Goal: Information Seeking & Learning: Get advice/opinions

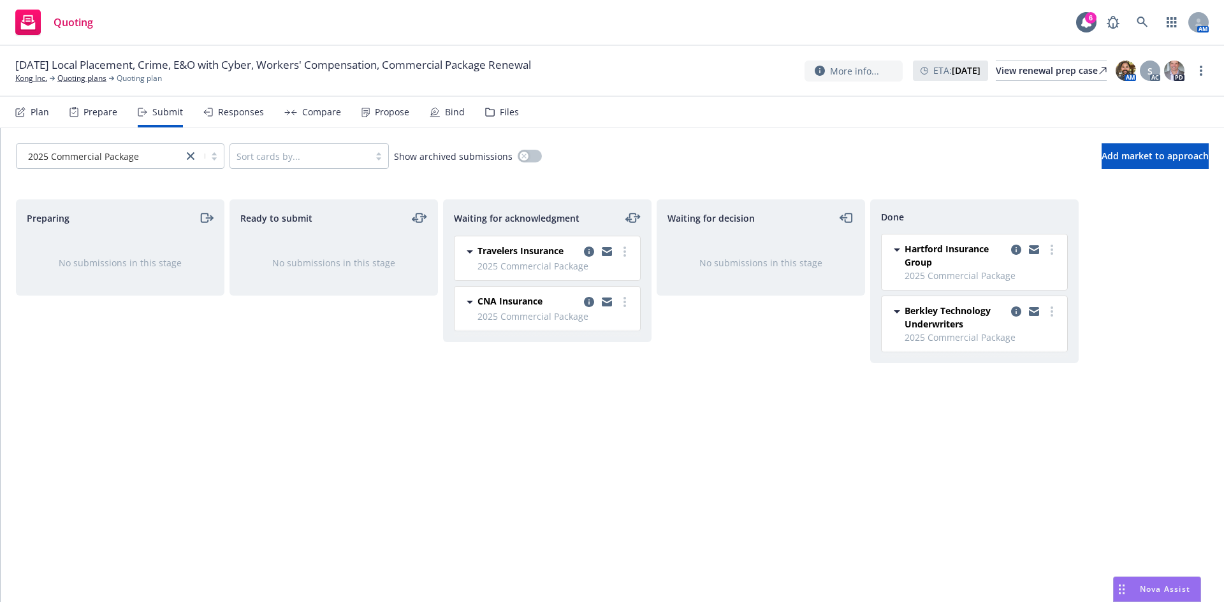
click at [1145, 585] on span "Nova Assist" at bounding box center [1165, 589] width 50 height 11
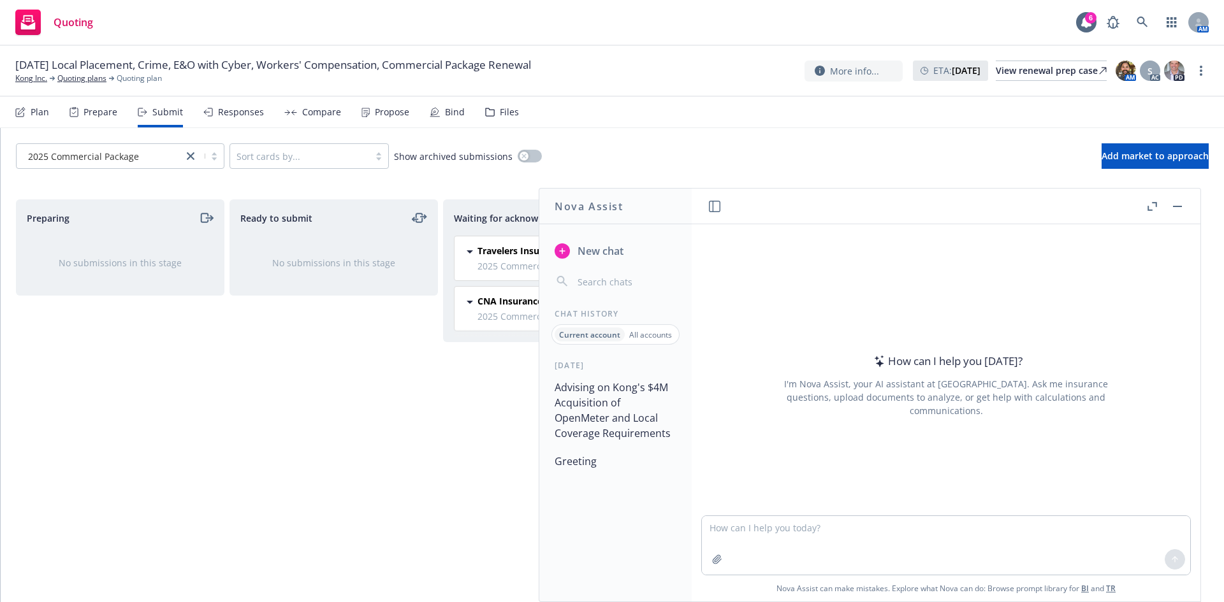
click at [604, 417] on button "Advising on Kong's $4M Acquisition of OpenMeter and Local Coverage Requirements" at bounding box center [615, 410] width 132 height 69
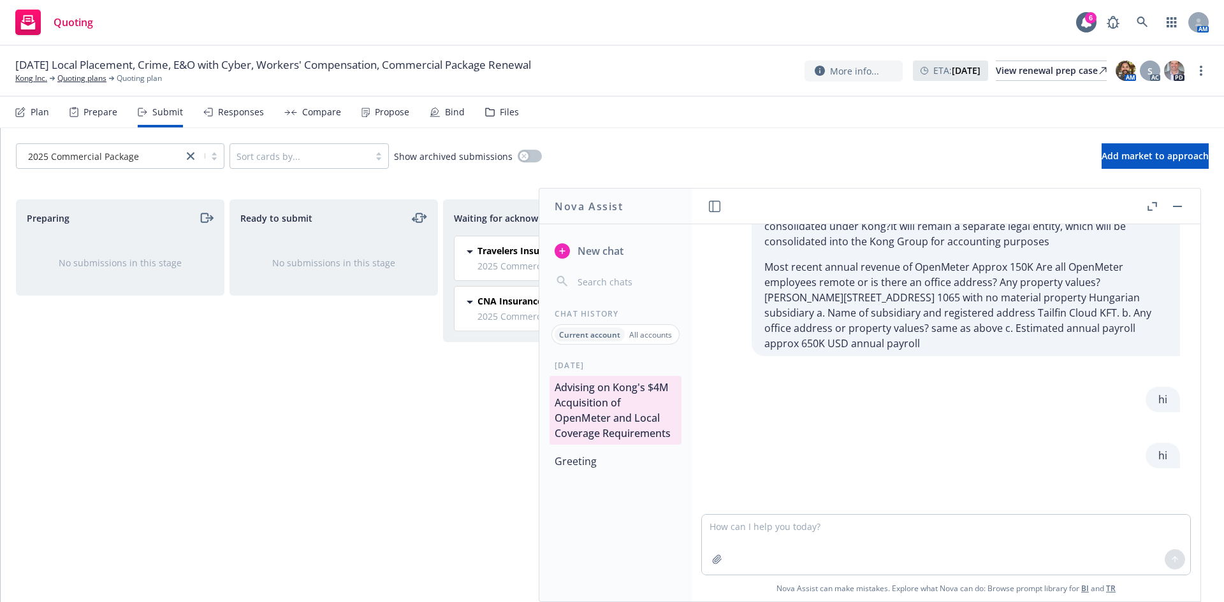
scroll to position [8988, 0]
type textarea ""Here are the insured's answers to my questions on the acquisition of OpenMeter…"
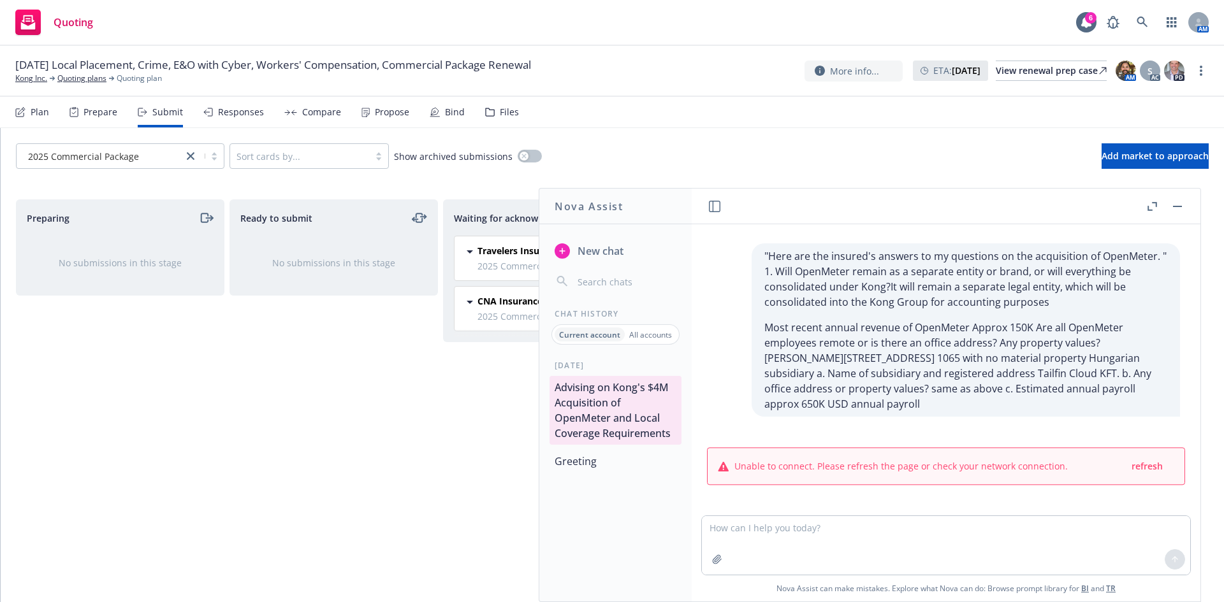
scroll to position [9244, 0]
click at [1145, 470] on div "refresh" at bounding box center [1152, 466] width 44 height 16
click at [1135, 466] on span "refresh" at bounding box center [1146, 466] width 31 height 12
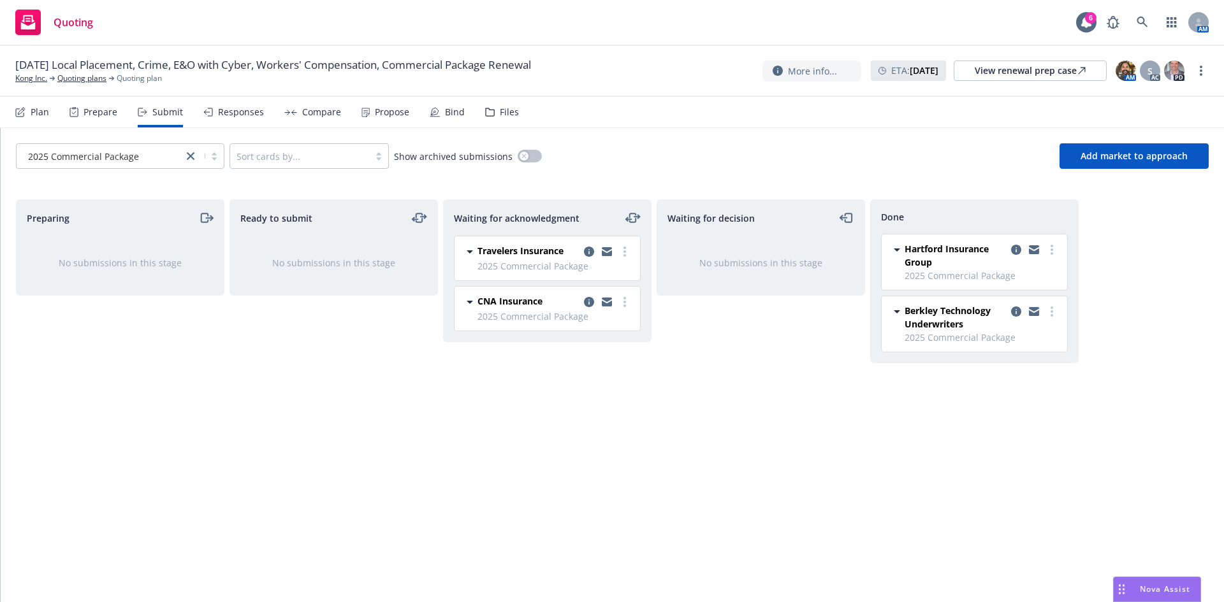
click at [1155, 591] on span "Nova Assist" at bounding box center [1165, 589] width 50 height 11
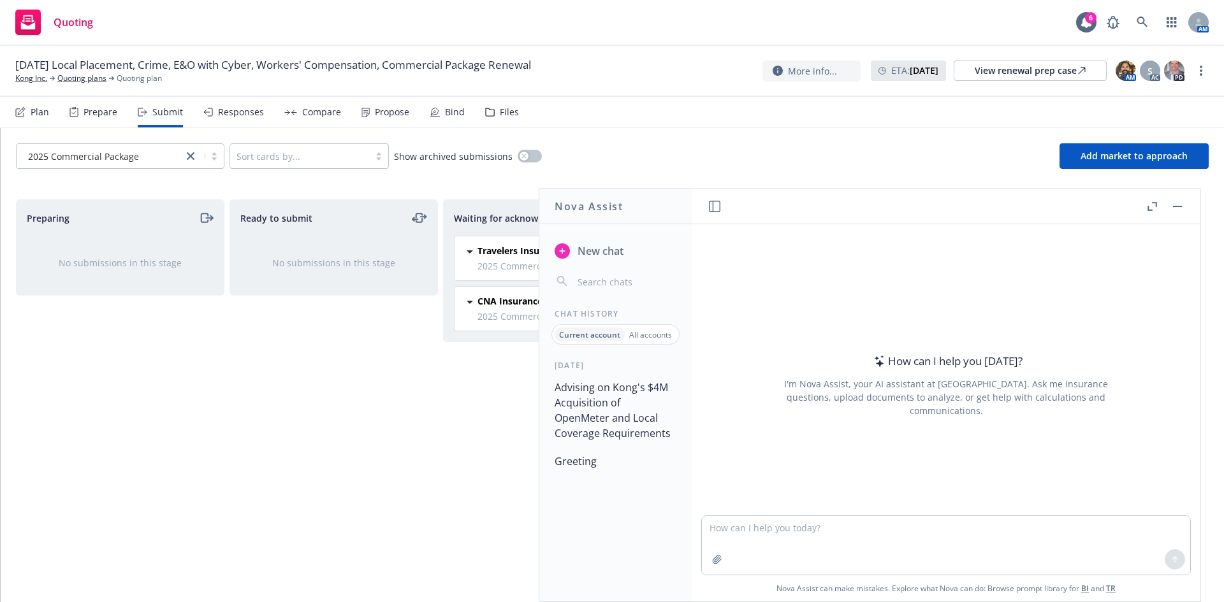
click at [586, 256] on span "New chat" at bounding box center [599, 250] width 48 height 15
type textarea "hi"
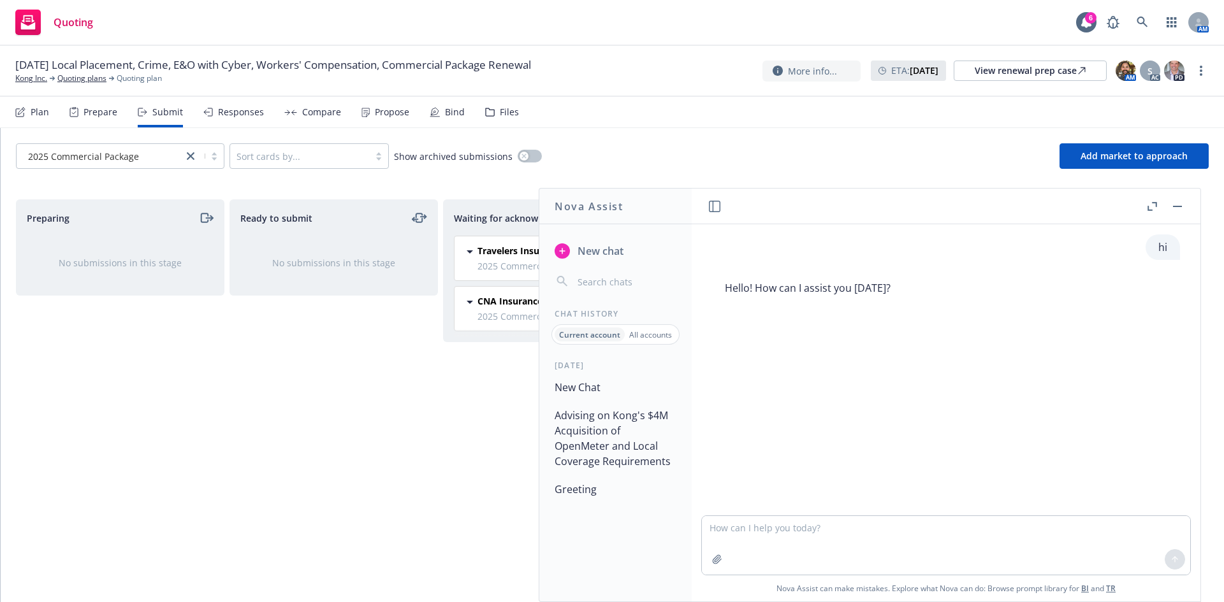
type textarea ""Here are the insured's answers to my questions on the acquisition of OpenMeter…"
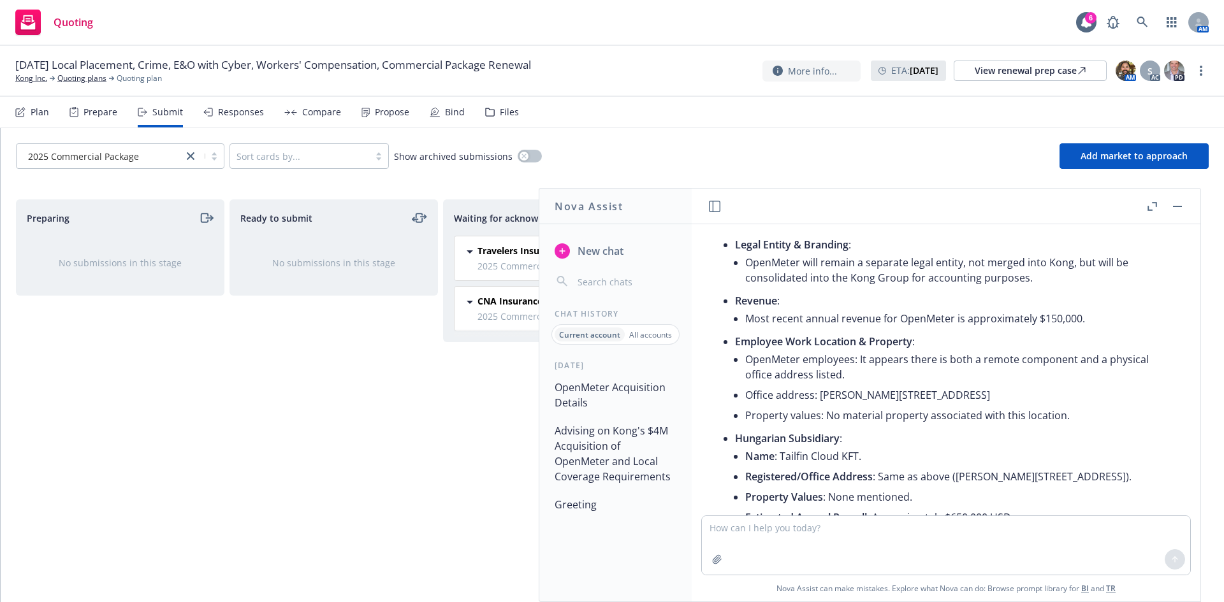
scroll to position [274, 0]
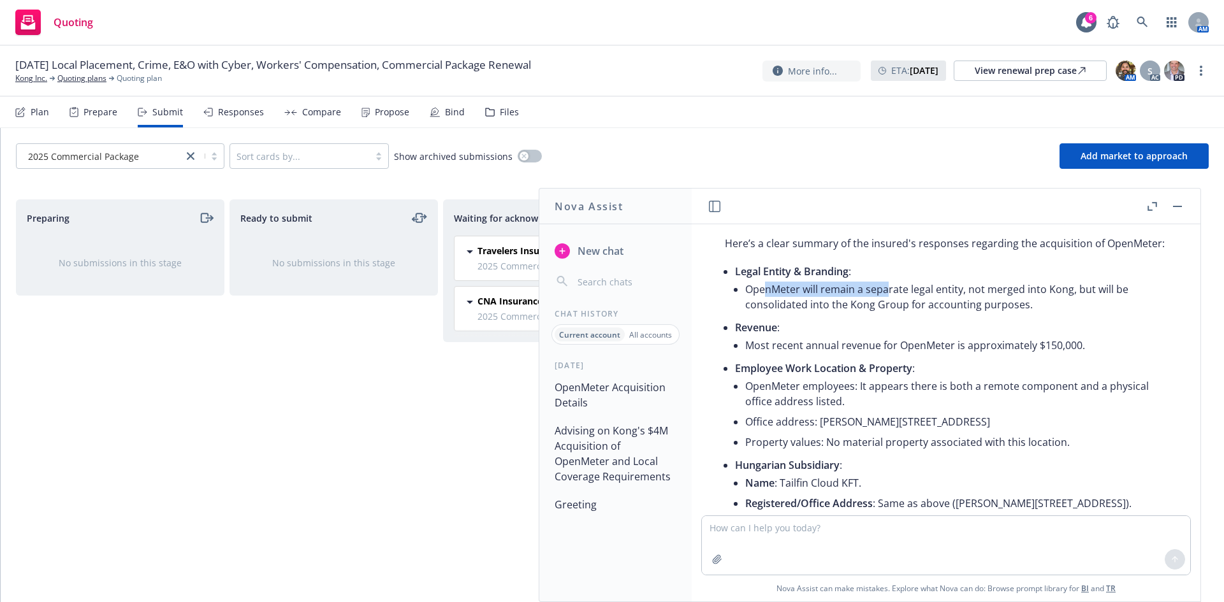
drag, startPoint x: 762, startPoint y: 305, endPoint x: 889, endPoint y: 310, distance: 126.9
click at [889, 310] on li "OpenMeter will remain a separate legal entity, not merged into Kong, but will b…" at bounding box center [956, 297] width 422 height 36
drag, startPoint x: 1013, startPoint y: 318, endPoint x: 771, endPoint y: 321, distance: 241.6
click at [771, 315] on li "OpenMeter will remain a separate legal entity, not merged into Kong, but will b…" at bounding box center [956, 297] width 422 height 36
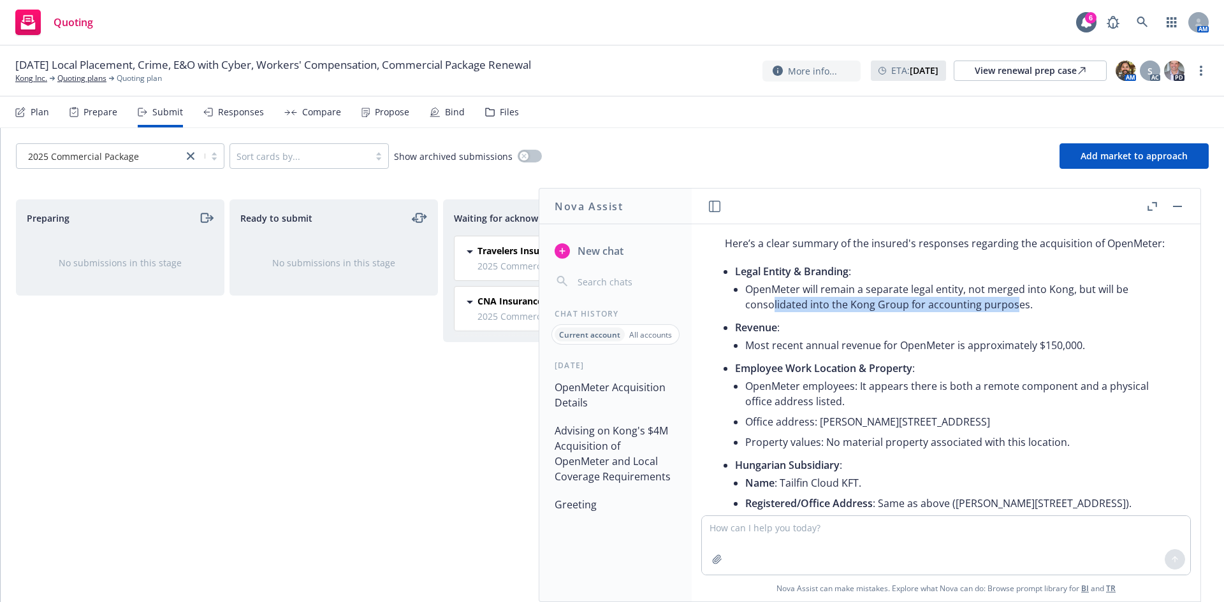
click at [771, 315] on li "OpenMeter will remain a separate legal entity, not merged into Kong, but will b…" at bounding box center [956, 297] width 422 height 36
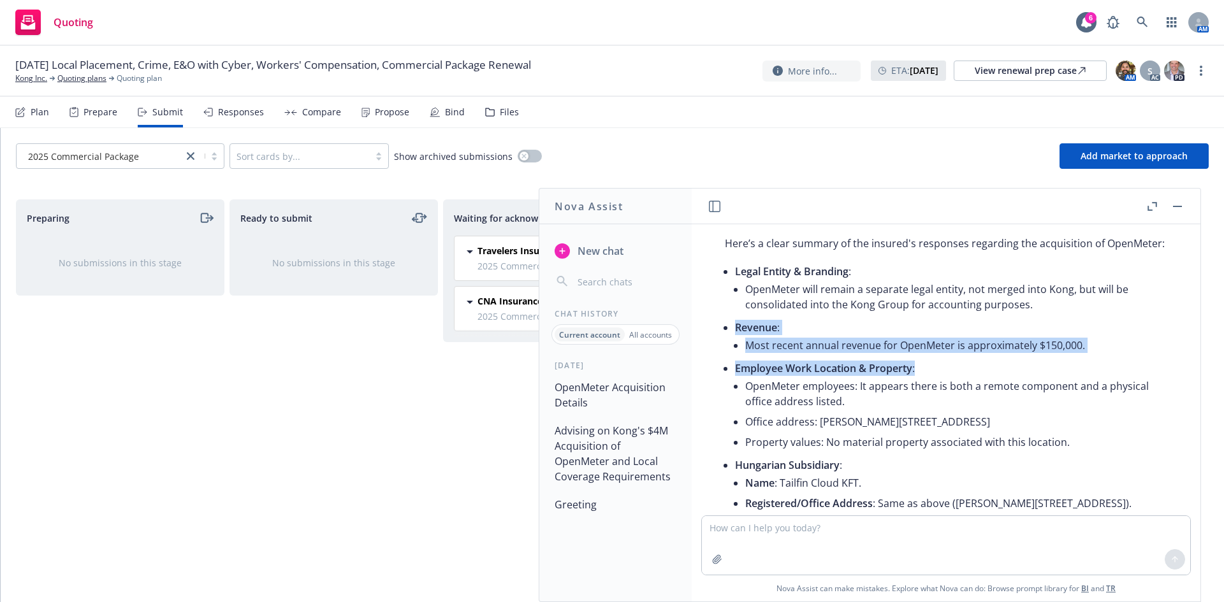
drag, startPoint x: 732, startPoint y: 350, endPoint x: 921, endPoint y: 381, distance: 191.8
click at [921, 381] on div "Here’s a clear summary of the insured's responses regarding the acquisition of …" at bounding box center [946, 417] width 468 height 372
click at [921, 376] on p "Employee Work Location & Property :" at bounding box center [951, 368] width 432 height 15
drag, startPoint x: 887, startPoint y: 405, endPoint x: 808, endPoint y: 360, distance: 91.1
click at [810, 361] on ul "Legal Entity & Branding : OpenMeter will remain a separate legal entity, not me…" at bounding box center [951, 409] width 432 height 296
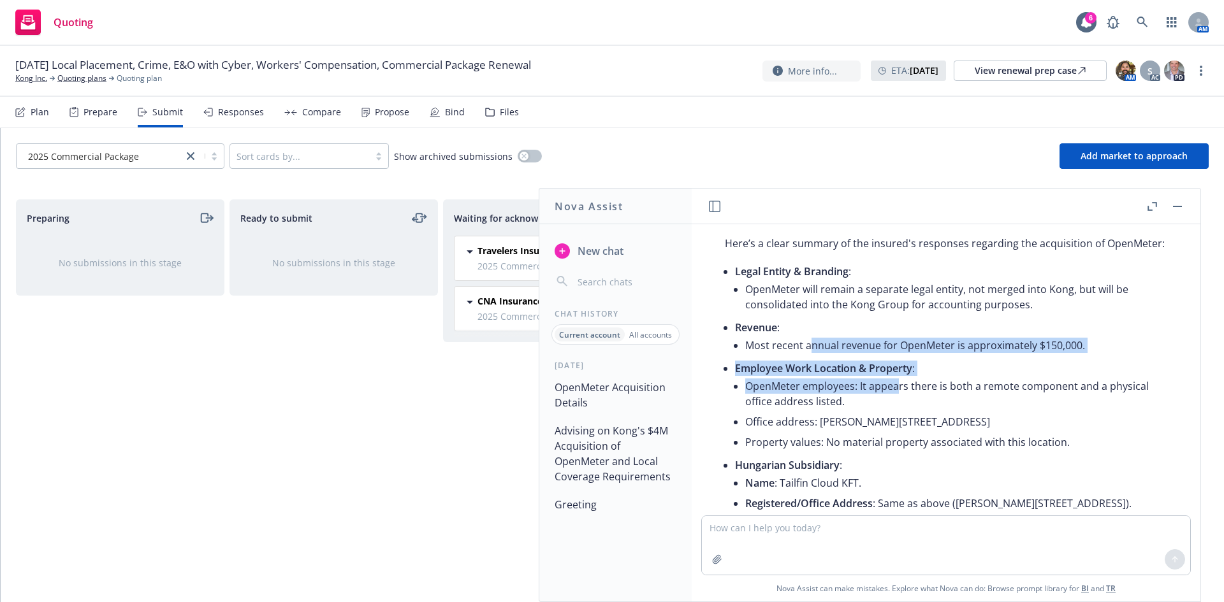
click at [808, 356] on li "Most recent annual revenue for OpenMeter is approximately $150,000." at bounding box center [956, 345] width 422 height 20
drag, startPoint x: 755, startPoint y: 343, endPoint x: 908, endPoint y: 394, distance: 161.3
click at [908, 394] on ul "Legal Entity & Branding : OpenMeter will remain a separate legal entity, not me…" at bounding box center [951, 409] width 432 height 296
click at [908, 394] on li "OpenMeter employees: It appears there is both a remote component and a physical…" at bounding box center [956, 394] width 422 height 36
drag, startPoint x: 887, startPoint y: 412, endPoint x: 783, endPoint y: 361, distance: 115.2
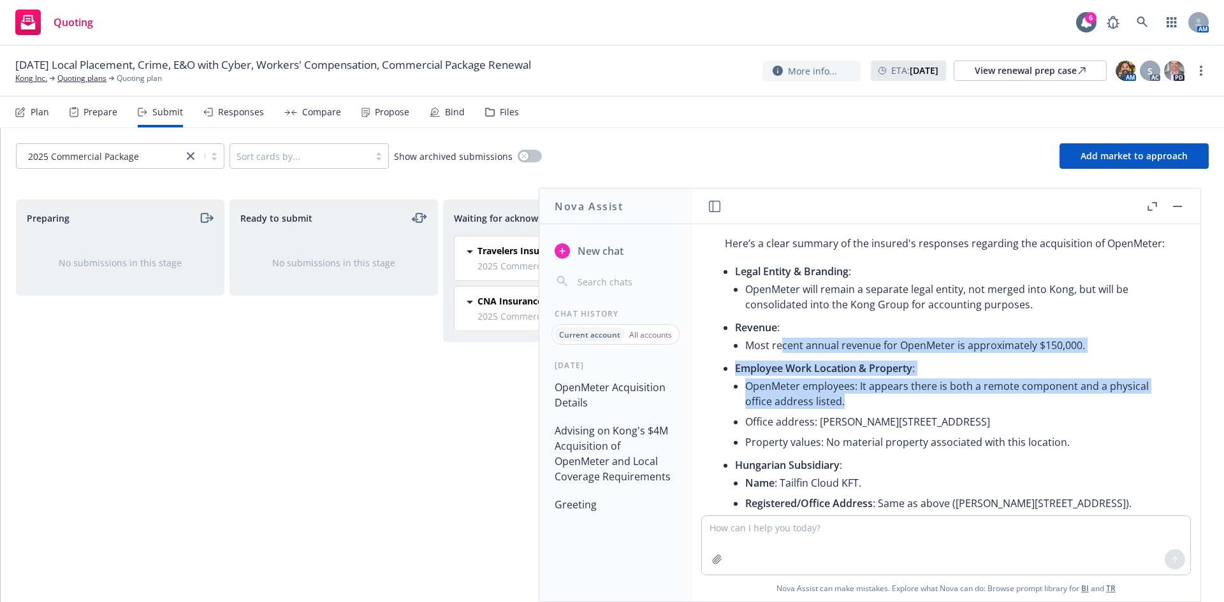
click at [783, 361] on ul "Legal Entity & Branding : OpenMeter will remain a separate legal entity, not me…" at bounding box center [951, 409] width 432 height 296
click at [783, 356] on li "Most recent annual revenue for OpenMeter is approximately $150,000." at bounding box center [956, 345] width 422 height 20
drag, startPoint x: 752, startPoint y: 345, endPoint x: 851, endPoint y: 433, distance: 132.8
click at [851, 433] on ul "Legal Entity & Branding : OpenMeter will remain a separate legal entity, not me…" at bounding box center [951, 409] width 432 height 296
click at [851, 432] on li "Office address: REVAY UTCA 4, 4th floor, Budapest, Hungary 1065" at bounding box center [956, 422] width 422 height 20
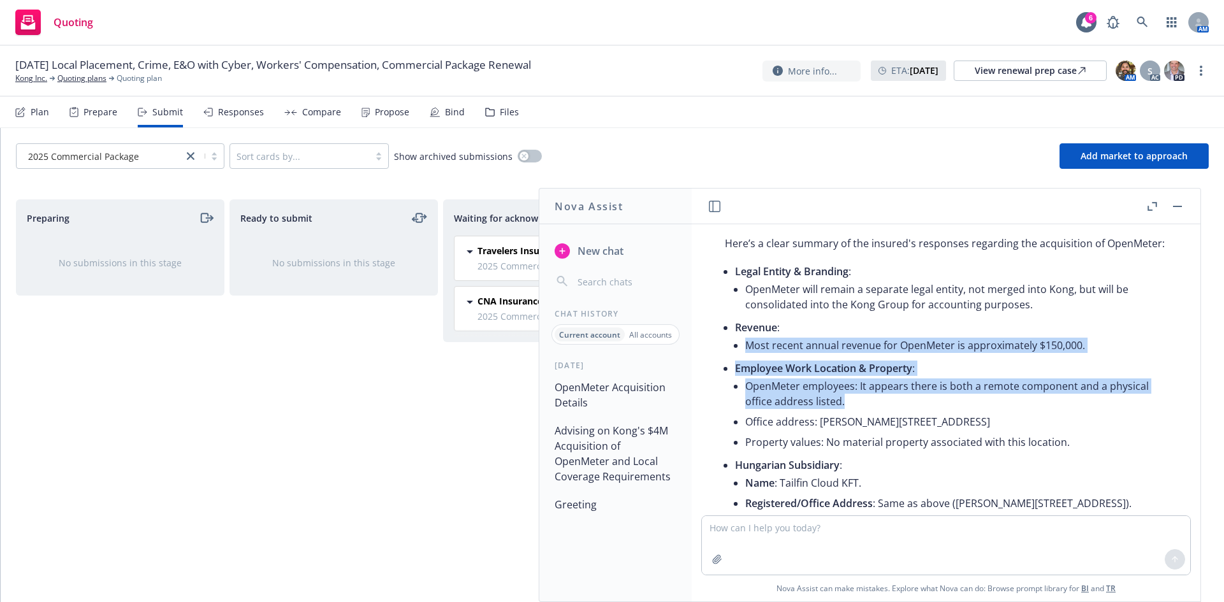
drag, startPoint x: 804, startPoint y: 346, endPoint x: 915, endPoint y: 423, distance: 135.3
click at [915, 423] on ul "Legal Entity & Branding : OpenMeter will remain a separate legal entity, not me…" at bounding box center [951, 409] width 432 height 296
click at [915, 412] on li "OpenMeter employees: It appears there is both a remote component and a physical…" at bounding box center [956, 394] width 422 height 36
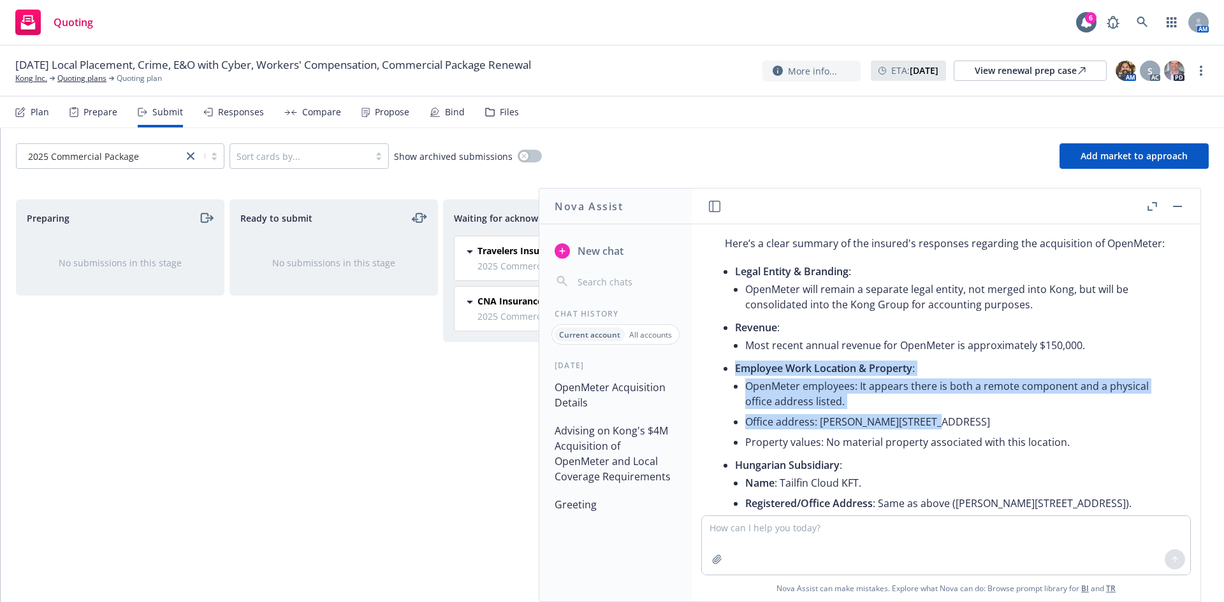
drag, startPoint x: 922, startPoint y: 437, endPoint x: 817, endPoint y: 374, distance: 122.7
click at [817, 374] on li "Employee Work Location & Property : OpenMeter employees: It appears there is bo…" at bounding box center [951, 406] width 432 height 97
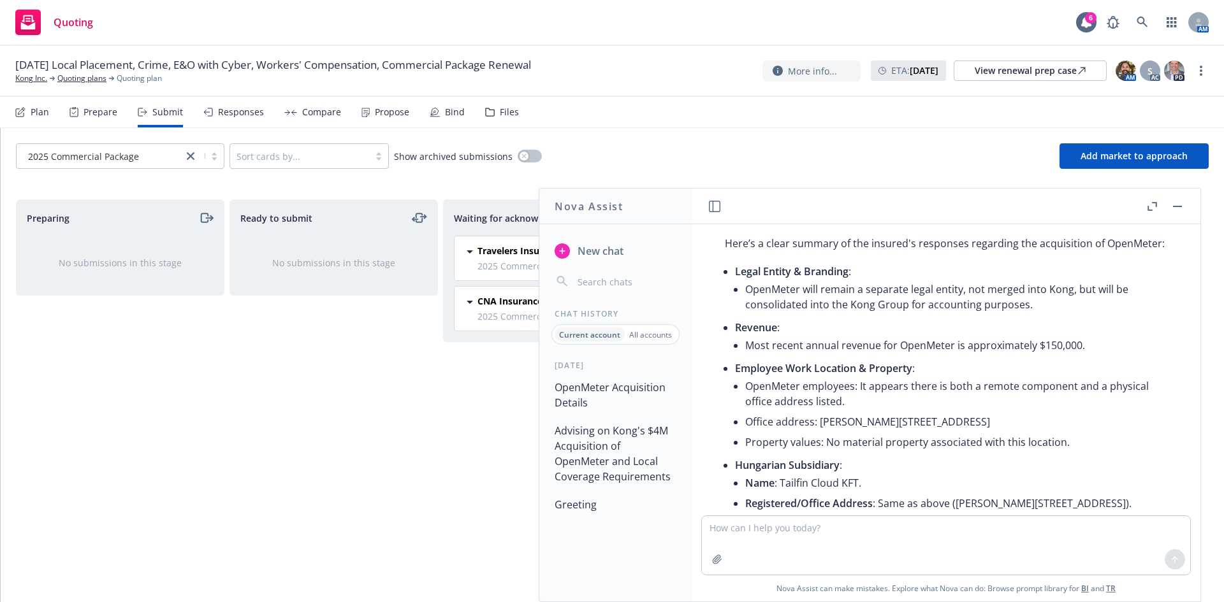
click at [816, 374] on li "Employee Work Location & Property : OpenMeter employees: It appears there is bo…" at bounding box center [951, 406] width 432 height 97
drag, startPoint x: 803, startPoint y: 347, endPoint x: 1008, endPoint y: 427, distance: 220.4
click at [1008, 427] on ul "Legal Entity & Branding : OpenMeter will remain a separate legal entity, not me…" at bounding box center [951, 409] width 432 height 296
click at [1009, 428] on li "Office address: REVAY UTCA 4, 4th floor, Budapest, Hungary 1065" at bounding box center [956, 422] width 422 height 20
click at [834, 395] on li "OpenMeter employees: It appears there is both a remote component and a physical…" at bounding box center [956, 394] width 422 height 36
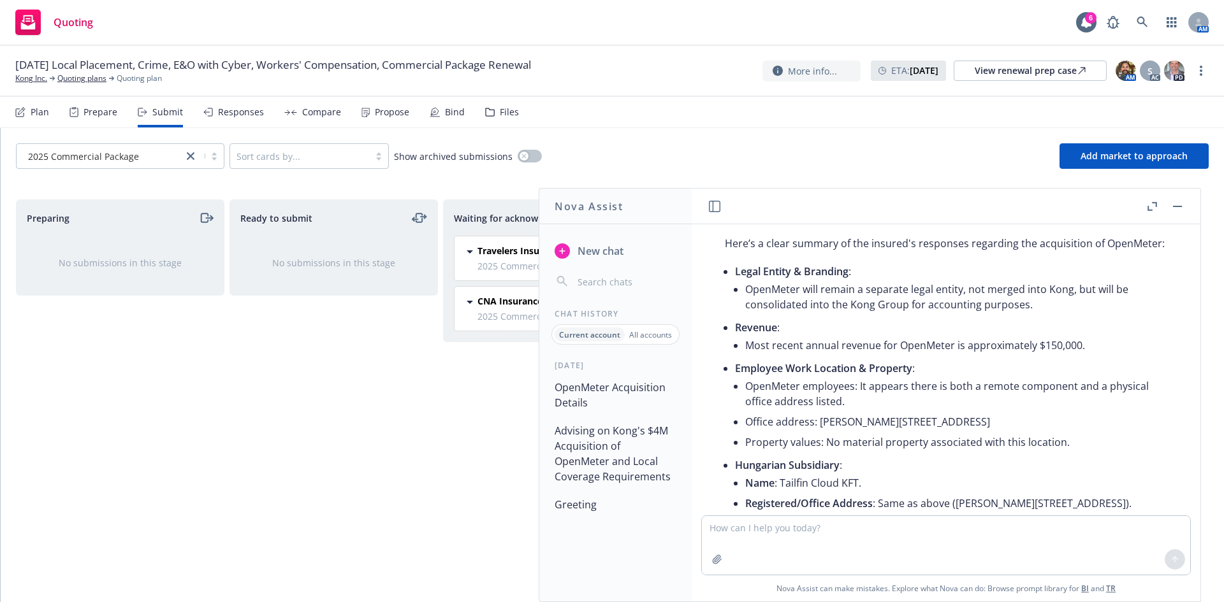
click at [771, 412] on li "OpenMeter employees: It appears there is both a remote component and a physical…" at bounding box center [956, 394] width 422 height 36
drag, startPoint x: 880, startPoint y: 437, endPoint x: 978, endPoint y: 447, distance: 98.6
click at [978, 432] on li "Office address: REVAY UTCA 4, 4th floor, Budapest, Hungary 1065" at bounding box center [956, 422] width 422 height 20
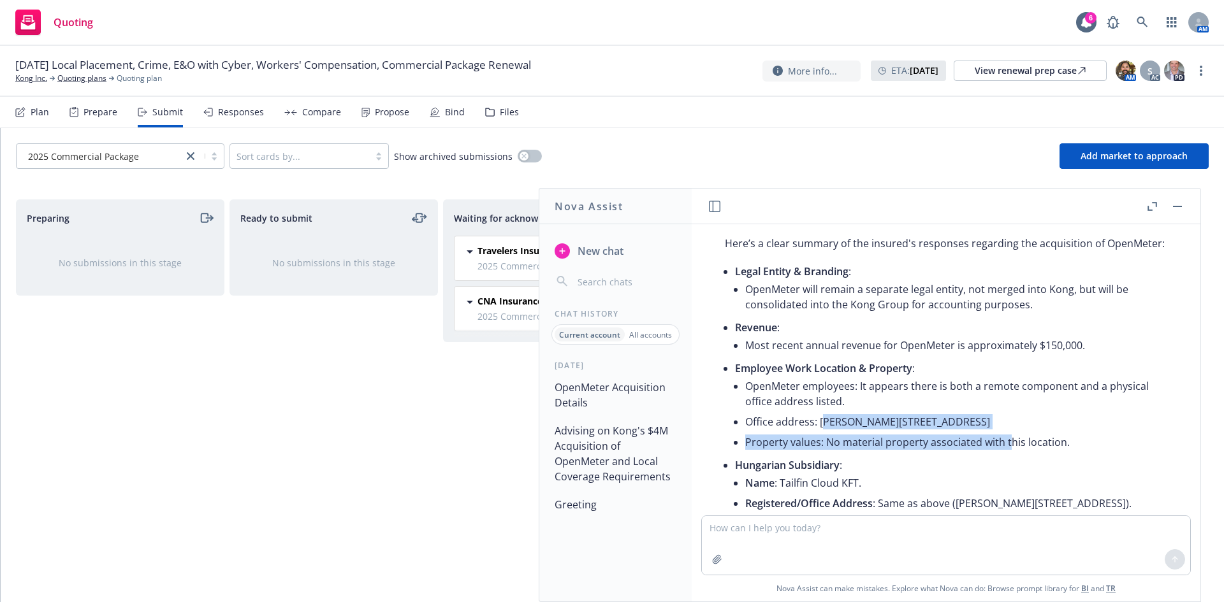
drag, startPoint x: 1009, startPoint y: 456, endPoint x: 818, endPoint y: 437, distance: 192.2
click at [820, 437] on ul "OpenMeter employees: It appears there is both a remote component and a physical…" at bounding box center [956, 414] width 422 height 76
drag, startPoint x: 807, startPoint y: 356, endPoint x: 980, endPoint y: 432, distance: 189.2
click at [980, 432] on ul "Legal Entity & Branding : OpenMeter will remain a separate legal entity, not me…" at bounding box center [951, 409] width 432 height 296
click at [980, 432] on li "Office address: REVAY UTCA 4, 4th floor, Budapest, Hungary 1065" at bounding box center [956, 422] width 422 height 20
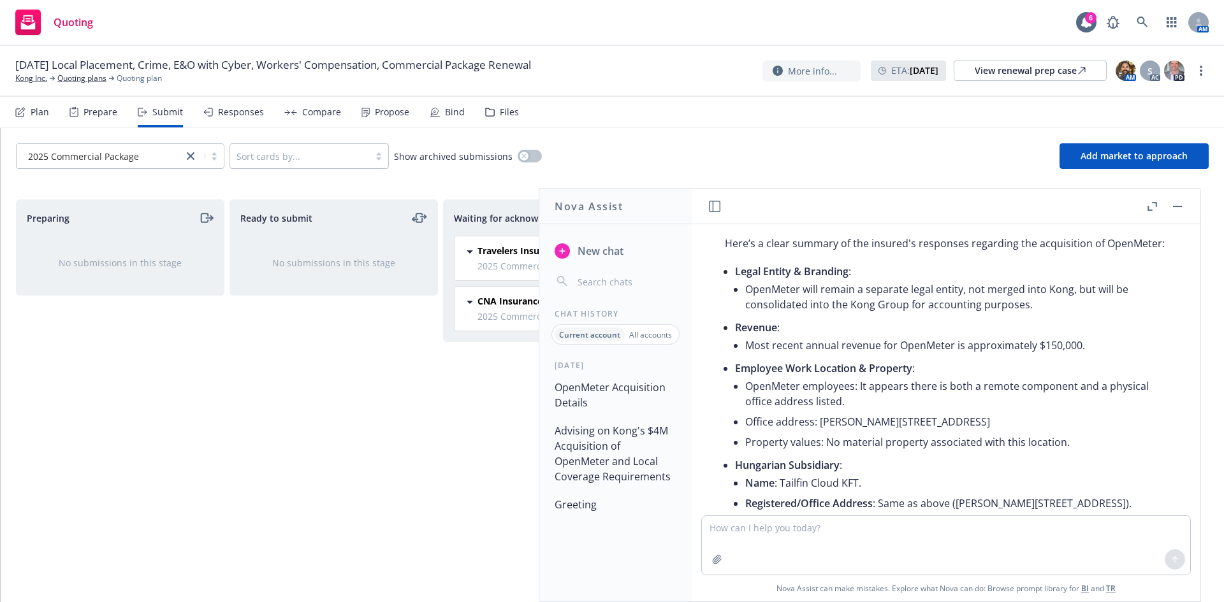
scroll to position [423, 0]
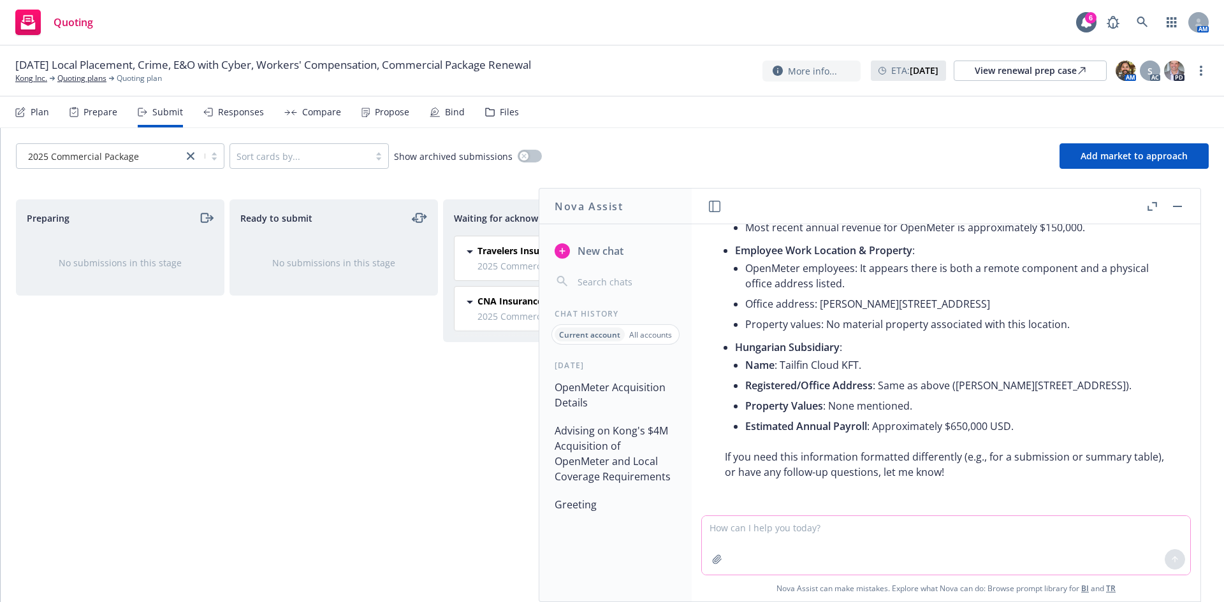
click at [816, 527] on textarea at bounding box center [946, 545] width 488 height 59
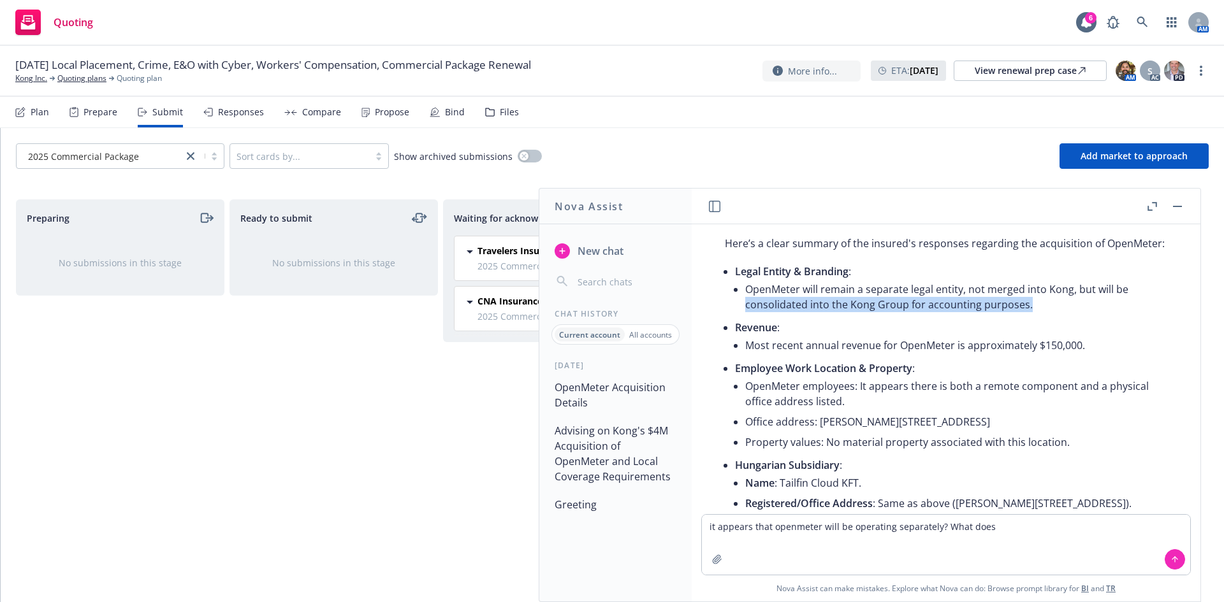
drag, startPoint x: 745, startPoint y: 323, endPoint x: 1040, endPoint y: 317, distance: 295.2
click at [1040, 317] on li "Legal Entity & Branding : OpenMeter will remain a separate legal entity, not me…" at bounding box center [951, 289] width 432 height 56
copy li "consolidated into the Kong Group for accounting purposes."
click at [1027, 532] on textarea "it appears that openmeter will be operating separately? What does" at bounding box center [946, 545] width 488 height 60
paste textarea "consolidated into the Kong Group for accounting purposes."
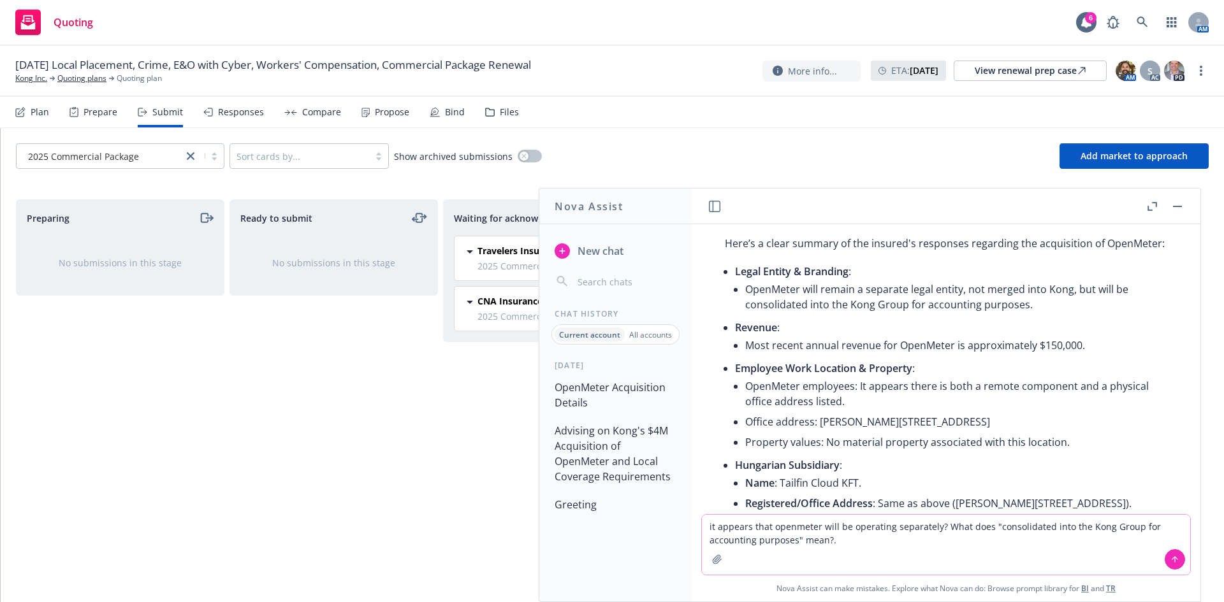
type textarea "it appears that openmeter will be operating separately? What does "consolidated…"
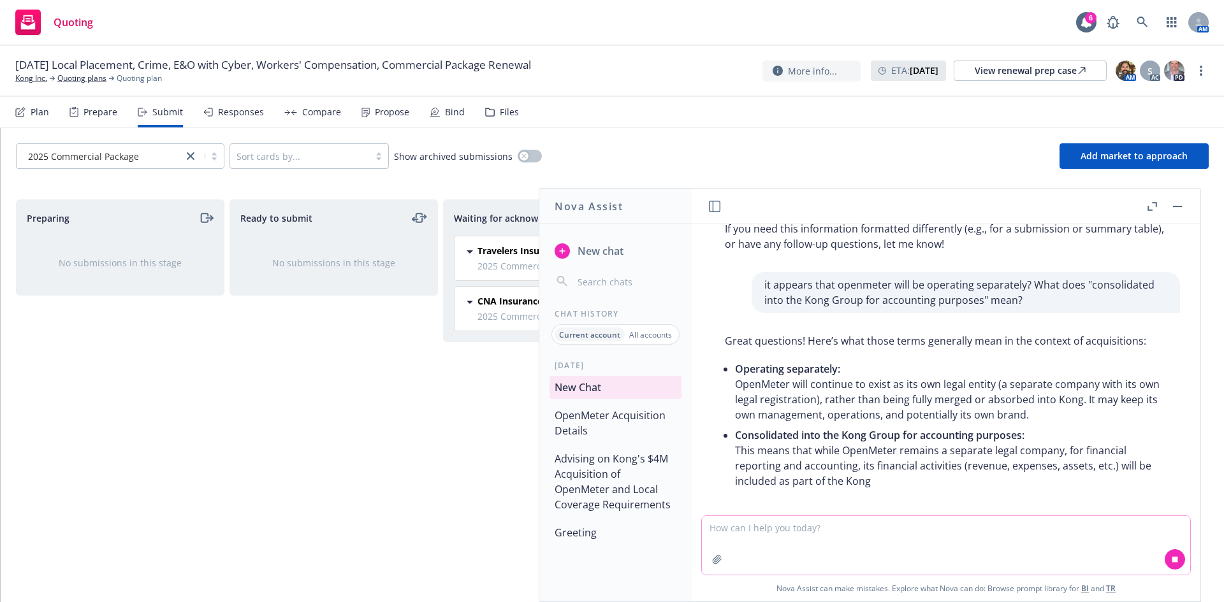
scroll to position [648, 0]
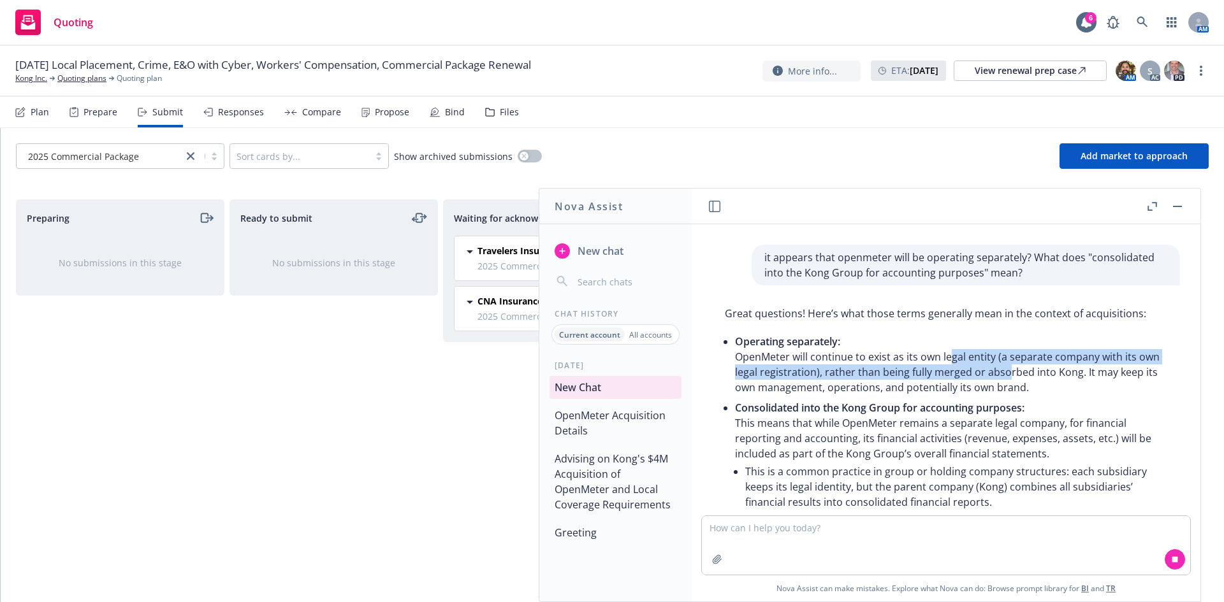
drag, startPoint x: 1024, startPoint y: 396, endPoint x: 1031, endPoint y: 396, distance: 7.7
click at [1031, 395] on p "Operating separately: OpenMeter will continue to exist as its own legal entity …" at bounding box center [951, 364] width 432 height 61
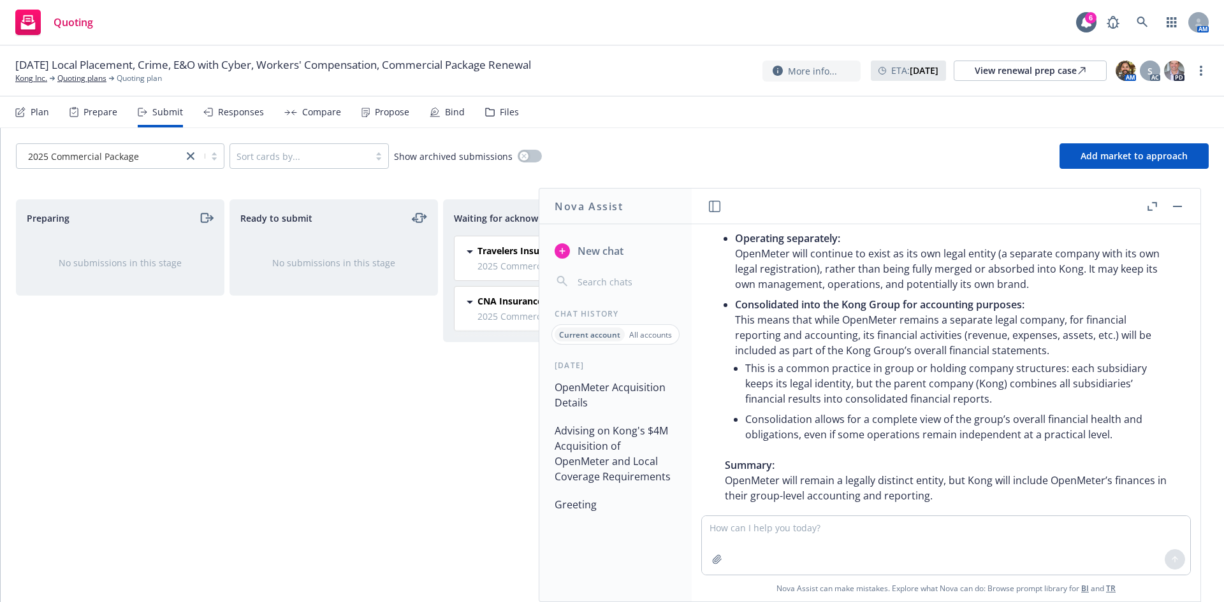
scroll to position [723, 0]
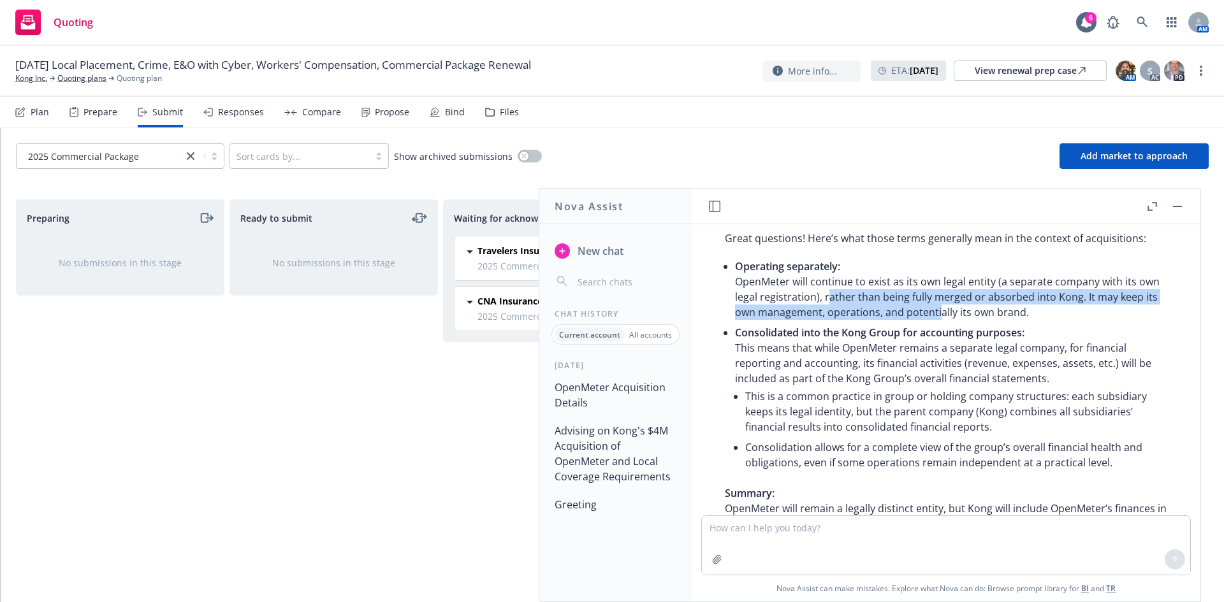
drag, startPoint x: 849, startPoint y: 320, endPoint x: 977, endPoint y: 336, distance: 129.1
click at [977, 320] on p "Operating separately: OpenMeter will continue to exist as its own legal entity …" at bounding box center [951, 289] width 432 height 61
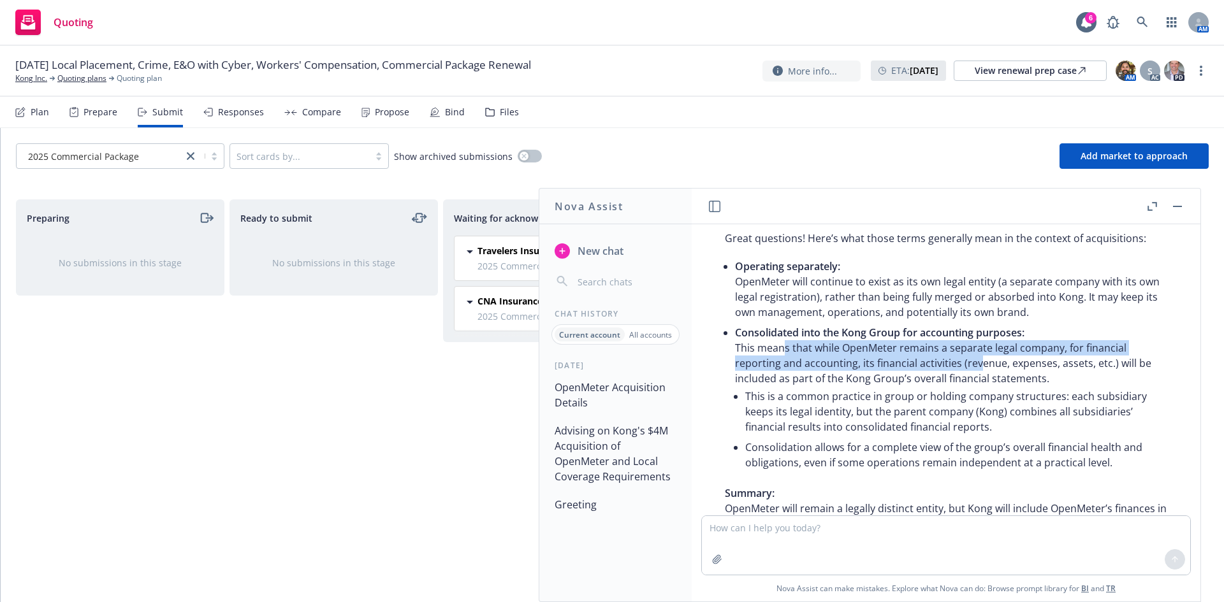
drag, startPoint x: 973, startPoint y: 396, endPoint x: 781, endPoint y: 375, distance: 193.6
click at [782, 377] on p "Consolidated into the Kong Group for accounting purposes: This means that while…" at bounding box center [951, 355] width 432 height 61
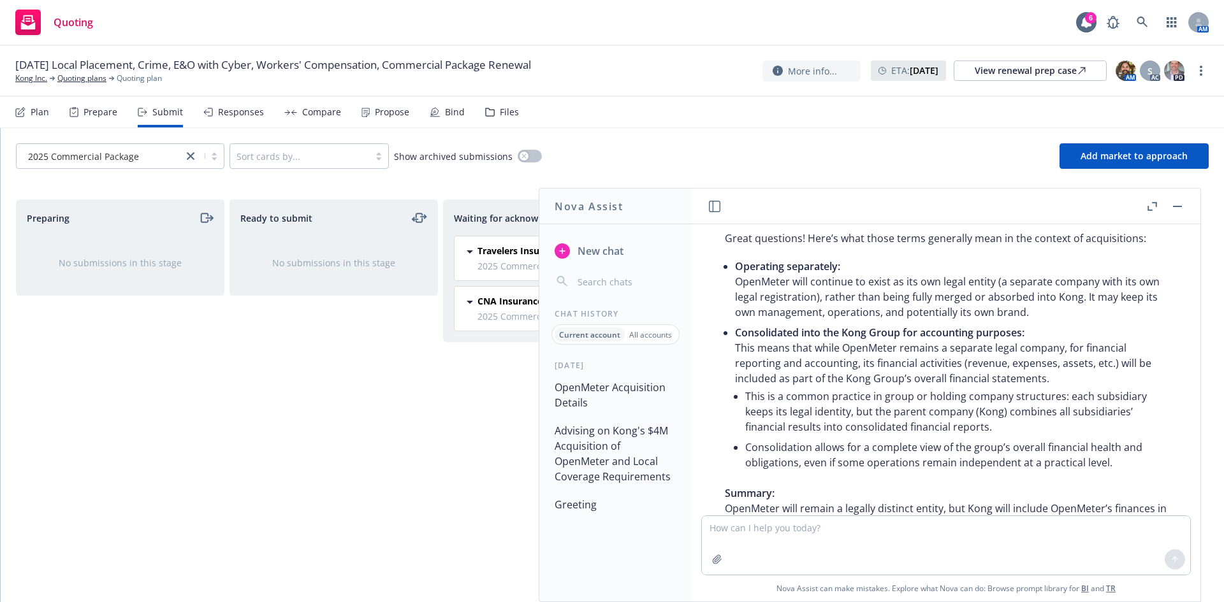
click at [780, 375] on p "Consolidated into the Kong Group for accounting purposes: This means that while…" at bounding box center [951, 355] width 432 height 61
drag, startPoint x: 749, startPoint y: 366, endPoint x: 846, endPoint y: 386, distance: 98.9
click at [843, 386] on p "Consolidated into the Kong Group for accounting purposes: This means that while…" at bounding box center [951, 355] width 432 height 61
click at [846, 386] on p "Consolidated into the Kong Group for accounting purposes: This means that while…" at bounding box center [951, 355] width 432 height 61
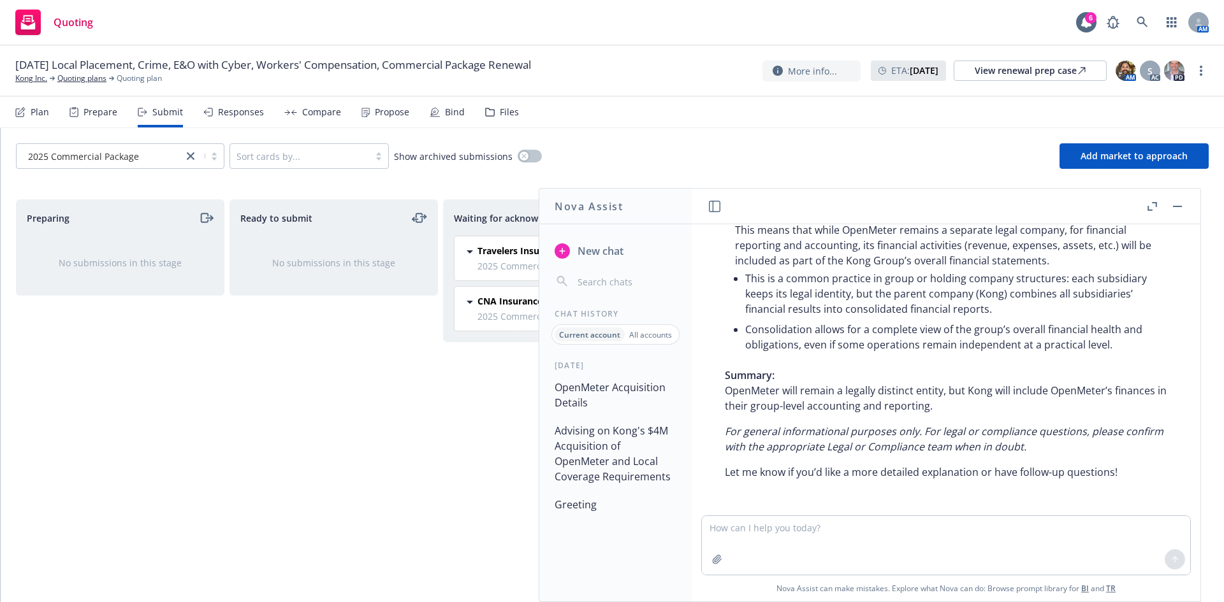
scroll to position [871, 0]
click at [760, 525] on textarea at bounding box center [946, 545] width 488 height 59
type textarea "so i will need to know how many employees it has, it's office, and payroll, fei…"
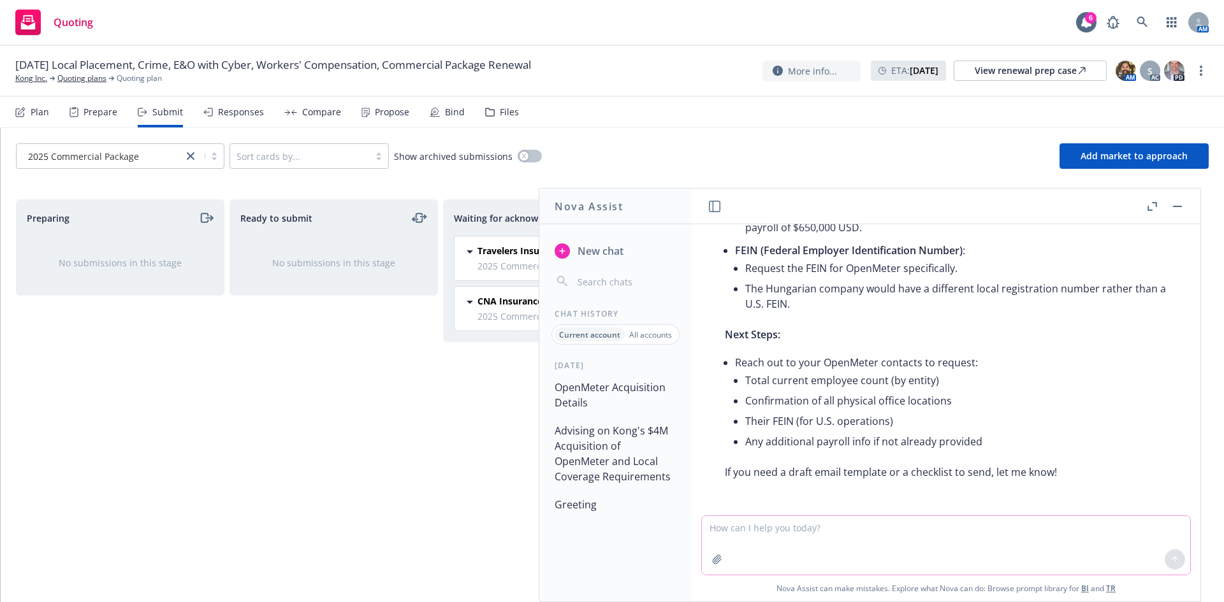
scroll to position [1417, 0]
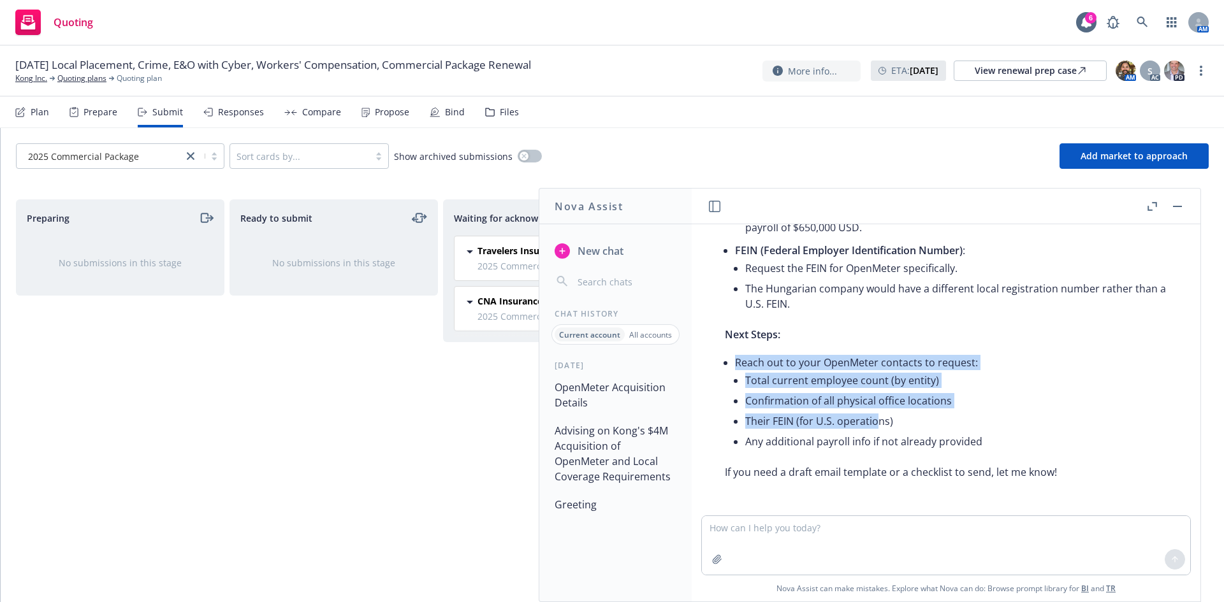
drag, startPoint x: 797, startPoint y: 370, endPoint x: 877, endPoint y: 417, distance: 92.8
click at [877, 417] on li "Reach out to your OpenMeter contacts to request: Total current employee count (…" at bounding box center [951, 403] width 432 height 102
click at [877, 417] on li "Their FEIN (for U.S. operations)" at bounding box center [956, 421] width 422 height 20
drag, startPoint x: 840, startPoint y: 424, endPoint x: 777, endPoint y: 356, distance: 92.5
click at [784, 364] on li "Reach out to your OpenMeter contacts to request: Total current employee count (…" at bounding box center [951, 403] width 432 height 102
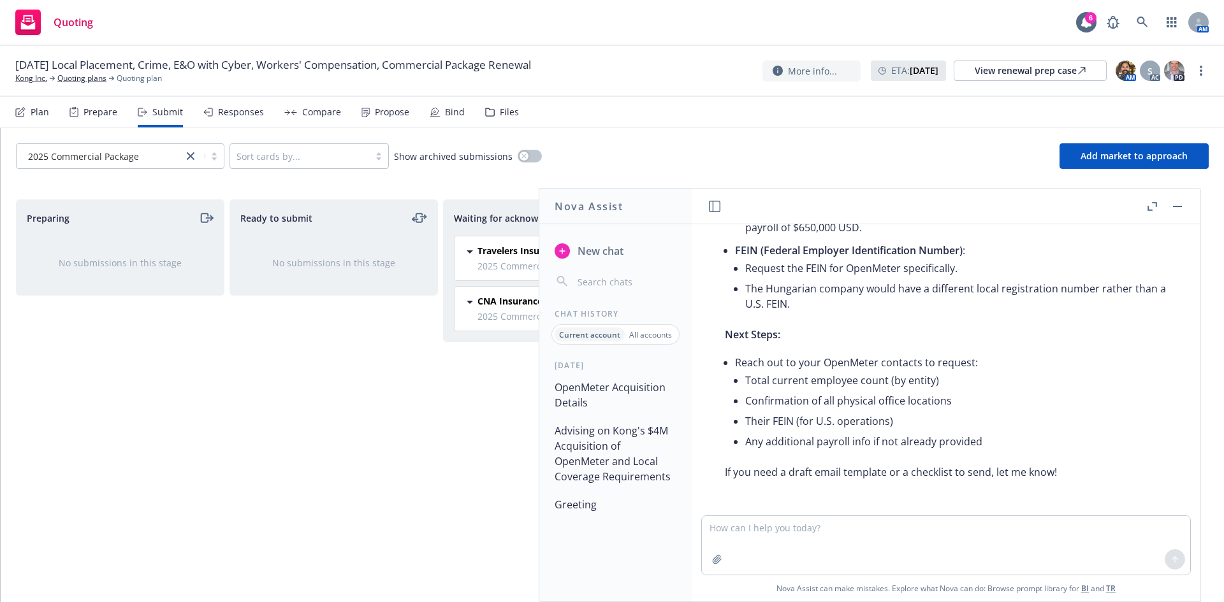
click at [777, 356] on li "Reach out to your OpenMeter contacts to request: Total current employee count (…" at bounding box center [951, 403] width 432 height 102
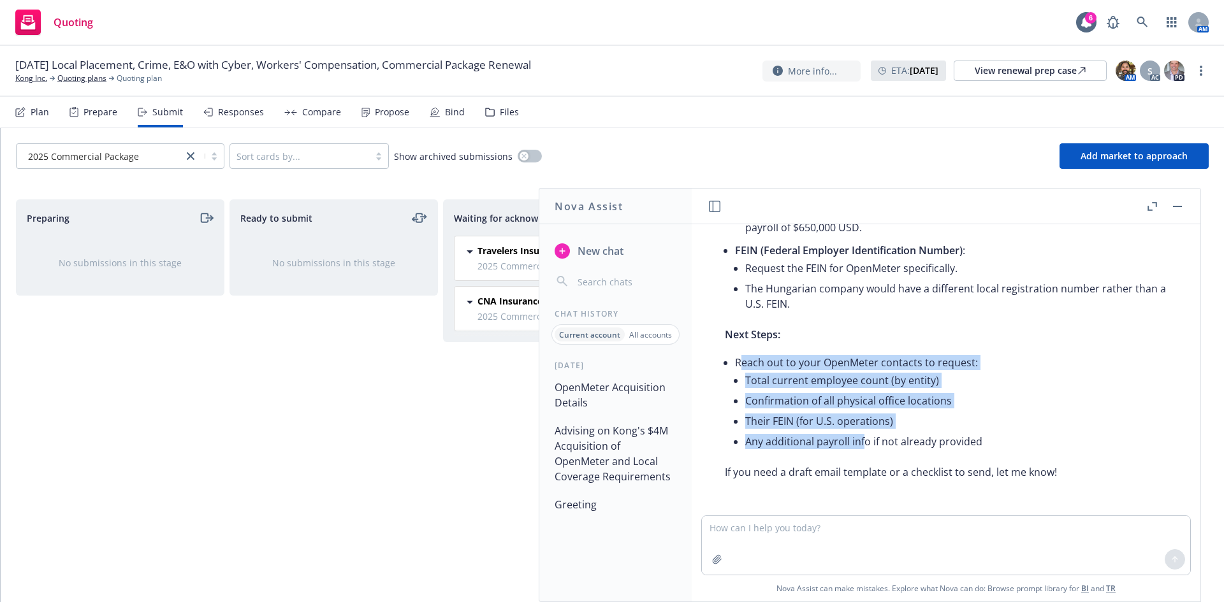
drag, startPoint x: 743, startPoint y: 376, endPoint x: 863, endPoint y: 436, distance: 134.5
click at [863, 436] on li "Reach out to your OpenMeter contacts to request: Total current employee count (…" at bounding box center [951, 403] width 432 height 102
click at [863, 436] on li "Any additional payroll info if not already provided" at bounding box center [956, 442] width 422 height 20
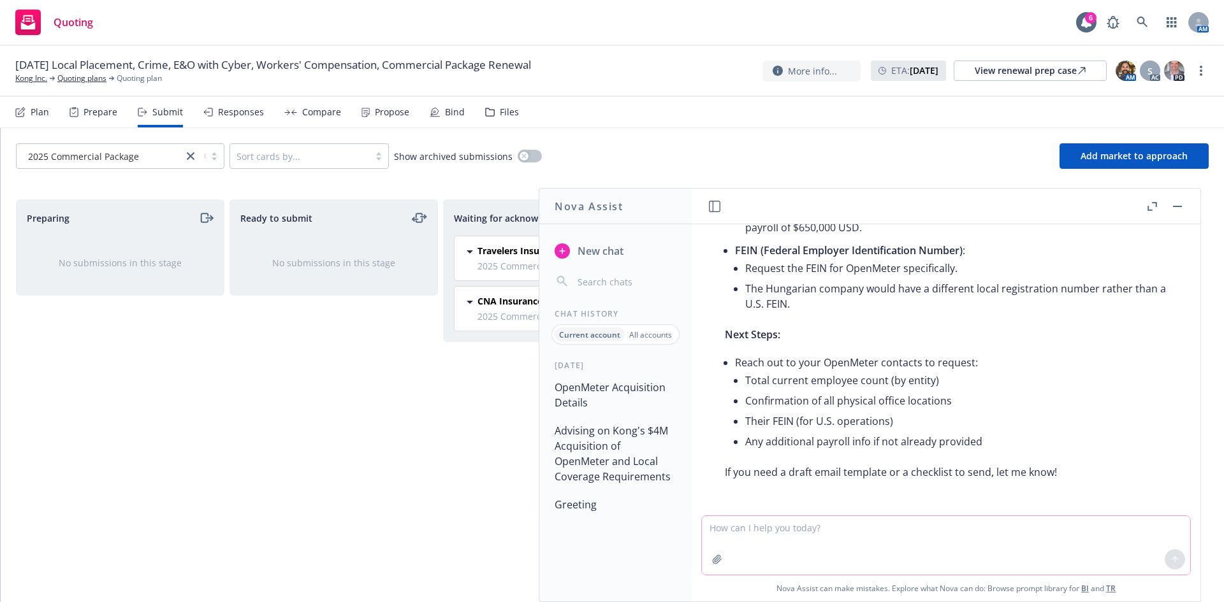
click at [798, 534] on textarea at bounding box center [946, 545] width 488 height 59
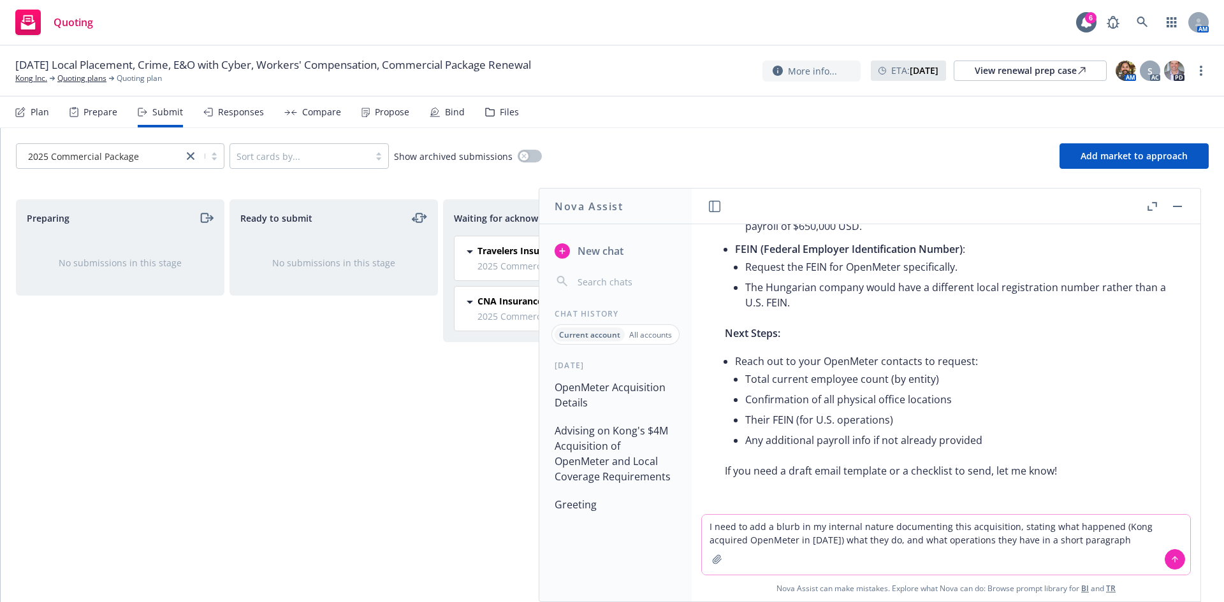
type textarea "I need to add a blurb in my internal nature documenting this acquisition, stati…"
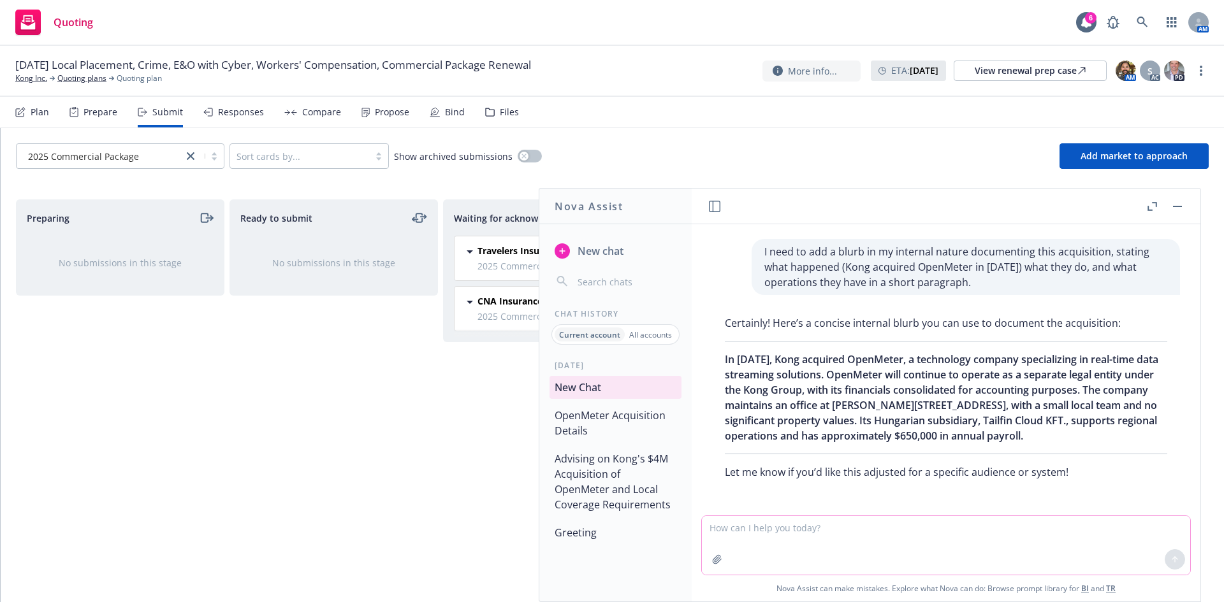
scroll to position [1694, 0]
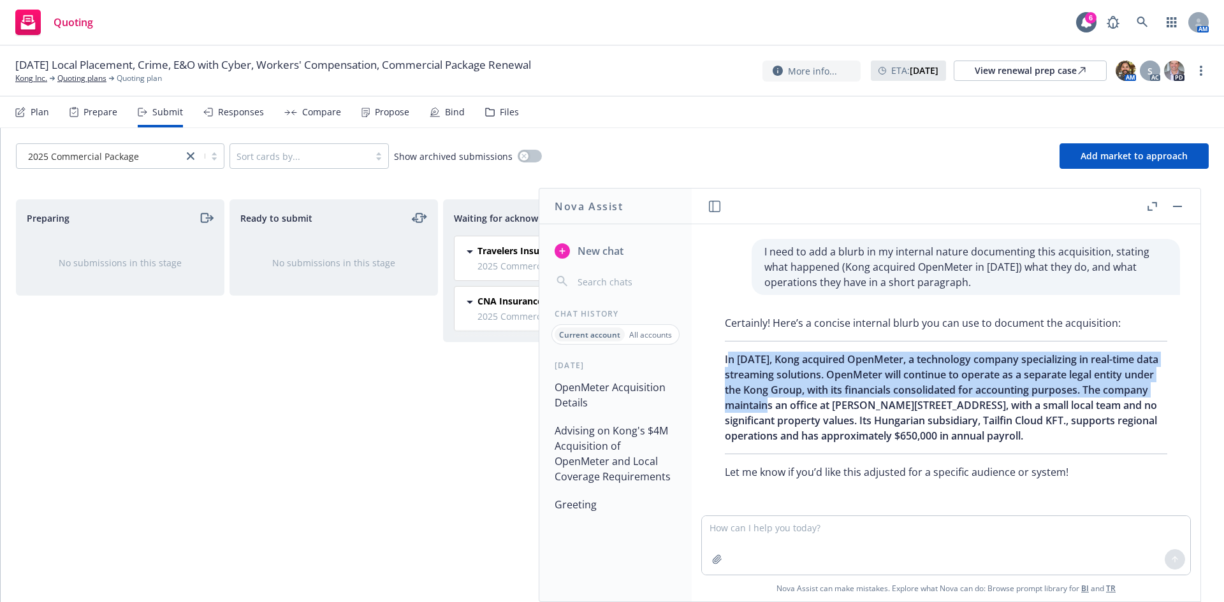
drag, startPoint x: 727, startPoint y: 342, endPoint x: 848, endPoint y: 391, distance: 129.8
click at [848, 391] on span "In September 2025, Kong acquired OpenMeter, a technology company specializing i…" at bounding box center [941, 397] width 433 height 91
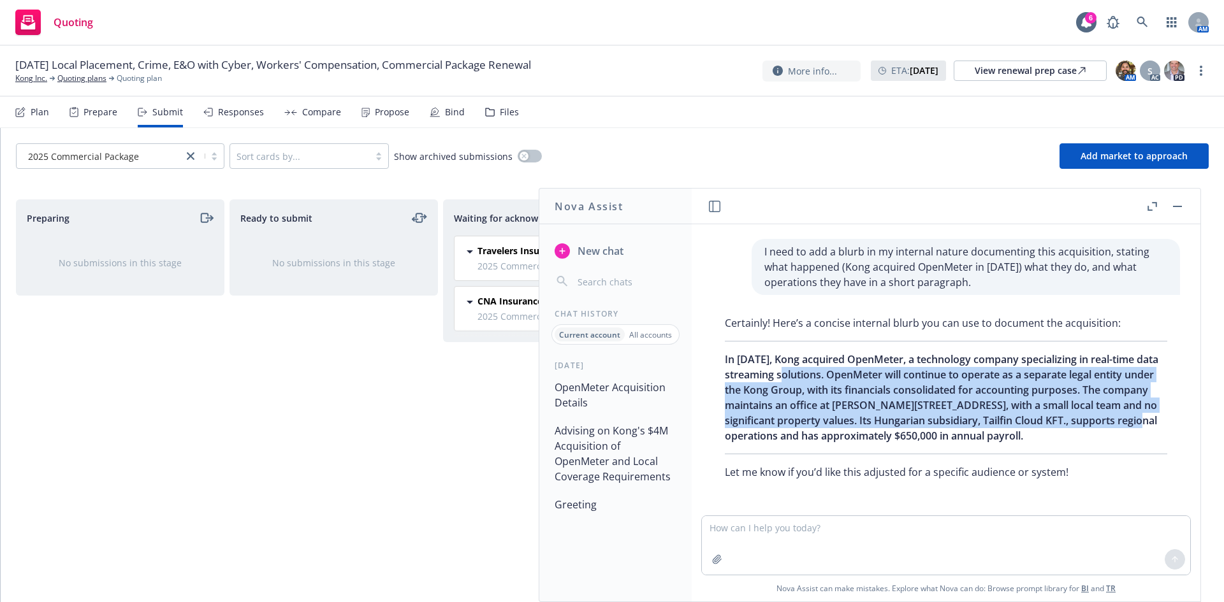
drag, startPoint x: 868, startPoint y: 418, endPoint x: 810, endPoint y: 363, distance: 79.8
click at [810, 363] on span "In September 2025, Kong acquired OpenMeter, a technology company specializing i…" at bounding box center [941, 397] width 433 height 91
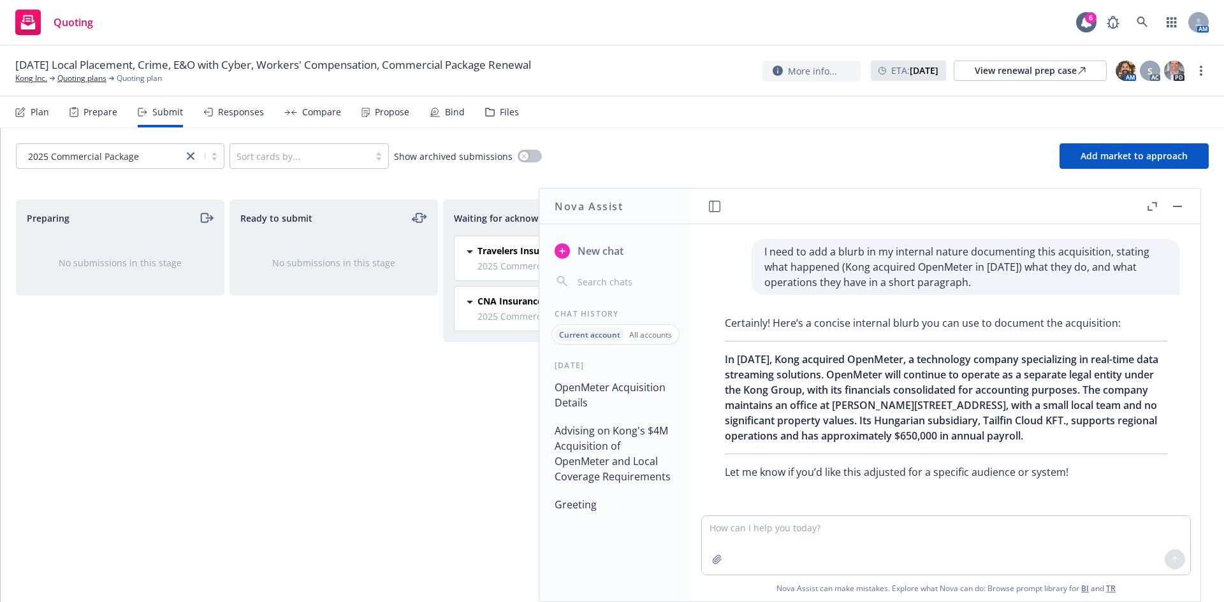
drag, startPoint x: 725, startPoint y: 343, endPoint x: 931, endPoint y: 435, distance: 226.0
click at [931, 435] on p "In September 2025, Kong acquired OpenMeter, a technology company specializing i…" at bounding box center [946, 398] width 442 height 92
copy span "In September 2025, Kong acquired OpenMeter, a technology company specializing i…"
click at [773, 537] on textarea at bounding box center [946, 545] width 488 height 59
type textarea "I"
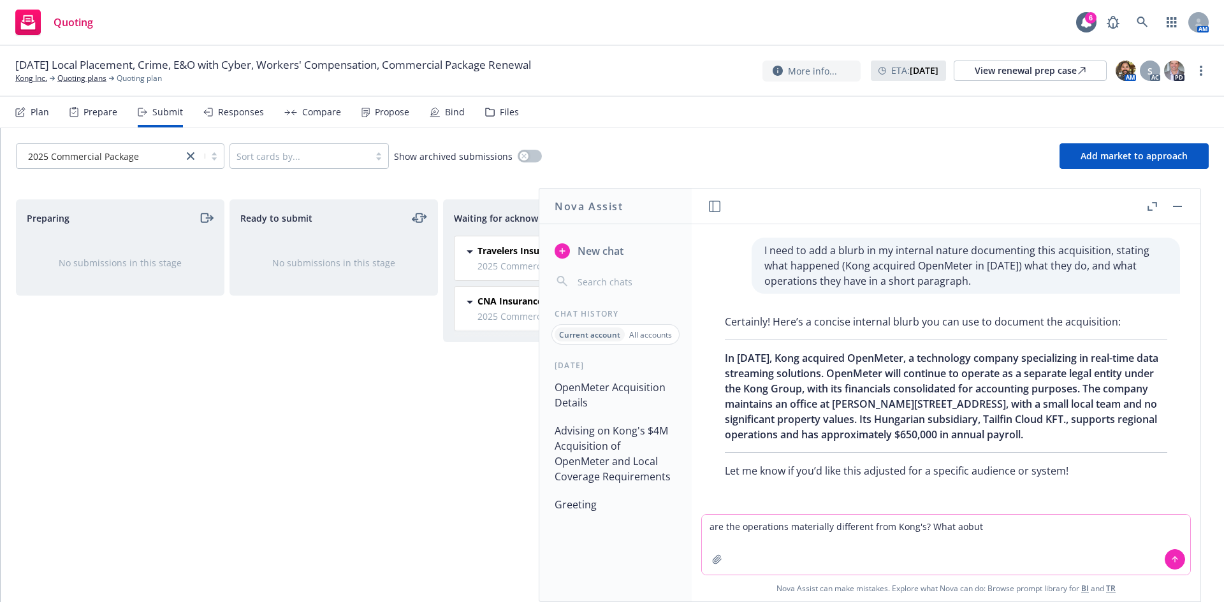
paste textarea "ABOUT"
type textarea "are the operations materially different from Kong's?"
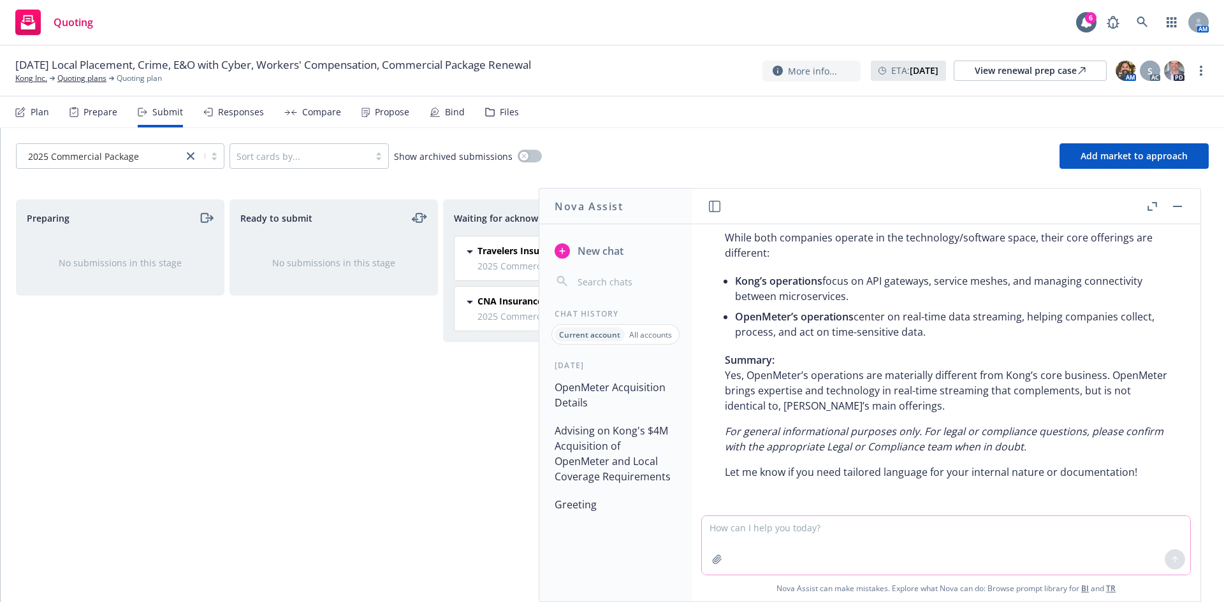
scroll to position [2102, 0]
click at [816, 535] on textarea at bounding box center [946, 545] width 488 height 59
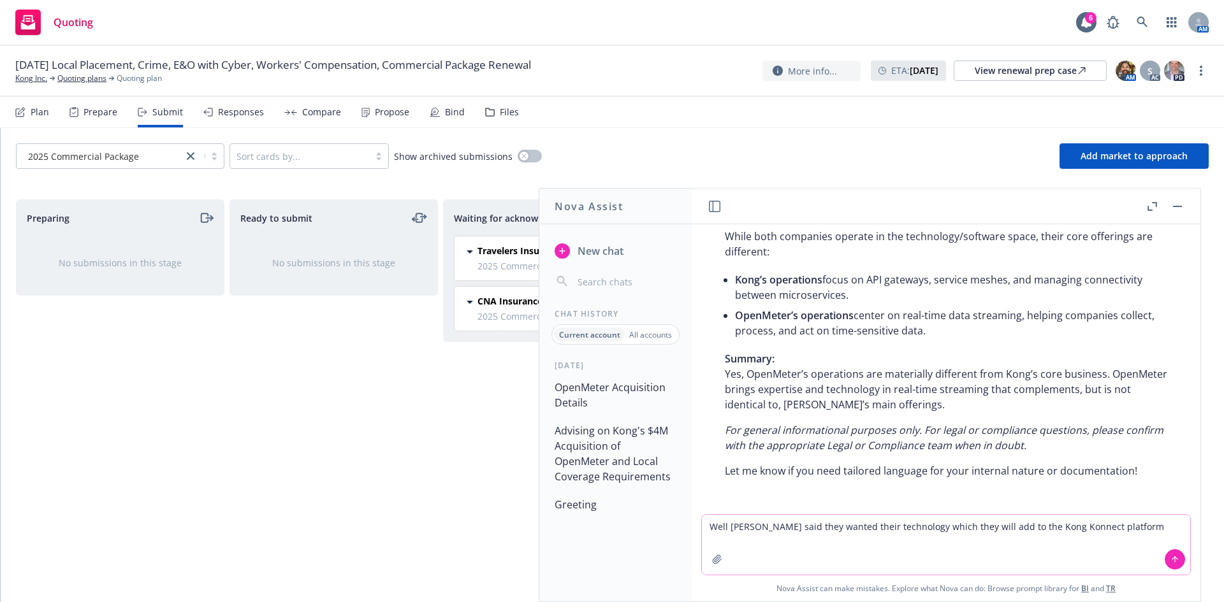
type textarea "Well Kong said they wanted their technology which they will add to the Kong Kon…"
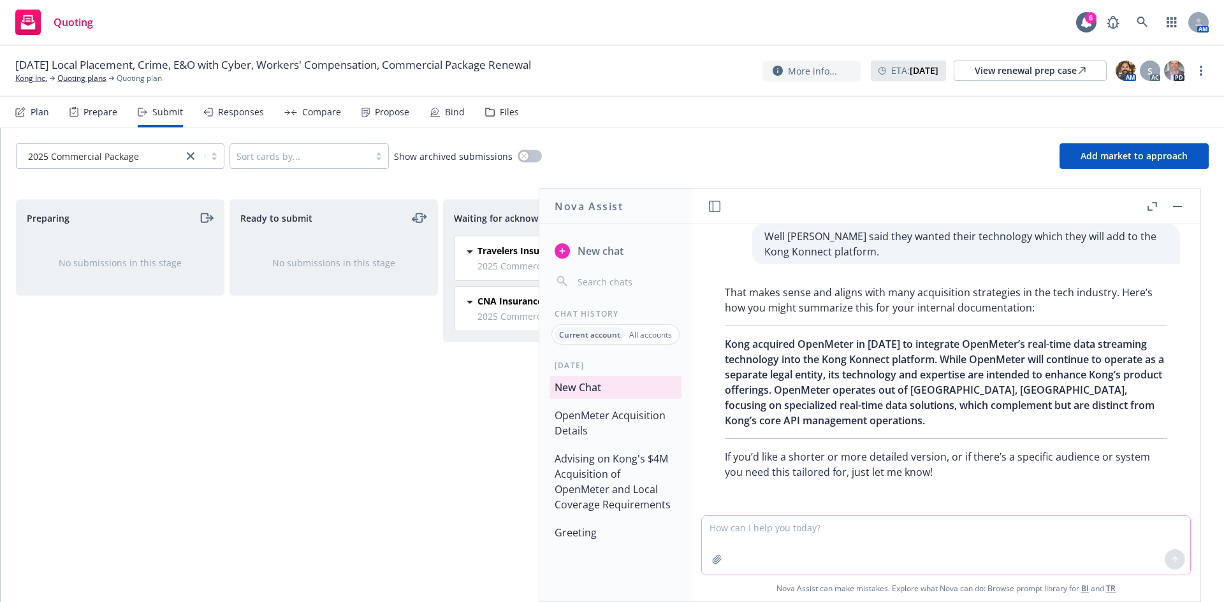
scroll to position [2378, 0]
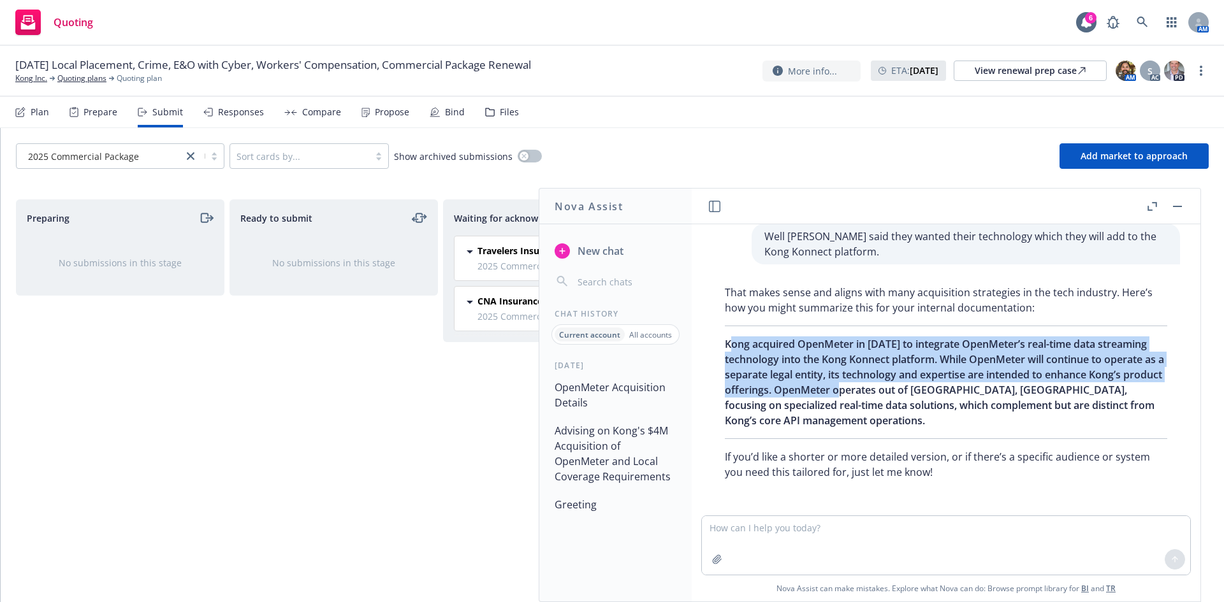
drag, startPoint x: 731, startPoint y: 341, endPoint x: 980, endPoint y: 385, distance: 252.4
click at [980, 385] on span "Kong acquired OpenMeter in September 2025 to integrate OpenMeter’s real-time da…" at bounding box center [944, 382] width 439 height 91
click at [980, 386] on span "Kong acquired OpenMeter in September 2025 to integrate OpenMeter’s real-time da…" at bounding box center [944, 382] width 439 height 91
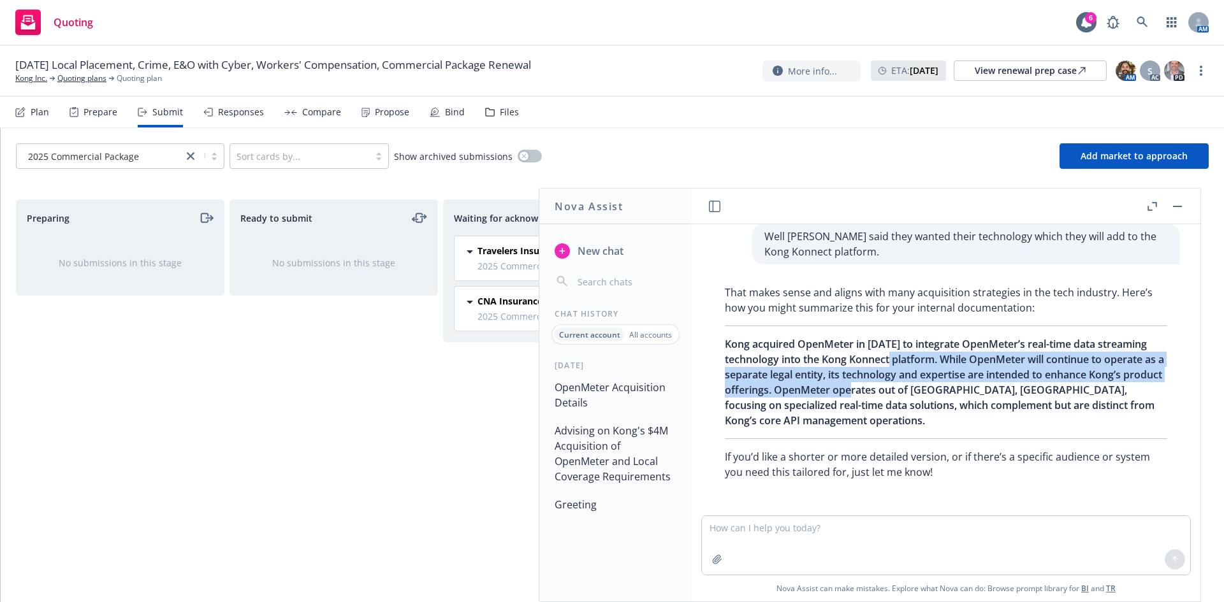
drag, startPoint x: 990, startPoint y: 391, endPoint x: 917, endPoint y: 356, distance: 80.7
click at [920, 358] on span "Kong acquired OpenMeter in September 2025 to integrate OpenMeter’s real-time da…" at bounding box center [944, 382] width 439 height 91
click at [917, 356] on span "Kong acquired OpenMeter in September 2025 to integrate OpenMeter’s real-time da…" at bounding box center [944, 382] width 439 height 91
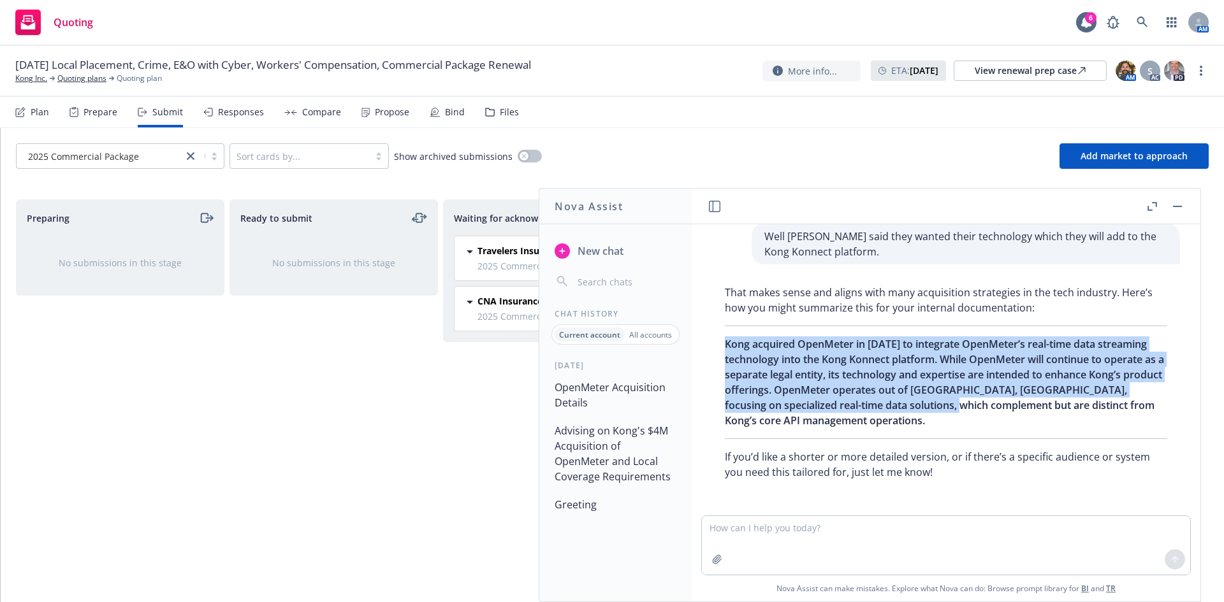
drag, startPoint x: 727, startPoint y: 344, endPoint x: 1071, endPoint y: 398, distance: 349.0
click at [1071, 398] on p "Kong acquired OpenMeter in September 2025 to integrate OpenMeter’s real-time da…" at bounding box center [946, 383] width 442 height 92
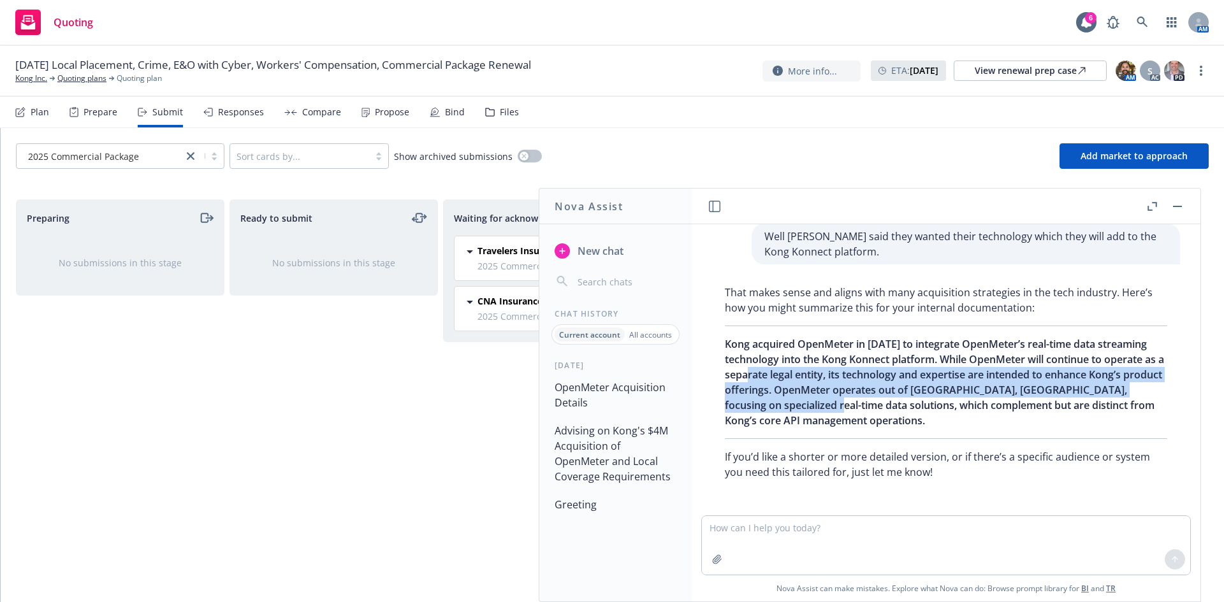
drag, startPoint x: 945, startPoint y: 412, endPoint x: 830, endPoint y: 375, distance: 120.5
click at [831, 375] on p "Kong acquired OpenMeter in September 2025 to integrate OpenMeter’s real-time da…" at bounding box center [946, 383] width 442 height 92
click at [830, 375] on span "Kong acquired OpenMeter in September 2025 to integrate OpenMeter’s real-time da…" at bounding box center [944, 382] width 439 height 91
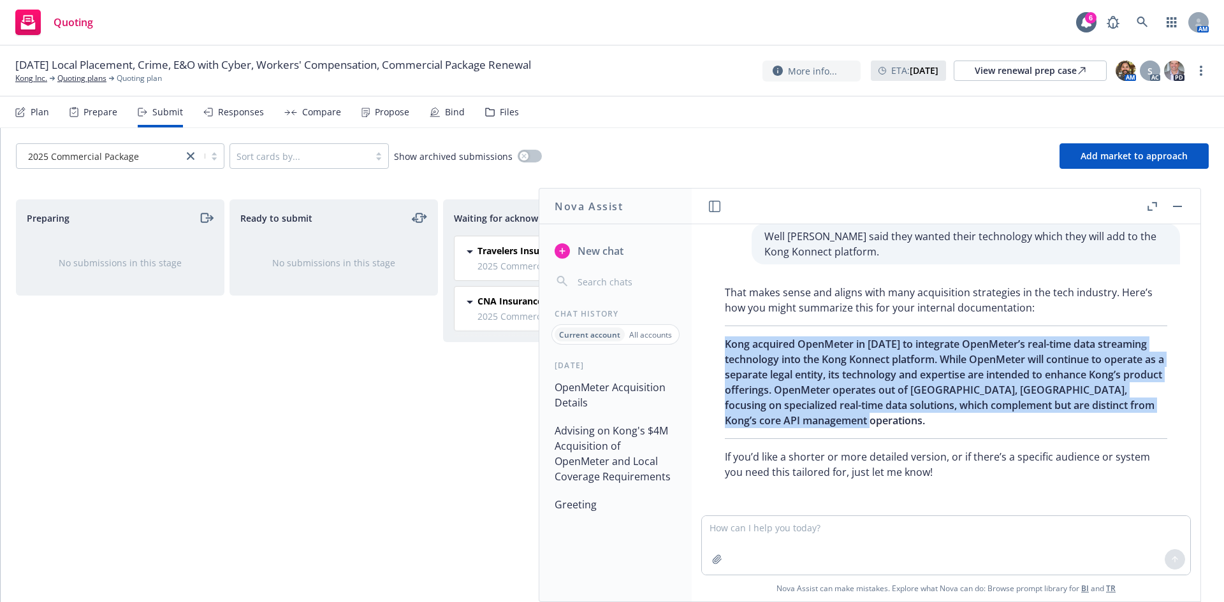
drag, startPoint x: 725, startPoint y: 342, endPoint x: 1017, endPoint y: 416, distance: 301.3
click at [1017, 416] on p "Kong acquired OpenMeter in September 2025 to integrate OpenMeter’s real-time da…" at bounding box center [946, 383] width 442 height 92
copy span "Kong acquired OpenMeter in September 2025 to integrate OpenMeter’s real-time da…"
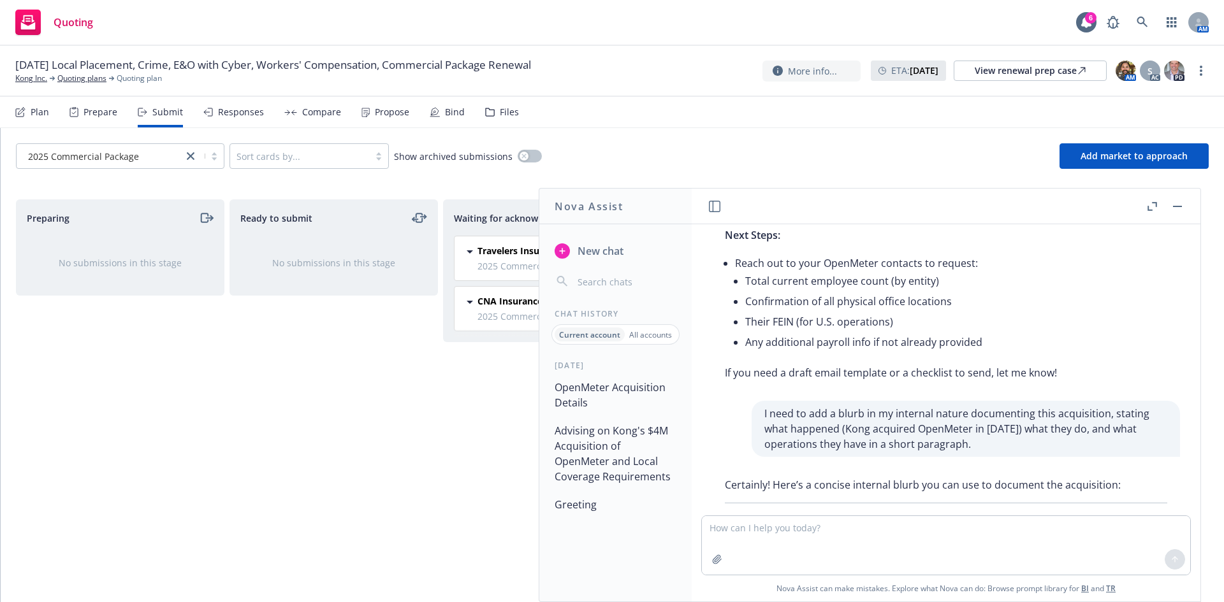
scroll to position [1783, 0]
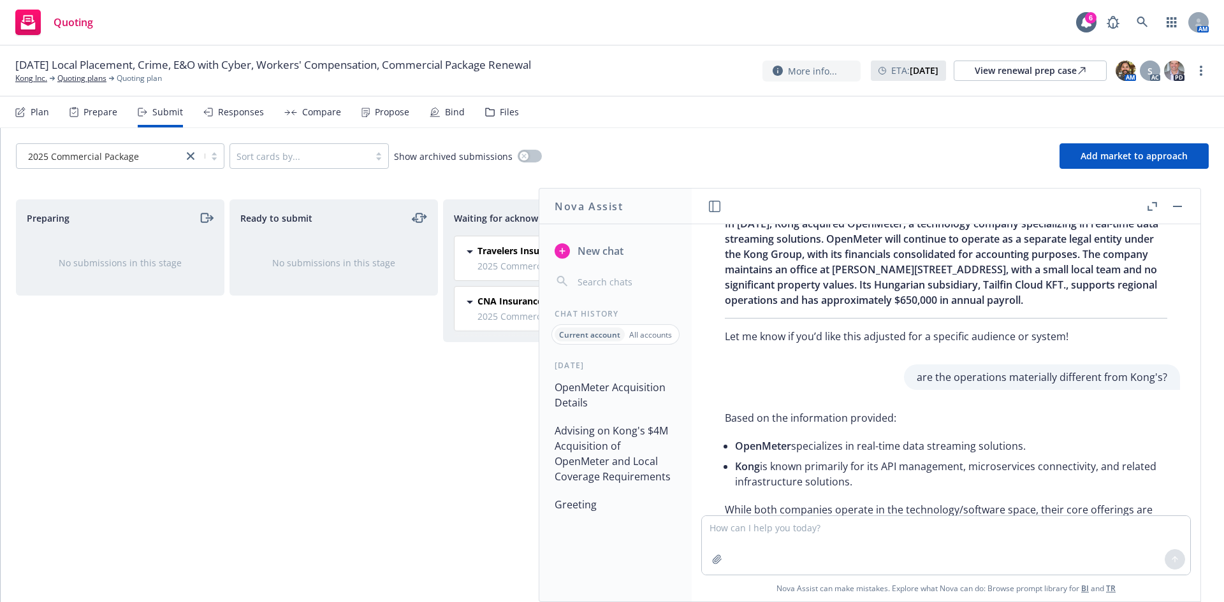
drag, startPoint x: 737, startPoint y: 263, endPoint x: 1008, endPoint y: 341, distance: 281.4
click at [1008, 308] on p "In September 2025, Kong acquired OpenMeter, a technology company specializing i…" at bounding box center [946, 262] width 442 height 92
copy span "September 2025, Kong acquired OpenMeter, a technology company specializing in r…"
click at [781, 530] on textarea at bounding box center [946, 545] width 488 height 59
paste textarea "September 2025, Kong acquired OpenMeter, a technology company specializing in r…"
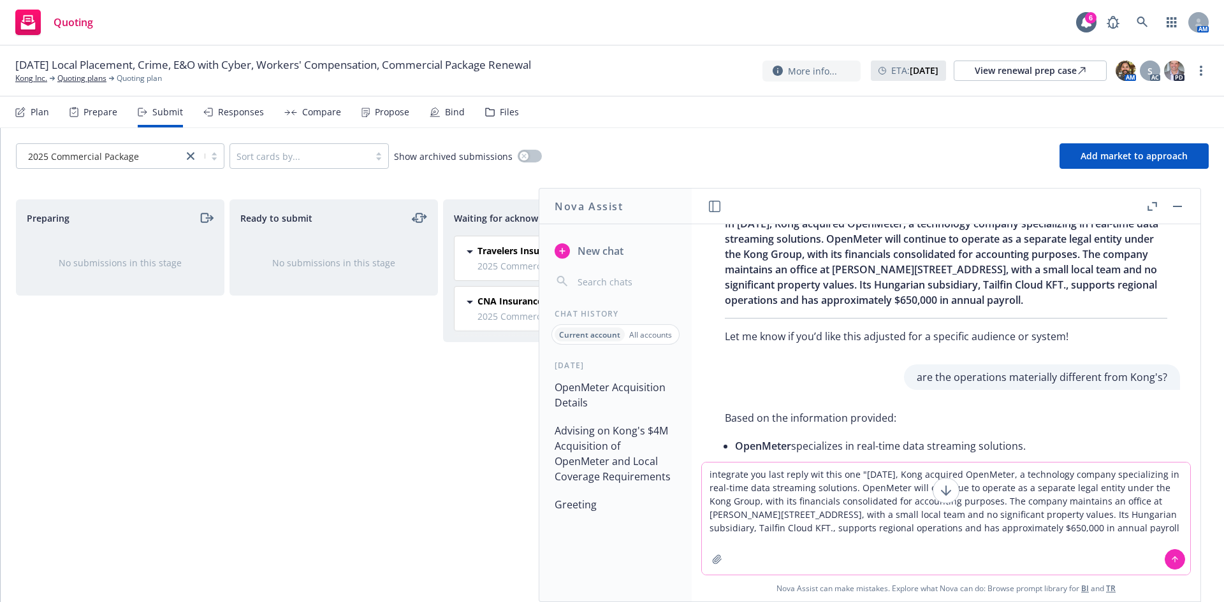
type textarea "integrate you last reply wit this one "September 2025, Kong acquired OpenMeter,…"
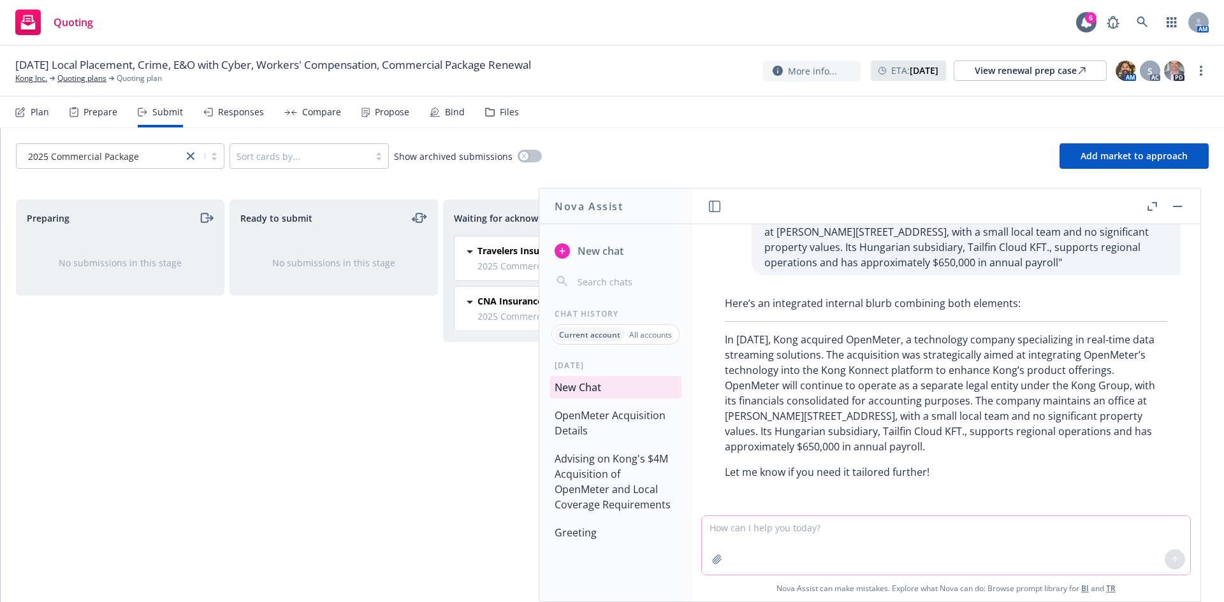
scroll to position [2720, 0]
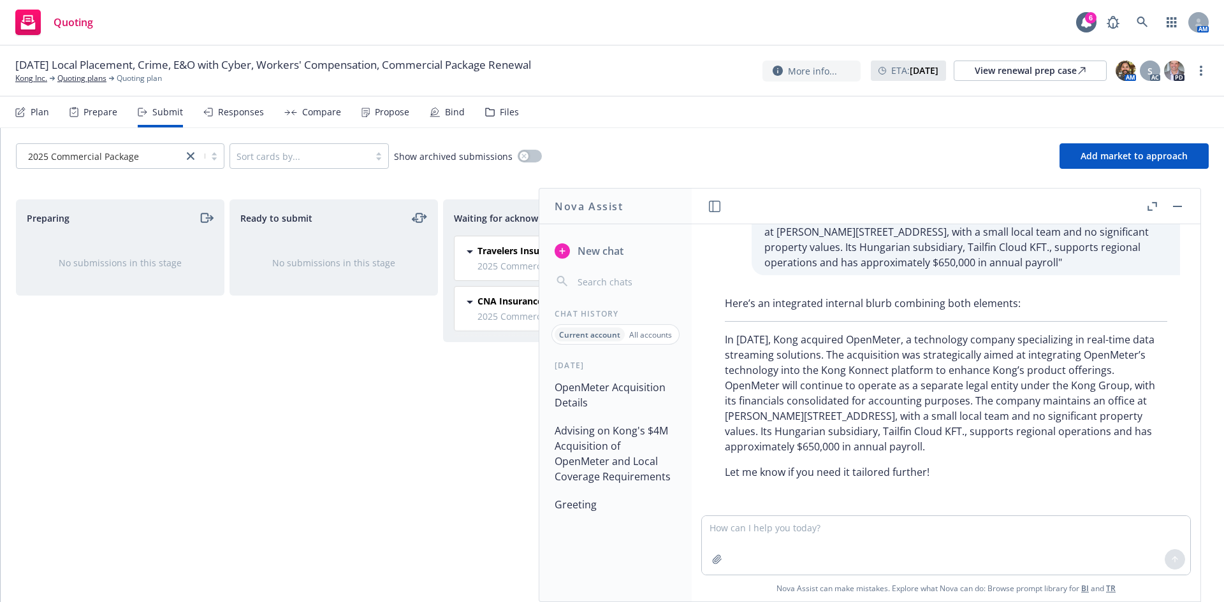
drag, startPoint x: 724, startPoint y: 338, endPoint x: 1066, endPoint y: 444, distance: 357.7
click at [1066, 444] on div "Here’s an integrated internal blurb combining both elements: In September 2025,…" at bounding box center [946, 388] width 468 height 194
copy p "In September 2025, Kong acquired OpenMeter, a technology company specializing i…"
click at [768, 545] on textarea at bounding box center [946, 545] width 488 height 59
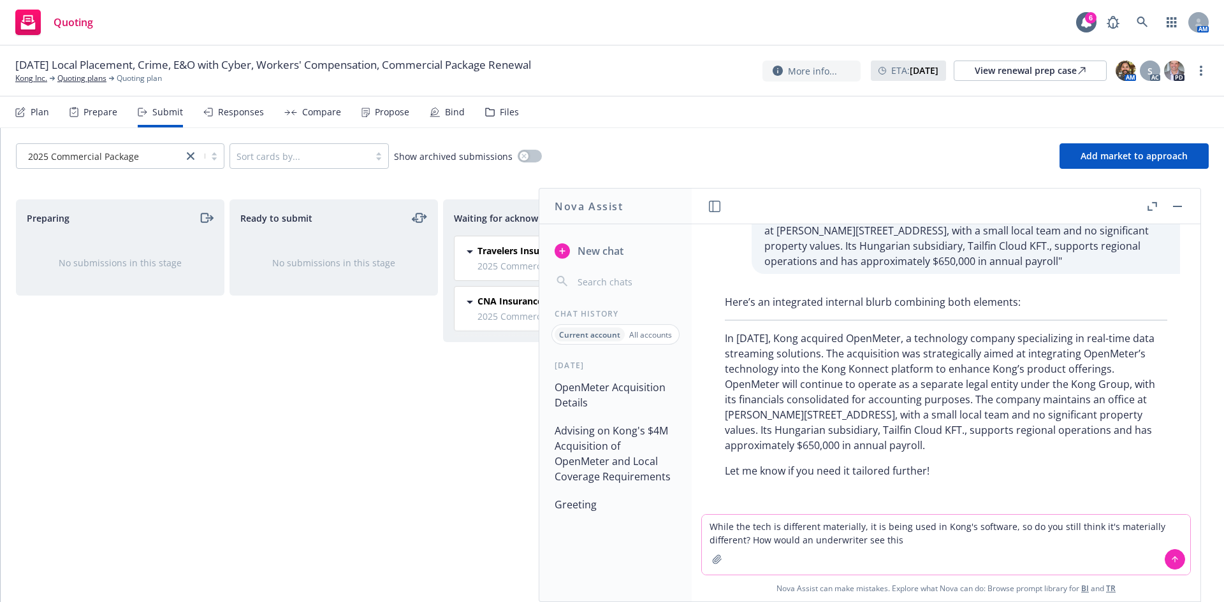
type textarea "While the tech is different materially, it is being used in Kong's software, so…"
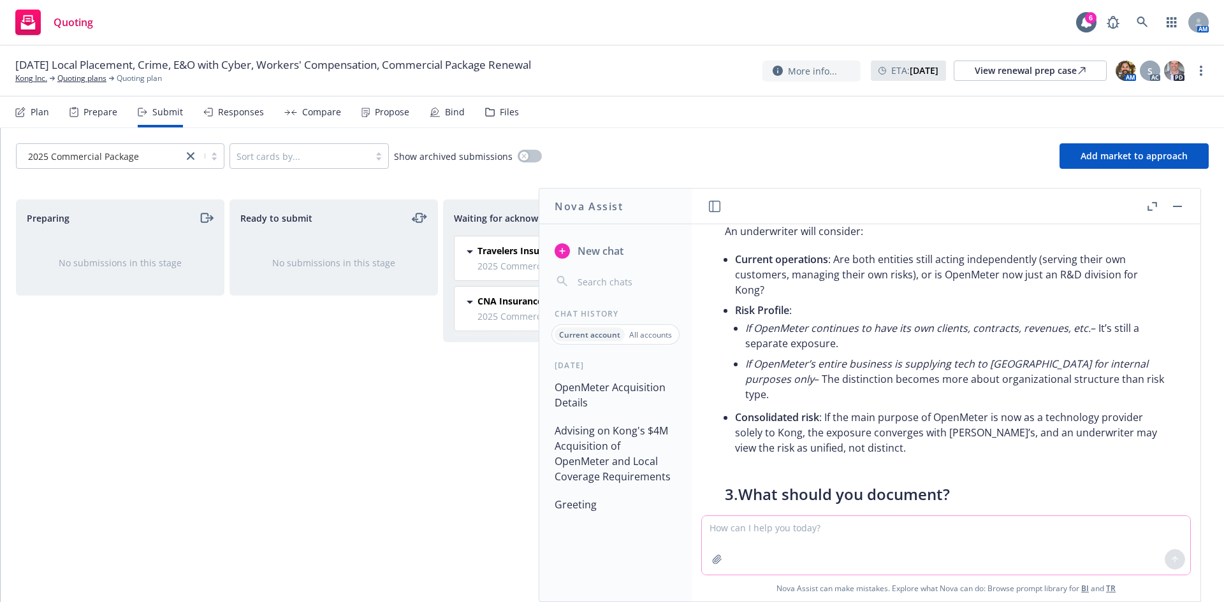
scroll to position [3121, 0]
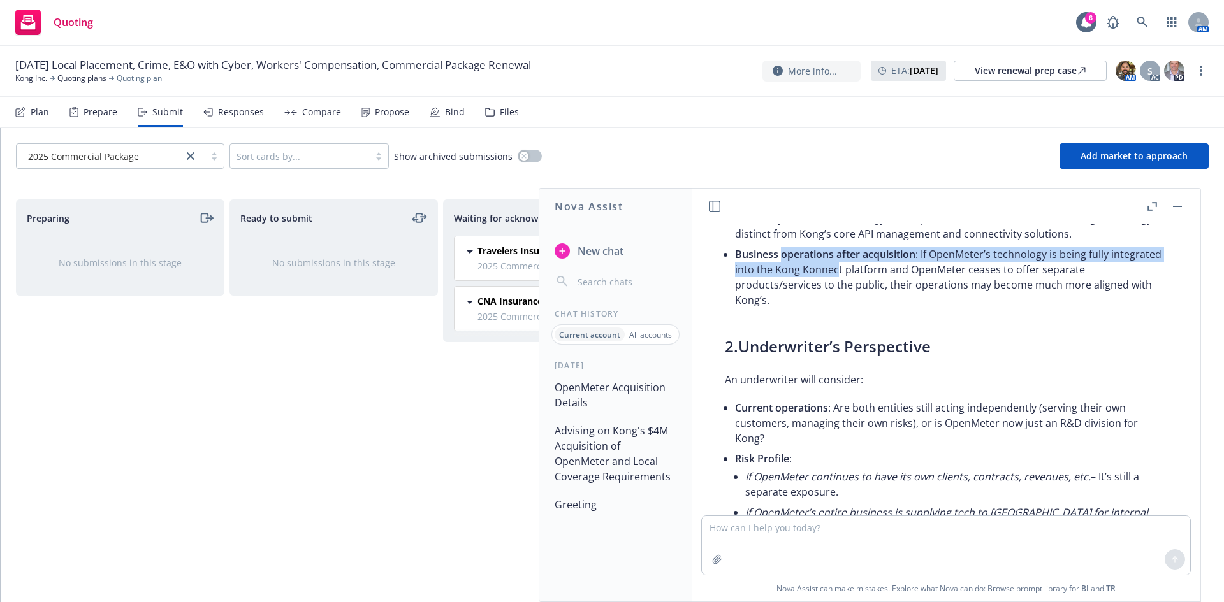
drag, startPoint x: 780, startPoint y: 300, endPoint x: 889, endPoint y: 316, distance: 109.5
click at [889, 310] on li "Business operations after acquisition : If OpenMeter’s technology is being full…" at bounding box center [951, 277] width 432 height 66
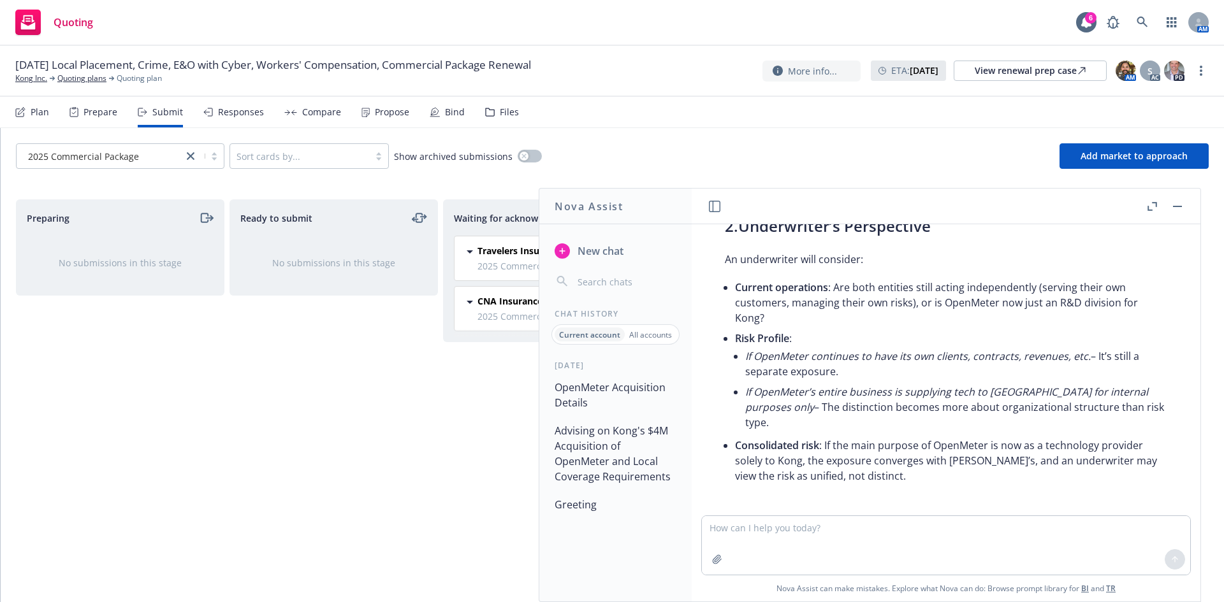
scroll to position [3269, 0]
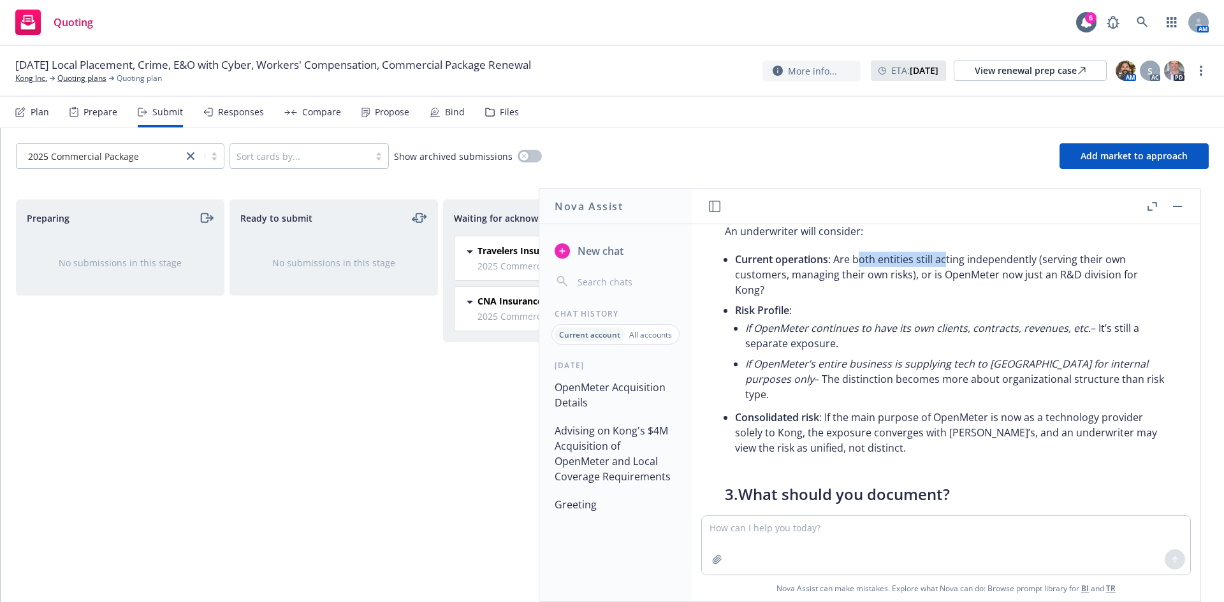
drag, startPoint x: 859, startPoint y: 307, endPoint x: 943, endPoint y: 311, distance: 84.9
click at [943, 300] on li "Current operations : Are both entities still acting independently (serving thei…" at bounding box center [951, 274] width 432 height 51
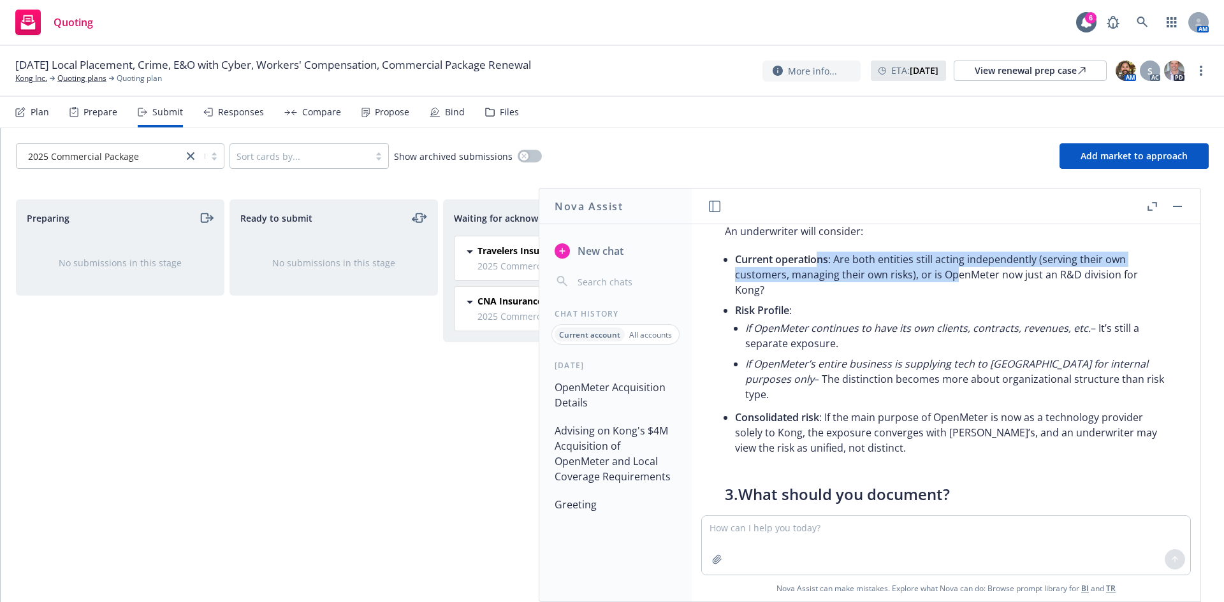
drag, startPoint x: 955, startPoint y: 319, endPoint x: 815, endPoint y: 302, distance: 141.2
click at [815, 300] on li "Current operations : Are both entities still acting independently (serving thei…" at bounding box center [951, 274] width 432 height 51
click at [815, 266] on span "Current operations" at bounding box center [781, 259] width 93 height 14
drag, startPoint x: 835, startPoint y: 304, endPoint x: 1033, endPoint y: 325, distance: 199.3
click at [1033, 300] on li "Current operations : Are both entities still acting independently (serving thei…" at bounding box center [951, 274] width 432 height 51
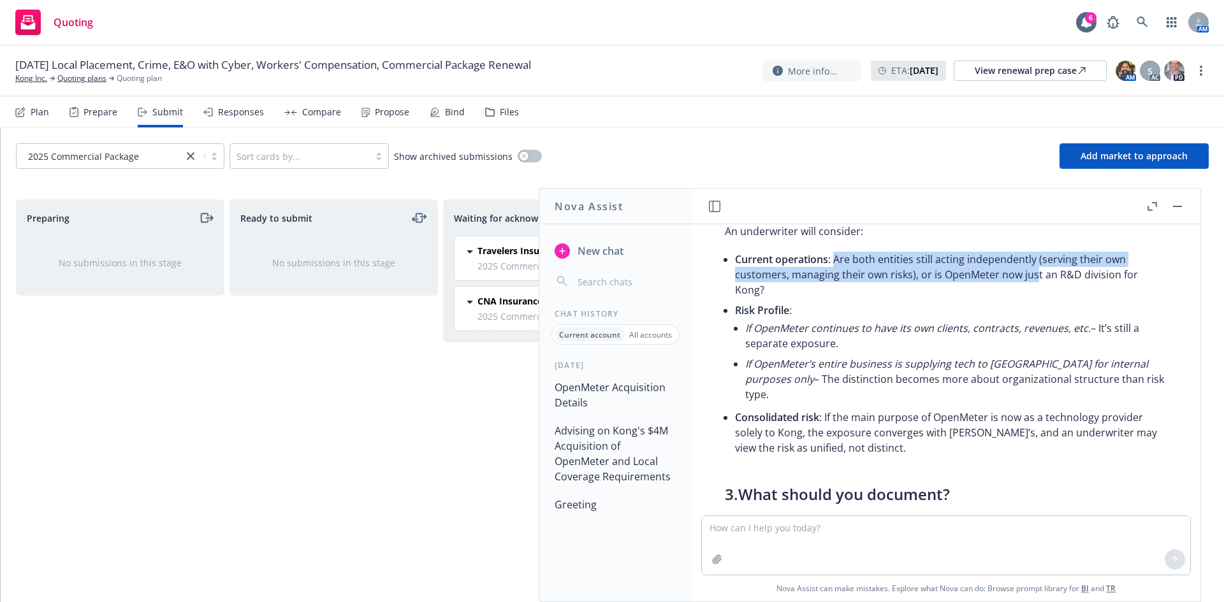
click at [1033, 300] on li "Current operations : Are both entities still acting independently (serving thei…" at bounding box center [951, 274] width 432 height 51
drag, startPoint x: 840, startPoint y: 307, endPoint x: 975, endPoint y: 328, distance: 136.7
click at [975, 300] on li "Current operations : Are both entities still acting independently (serving thei…" at bounding box center [951, 274] width 432 height 51
drag, startPoint x: 757, startPoint y: 313, endPoint x: 889, endPoint y: 338, distance: 134.4
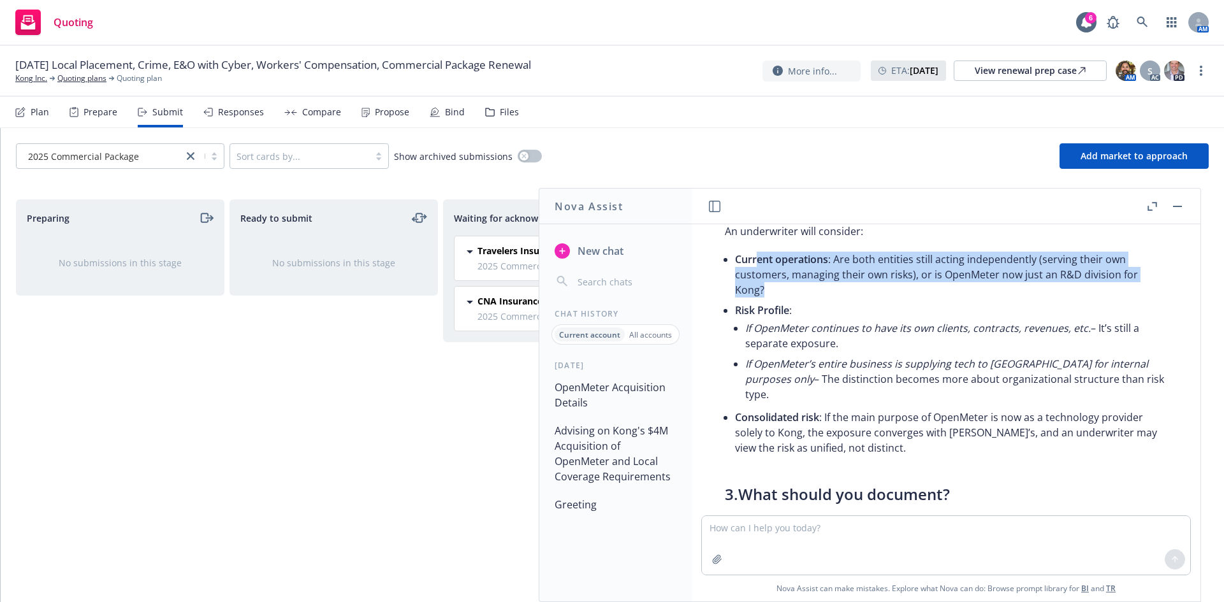
click at [889, 300] on li "Current operations : Are both entities still acting independently (serving thei…" at bounding box center [951, 274] width 432 height 51
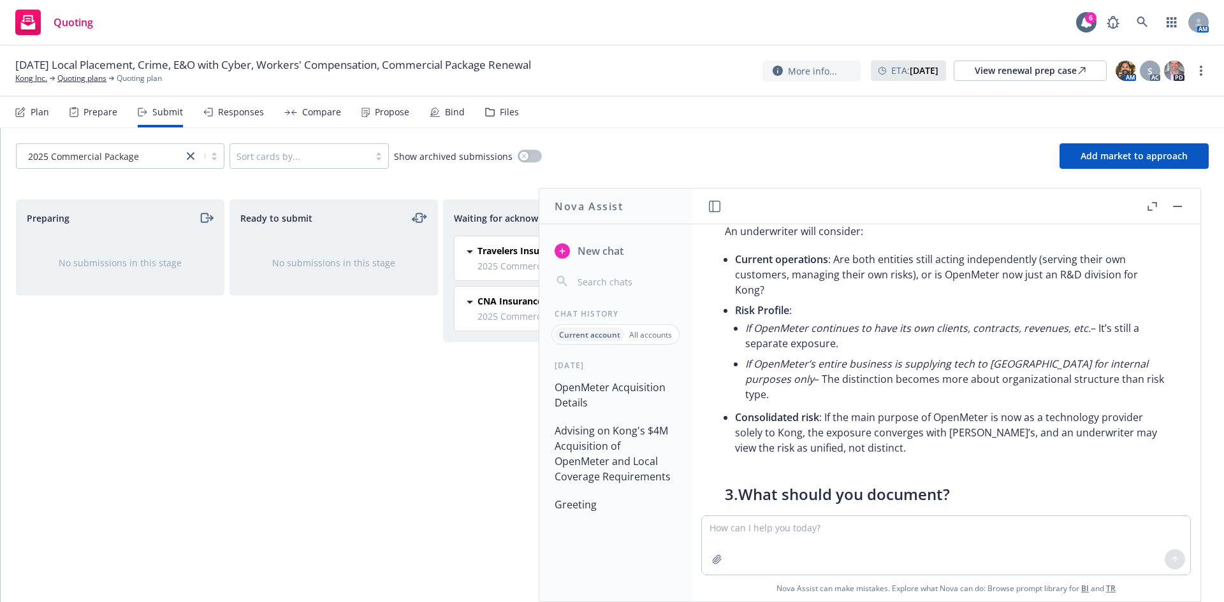
drag, startPoint x: 761, startPoint y: 314, endPoint x: 858, endPoint y: 388, distance: 122.3
click at [858, 388] on ul "Current operations : Are both entities still acting independently (serving thei…" at bounding box center [951, 353] width 432 height 209
click at [858, 354] on li "If OpenMeter continues to have its own clients, contracts, revenues, etc. – It’…" at bounding box center [956, 336] width 422 height 36
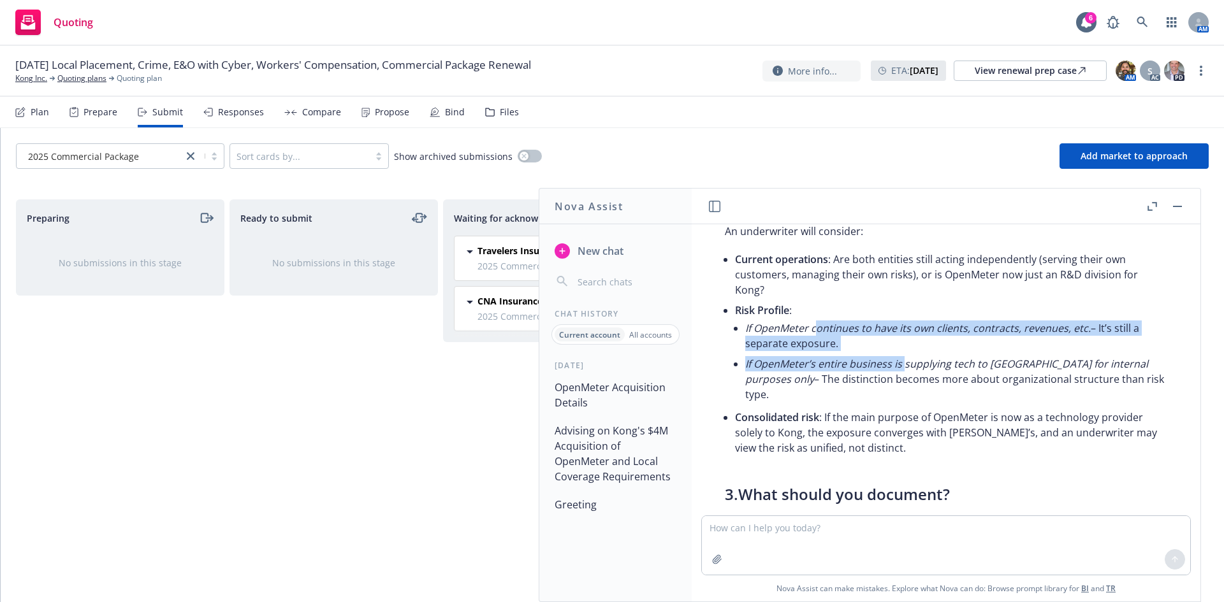
drag, startPoint x: 903, startPoint y: 409, endPoint x: 811, endPoint y: 369, distance: 99.9
click at [812, 370] on ul "If OpenMeter continues to have its own clients, contracts, revenues, etc. – It’…" at bounding box center [956, 361] width 422 height 87
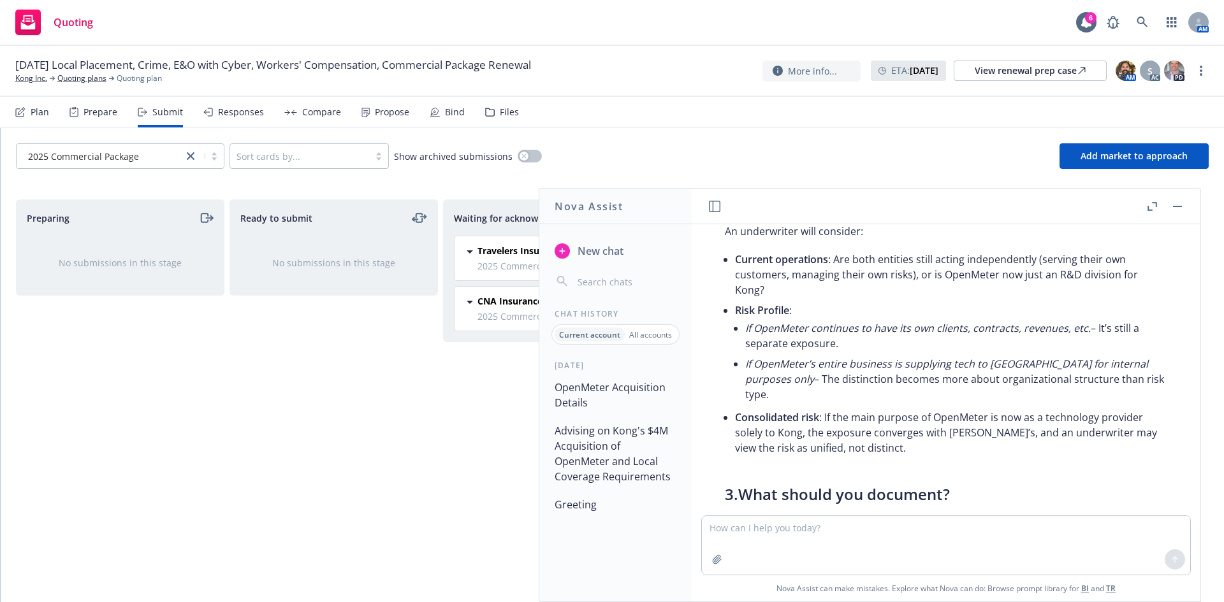
click at [809, 335] on em "If OpenMeter continues to have its own clients, contracts, revenues, etc." at bounding box center [917, 328] width 345 height 14
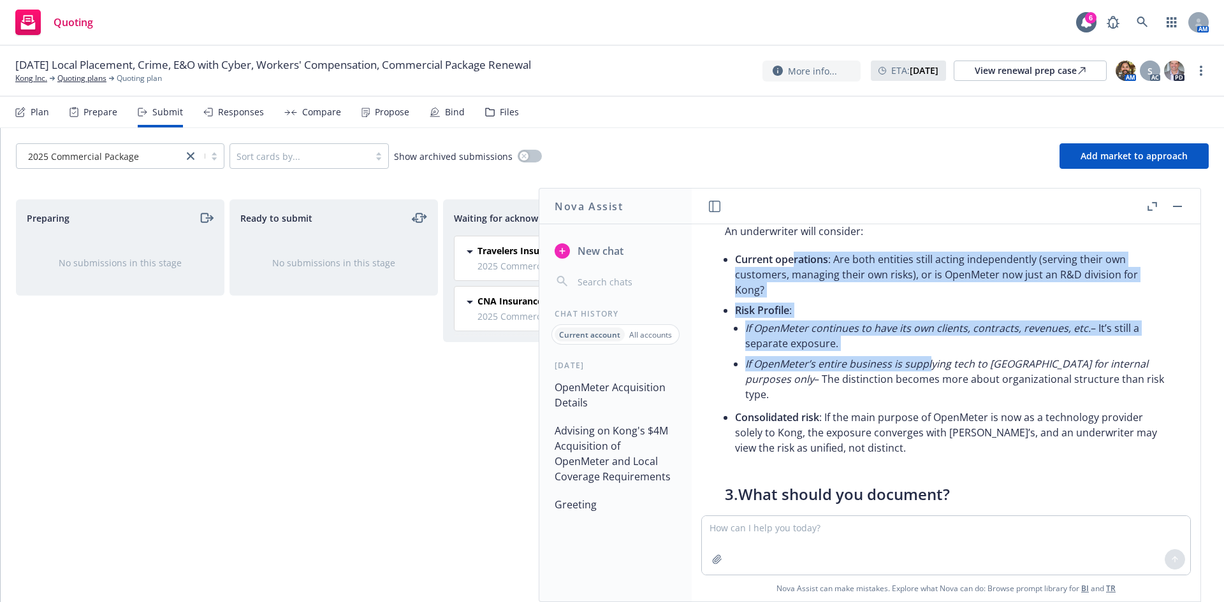
drag, startPoint x: 793, startPoint y: 326, endPoint x: 931, endPoint y: 402, distance: 158.1
click at [931, 402] on ul "Current operations : Are both entities still acting independently (serving thei…" at bounding box center [951, 353] width 432 height 209
click at [931, 402] on li "If OpenMeter’s entire business is supplying tech to Kong for internal purposes …" at bounding box center [956, 379] width 422 height 51
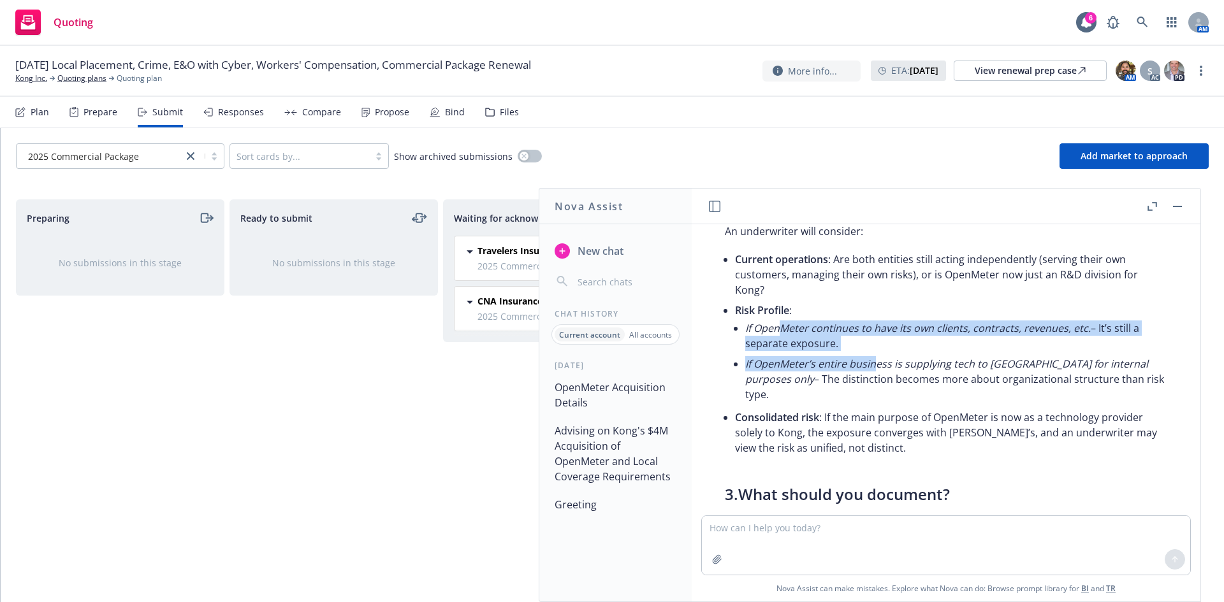
drag, startPoint x: 809, startPoint y: 377, endPoint x: 776, endPoint y: 366, distance: 34.9
click at [778, 367] on ul "If OpenMeter continues to have its own clients, contracts, revenues, etc. – It’…" at bounding box center [956, 361] width 422 height 87
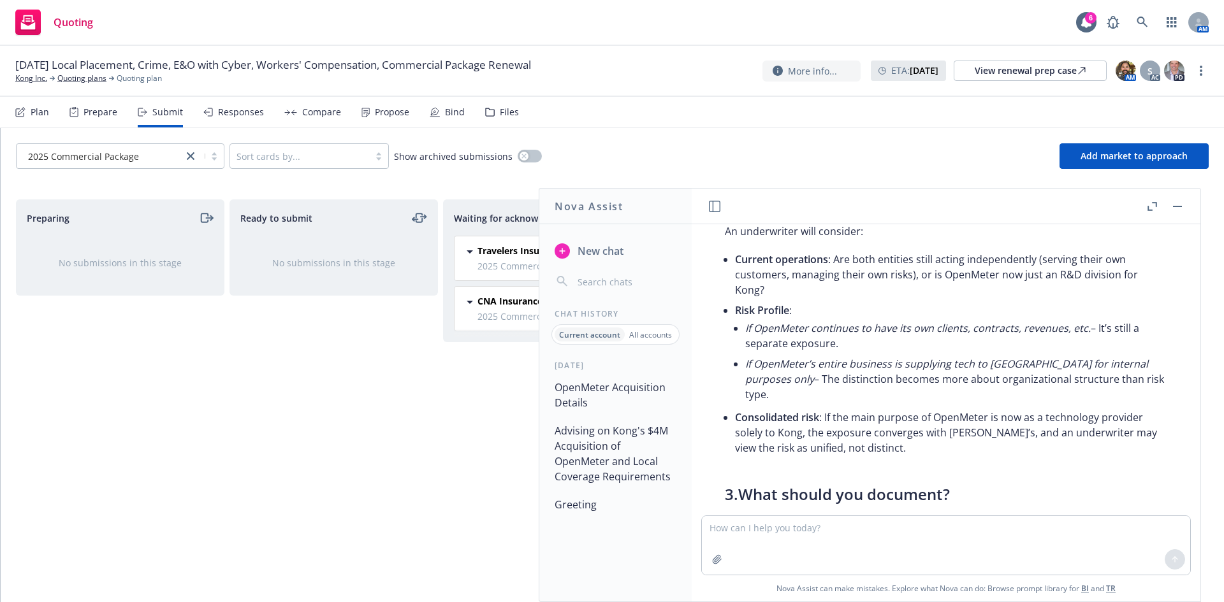
click at [776, 354] on li "If OpenMeter continues to have its own clients, contracts, revenues, etc. – It’…" at bounding box center [956, 336] width 422 height 36
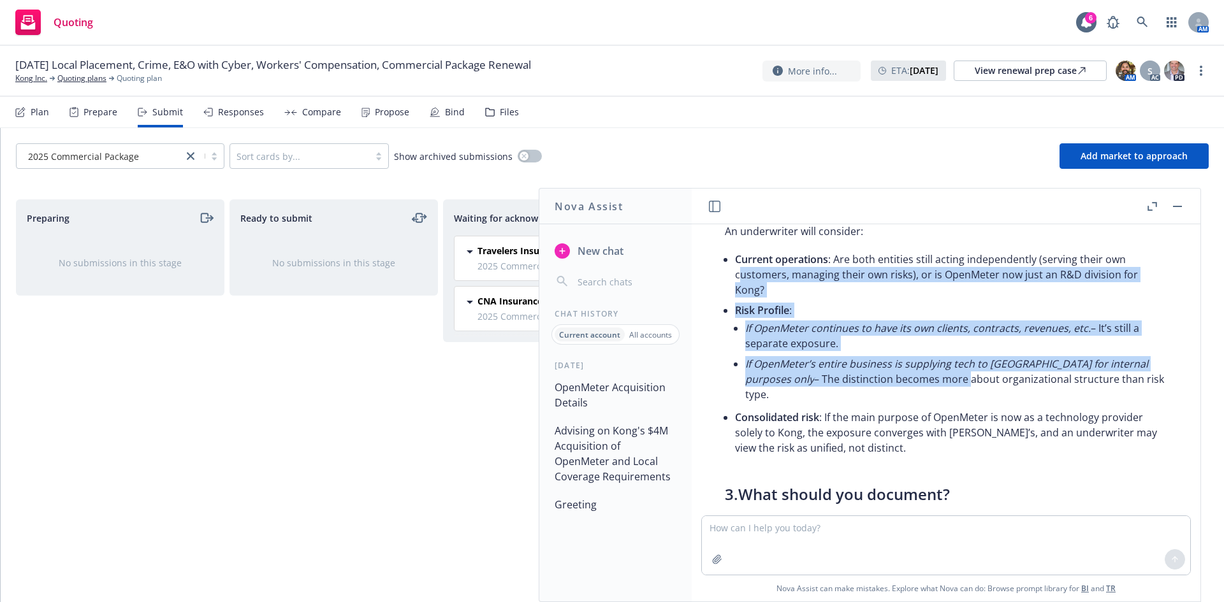
drag, startPoint x: 738, startPoint y: 321, endPoint x: 890, endPoint y: 422, distance: 182.1
click at [890, 422] on ul "Current operations : Are both entities still acting independently (serving thei…" at bounding box center [951, 353] width 432 height 209
click at [890, 405] on li "If OpenMeter’s entire business is supplying tech to Kong for internal purposes …" at bounding box center [956, 379] width 422 height 51
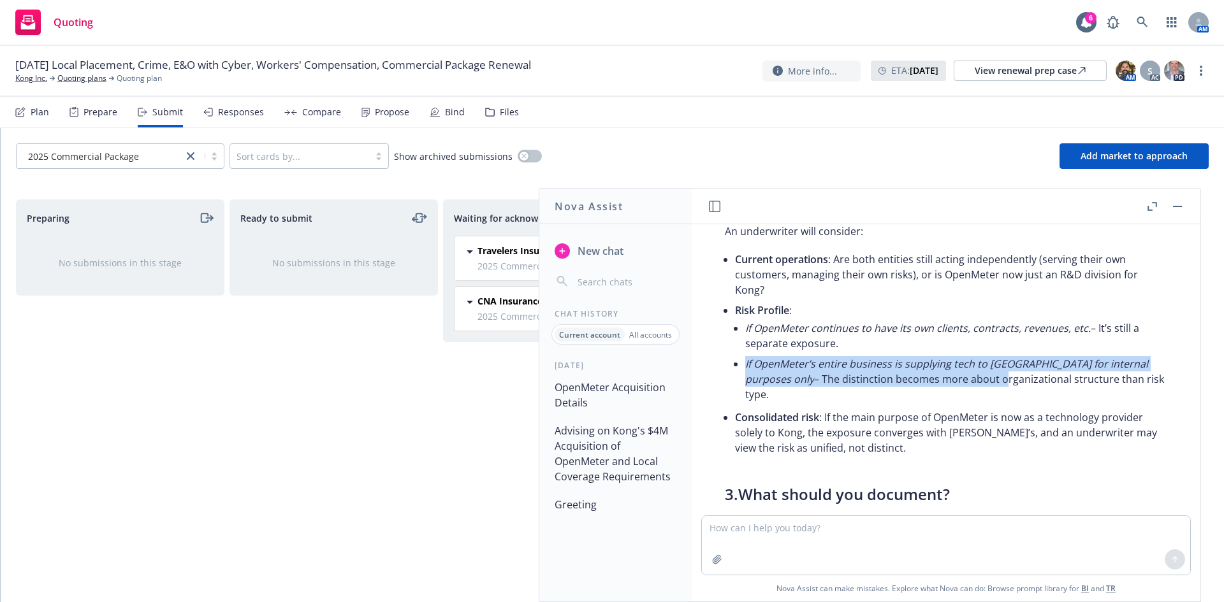
drag, startPoint x: 922, startPoint y: 421, endPoint x: 829, endPoint y: 387, distance: 99.0
click at [829, 387] on ul "If OpenMeter continues to have its own clients, contracts, revenues, etc. – It’…" at bounding box center [956, 361] width 422 height 87
click at [827, 354] on li "If OpenMeter continues to have its own clients, contracts, revenues, etc. – It’…" at bounding box center [956, 336] width 422 height 36
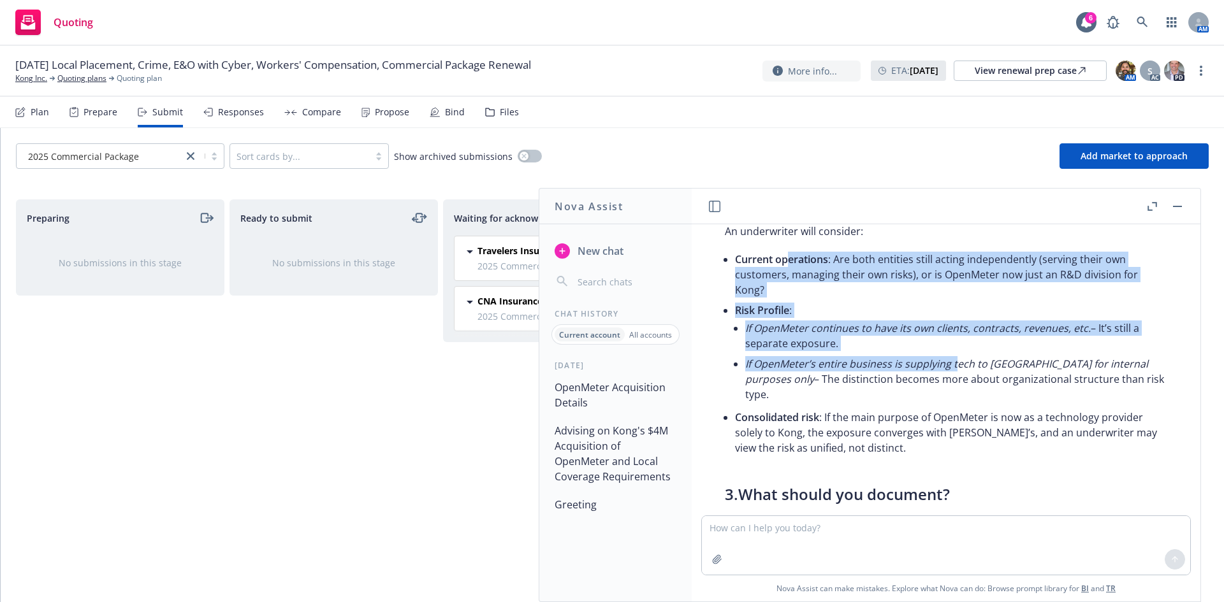
drag, startPoint x: 783, startPoint y: 331, endPoint x: 955, endPoint y: 409, distance: 189.7
click at [955, 409] on ul "Current operations : Are both entities still acting independently (serving thei…" at bounding box center [951, 353] width 432 height 209
click at [957, 386] on em "If OpenMeter’s entire business is supplying tech to Kong for internal purposes …" at bounding box center [946, 371] width 403 height 29
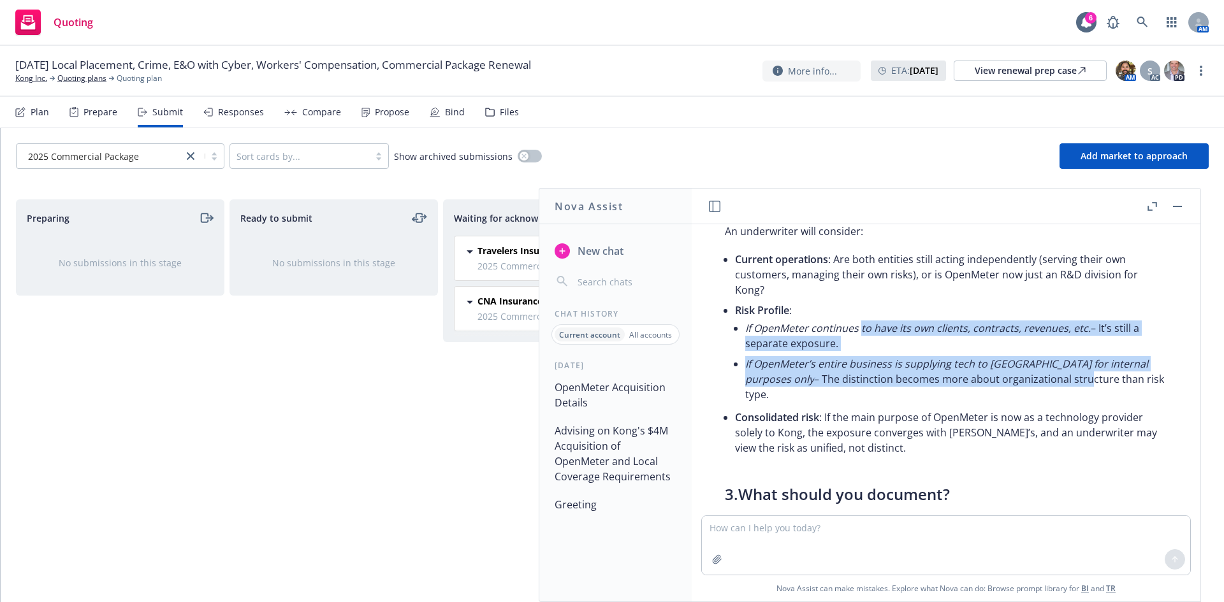
drag, startPoint x: 1008, startPoint y: 426, endPoint x: 857, endPoint y: 372, distance: 160.3
click at [857, 372] on ul "If OpenMeter continues to have its own clients, contracts, revenues, etc. – It’…" at bounding box center [956, 361] width 422 height 87
click at [857, 335] on em "If OpenMeter continues to have its own clients, contracts, revenues, etc." at bounding box center [917, 328] width 345 height 14
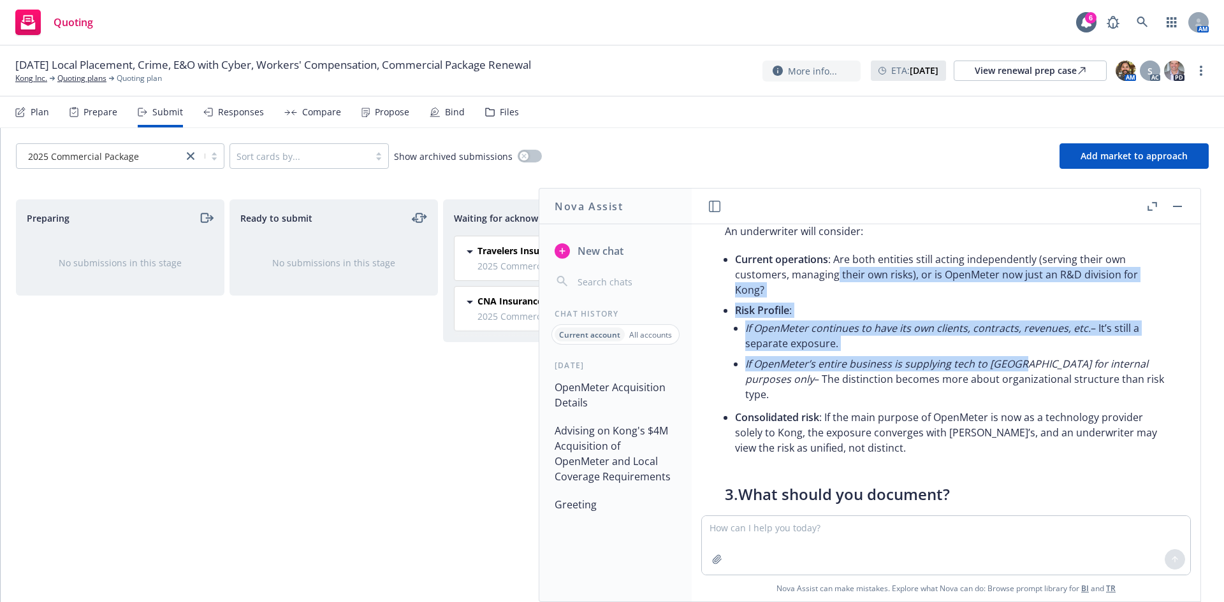
drag, startPoint x: 837, startPoint y: 316, endPoint x: 1016, endPoint y: 415, distance: 204.6
click at [1016, 415] on ul "Current operations : Are both entities still acting independently (serving thei…" at bounding box center [951, 353] width 432 height 209
click at [1016, 386] on em "If OpenMeter’s entire business is supplying tech to Kong for internal purposes …" at bounding box center [946, 371] width 403 height 29
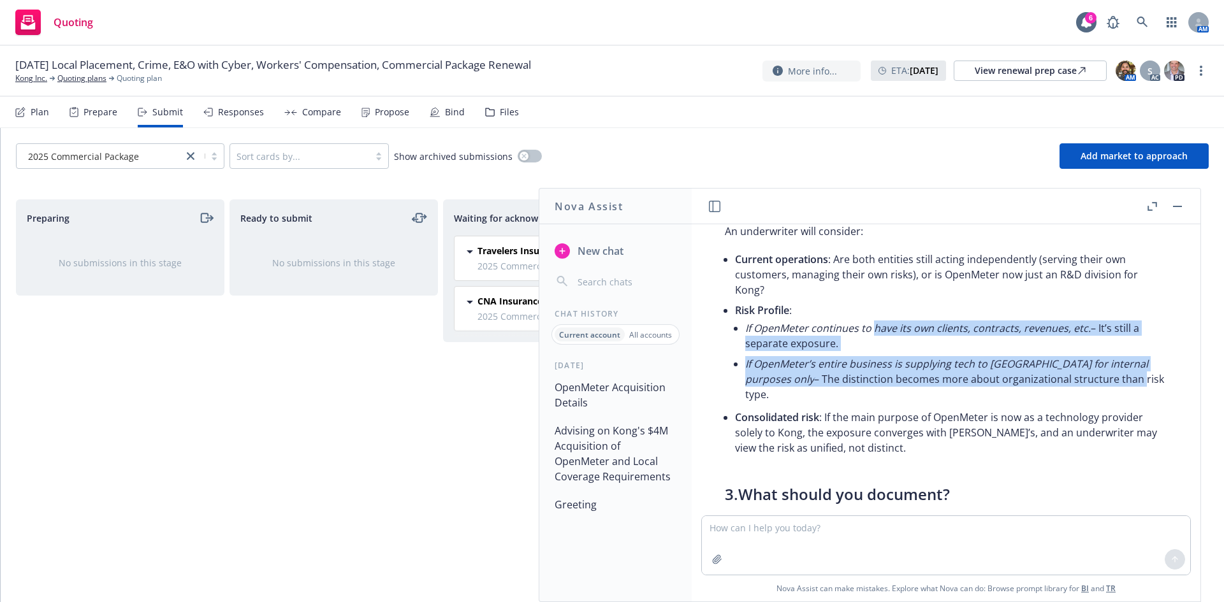
drag, startPoint x: 1059, startPoint y: 424, endPoint x: 840, endPoint y: 369, distance: 225.4
click at [845, 371] on ul "If OpenMeter continues to have its own clients, contracts, revenues, etc. – It’…" at bounding box center [956, 361] width 422 height 87
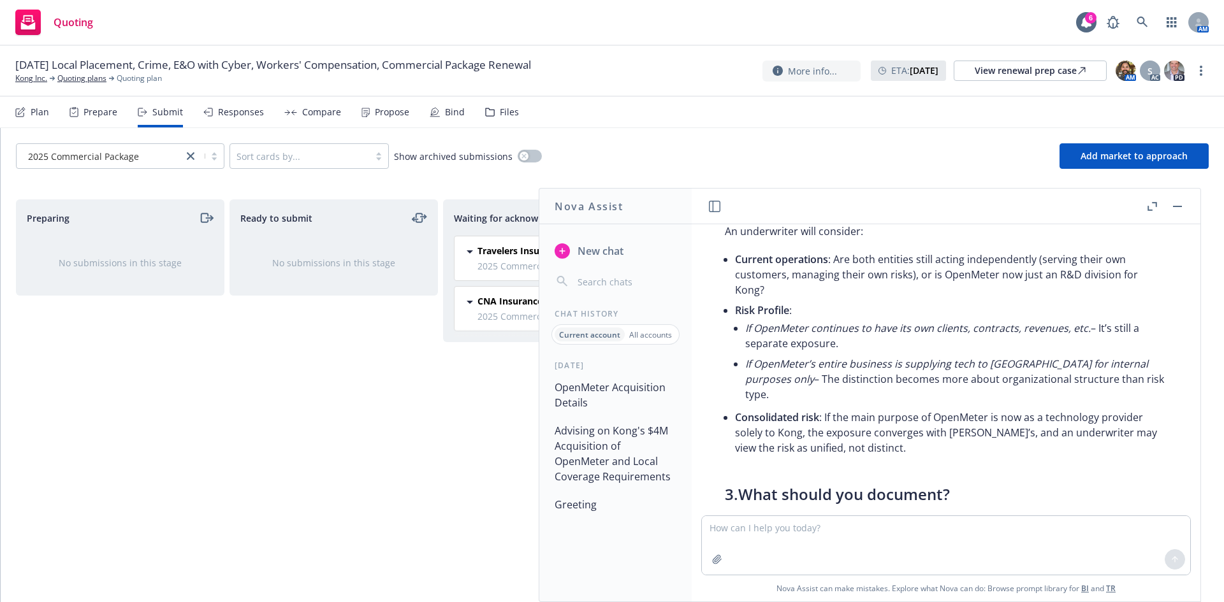
click at [840, 335] on em "If OpenMeter continues to have its own clients, contracts, revenues, etc." at bounding box center [917, 328] width 345 height 14
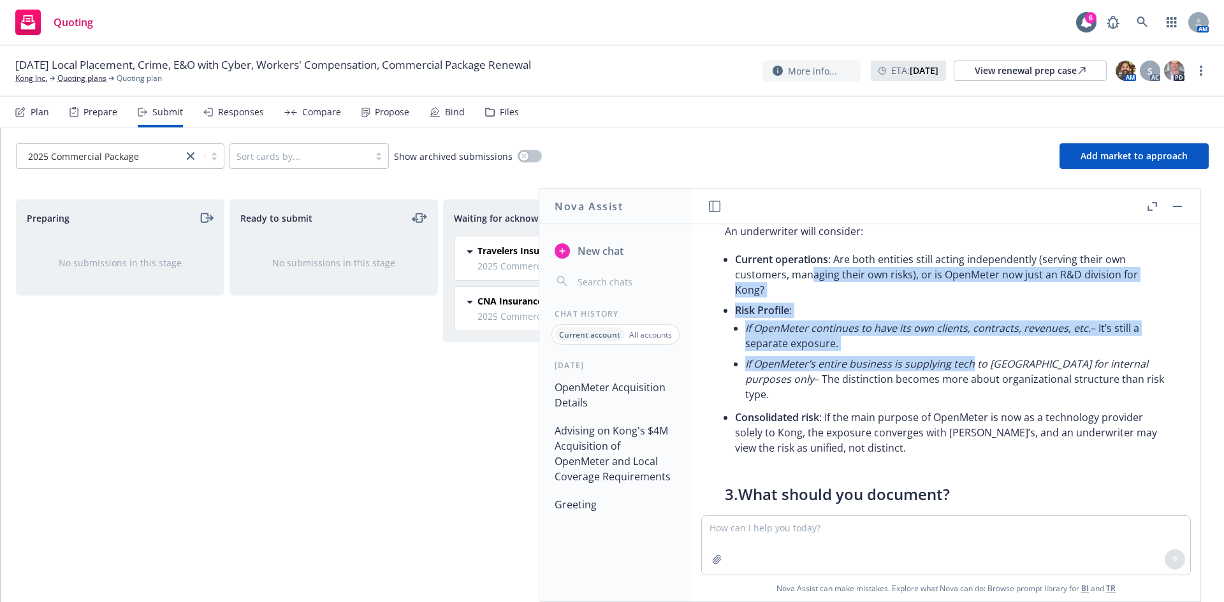
drag, startPoint x: 812, startPoint y: 341, endPoint x: 971, endPoint y: 410, distance: 173.6
click at [971, 410] on ul "Current operations : Are both entities still acting independently (serving thei…" at bounding box center [951, 353] width 432 height 209
click at [971, 386] on em "If OpenMeter’s entire business is supplying tech to Kong for internal purposes …" at bounding box center [946, 371] width 403 height 29
drag, startPoint x: 1001, startPoint y: 428, endPoint x: 836, endPoint y: 381, distance: 172.3
click at [836, 382] on ul "If OpenMeter continues to have its own clients, contracts, revenues, etc. – It’…" at bounding box center [956, 361] width 422 height 87
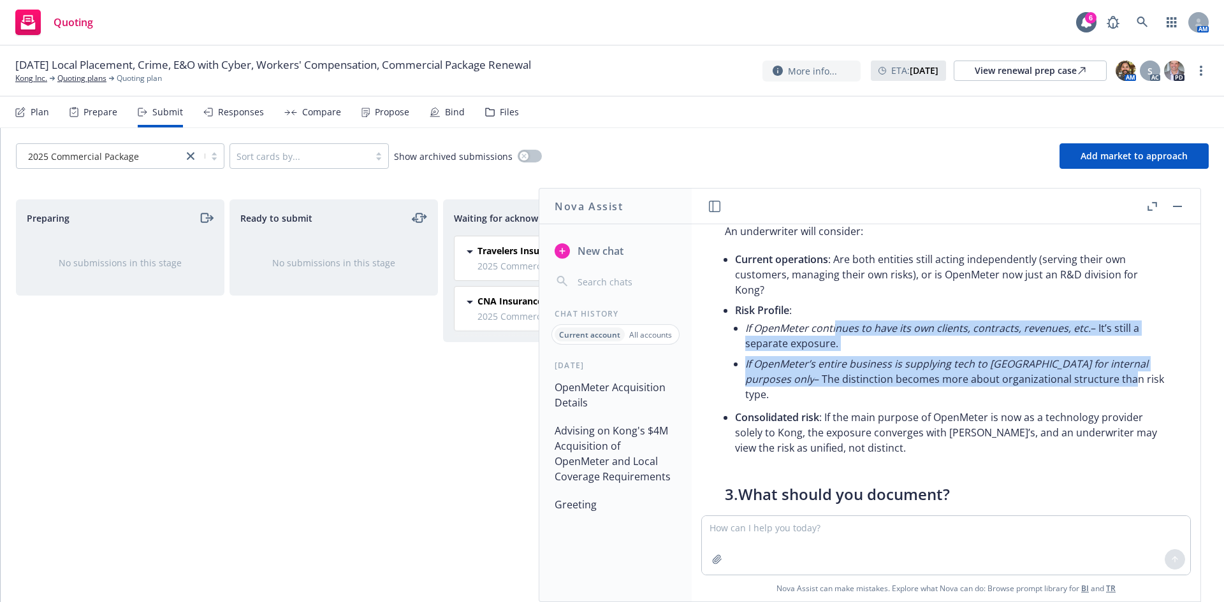
click at [836, 335] on em "If OpenMeter continues to have its own clients, contracts, revenues, etc." at bounding box center [917, 328] width 345 height 14
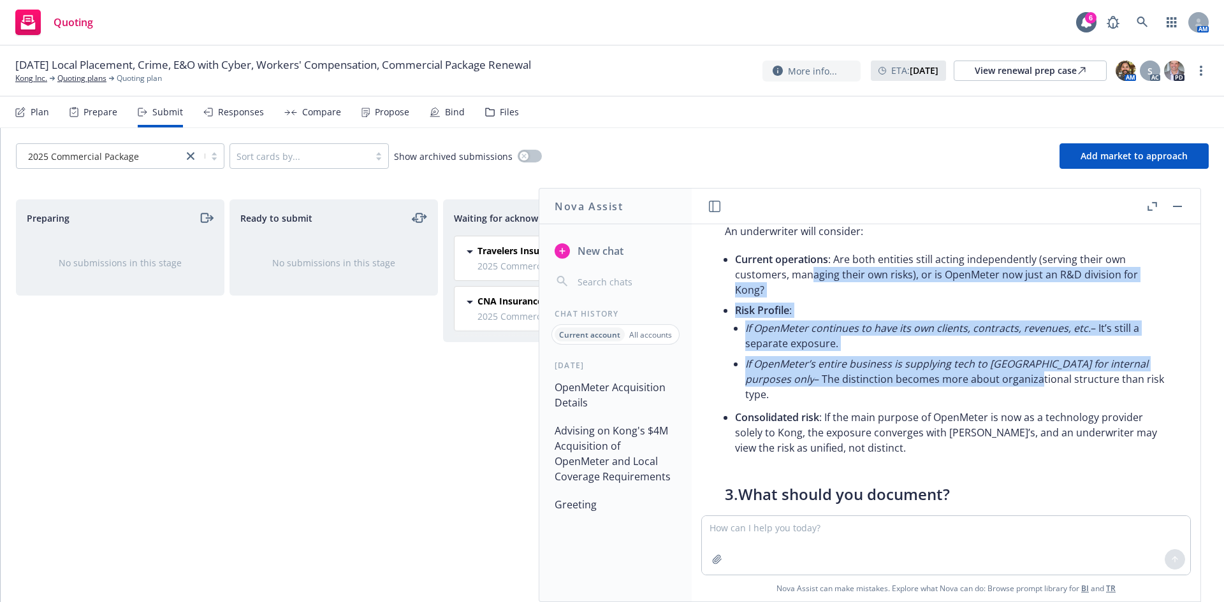
drag, startPoint x: 812, startPoint y: 317, endPoint x: 956, endPoint y: 422, distance: 178.0
click at [956, 422] on ul "Current operations : Are both entities still acting independently (serving thei…" at bounding box center [951, 353] width 432 height 209
click at [956, 405] on li "If OpenMeter’s entire business is supplying tech to Kong for internal purposes …" at bounding box center [956, 379] width 422 height 51
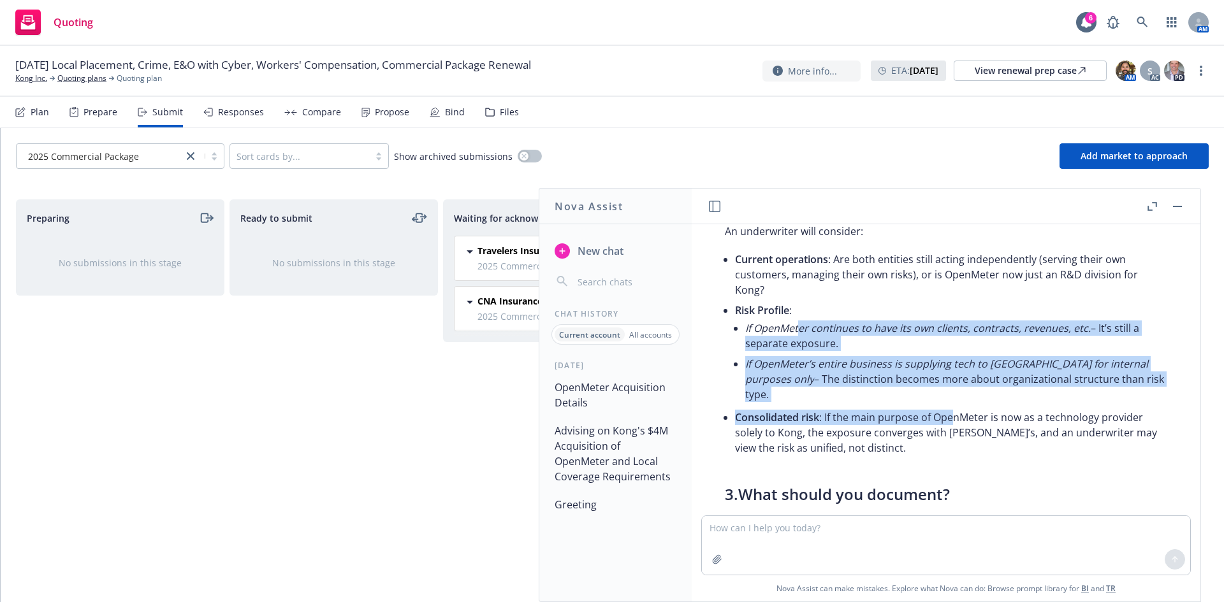
drag, startPoint x: 955, startPoint y: 446, endPoint x: 798, endPoint y: 375, distance: 172.0
click at [798, 375] on ul "Current operations : Are both entities still acting independently (serving thei…" at bounding box center [951, 353] width 432 height 209
click at [798, 335] on em "If OpenMeter continues to have its own clients, contracts, revenues, etc." at bounding box center [917, 328] width 345 height 14
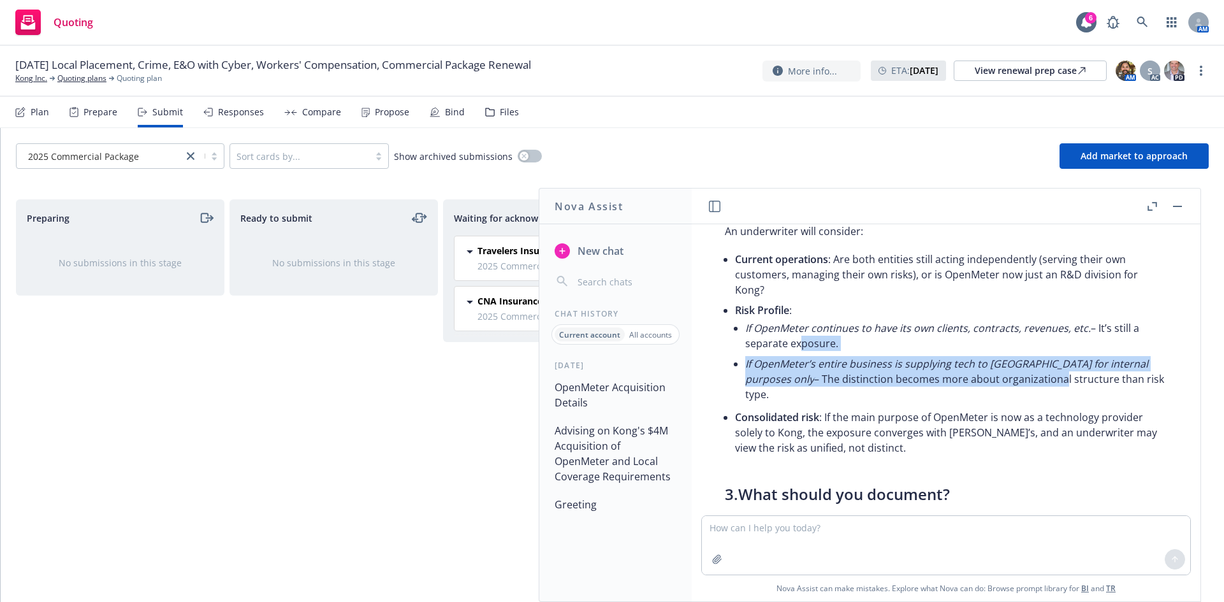
drag, startPoint x: 811, startPoint y: 401, endPoint x: 983, endPoint y: 419, distance: 172.4
click at [983, 405] on ul "If OpenMeter continues to have its own clients, contracts, revenues, etc. – It’…" at bounding box center [956, 361] width 422 height 87
click at [983, 405] on li "If OpenMeter’s entire business is supplying tech to Kong for internal purposes …" at bounding box center [956, 379] width 422 height 51
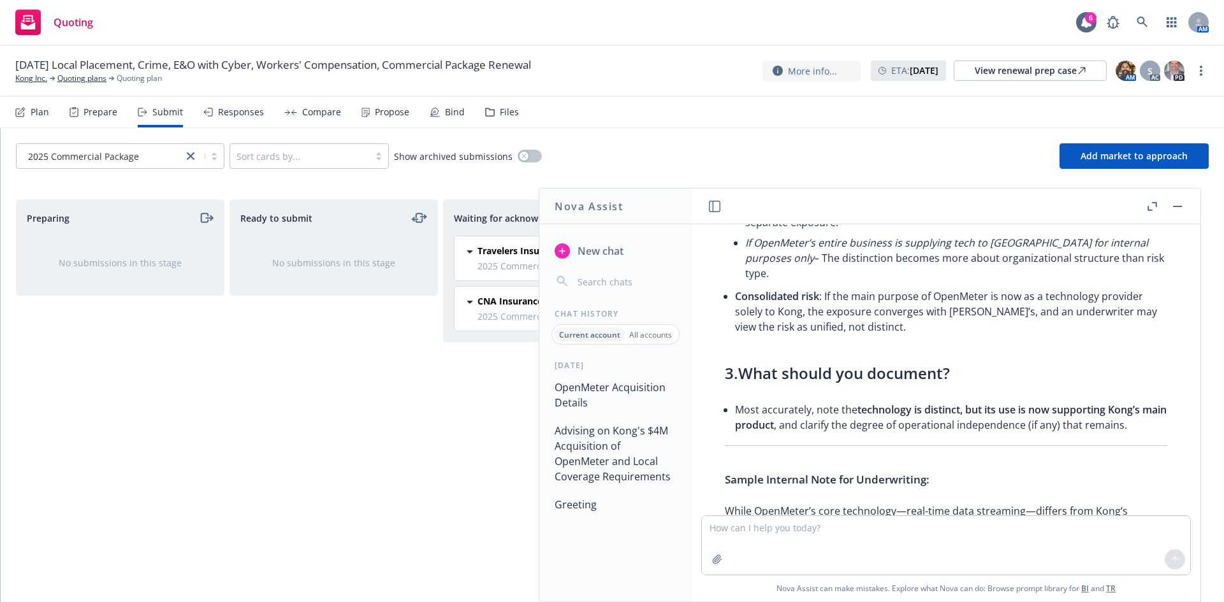
scroll to position [3418, 0]
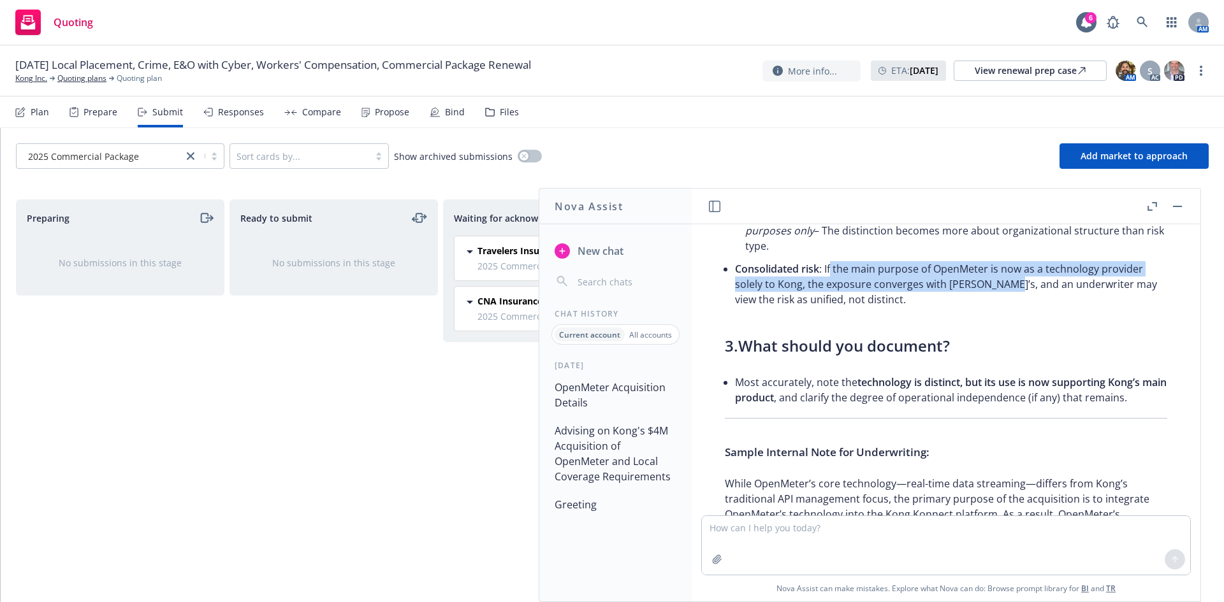
drag, startPoint x: 831, startPoint y: 303, endPoint x: 1005, endPoint y: 317, distance: 174.5
click at [1005, 310] on li "Consolidated risk : If the main purpose of OpenMeter is now as a technology pro…" at bounding box center [951, 284] width 432 height 51
drag, startPoint x: 1079, startPoint y: 317, endPoint x: 921, endPoint y: 300, distance: 159.0
click at [922, 300] on li "Consolidated risk : If the main purpose of OpenMeter is now as a technology pro…" at bounding box center [951, 284] width 432 height 51
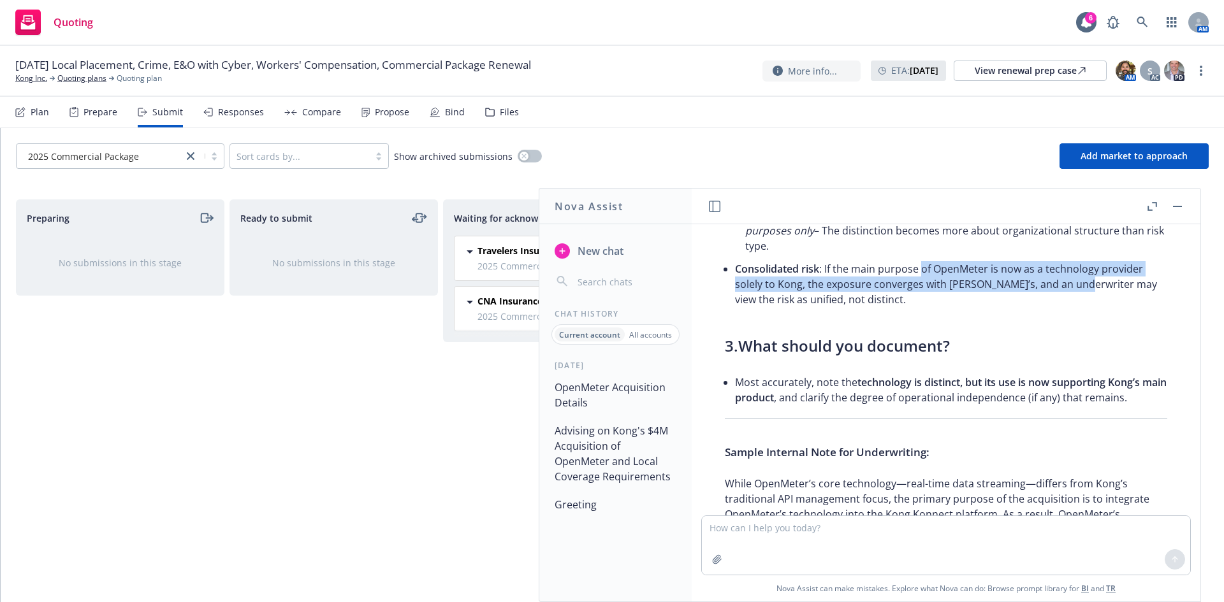
click at [921, 300] on li "Consolidated risk : If the main purpose of OpenMeter is now as a technology pro…" at bounding box center [951, 284] width 432 height 51
drag, startPoint x: 731, startPoint y: 296, endPoint x: 943, endPoint y: 318, distance: 212.7
click at [943, 318] on div "Great question—let’s differentiate between the technology itself versus busines…" at bounding box center [946, 267] width 468 height 908
drag, startPoint x: 943, startPoint y: 318, endPoint x: 966, endPoint y: 319, distance: 23.0
click at [945, 310] on li "Consolidated risk : If the main purpose of OpenMeter is now as a technology pro…" at bounding box center [951, 284] width 432 height 51
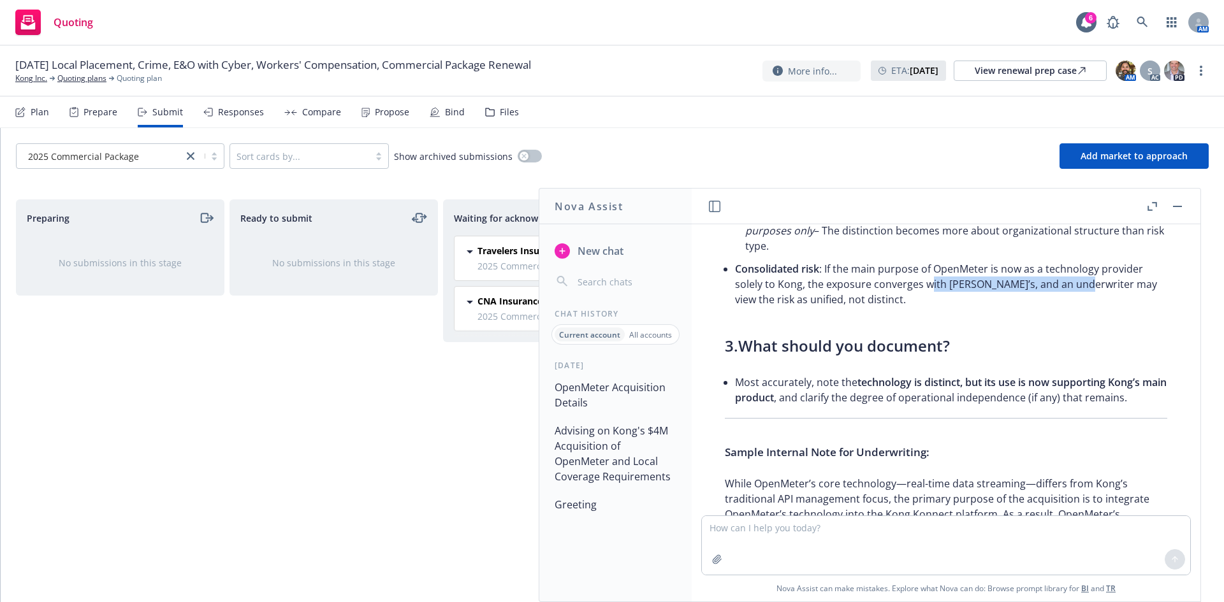
drag, startPoint x: 1081, startPoint y: 315, endPoint x: 928, endPoint y: 311, distance: 153.0
click at [928, 310] on li "Consolidated risk : If the main purpose of OpenMeter is now as a technology pro…" at bounding box center [951, 284] width 432 height 51
drag, startPoint x: 925, startPoint y: 310, endPoint x: 841, endPoint y: 304, distance: 84.4
click at [917, 310] on li "Consolidated risk : If the main purpose of OpenMeter is now as a technology pro…" at bounding box center [951, 284] width 432 height 51
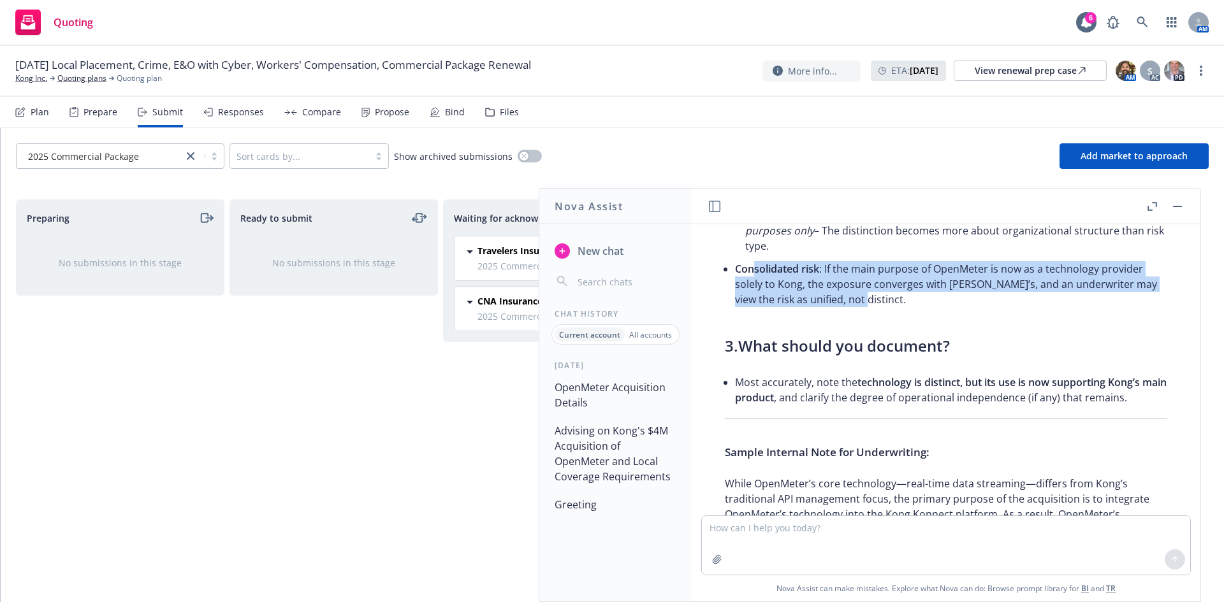
drag, startPoint x: 751, startPoint y: 294, endPoint x: 875, endPoint y: 336, distance: 130.6
click at [874, 310] on li "Consolidated risk : If the main purpose of OpenMeter is now as a technology pro…" at bounding box center [951, 284] width 432 height 51
click at [875, 310] on li "Consolidated risk : If the main purpose of OpenMeter is now as a technology pro…" at bounding box center [951, 284] width 432 height 51
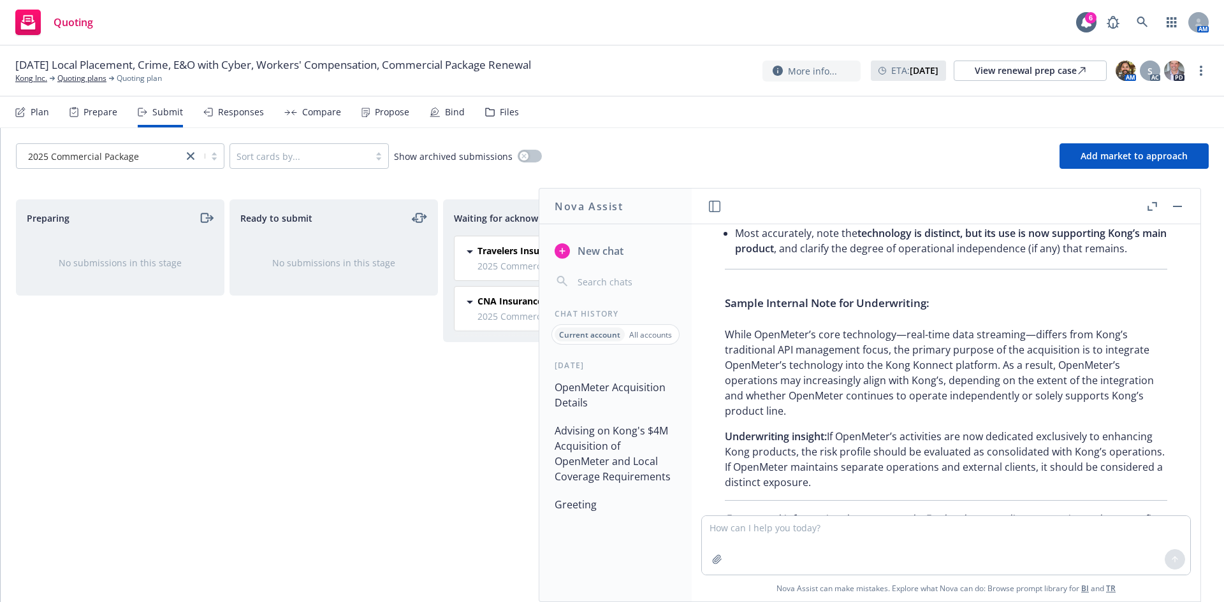
scroll to position [3596, 0]
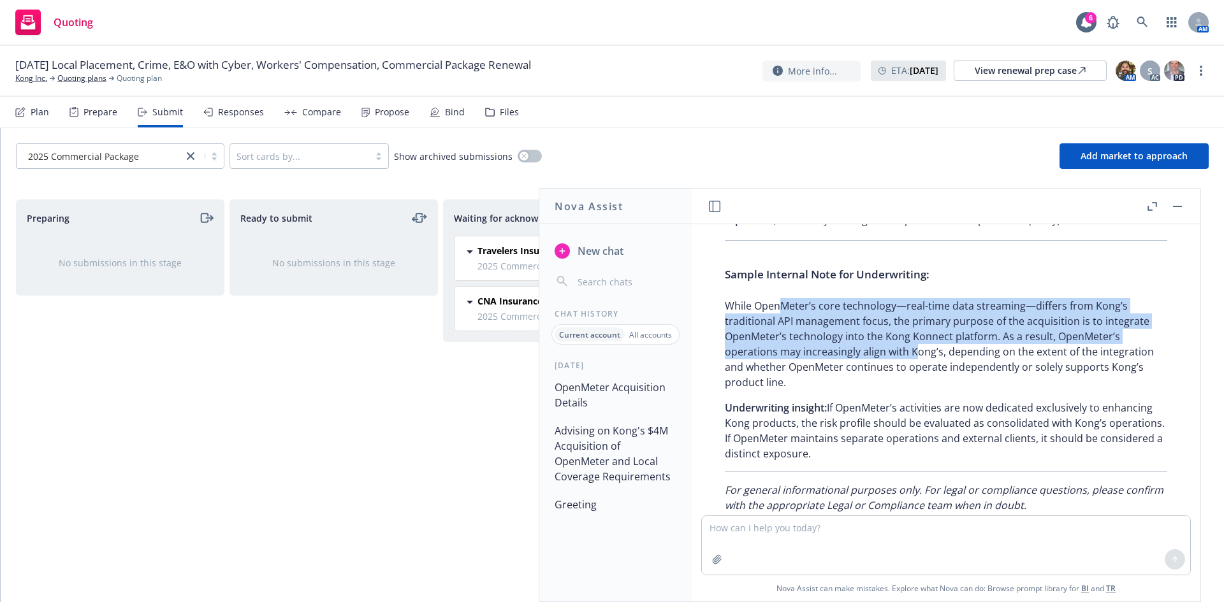
drag, startPoint x: 780, startPoint y: 358, endPoint x: 917, endPoint y: 393, distance: 140.8
click at [917, 390] on p "While OpenMeter’s core technology—real-time data streaming—differs from Kong’s …" at bounding box center [946, 344] width 442 height 92
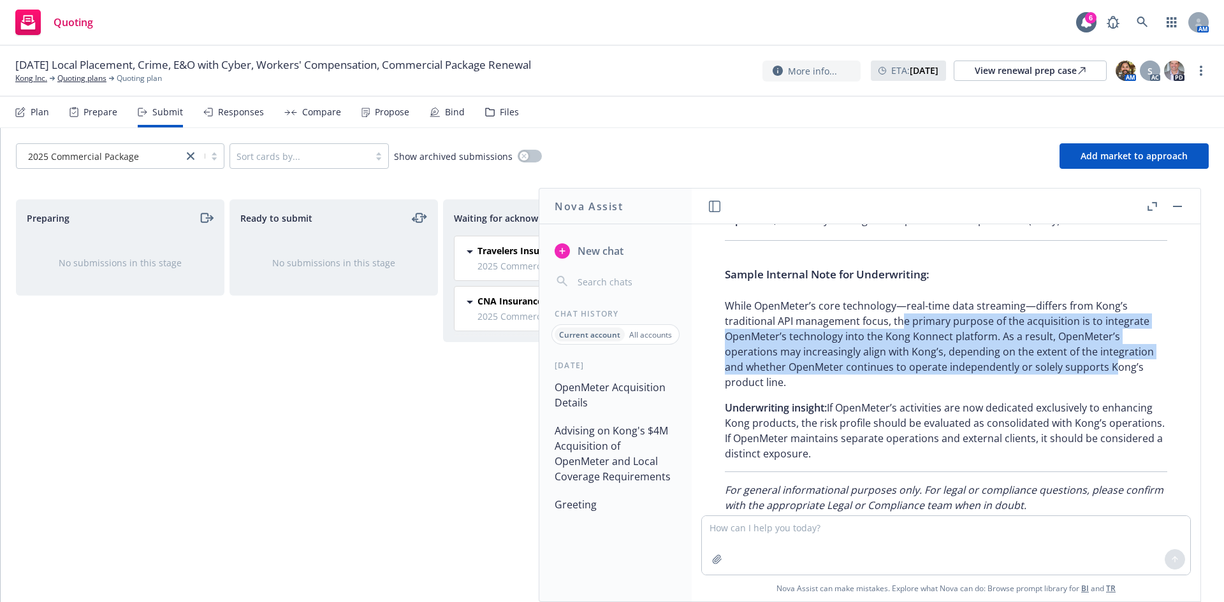
drag, startPoint x: 900, startPoint y: 363, endPoint x: 1112, endPoint y: 406, distance: 216.6
click at [1112, 390] on p "While OpenMeter’s core technology—real-time data streaming—differs from Kong’s …" at bounding box center [946, 344] width 442 height 92
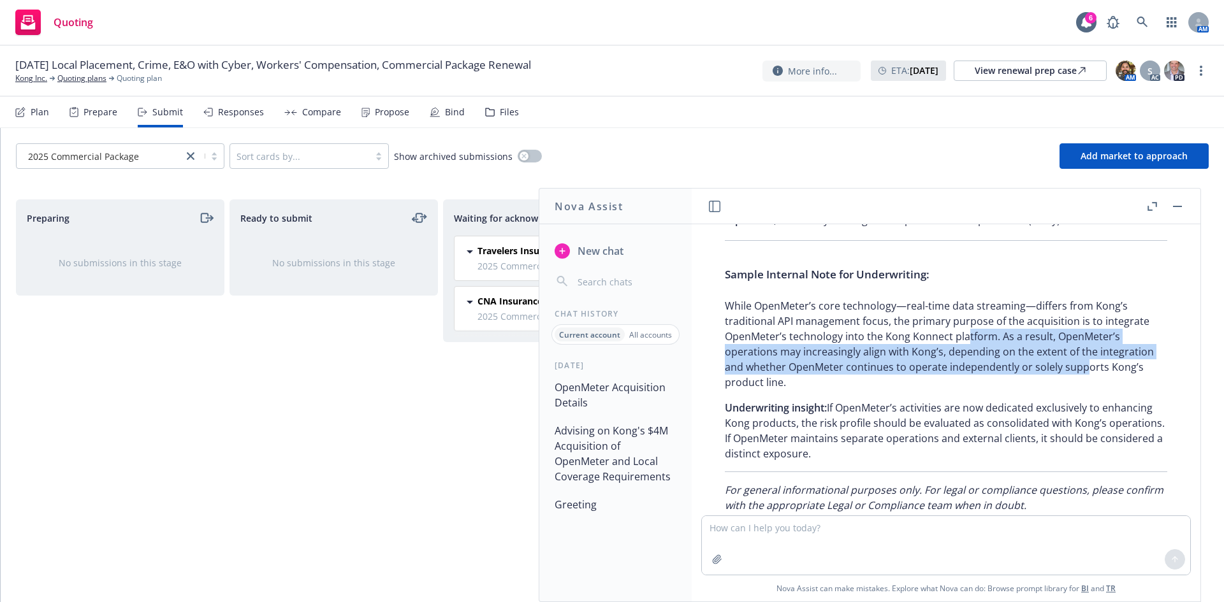
drag, startPoint x: 1086, startPoint y: 408, endPoint x: 962, endPoint y: 387, distance: 125.4
click at [962, 388] on p "While OpenMeter’s core technology—real-time data streaming—differs from Kong’s …" at bounding box center [946, 344] width 442 height 92
click at [962, 387] on p "While OpenMeter’s core technology—real-time data streaming—differs from Kong’s …" at bounding box center [946, 344] width 442 height 92
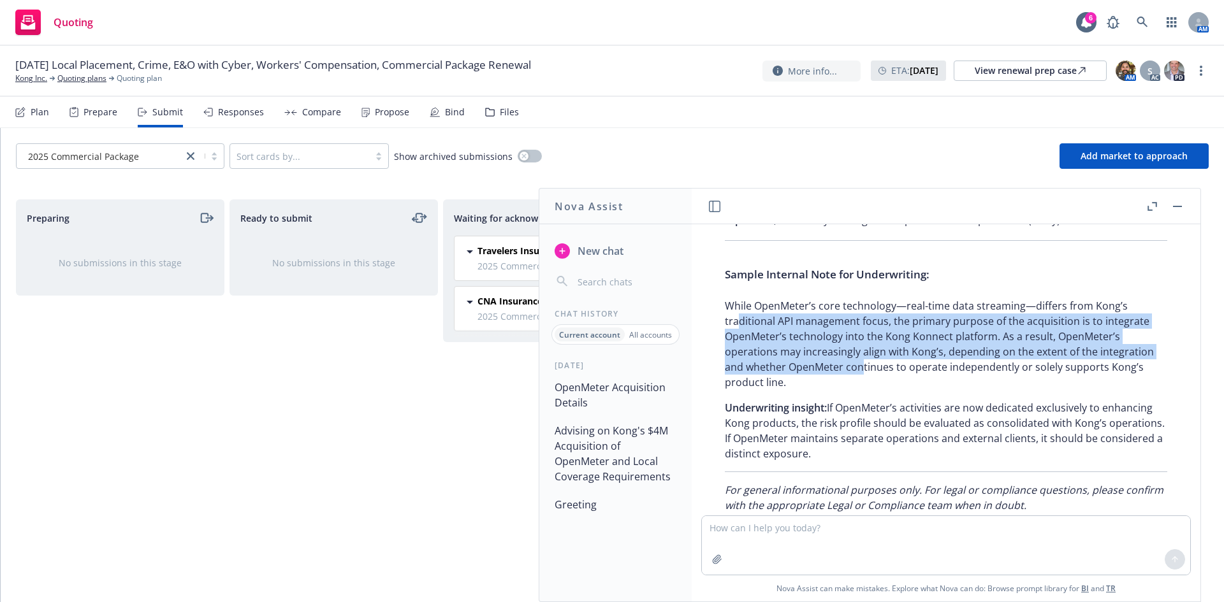
drag, startPoint x: 739, startPoint y: 381, endPoint x: 863, endPoint y: 415, distance: 128.4
click at [863, 390] on p "While OpenMeter’s core technology—real-time data streaming—differs from Kong’s …" at bounding box center [946, 344] width 442 height 92
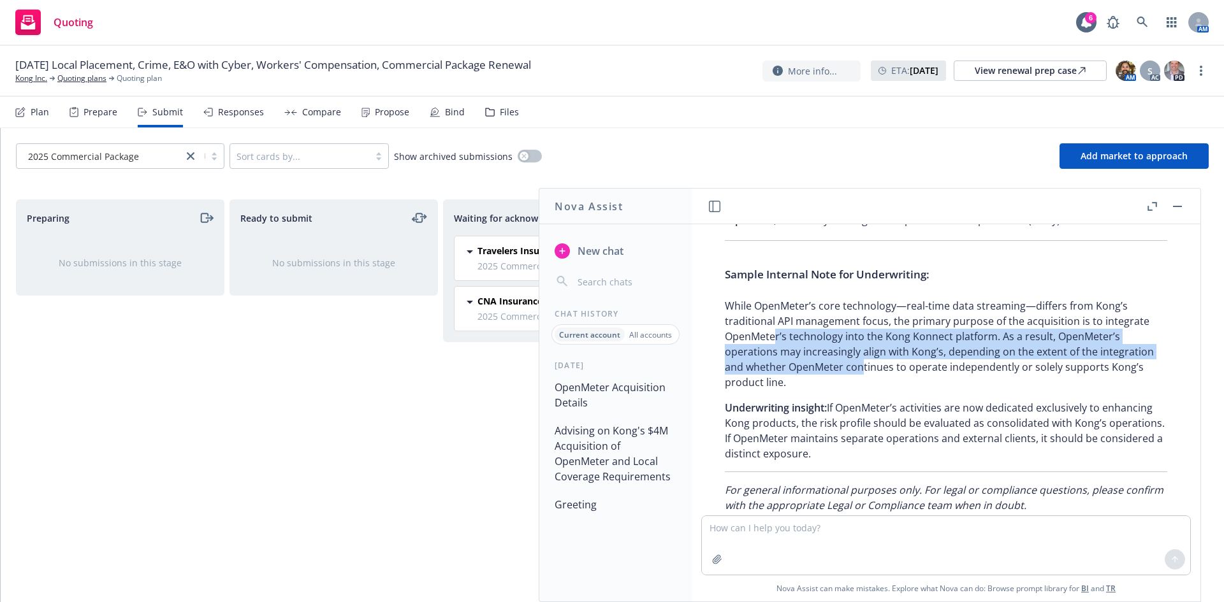
click at [776, 384] on p "While OpenMeter’s core technology—real-time data streaming—differs from Kong’s …" at bounding box center [946, 344] width 442 height 92
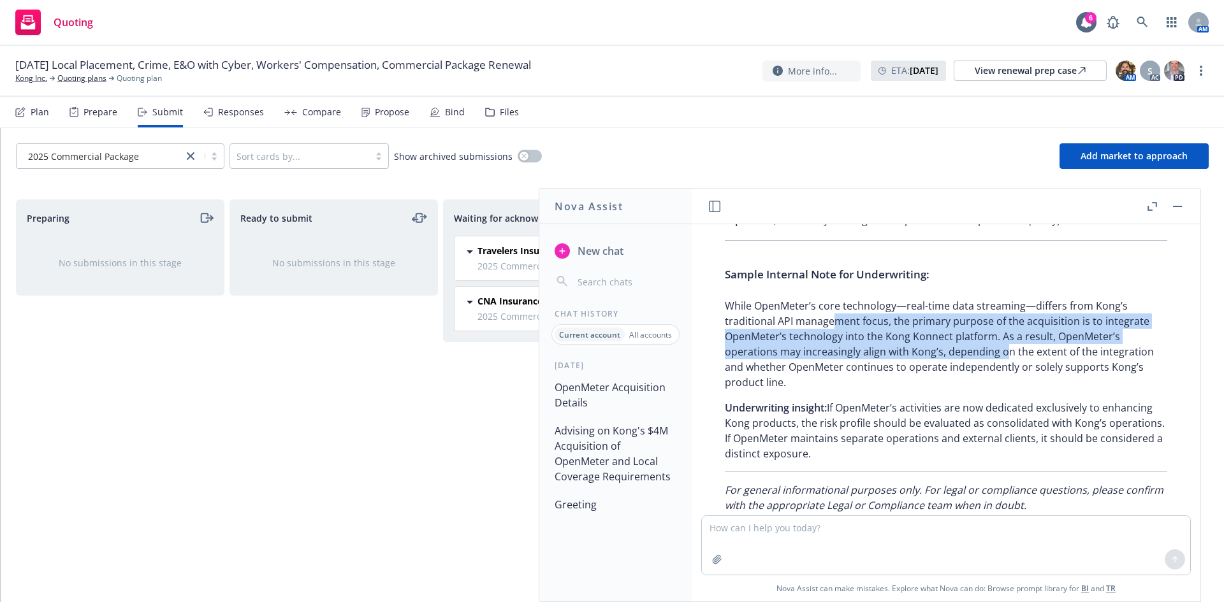
drag, startPoint x: 853, startPoint y: 366, endPoint x: 1006, endPoint y: 392, distance: 155.2
click at [1005, 390] on p "While OpenMeter’s core technology—real-time data streaming—differs from Kong’s …" at bounding box center [946, 344] width 442 height 92
click at [1006, 390] on p "While OpenMeter’s core technology—real-time data streaming—differs from Kong’s …" at bounding box center [946, 344] width 442 height 92
drag, startPoint x: 774, startPoint y: 365, endPoint x: 945, endPoint y: 392, distance: 172.9
click at [945, 390] on p "While OpenMeter’s core technology—real-time data streaming—differs from Kong’s …" at bounding box center [946, 344] width 442 height 92
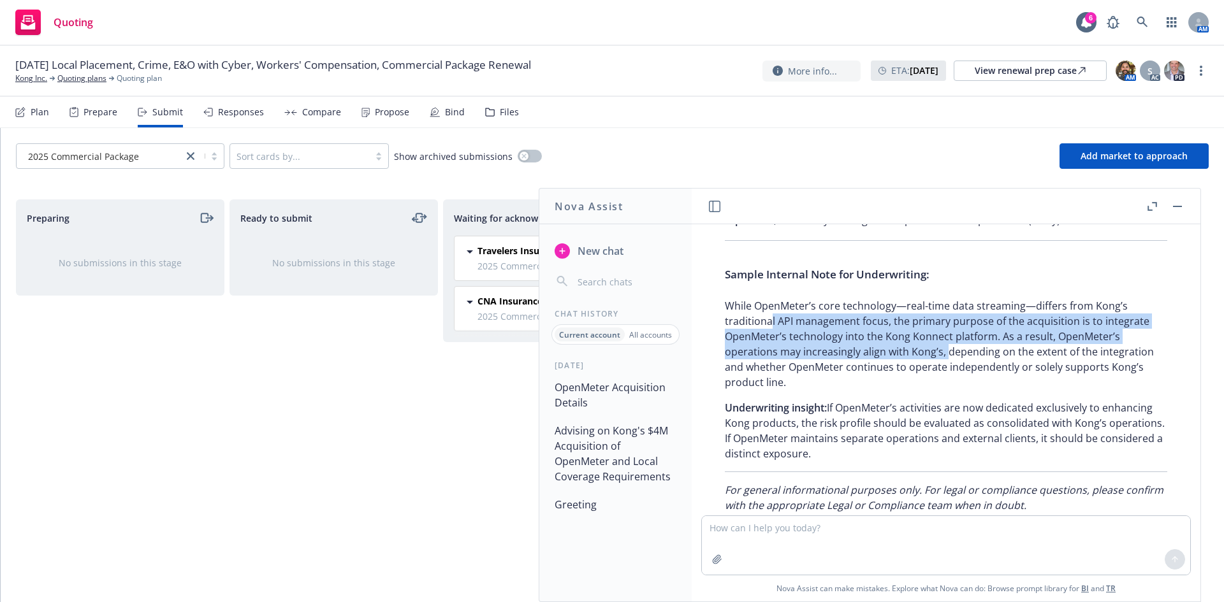
click at [945, 390] on p "While OpenMeter’s core technology—real-time data streaming—differs from Kong’s …" at bounding box center [946, 344] width 442 height 92
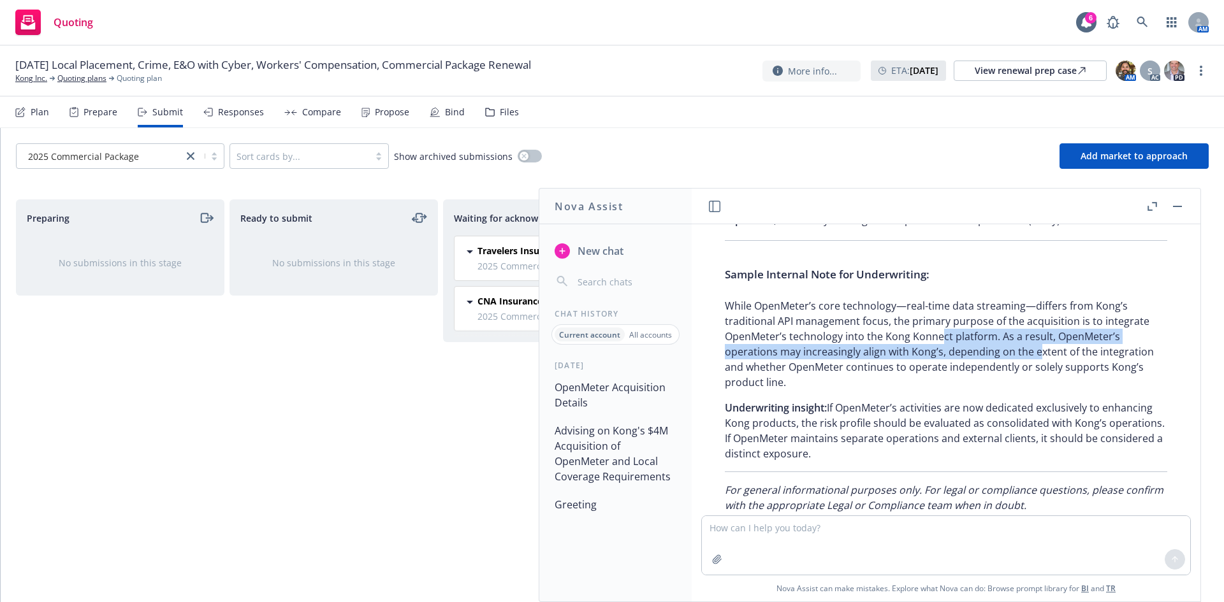
drag, startPoint x: 1035, startPoint y: 395, endPoint x: 909, endPoint y: 378, distance: 126.7
click at [911, 379] on p "While OpenMeter’s core technology—real-time data streaming—differs from Kong’s …" at bounding box center [946, 344] width 442 height 92
click at [909, 378] on p "While OpenMeter’s core technology—real-time data streaming—differs from Kong’s …" at bounding box center [946, 344] width 442 height 92
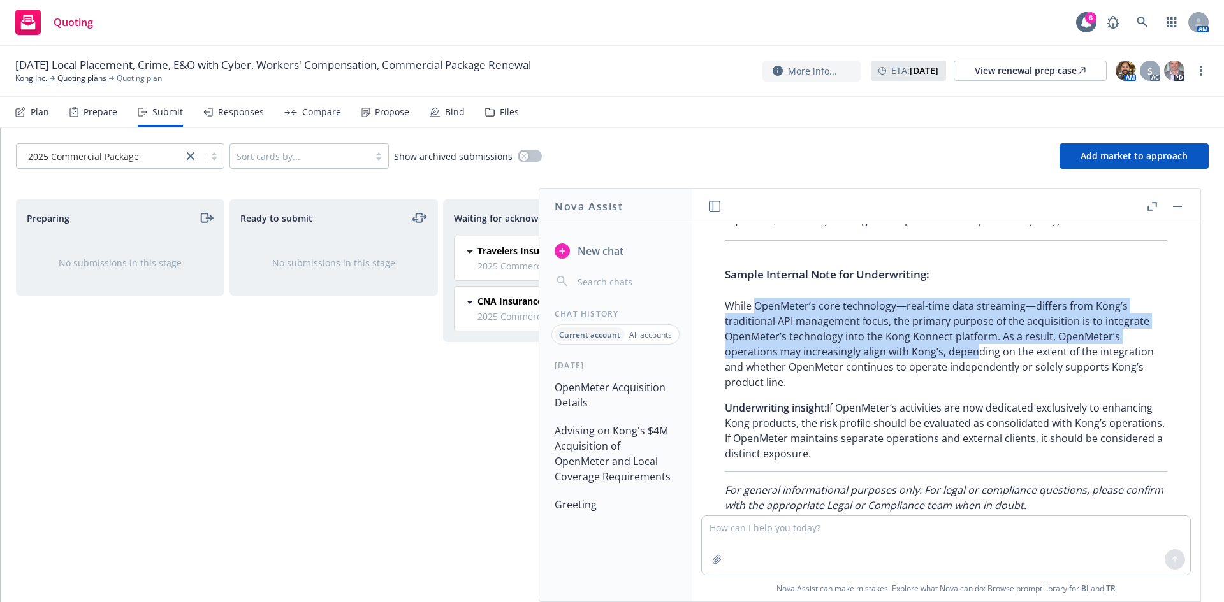
drag, startPoint x: 757, startPoint y: 346, endPoint x: 978, endPoint y: 397, distance: 226.4
click at [978, 390] on p "While OpenMeter’s core technology—real-time data streaming—differs from Kong’s …" at bounding box center [946, 344] width 442 height 92
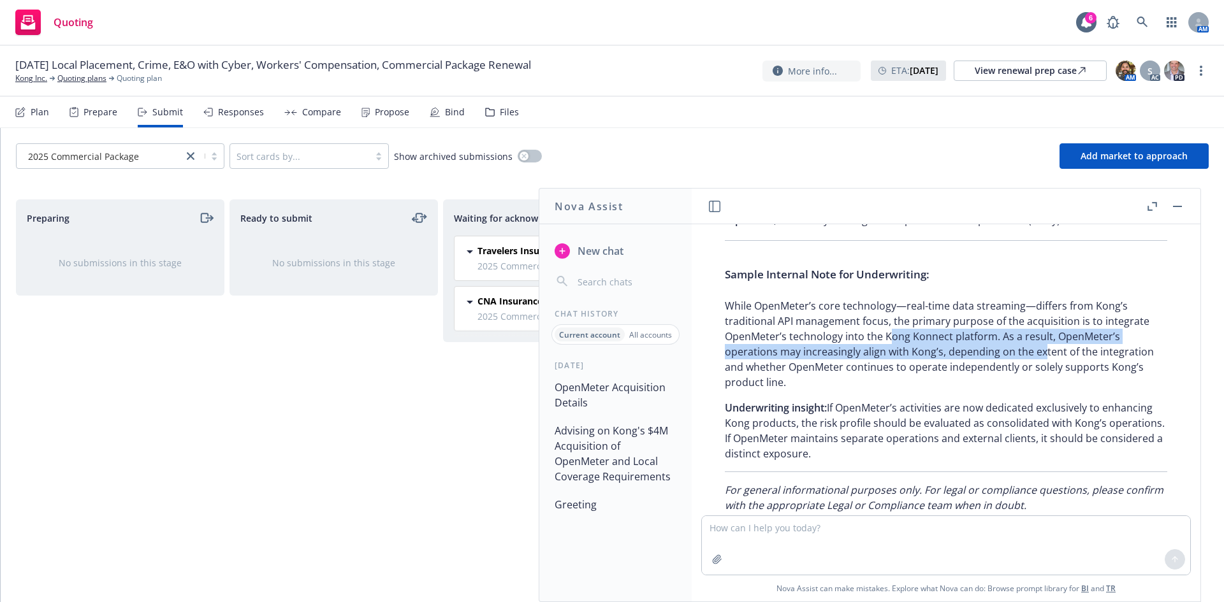
drag, startPoint x: 1041, startPoint y: 403, endPoint x: 883, endPoint y: 380, distance: 159.1
click at [884, 381] on p "While OpenMeter’s core technology—real-time data streaming—differs from Kong’s …" at bounding box center [946, 344] width 442 height 92
click at [883, 380] on p "While OpenMeter’s core technology—real-time data streaming—differs from Kong’s …" at bounding box center [946, 344] width 442 height 92
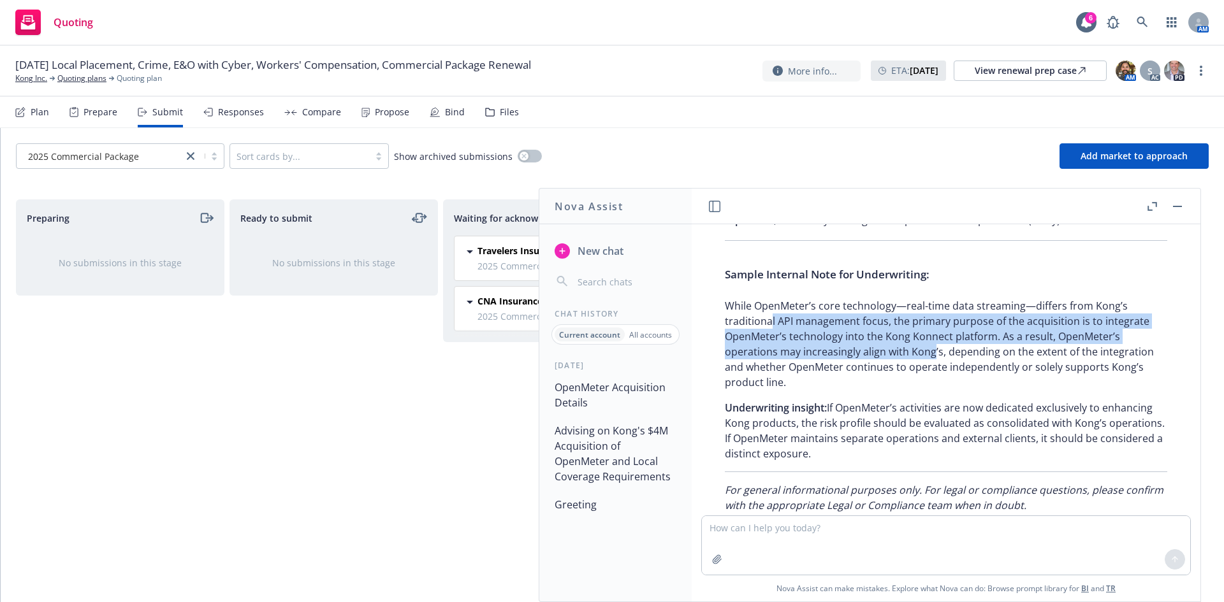
drag, startPoint x: 777, startPoint y: 367, endPoint x: 933, endPoint y: 400, distance: 159.6
click at [933, 390] on p "While OpenMeter’s core technology—real-time data streaming—differs from Kong’s …" at bounding box center [946, 344] width 442 height 92
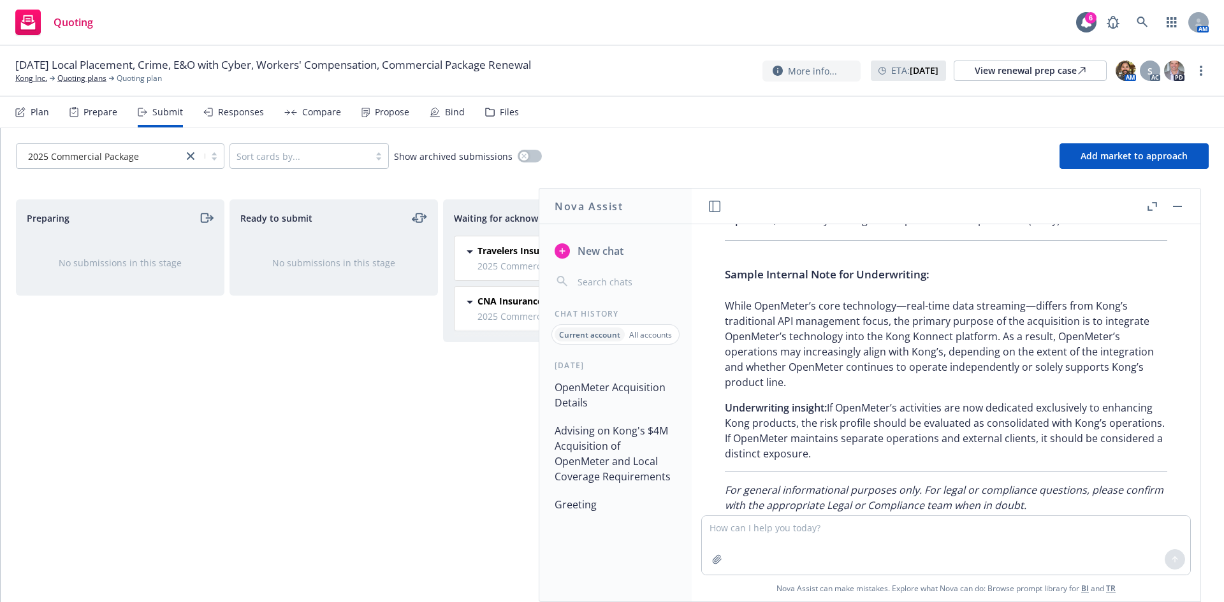
drag, startPoint x: 934, startPoint y: 400, endPoint x: 1029, endPoint y: 400, distance: 95.0
click at [936, 390] on p "While OpenMeter’s core technology—real-time data streaming—differs from Kong’s …" at bounding box center [946, 344] width 442 height 92
drag, startPoint x: 1063, startPoint y: 400, endPoint x: 853, endPoint y: 399, distance: 210.3
click at [854, 390] on p "While OpenMeter’s core technology—real-time data streaming—differs from Kong’s …" at bounding box center [946, 344] width 442 height 92
click at [853, 390] on p "While OpenMeter’s core technology—real-time data streaming—differs from Kong’s …" at bounding box center [946, 344] width 442 height 92
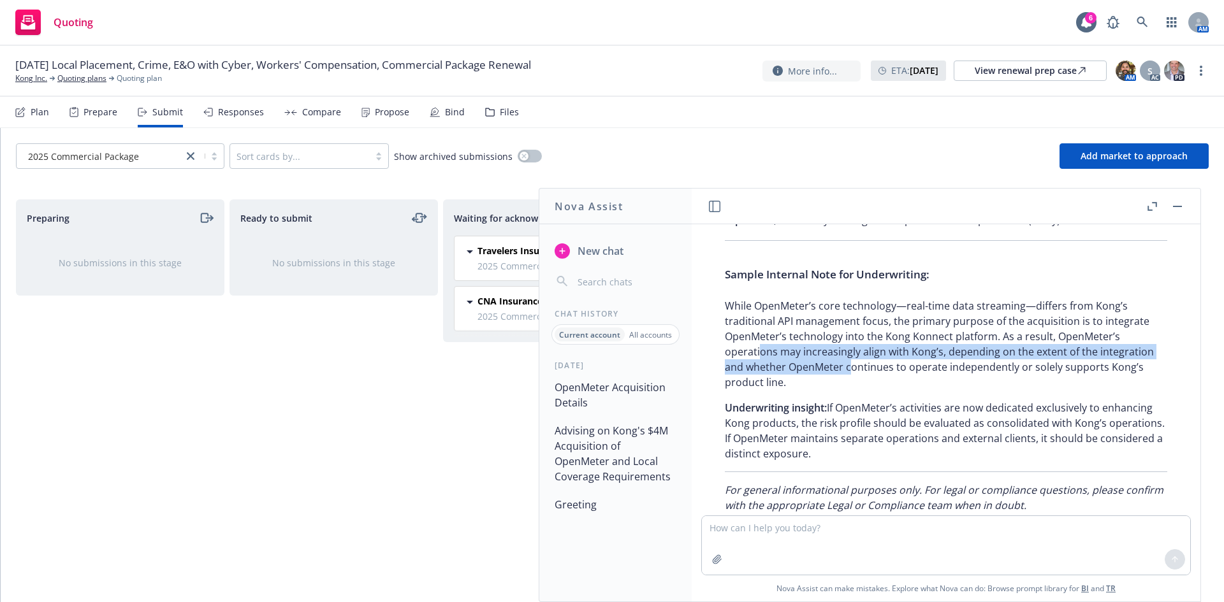
drag, startPoint x: 759, startPoint y: 392, endPoint x: 852, endPoint y: 412, distance: 95.3
click at [852, 390] on p "While OpenMeter’s core technology—real-time data streaming—differs from Kong’s …" at bounding box center [946, 344] width 442 height 92
drag, startPoint x: 848, startPoint y: 391, endPoint x: 1050, endPoint y: 415, distance: 203.4
click at [1049, 390] on p "While OpenMeter’s core technology—real-time data streaming—differs from Kong’s …" at bounding box center [946, 344] width 442 height 92
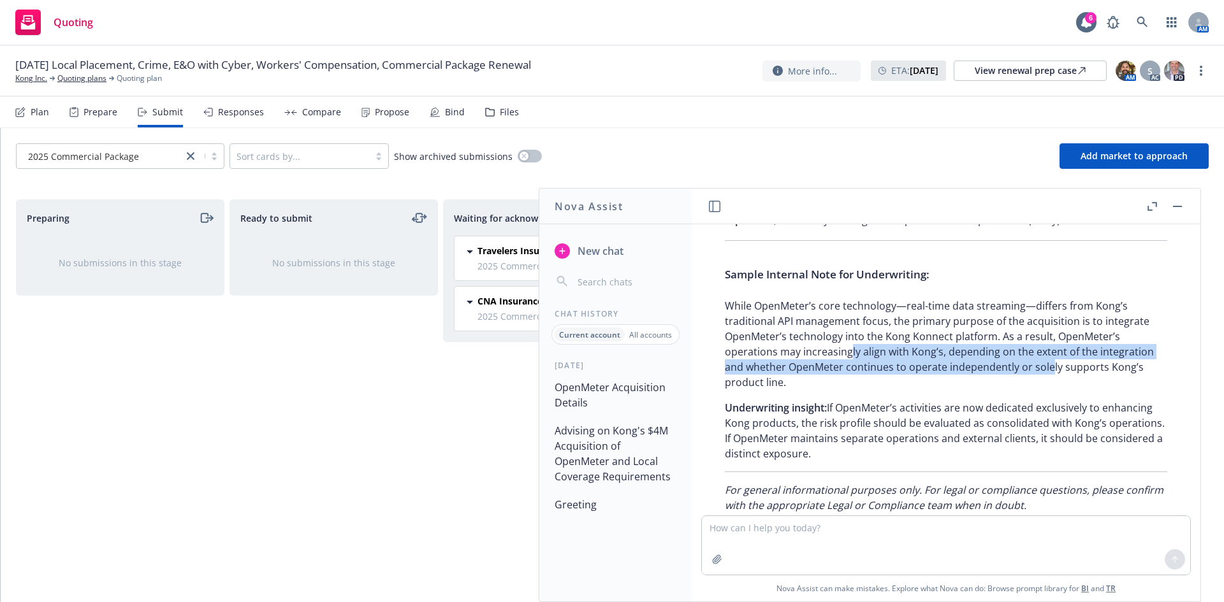
click at [1050, 390] on p "While OpenMeter’s core technology—real-time data streaming—differs from Kong’s …" at bounding box center [946, 344] width 442 height 92
drag, startPoint x: 1055, startPoint y: 415, endPoint x: 813, endPoint y: 394, distance: 242.5
click at [813, 390] on p "While OpenMeter’s core technology—real-time data streaming—differs from Kong’s …" at bounding box center [946, 344] width 442 height 92
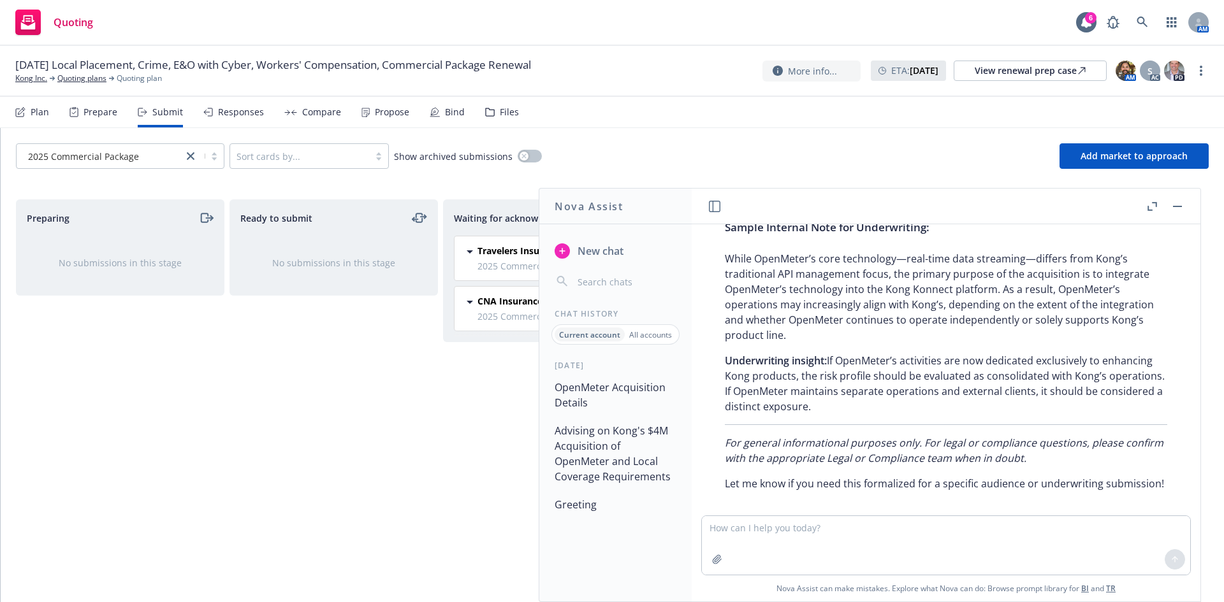
scroll to position [3715, 0]
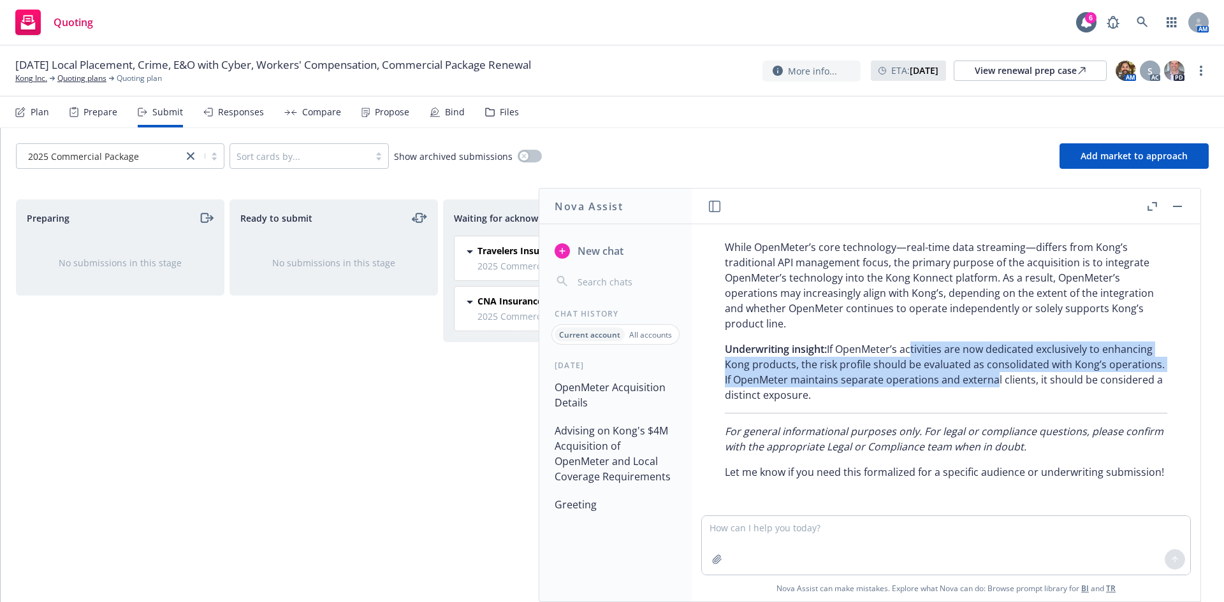
drag, startPoint x: 911, startPoint y: 335, endPoint x: 1079, endPoint y: 362, distance: 170.4
click at [1079, 362] on p "Underwriting insight: If OpenMeter’s activities are now dedicated exclusively t…" at bounding box center [946, 372] width 442 height 61
drag, startPoint x: 917, startPoint y: 347, endPoint x: 818, endPoint y: 337, distance: 99.3
click at [819, 342] on p "Underwriting insight: If OpenMeter’s activities are now dedicated exclusively t…" at bounding box center [946, 372] width 442 height 61
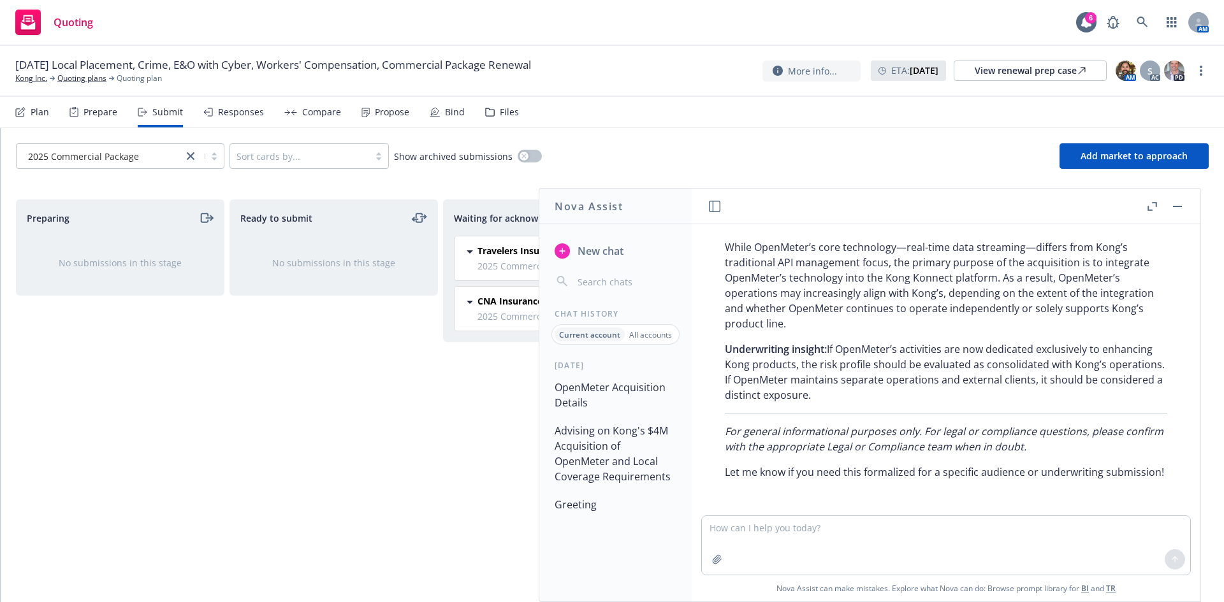
click at [817, 342] on span "Underwriting insight:" at bounding box center [776, 349] width 102 height 14
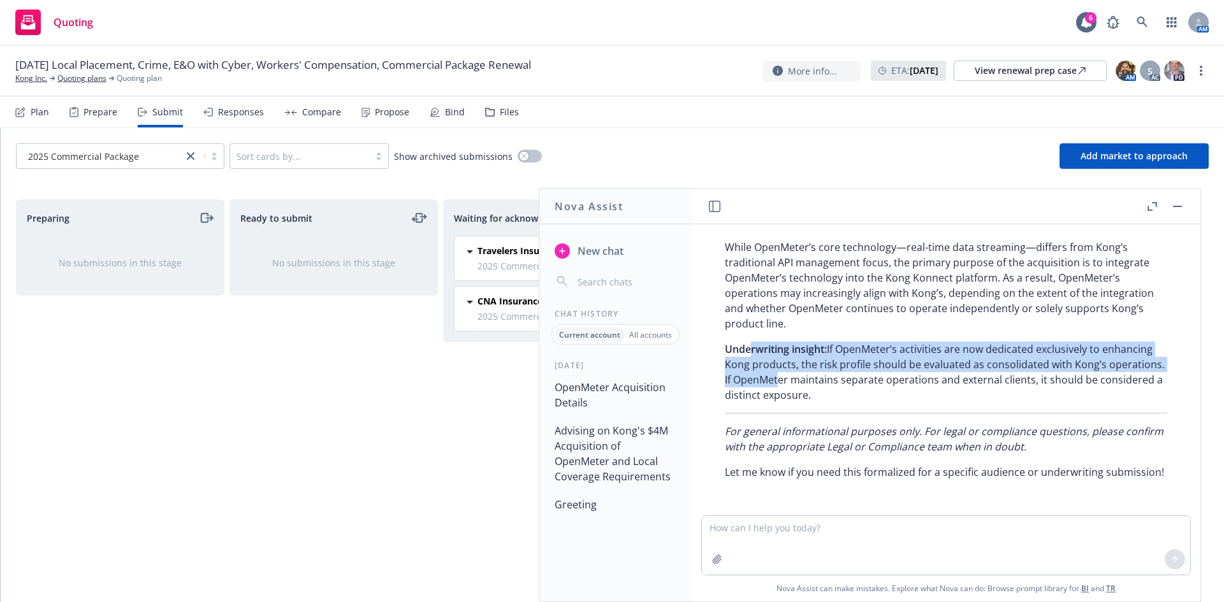
drag, startPoint x: 753, startPoint y: 336, endPoint x: 868, endPoint y: 359, distance: 117.1
click at [868, 359] on p "Underwriting insight: If OpenMeter’s activities are now dedicated exclusively t…" at bounding box center [946, 372] width 442 height 61
drag, startPoint x: 882, startPoint y: 359, endPoint x: 745, endPoint y: 343, distance: 138.0
click at [745, 344] on p "Underwriting insight: If OpenMeter’s activities are now dedicated exclusively t…" at bounding box center [946, 372] width 442 height 61
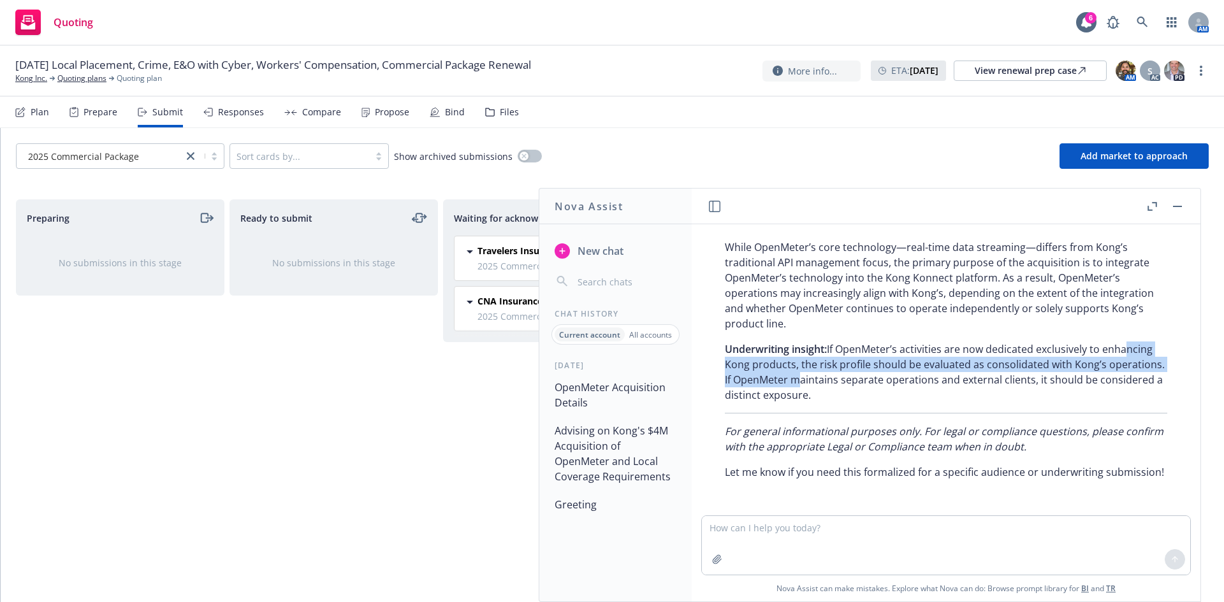
click at [745, 343] on p "Underwriting insight: If OpenMeter’s activities are now dedicated exclusively t…" at bounding box center [946, 372] width 442 height 61
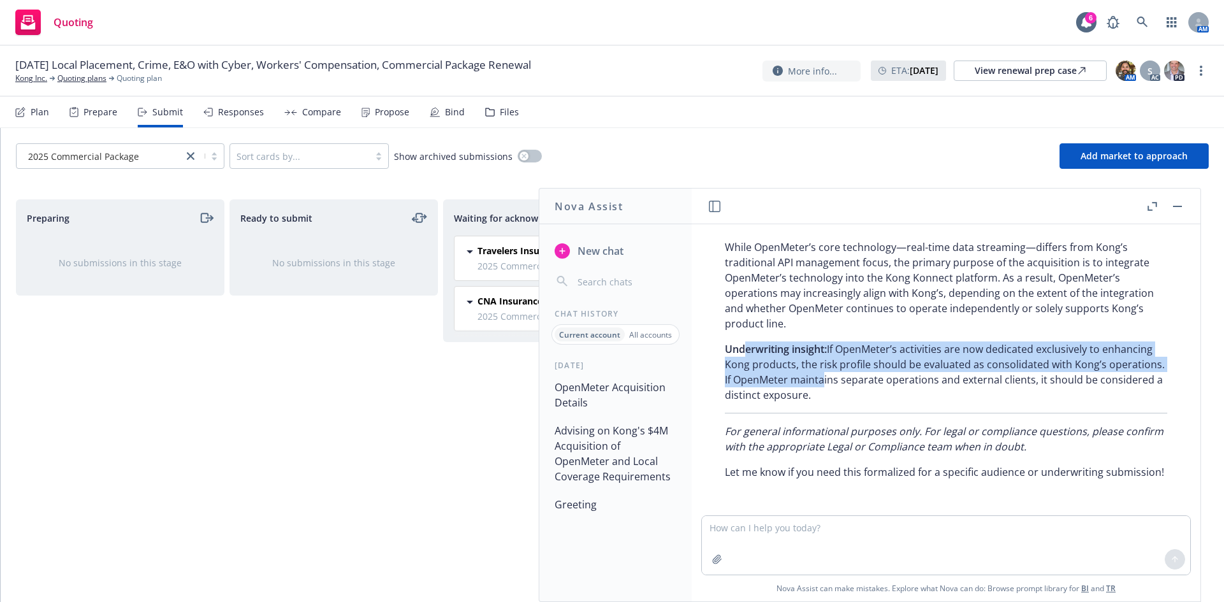
drag, startPoint x: 744, startPoint y: 335, endPoint x: 911, endPoint y: 358, distance: 168.0
click at [911, 358] on p "Underwriting insight: If OpenMeter’s activities are now dedicated exclusively t…" at bounding box center [946, 372] width 442 height 61
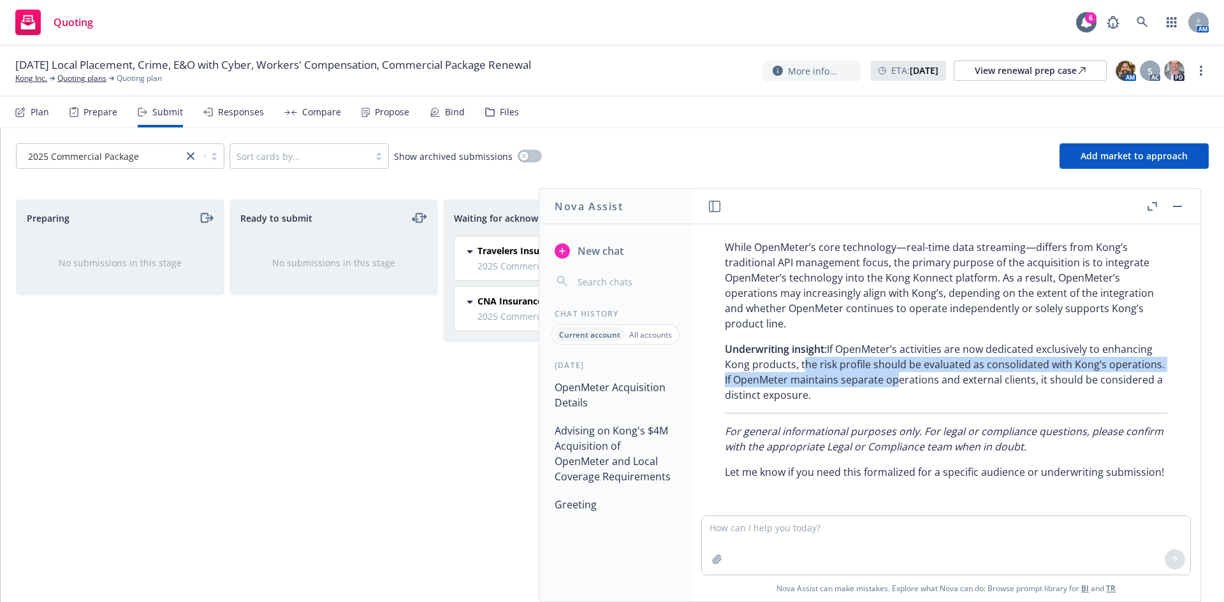
drag, startPoint x: 978, startPoint y: 359, endPoint x: 847, endPoint y: 340, distance: 132.6
click at [848, 342] on p "Underwriting insight: If OpenMeter’s activities are now dedicated exclusively t…" at bounding box center [946, 372] width 442 height 61
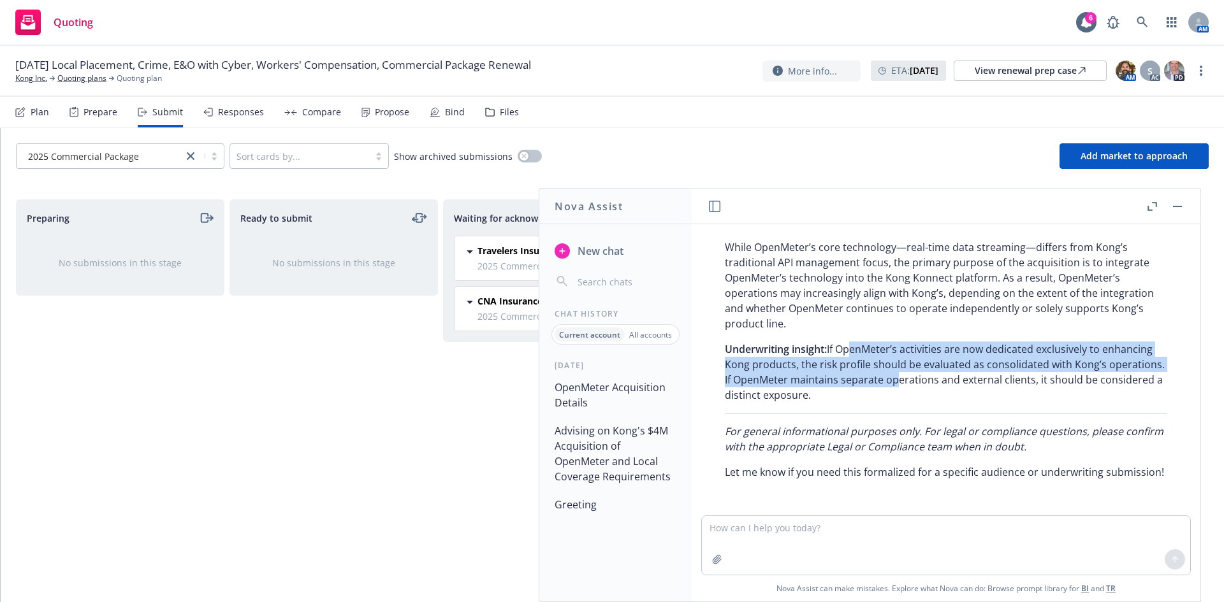
click at [847, 342] on p "Underwriting insight: If OpenMeter’s activities are now dedicated exclusively t…" at bounding box center [946, 372] width 442 height 61
drag, startPoint x: 860, startPoint y: 333, endPoint x: 1050, endPoint y: 373, distance: 194.8
click at [1050, 373] on p "Underwriting insight: If OpenMeter’s activities are now dedicated exclusively t…" at bounding box center [946, 372] width 442 height 61
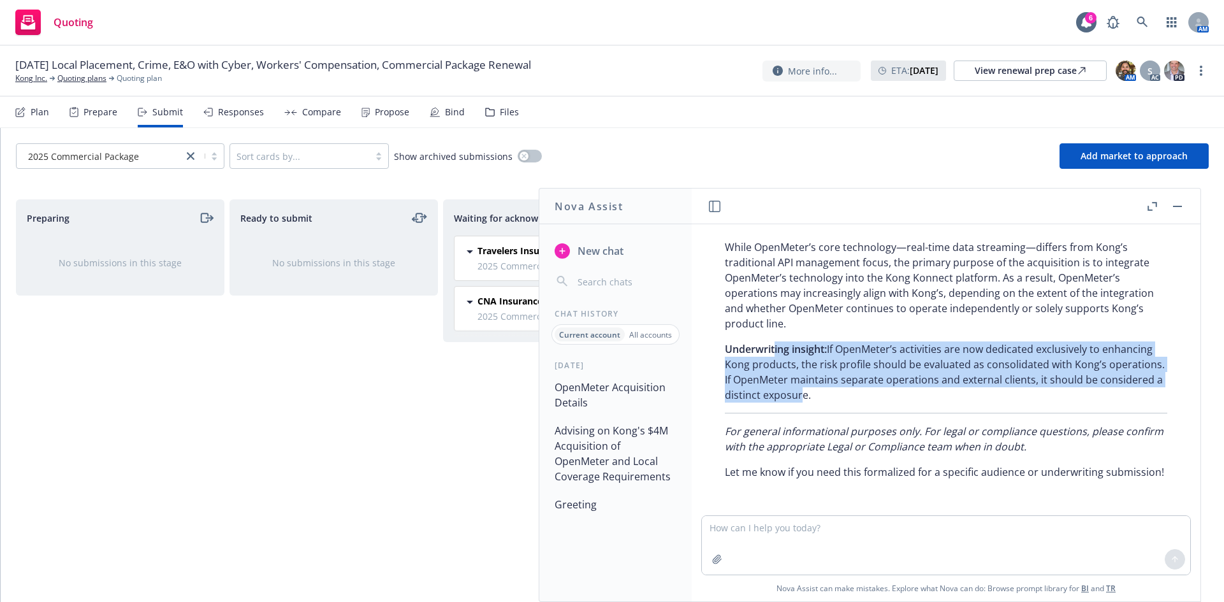
drag, startPoint x: 776, startPoint y: 338, endPoint x: 908, endPoint y: 375, distance: 136.4
click at [908, 375] on p "Underwriting insight: If OpenMeter’s activities are now dedicated exclusively t…" at bounding box center [946, 372] width 442 height 61
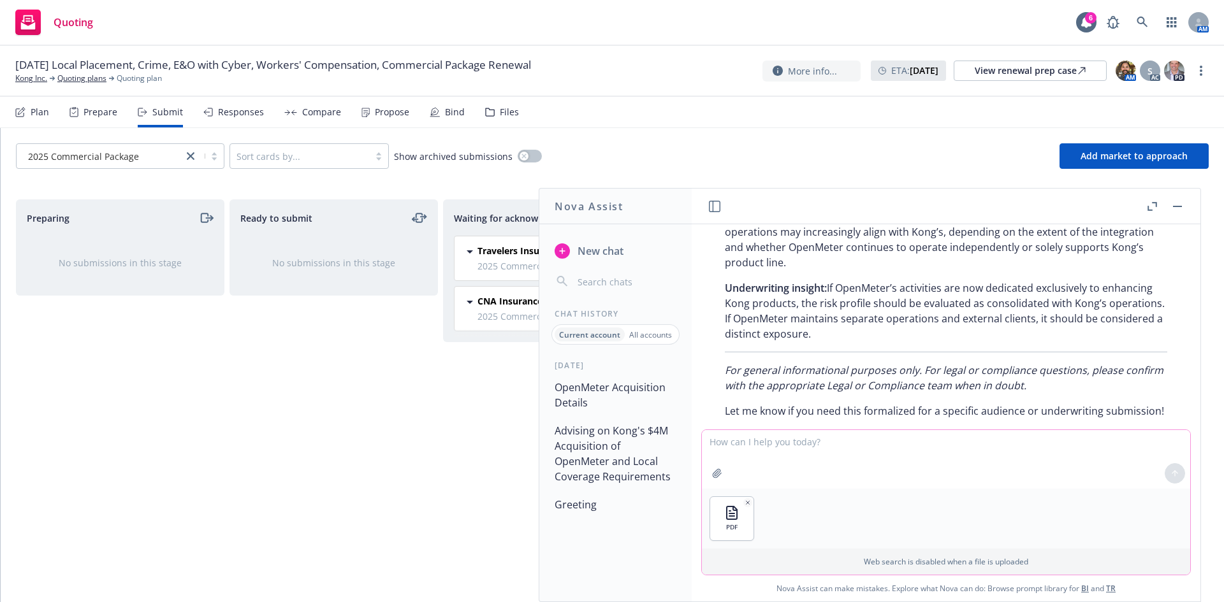
click at [774, 443] on textarea at bounding box center [946, 459] width 488 height 59
type textarea "Given the revenue is just $650K to Kongs 140M, the policy automatically covers …"
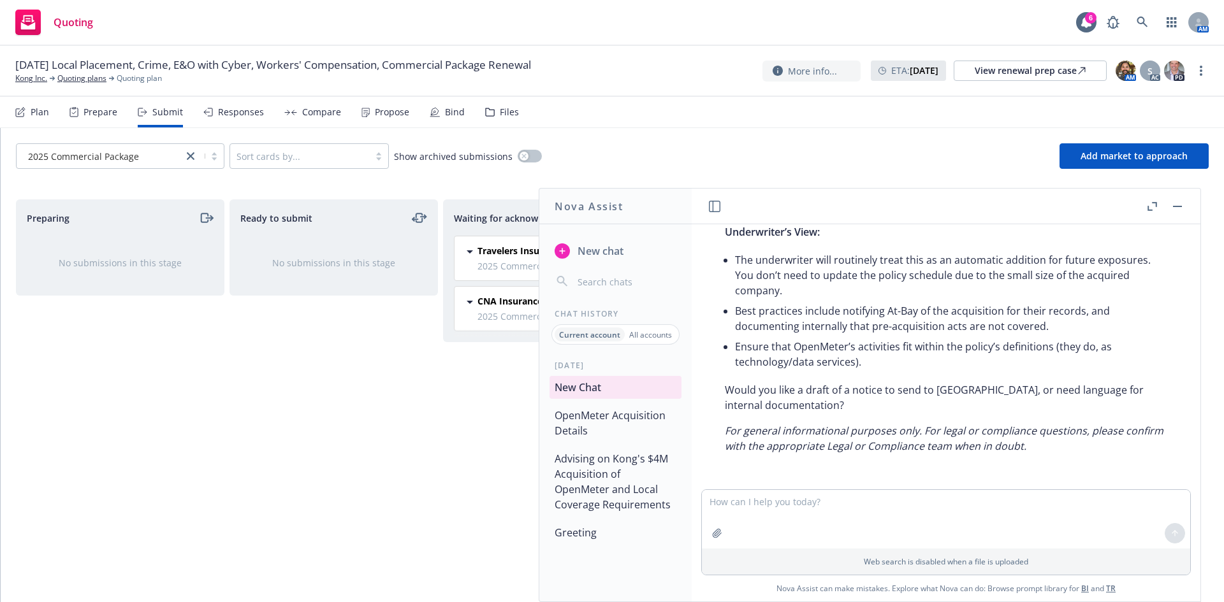
scroll to position [4334, 0]
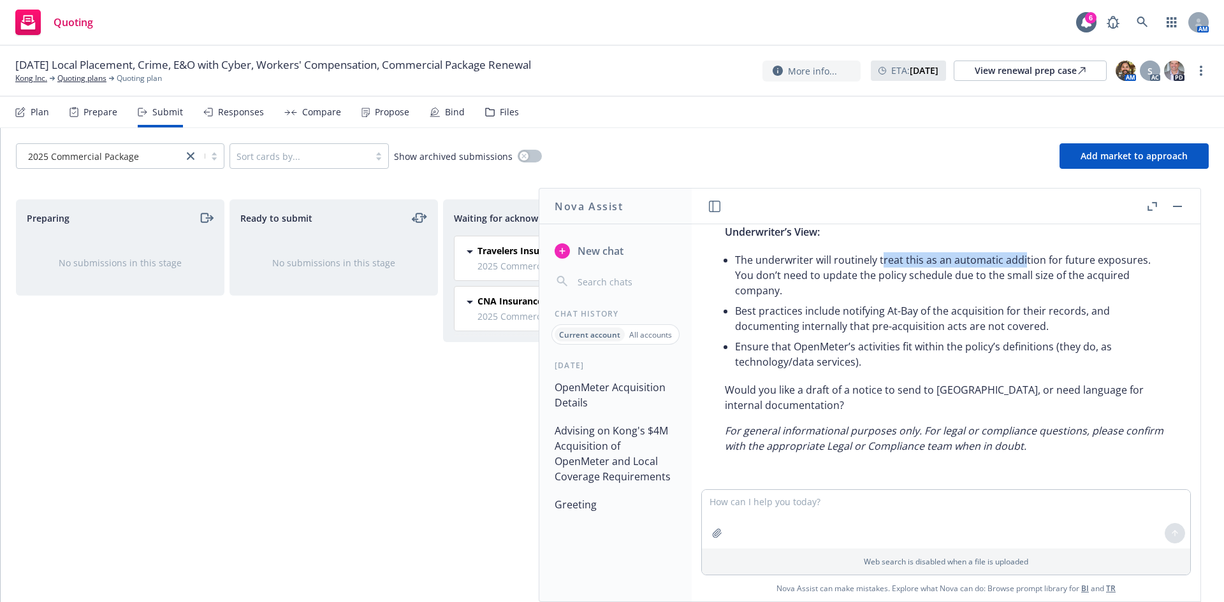
drag, startPoint x: 880, startPoint y: 262, endPoint x: 1024, endPoint y: 262, distance: 143.4
click at [1024, 262] on li "The underwriter will routinely treat this as an automatic addition for future e…" at bounding box center [951, 275] width 432 height 51
drag, startPoint x: 1024, startPoint y: 262, endPoint x: 1054, endPoint y: 267, distance: 31.0
click at [1024, 262] on li "The underwriter will routinely treat this as an automatic addition for future e…" at bounding box center [951, 275] width 432 height 51
drag, startPoint x: 1080, startPoint y: 275, endPoint x: 914, endPoint y: 275, distance: 166.4
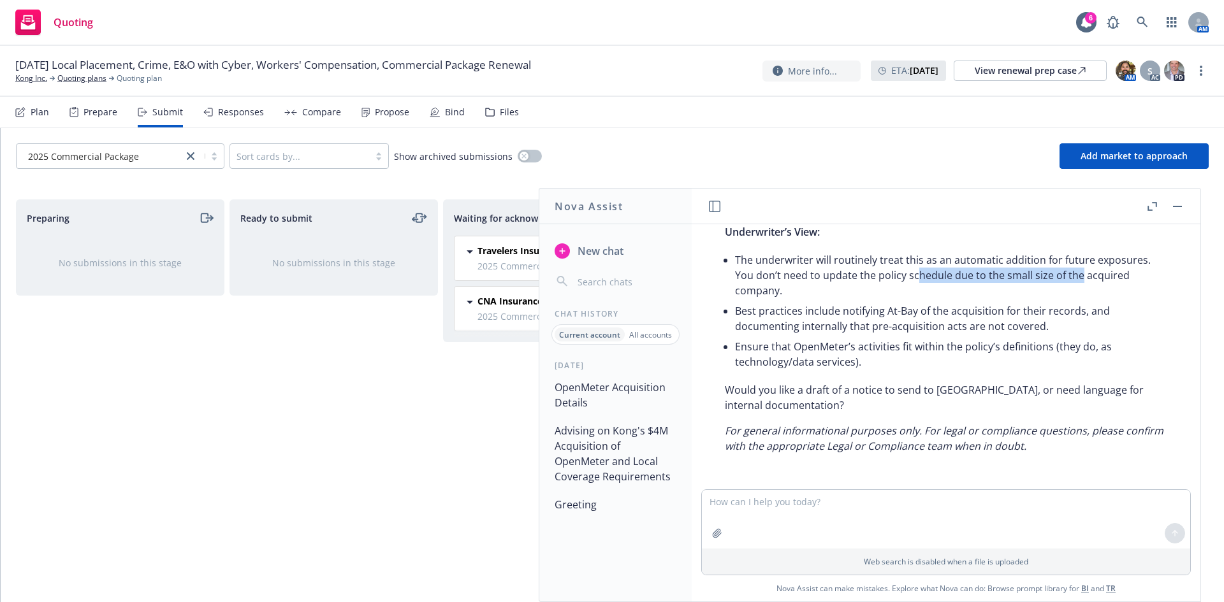
click at [914, 275] on li "The underwriter will routinely treat this as an automatic addition for future e…" at bounding box center [951, 275] width 432 height 51
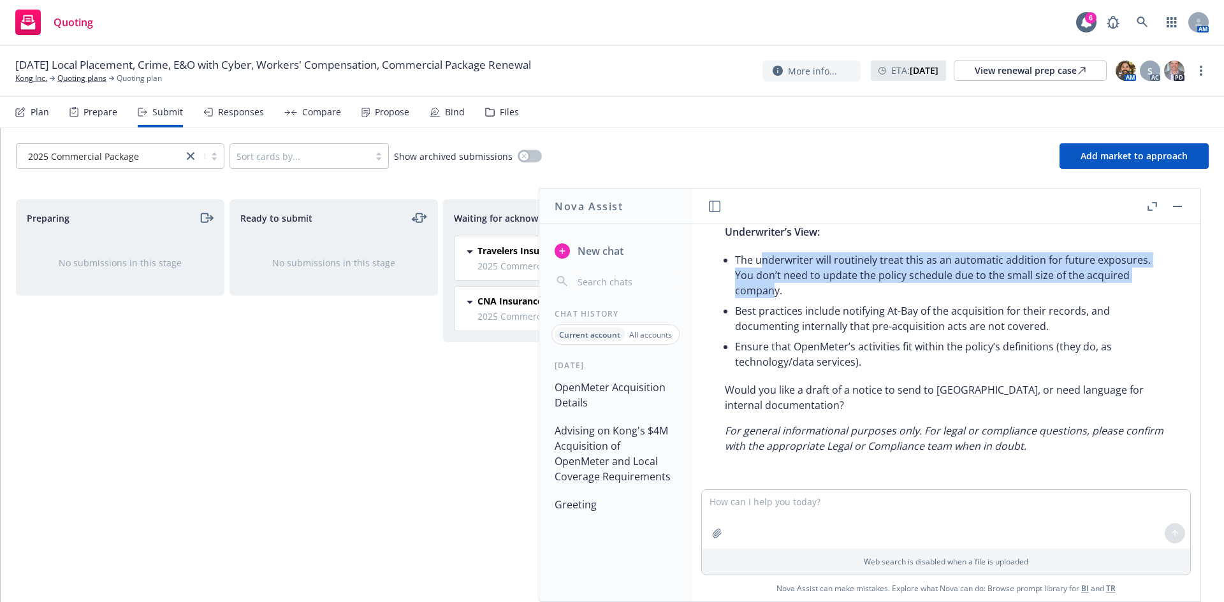
drag, startPoint x: 758, startPoint y: 275, endPoint x: 776, endPoint y: 293, distance: 26.1
click at [776, 293] on li "The underwriter will routinely treat this as an automatic addition for future e…" at bounding box center [951, 275] width 432 height 51
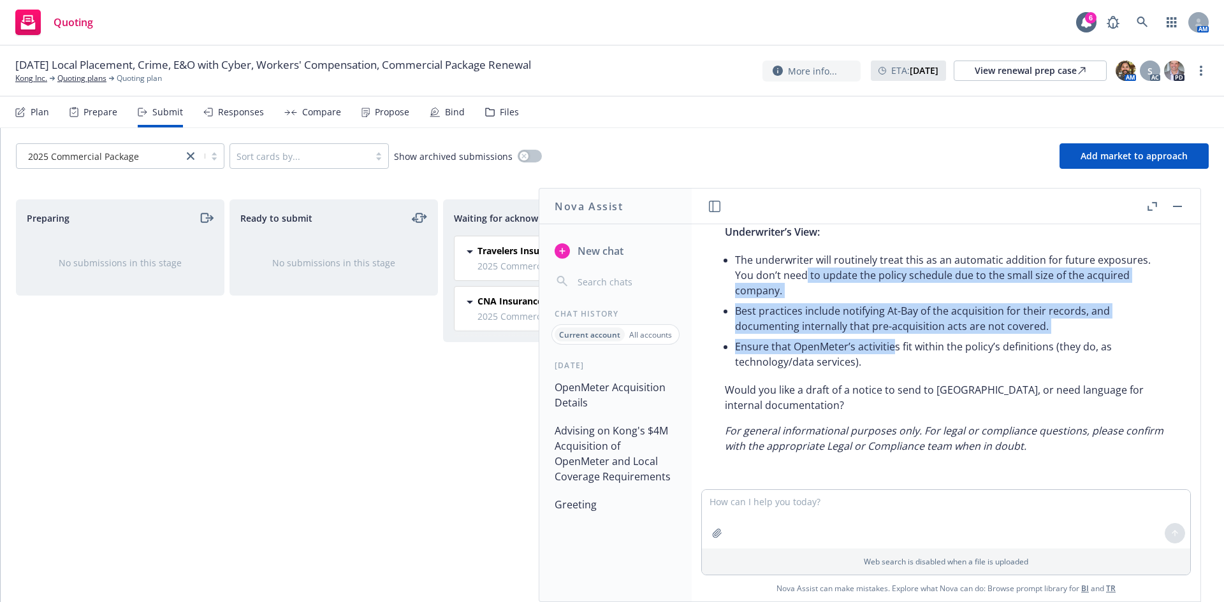
drag, startPoint x: 890, startPoint y: 337, endPoint x: 806, endPoint y: 278, distance: 102.6
click at [806, 278] on ul "The underwriter will routinely treat this as an automatic addition for future e…" at bounding box center [951, 311] width 432 height 122
click at [806, 278] on li "The underwriter will routinely treat this as an automatic addition for future e…" at bounding box center [951, 275] width 432 height 51
drag, startPoint x: 775, startPoint y: 303, endPoint x: 861, endPoint y: 349, distance: 97.0
click at [859, 349] on ul "The underwriter will routinely treat this as an automatic addition for future e…" at bounding box center [951, 311] width 432 height 122
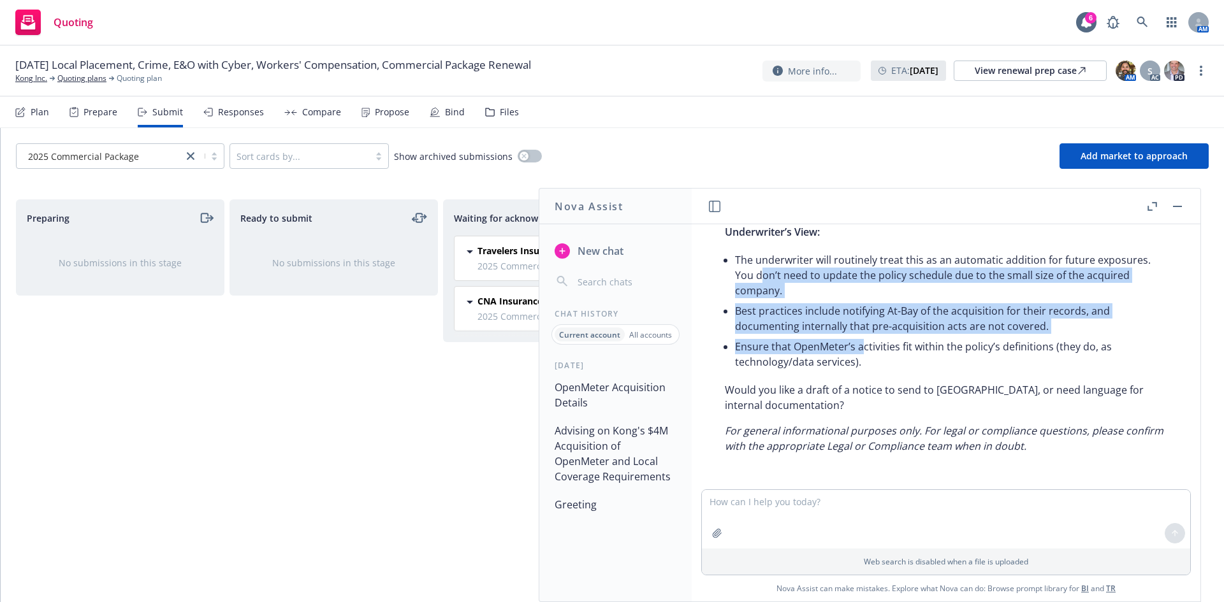
click at [861, 349] on li "Ensure that OpenMeter’s activities fit within the policy’s definitions (they do…" at bounding box center [951, 355] width 432 height 36
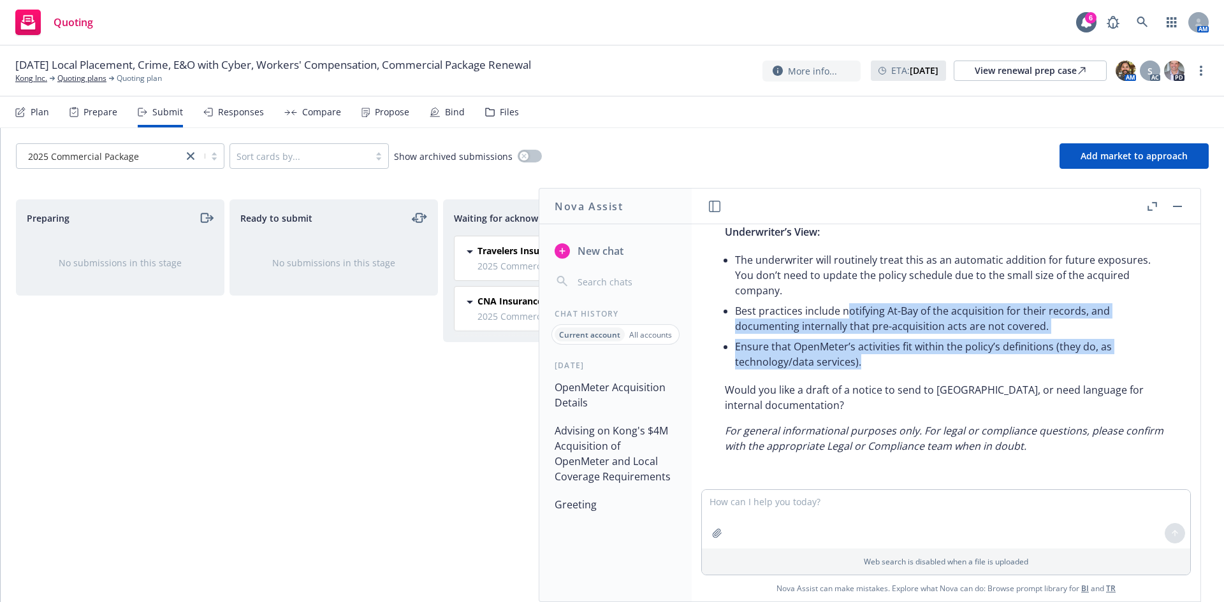
drag, startPoint x: 941, startPoint y: 366, endPoint x: 846, endPoint y: 305, distance: 113.0
click at [847, 305] on ul "The underwriter will routinely treat this as an automatic addition for future e…" at bounding box center [951, 311] width 432 height 122
click at [845, 305] on li "Best practices include notifying At-Bay of the acquisition for their records, a…" at bounding box center [951, 319] width 432 height 36
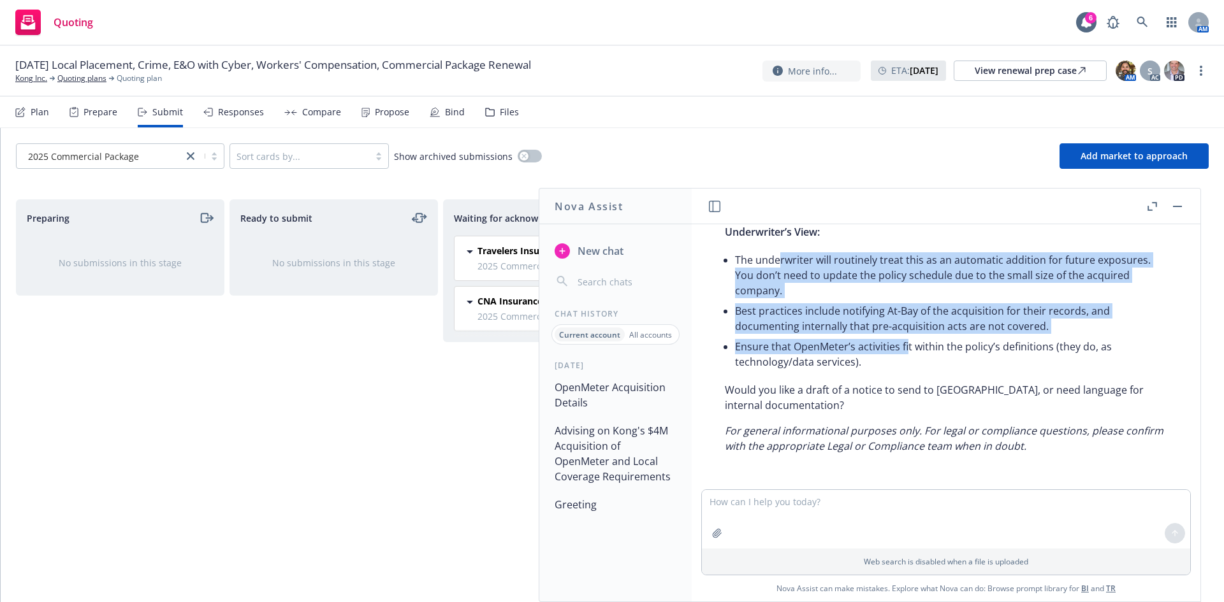
drag, startPoint x: 793, startPoint y: 288, endPoint x: 906, endPoint y: 343, distance: 125.4
click at [906, 343] on ul "The underwriter will routinely treat this as an automatic addition for future e…" at bounding box center [951, 311] width 432 height 122
click at [906, 343] on li "Ensure that OpenMeter’s activities fit within the policy’s definitions (they do…" at bounding box center [951, 355] width 432 height 36
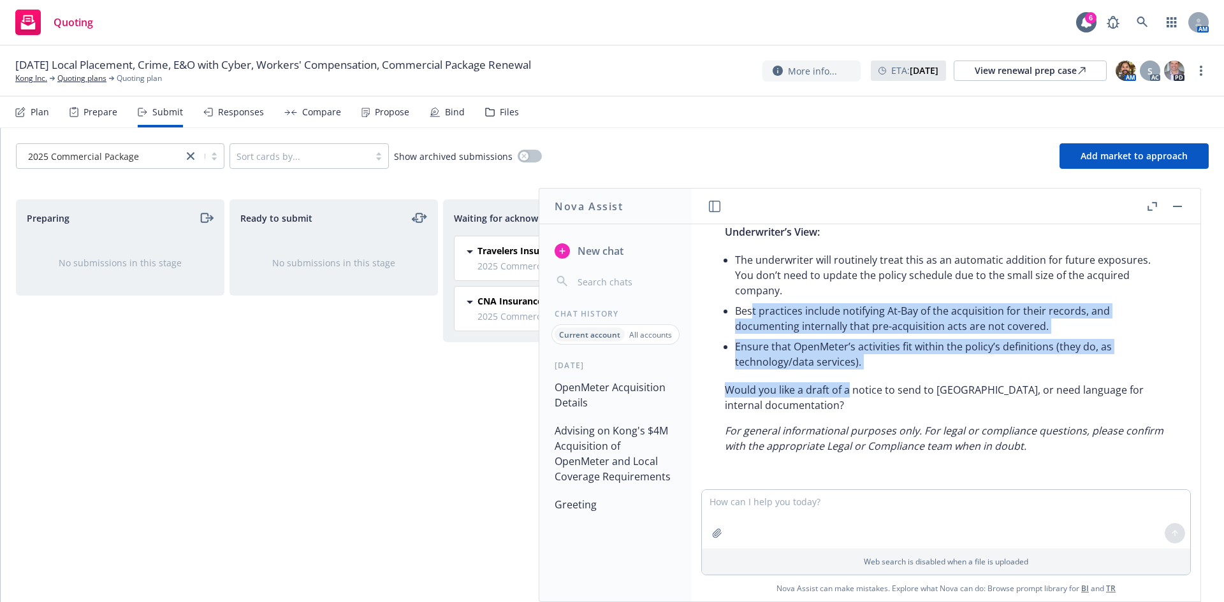
drag, startPoint x: 780, startPoint y: 346, endPoint x: 849, endPoint y: 389, distance: 81.6
click at [849, 389] on div "Here’s a summary of your policy as it relates to the acquisition of OpenMeter: …" at bounding box center [946, 219] width 468 height 479
click at [849, 389] on p "Would you like a draft of a notice to send to At-Bay, or need language for inte…" at bounding box center [946, 397] width 442 height 31
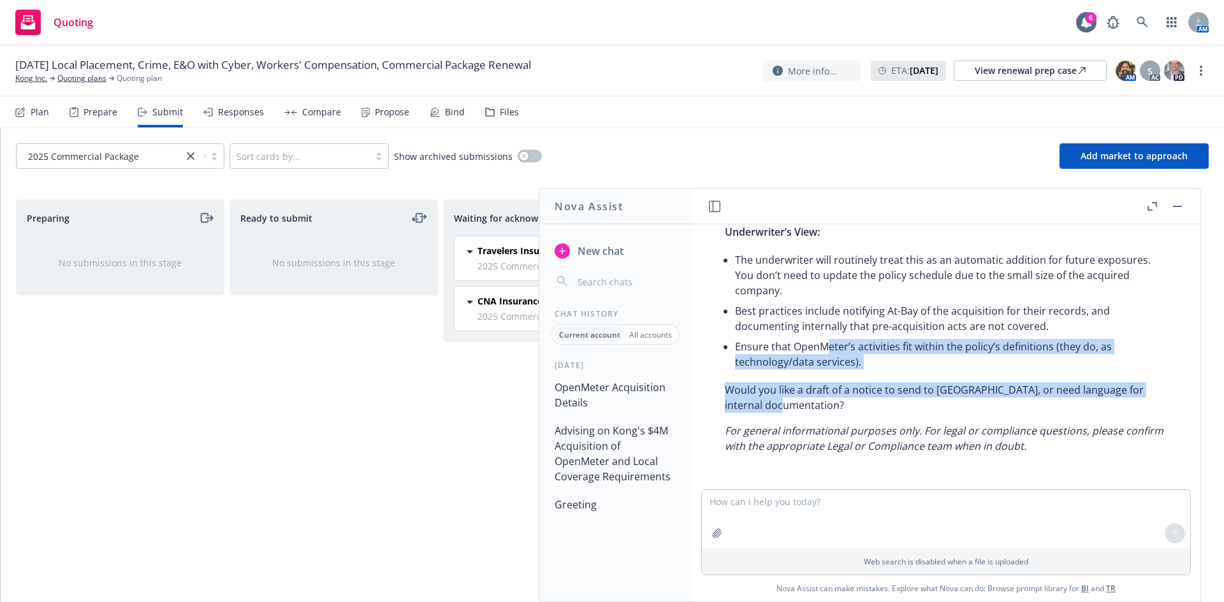
drag, startPoint x: 929, startPoint y: 405, endPoint x: 815, endPoint y: 347, distance: 128.0
click at [816, 348] on div "Here’s a summary of your policy as it relates to the acquisition of OpenMeter: …" at bounding box center [946, 219] width 468 height 479
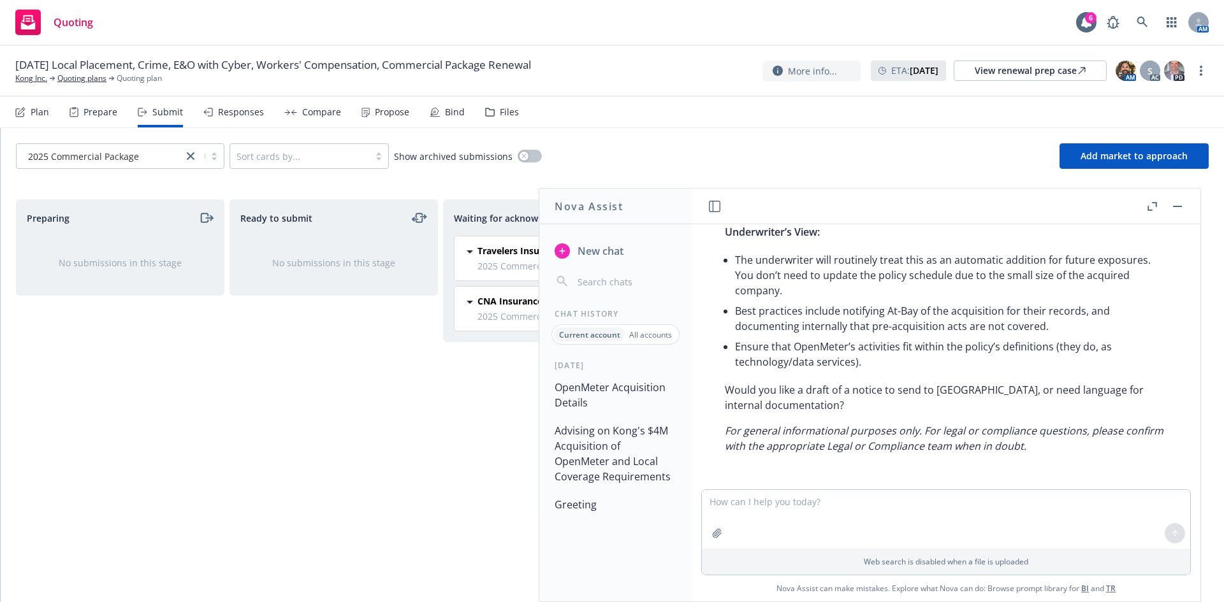
click at [815, 347] on li "Ensure that OpenMeter’s activities fit within the policy’s definitions (they do…" at bounding box center [951, 355] width 432 height 36
click at [792, 500] on textarea at bounding box center [946, 519] width 488 height 59
paste textarea "The employees have been absorbed into the employee base of Kong."
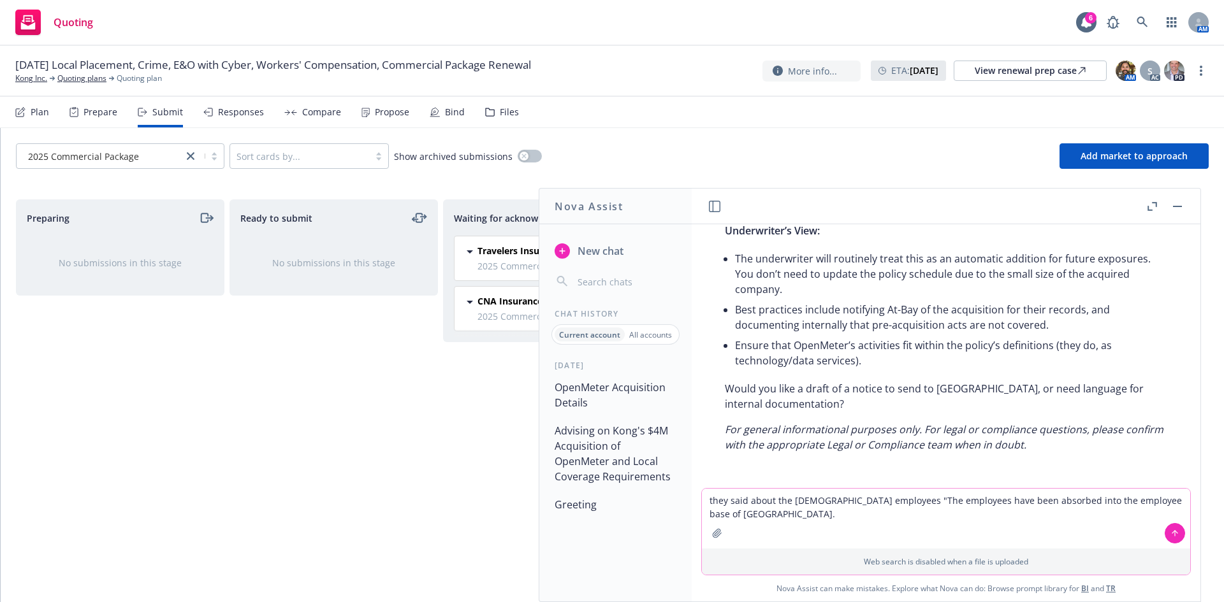
type textarea "they said about the US employees "The employees have been absorbed into the emp…"
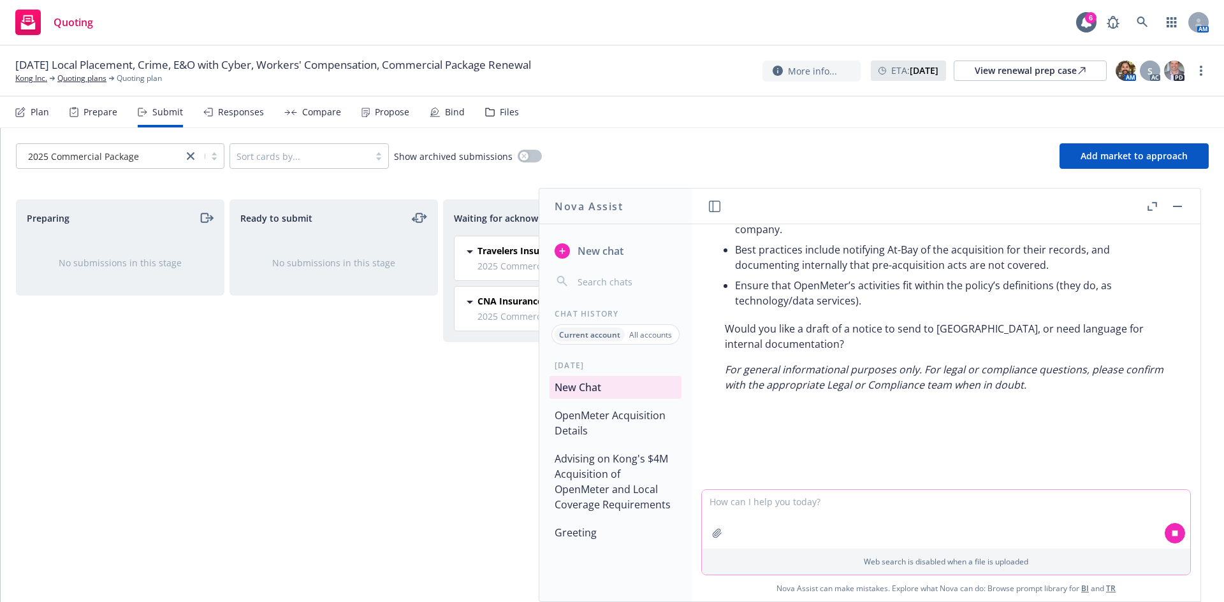
scroll to position [4411, 0]
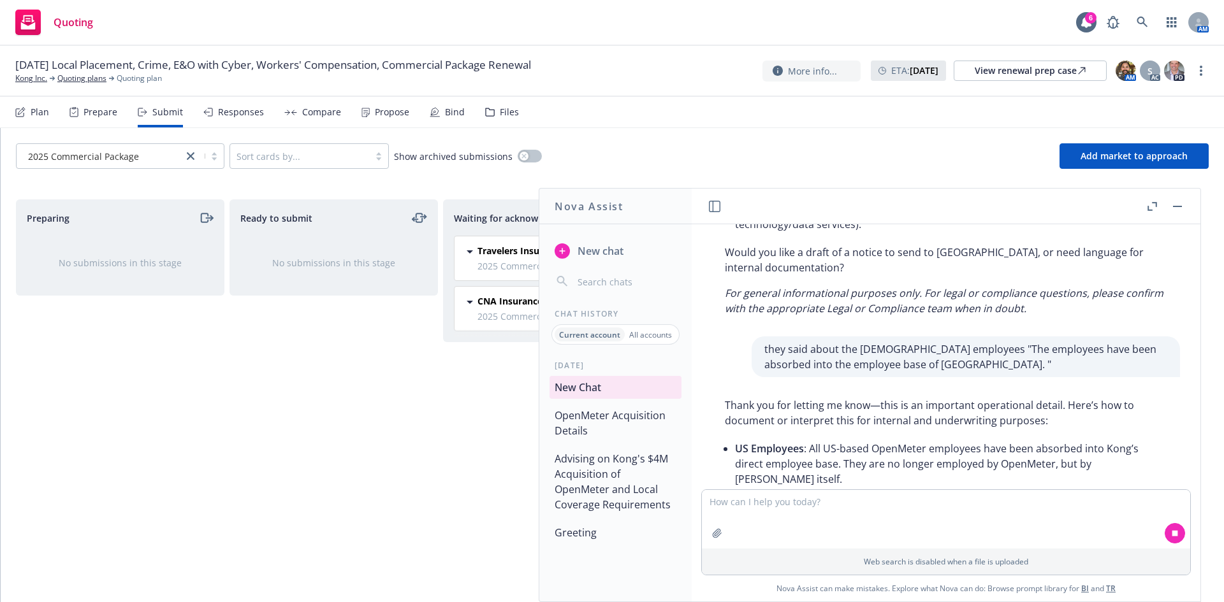
drag, startPoint x: 993, startPoint y: 312, endPoint x: 909, endPoint y: 349, distance: 91.9
click at [909, 316] on em "For general informational purposes only. For legal or compliance questions, ple…" at bounding box center [944, 300] width 439 height 29
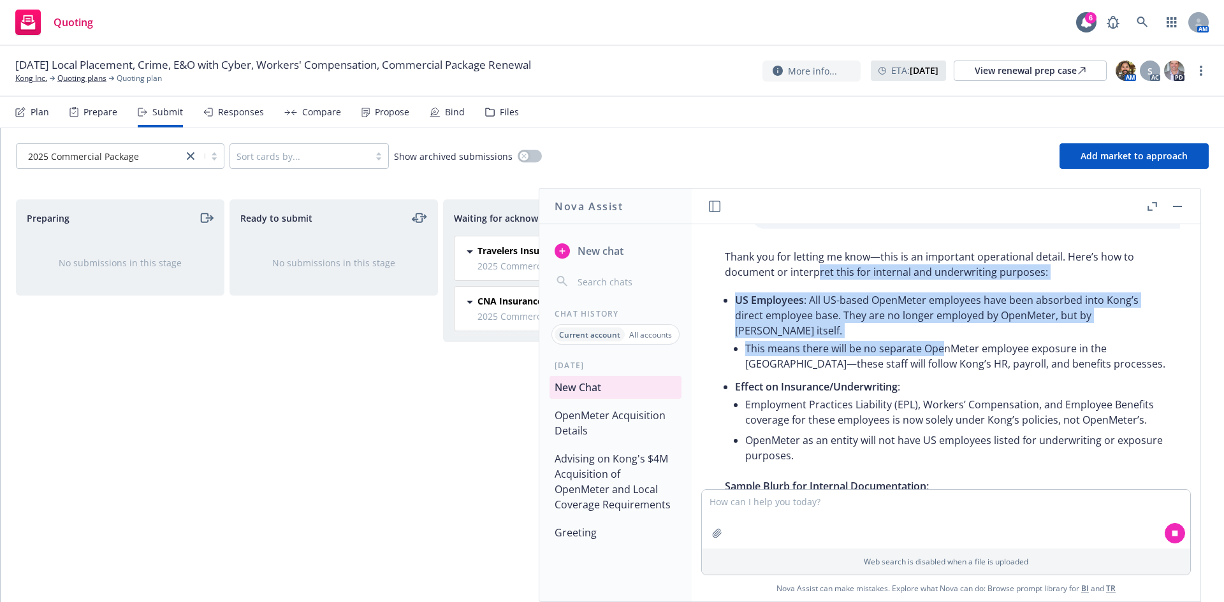
drag, startPoint x: 817, startPoint y: 327, endPoint x: 941, endPoint y: 389, distance: 138.3
click at [941, 389] on div "Thank you for letting me know—this is an important operational detail. Here’s h…" at bounding box center [946, 392] width 468 height 296
click at [941, 374] on li "This means there will be no separate OpenMeter employee exposure in the US—thes…" at bounding box center [956, 356] width 422 height 36
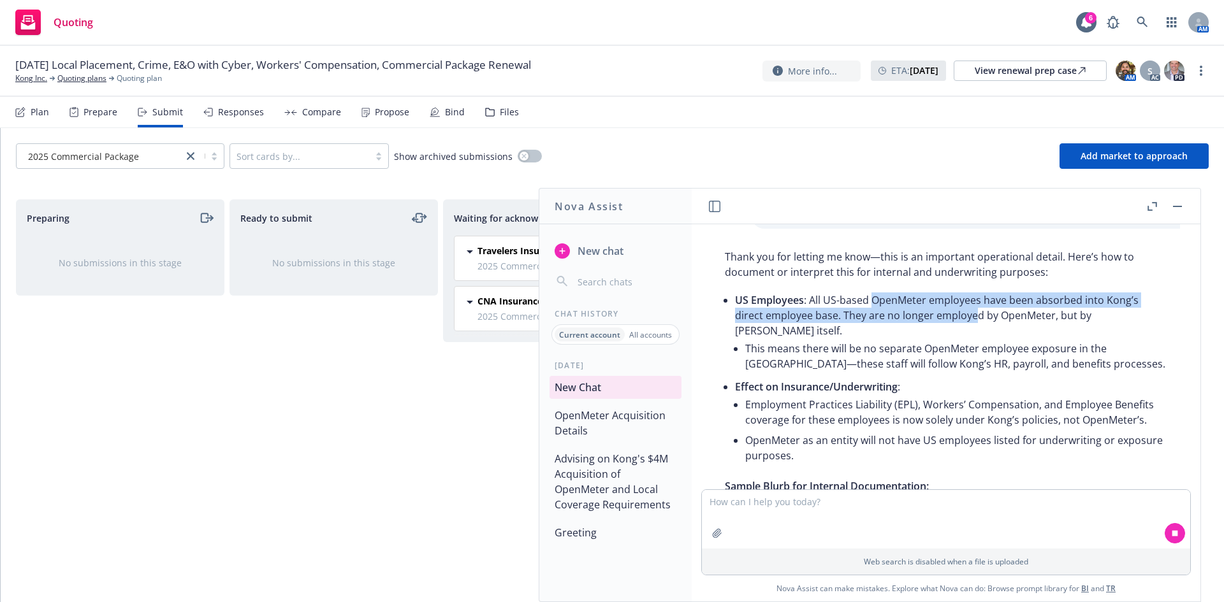
drag, startPoint x: 977, startPoint y: 383, endPoint x: 874, endPoint y: 359, distance: 106.1
click at [874, 359] on li "US Employees : All US-based OpenMeter employees have been absorbed into Kong’s …" at bounding box center [951, 333] width 432 height 87
click at [873, 359] on li "US Employees : All US-based OpenMeter employees have been absorbed into Kong’s …" at bounding box center [951, 333] width 432 height 87
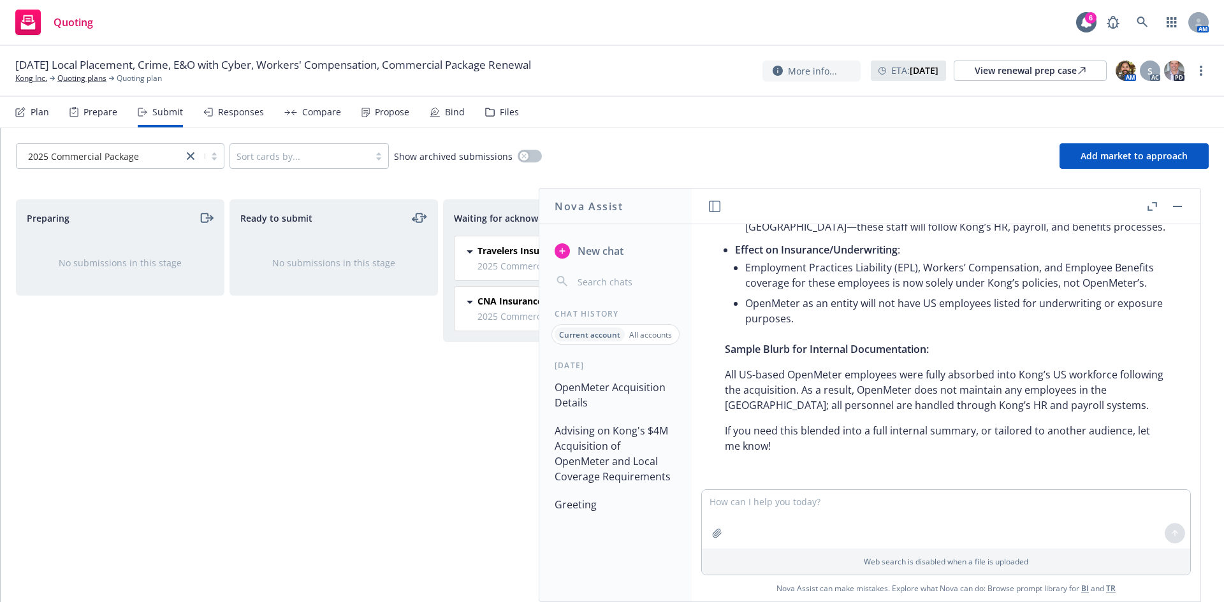
drag, startPoint x: 811, startPoint y: 358, endPoint x: 912, endPoint y: 356, distance: 101.4
click at [912, 356] on div "Thank you for letting me know—this is an important operational detail. Here’s h…" at bounding box center [946, 283] width 468 height 352
click at [912, 356] on span "Sample Blurb for Internal Documentation:" at bounding box center [827, 349] width 204 height 14
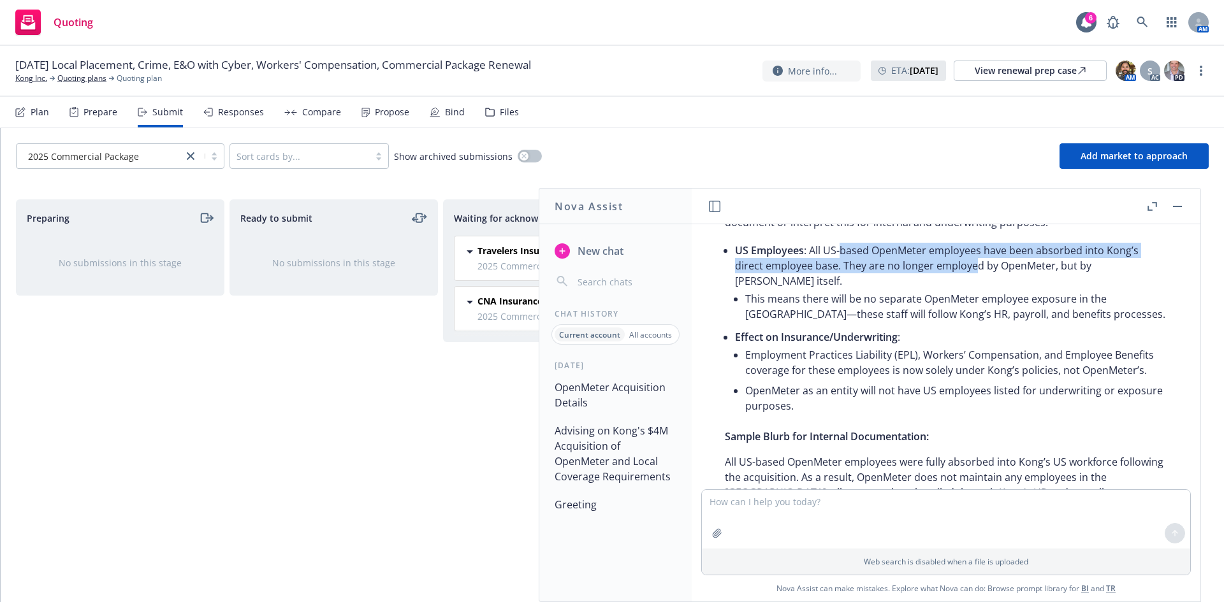
drag, startPoint x: 838, startPoint y: 314, endPoint x: 973, endPoint y: 334, distance: 136.6
click at [973, 327] on li "US Employees : All US-based OpenMeter employees have been absorbed into Kong’s …" at bounding box center [951, 283] width 432 height 87
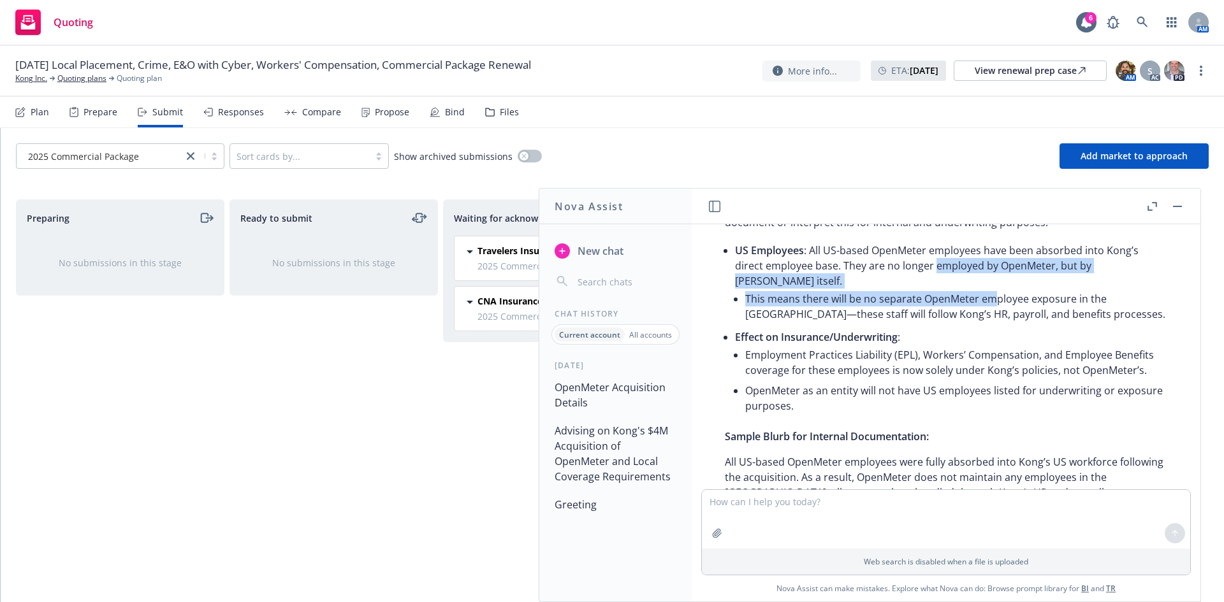
drag, startPoint x: 992, startPoint y: 335, endPoint x: 919, endPoint y: 331, distance: 72.8
click at [920, 327] on li "US Employees : All US-based OpenMeter employees have been absorbed into Kong’s …" at bounding box center [951, 283] width 432 height 87
click at [919, 327] on li "US Employees : All US-based OpenMeter employees have been absorbed into Kong’s …" at bounding box center [951, 283] width 432 height 87
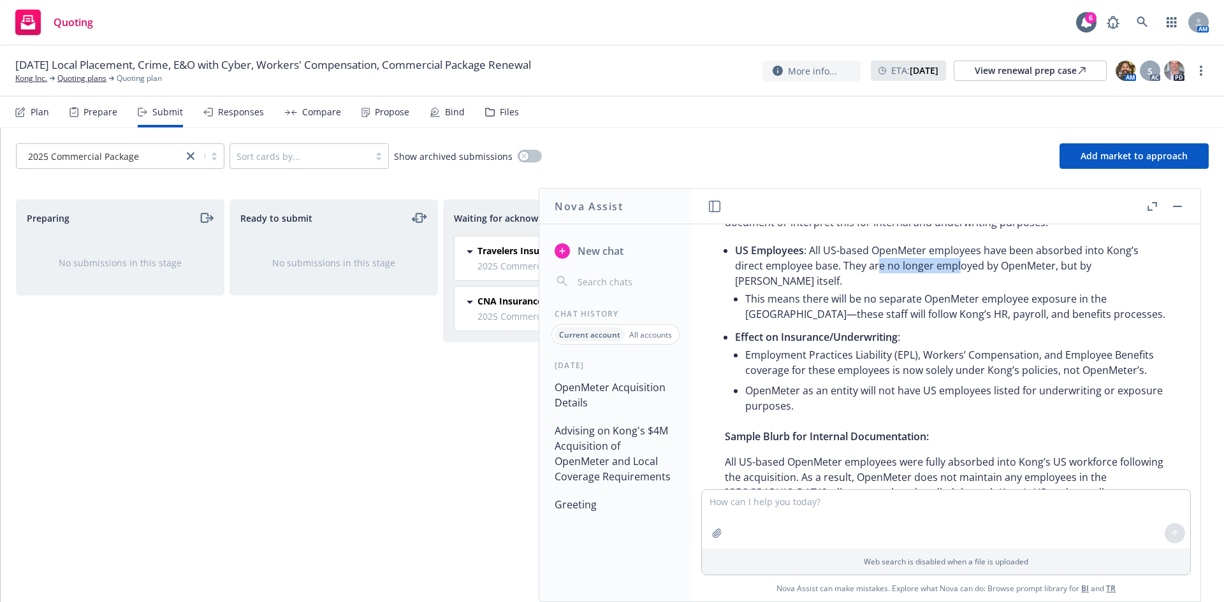
drag, startPoint x: 875, startPoint y: 325, endPoint x: 961, endPoint y: 336, distance: 86.7
click at [961, 327] on li "US Employees : All US-based OpenMeter employees have been absorbed into Kong’s …" at bounding box center [951, 283] width 432 height 87
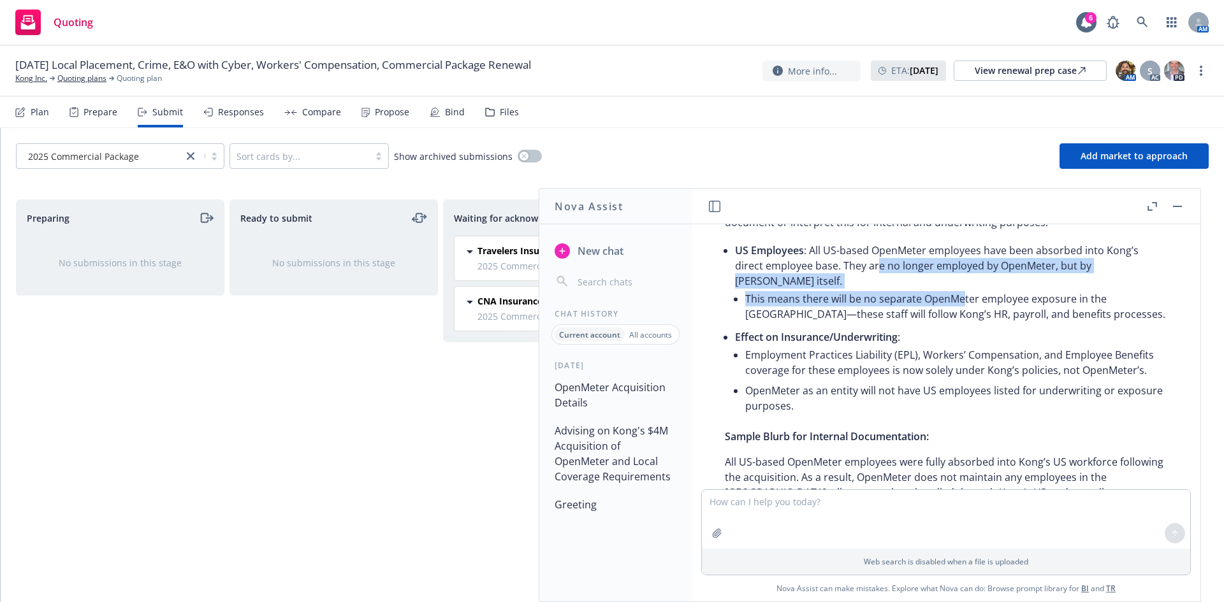
click at [962, 324] on li "This means there will be no separate OpenMeter employee exposure in the US—thes…" at bounding box center [956, 307] width 422 height 36
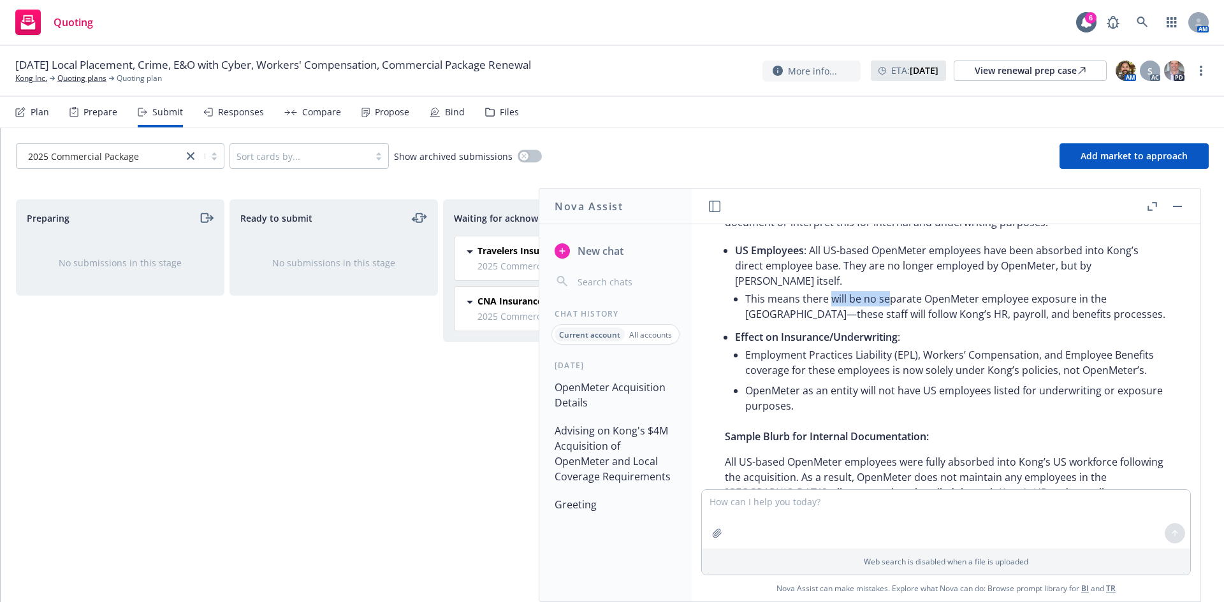
drag, startPoint x: 883, startPoint y: 344, endPoint x: 825, endPoint y: 340, distance: 57.5
click at [825, 324] on li "This means there will be no separate OpenMeter employee exposure in the US—thes…" at bounding box center [956, 307] width 422 height 36
click at [824, 324] on li "This means there will be no separate OpenMeter employee exposure in the US—thes…" at bounding box center [956, 307] width 422 height 36
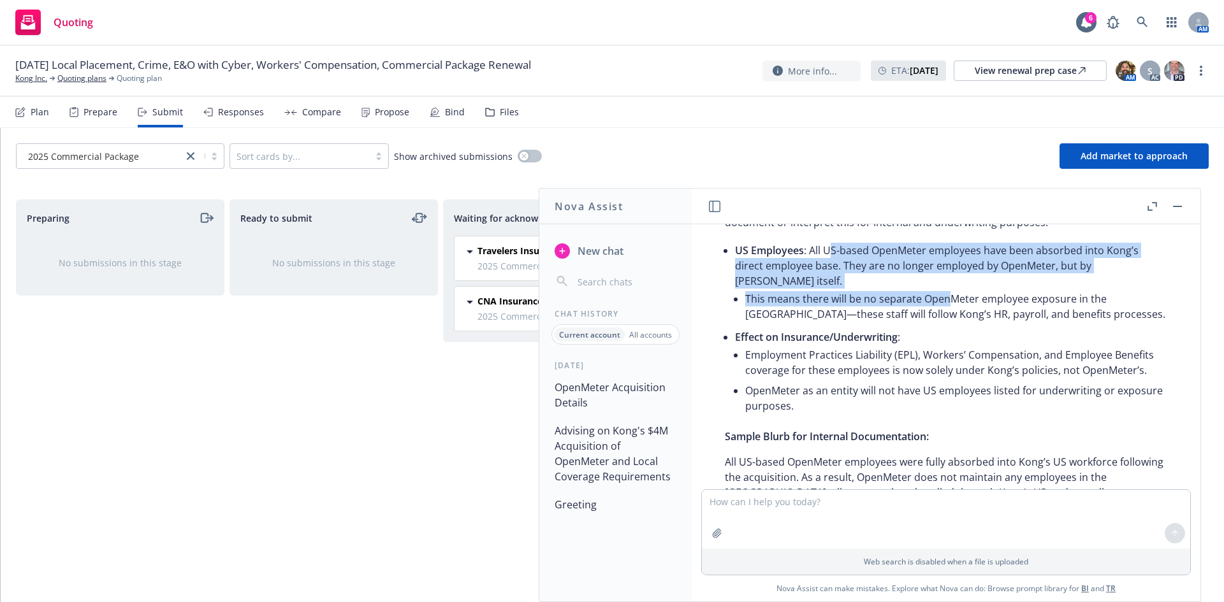
drag, startPoint x: 832, startPoint y: 315, endPoint x: 948, endPoint y: 350, distance: 121.2
click at [948, 327] on li "US Employees : All US-based OpenMeter employees have been absorbed into Kong’s …" at bounding box center [951, 283] width 432 height 87
click at [948, 324] on li "This means there will be no separate OpenMeter employee exposure in the US—thes…" at bounding box center [956, 307] width 422 height 36
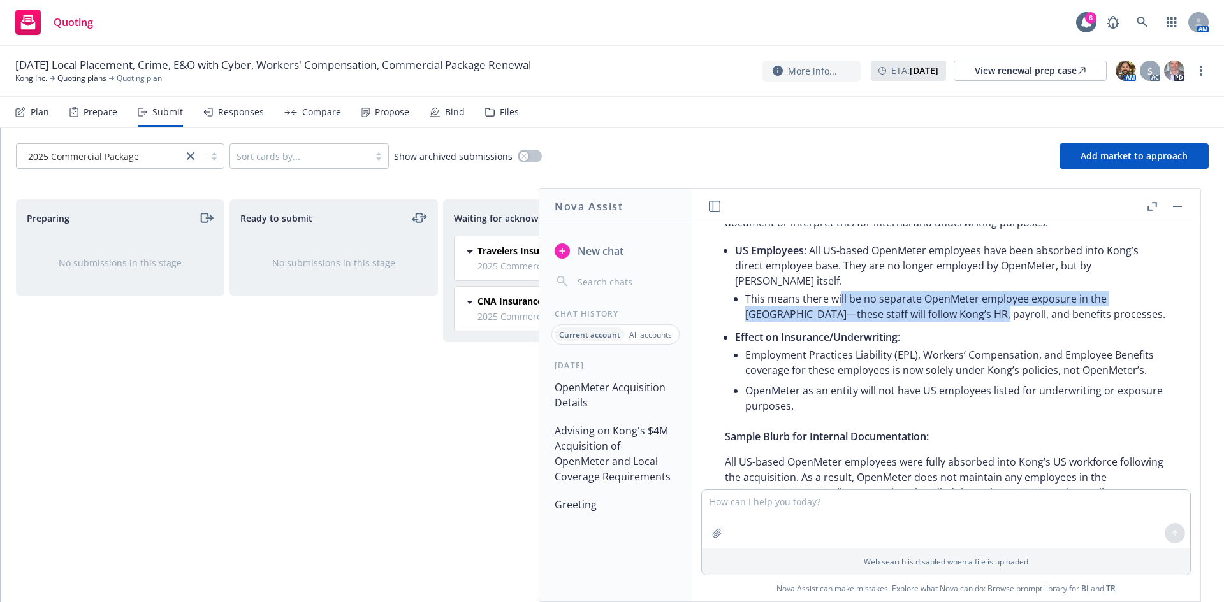
drag, startPoint x: 955, startPoint y: 362, endPoint x: 818, endPoint y: 344, distance: 138.3
click at [818, 324] on li "This means there will be no separate OpenMeter employee exposure in the US—thes…" at bounding box center [956, 307] width 422 height 36
click at [817, 324] on li "This means there will be no separate OpenMeter employee exposure in the US—thes…" at bounding box center [956, 307] width 422 height 36
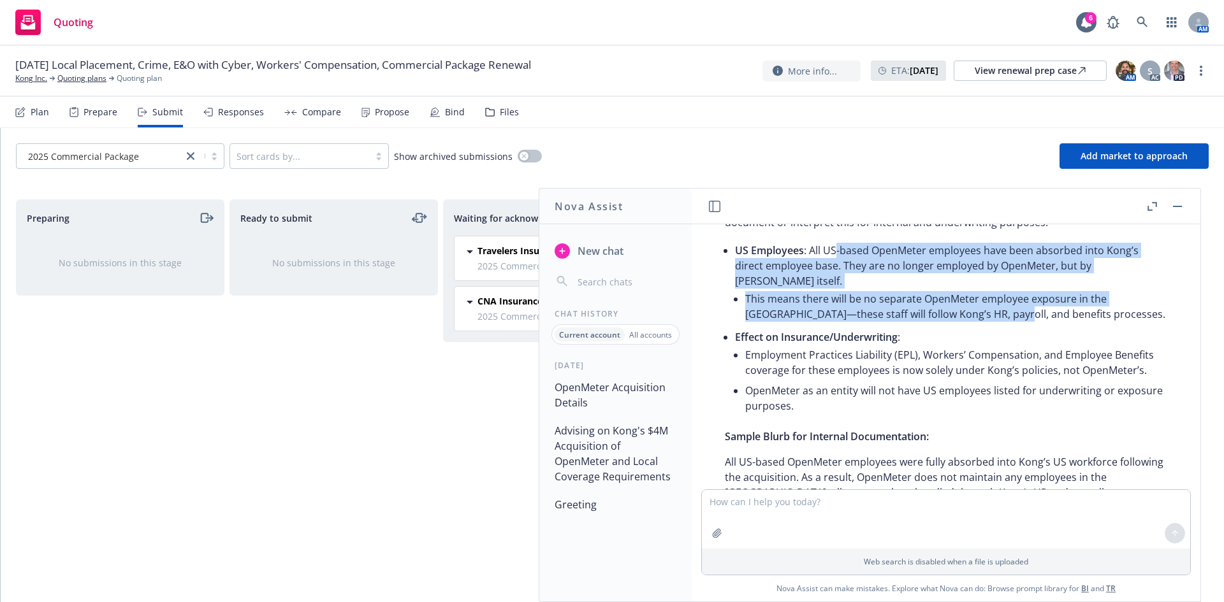
drag, startPoint x: 836, startPoint y: 316, endPoint x: 989, endPoint y: 366, distance: 161.1
click at [989, 327] on li "US Employees : All US-based OpenMeter employees have been absorbed into Kong’s …" at bounding box center [951, 283] width 432 height 87
click at [989, 324] on li "This means there will be no separate OpenMeter employee exposure in the US—thes…" at bounding box center [956, 307] width 422 height 36
drag, startPoint x: 998, startPoint y: 363, endPoint x: 843, endPoint y: 310, distance: 163.9
click at [843, 310] on li "US Employees : All US-based OpenMeter employees have been absorbed into Kong’s …" at bounding box center [951, 283] width 432 height 87
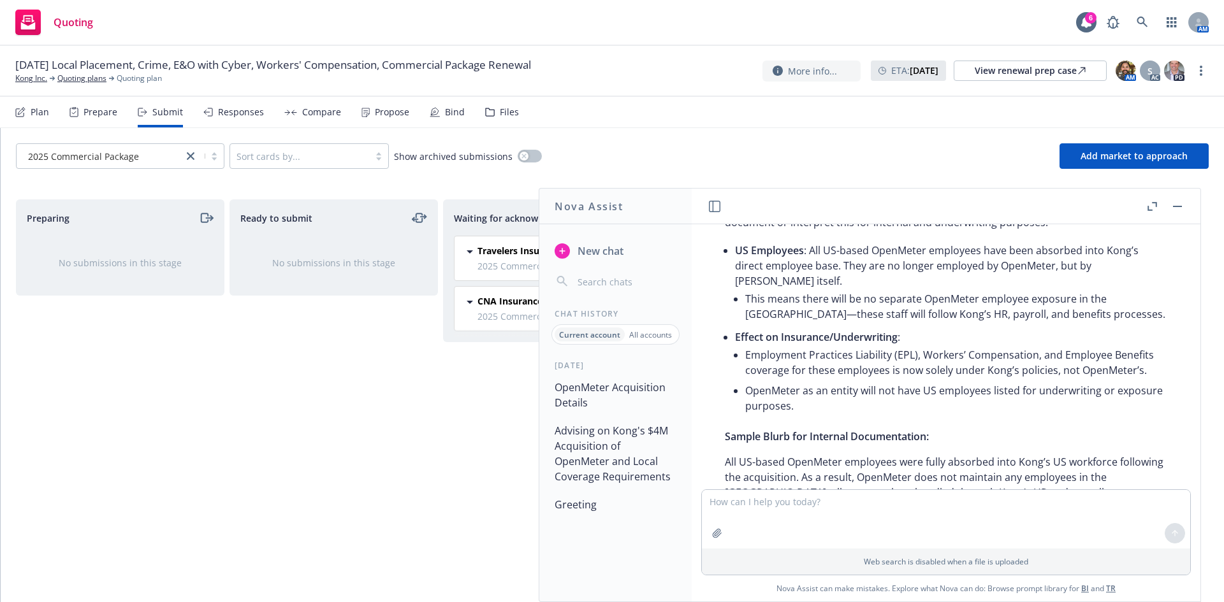
click at [843, 310] on li "US Employees : All US-based OpenMeter employees have been absorbed into Kong’s …" at bounding box center [951, 283] width 432 height 87
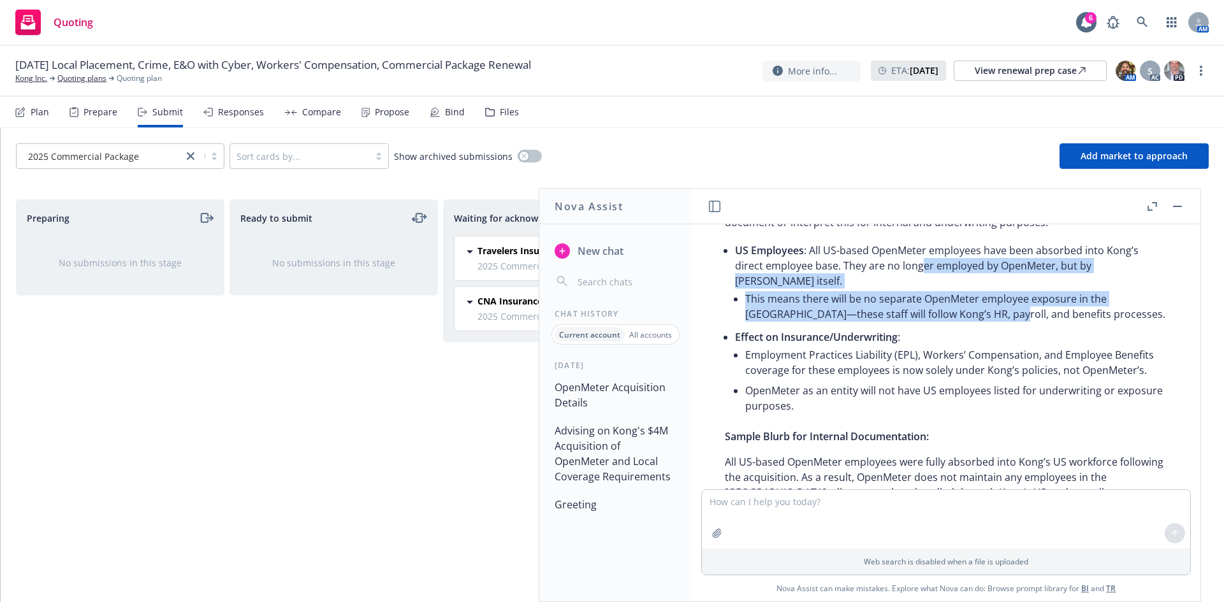
drag, startPoint x: 922, startPoint y: 322, endPoint x: 989, endPoint y: 358, distance: 76.2
click at [987, 327] on li "US Employees : All US-based OpenMeter employees have been absorbed into Kong’s …" at bounding box center [951, 283] width 432 height 87
click at [989, 324] on li "This means there will be no separate OpenMeter employee exposure in the US—thes…" at bounding box center [956, 307] width 422 height 36
drag, startPoint x: 989, startPoint y: 358, endPoint x: 804, endPoint y: 338, distance: 185.9
click at [804, 324] on li "This means there will be no separate OpenMeter employee exposure in the US—thes…" at bounding box center [956, 307] width 422 height 36
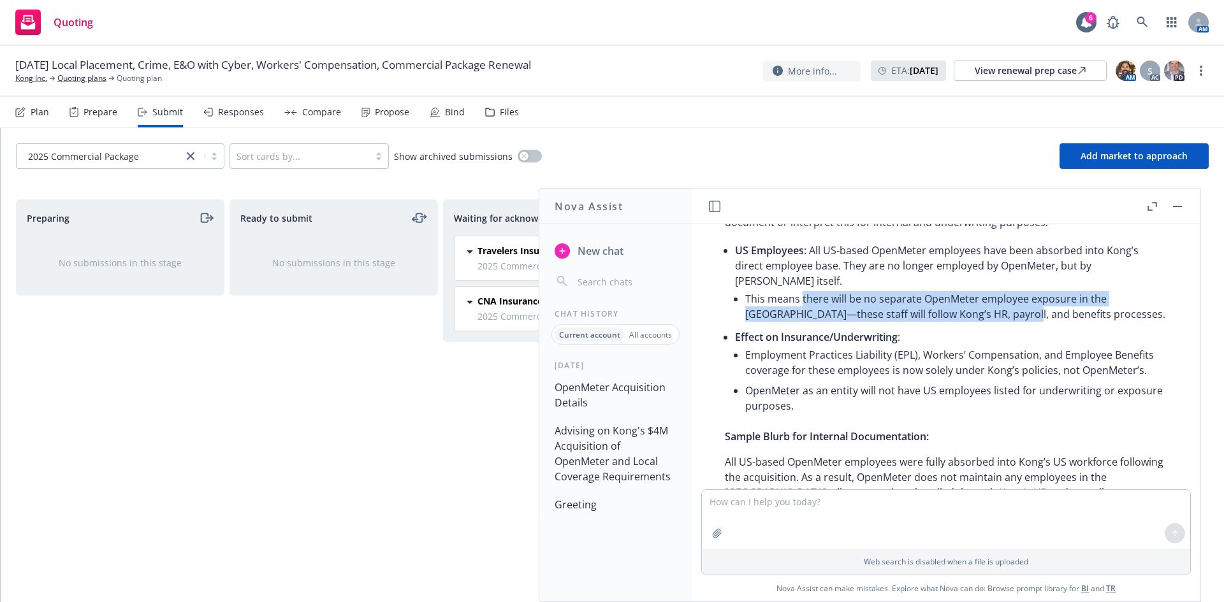
click at [804, 324] on li "This means there will be no separate OpenMeter employee exposure in the US—thes…" at bounding box center [956, 307] width 422 height 36
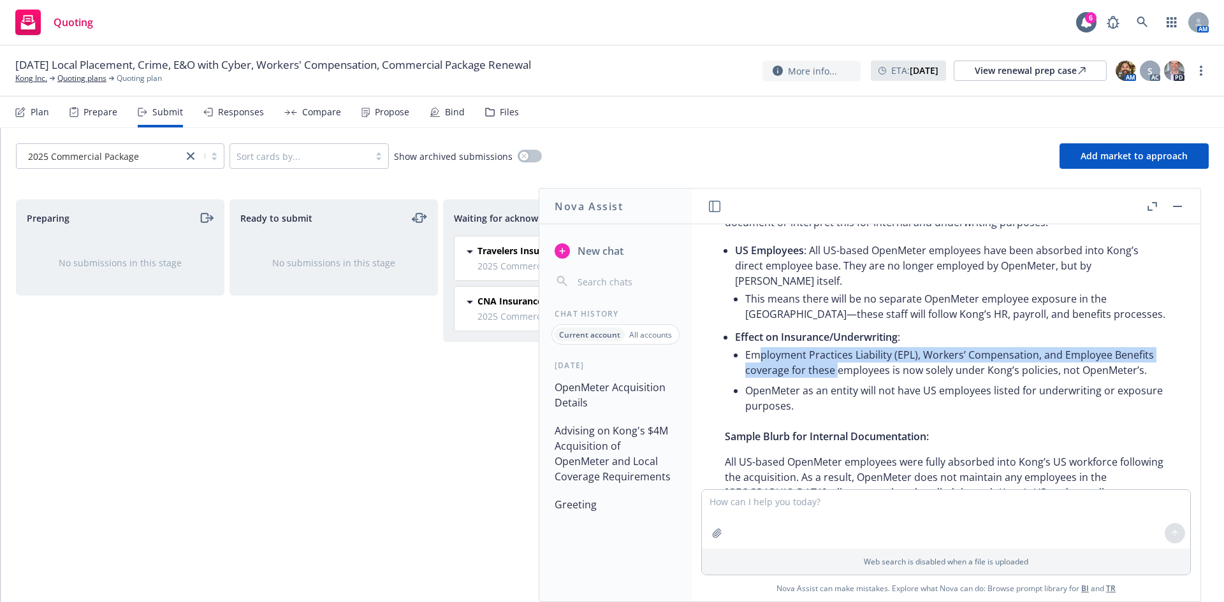
drag, startPoint x: 811, startPoint y: 412, endPoint x: 887, endPoint y: 425, distance: 76.9
click at [887, 381] on li "Employment Practices Liability (EPL), Workers’ Compensation, and Employee Benef…" at bounding box center [956, 363] width 422 height 36
drag, startPoint x: 998, startPoint y: 413, endPoint x: 862, endPoint y: 393, distance: 137.2
click at [865, 381] on li "Employment Practices Liability (EPL), Workers’ Compensation, and Employee Benef…" at bounding box center [956, 363] width 422 height 36
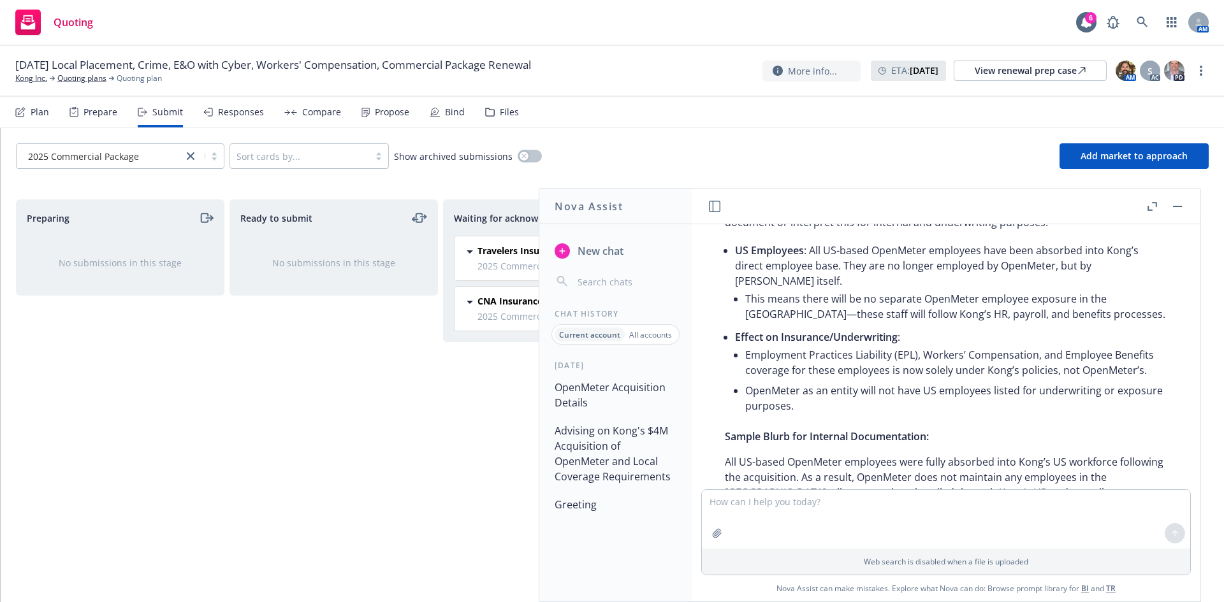
click at [862, 381] on li "Employment Practices Liability (EPL), Workers’ Compensation, and Employee Benef…" at bounding box center [956, 363] width 422 height 36
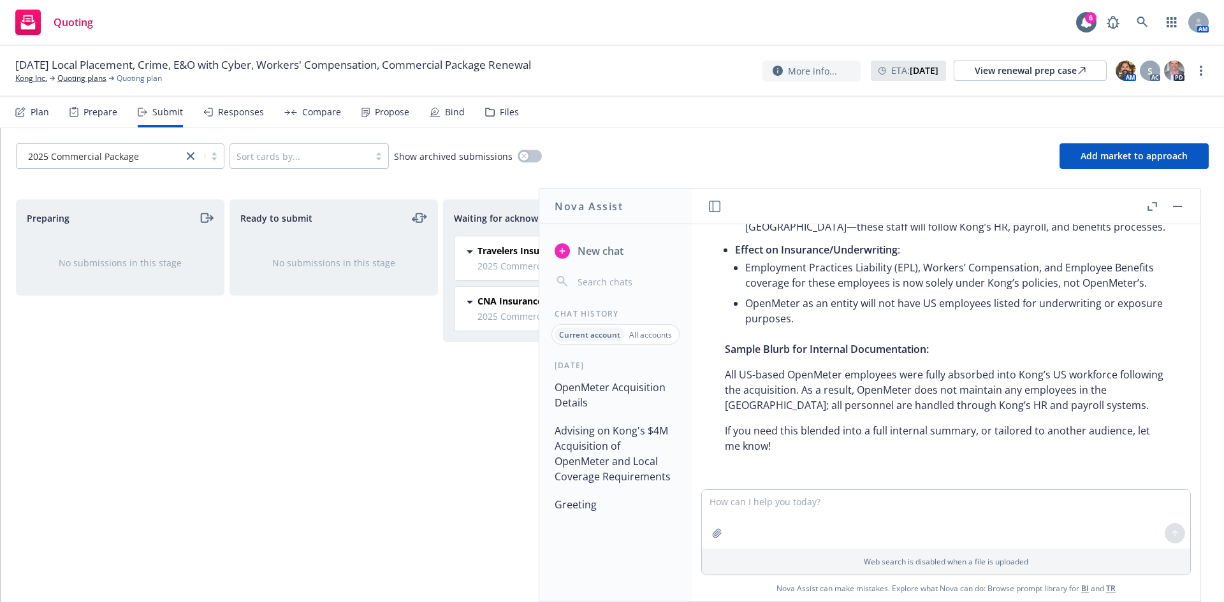
scroll to position [4758, 0]
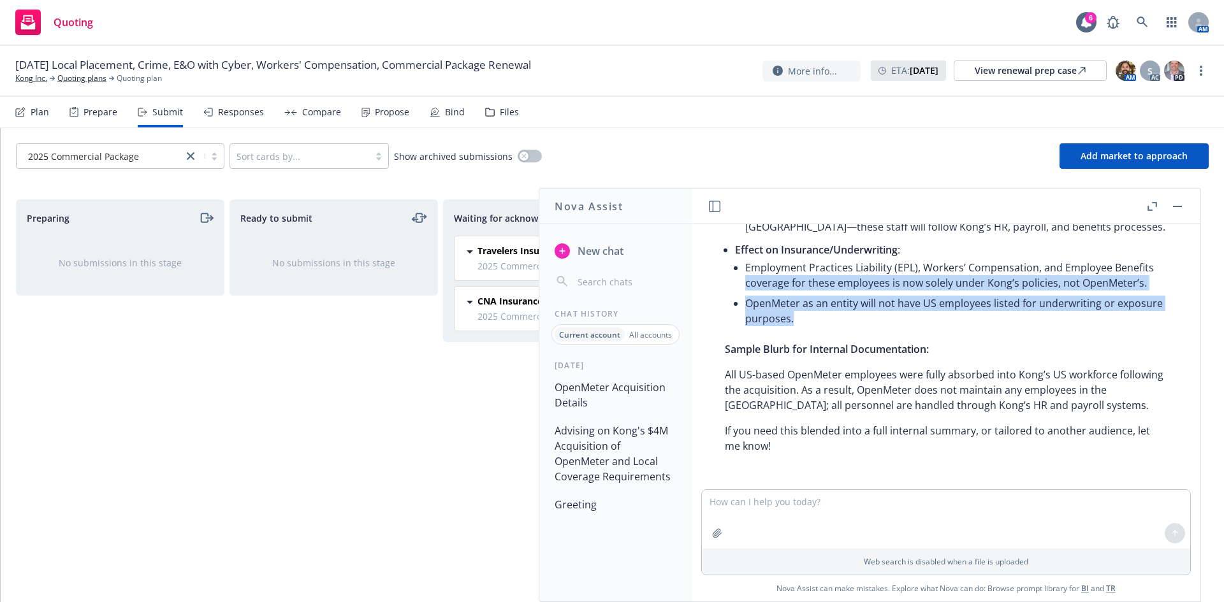
drag, startPoint x: 786, startPoint y: 268, endPoint x: 868, endPoint y: 328, distance: 101.6
click at [868, 328] on ul "Employment Practices Liability (EPL), Workers’ Compensation, and Employee Benef…" at bounding box center [956, 293] width 422 height 71
click at [868, 328] on li "OpenMeter as an entity will not have US employees listed for underwriting or ex…" at bounding box center [956, 311] width 422 height 36
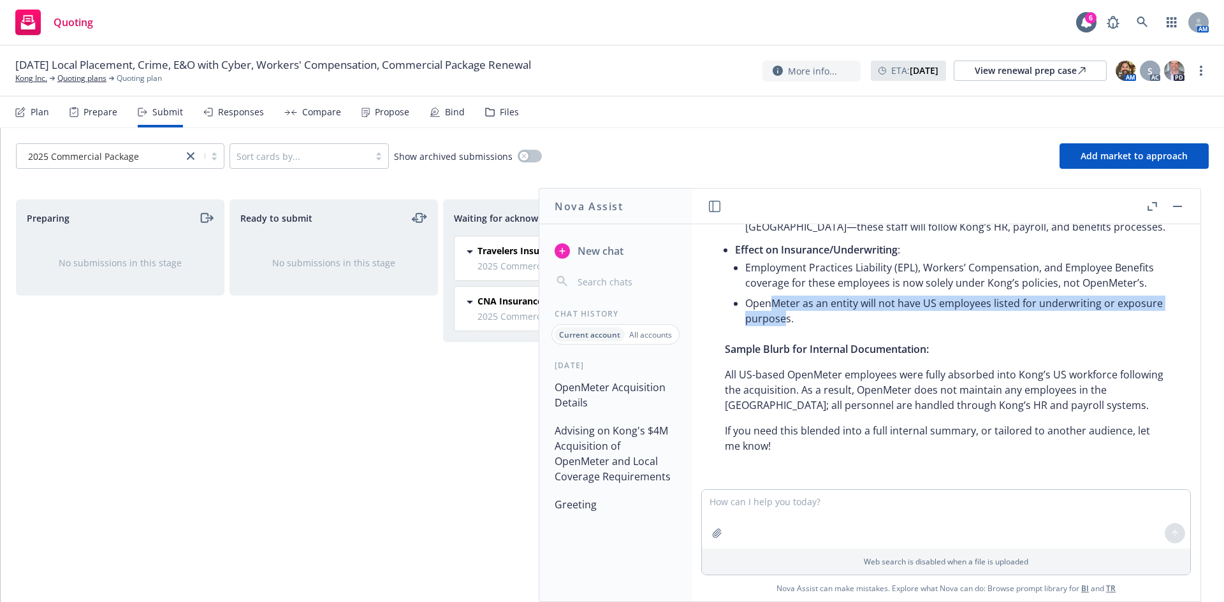
drag, startPoint x: 830, startPoint y: 321, endPoint x: 766, endPoint y: 295, distance: 68.9
click at [766, 295] on li "OpenMeter as an entity will not have US employees listed for underwriting or ex…" at bounding box center [956, 311] width 422 height 36
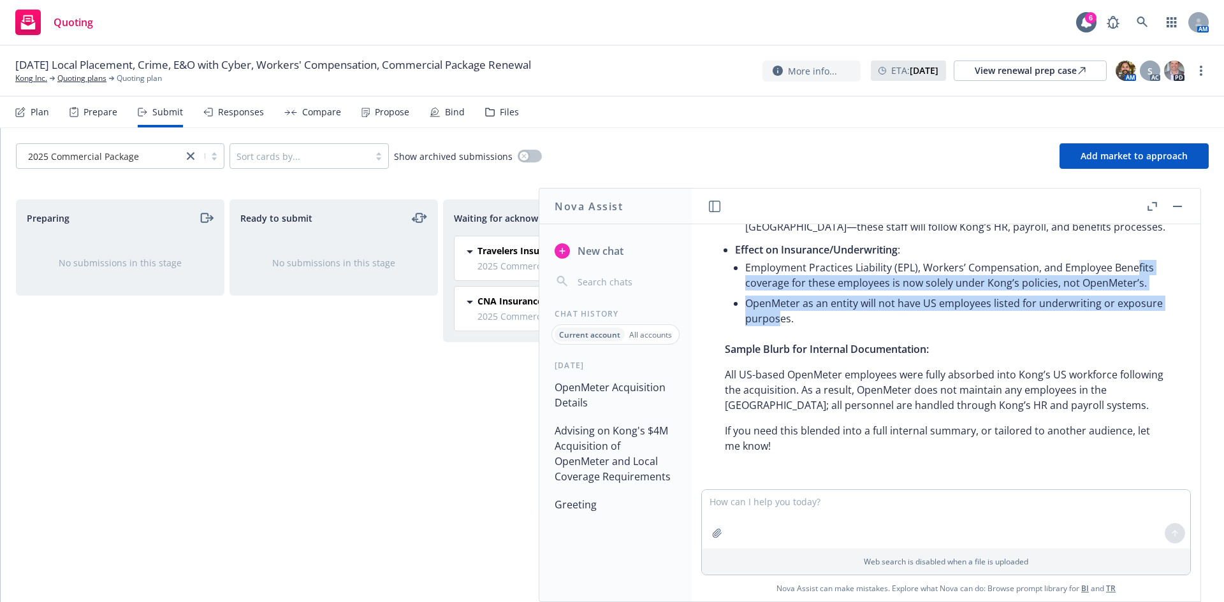
drag, startPoint x: 764, startPoint y: 277, endPoint x: 827, endPoint y: 319, distance: 76.4
click at [827, 319] on ul "Employment Practices Liability (EPL), Workers’ Compensation, and Employee Benef…" at bounding box center [956, 293] width 422 height 71
click at [827, 319] on li "OpenMeter as an entity will not have US employees listed for underwriting or ex…" at bounding box center [956, 311] width 422 height 36
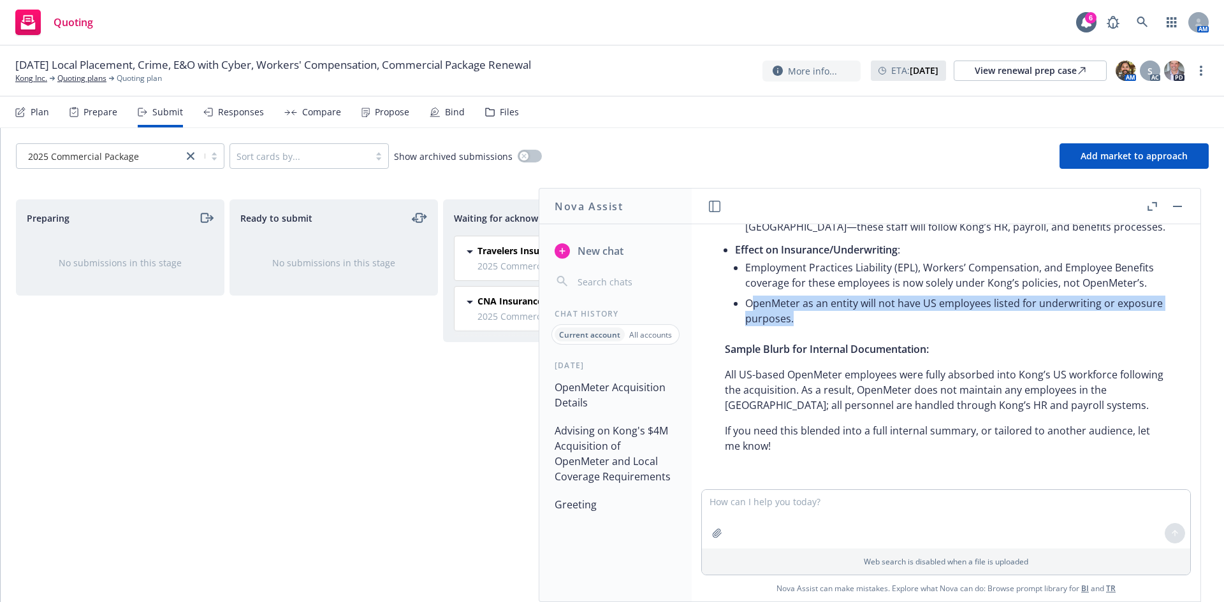
drag, startPoint x: 853, startPoint y: 321, endPoint x: 750, endPoint y: 294, distance: 106.7
click at [750, 294] on li "OpenMeter as an entity will not have US employees listed for underwriting or ex…" at bounding box center [956, 311] width 422 height 36
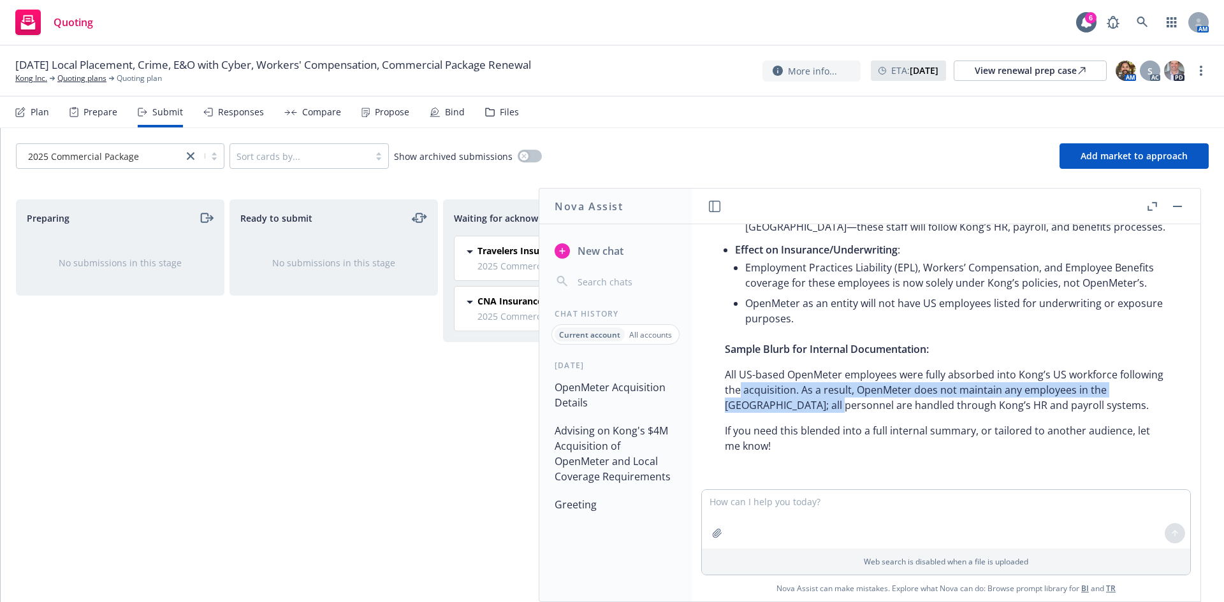
drag, startPoint x: 795, startPoint y: 397, endPoint x: 834, endPoint y: 407, distance: 40.0
click at [834, 408] on p "All US-based OpenMeter employees were fully absorbed into Kong’s US workforce f…" at bounding box center [946, 390] width 442 height 46
click at [834, 407] on p "All US-based OpenMeter employees were fully absorbed into Kong’s US workforce f…" at bounding box center [946, 390] width 442 height 46
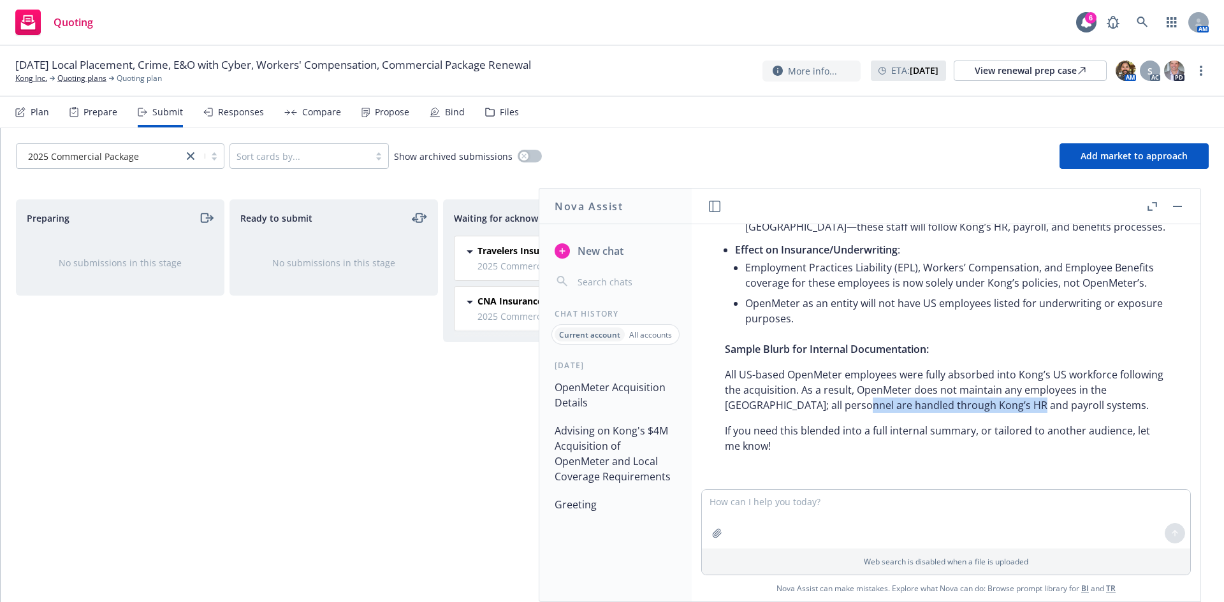
drag, startPoint x: 1023, startPoint y: 403, endPoint x: 796, endPoint y: 386, distance: 227.5
click at [796, 386] on p "All US-based OpenMeter employees were fully absorbed into Kong’s US workforce f…" at bounding box center [946, 390] width 442 height 46
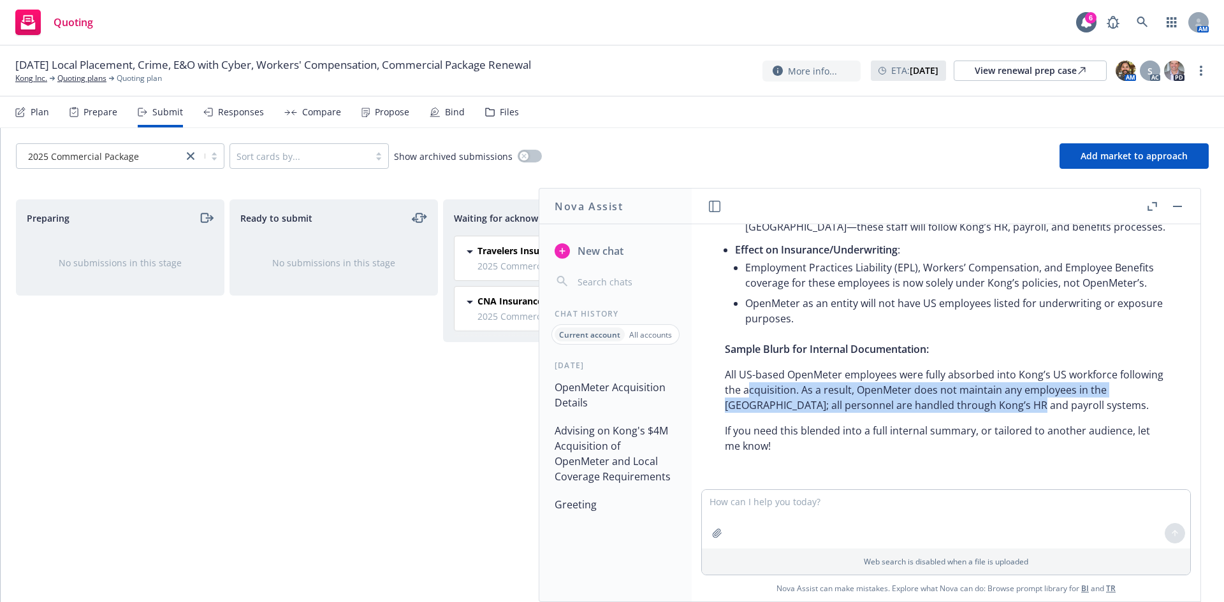
click at [795, 386] on p "All US-based OpenMeter employees were fully absorbed into Kong’s US workforce f…" at bounding box center [946, 390] width 442 height 46
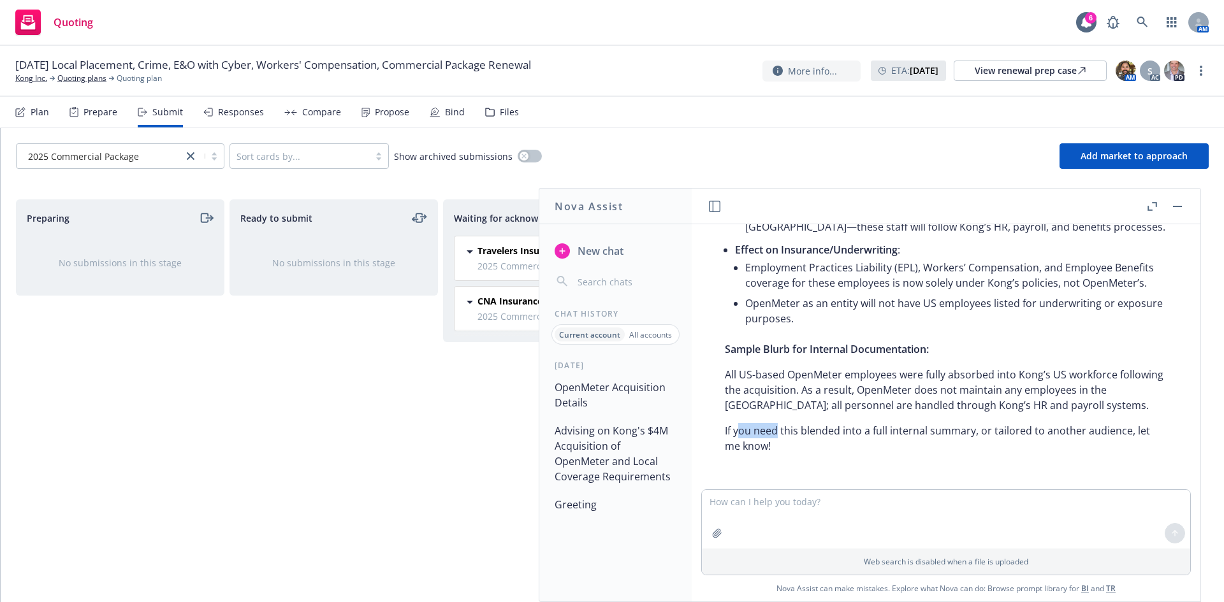
drag, startPoint x: 741, startPoint y: 436, endPoint x: 796, endPoint y: 436, distance: 55.5
click at [796, 436] on p "If you need this blended into a full internal summary, or tailored to another a…" at bounding box center [946, 438] width 442 height 31
click at [776, 505] on textarea at bounding box center [946, 519] width 488 height 59
type textarea "So can Openmeter operate separately but under Kong's employees?"
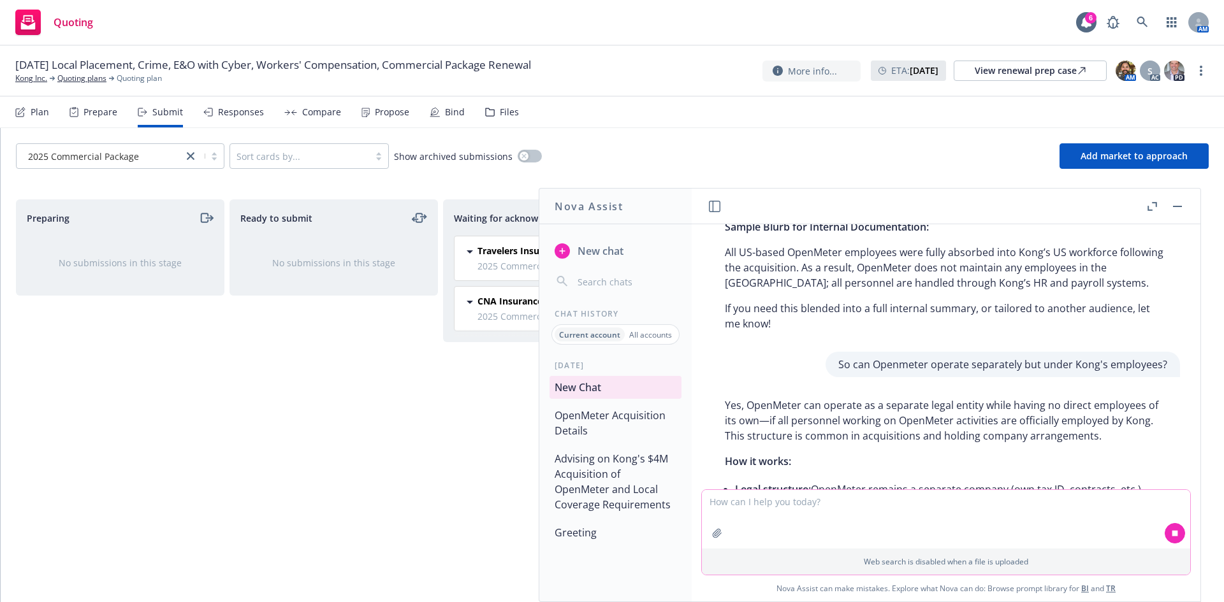
scroll to position [4967, 0]
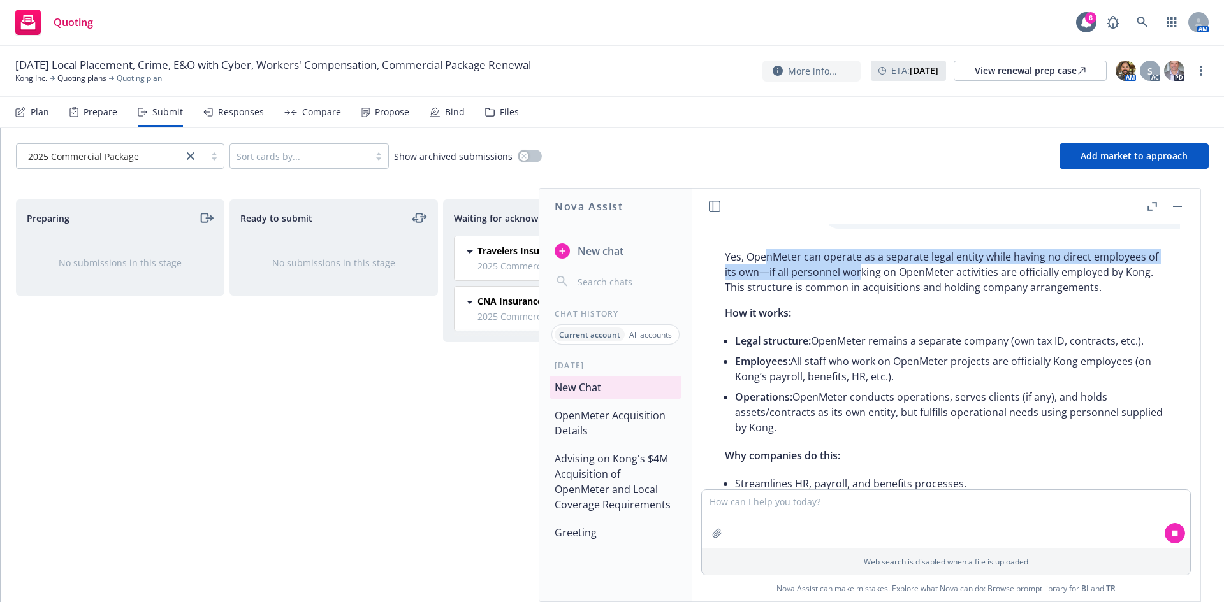
drag, startPoint x: 768, startPoint y: 320, endPoint x: 879, endPoint y: 336, distance: 112.0
click at [879, 295] on p "Yes, OpenMeter can operate as a separate legal entity while having no direct em…" at bounding box center [946, 272] width 442 height 46
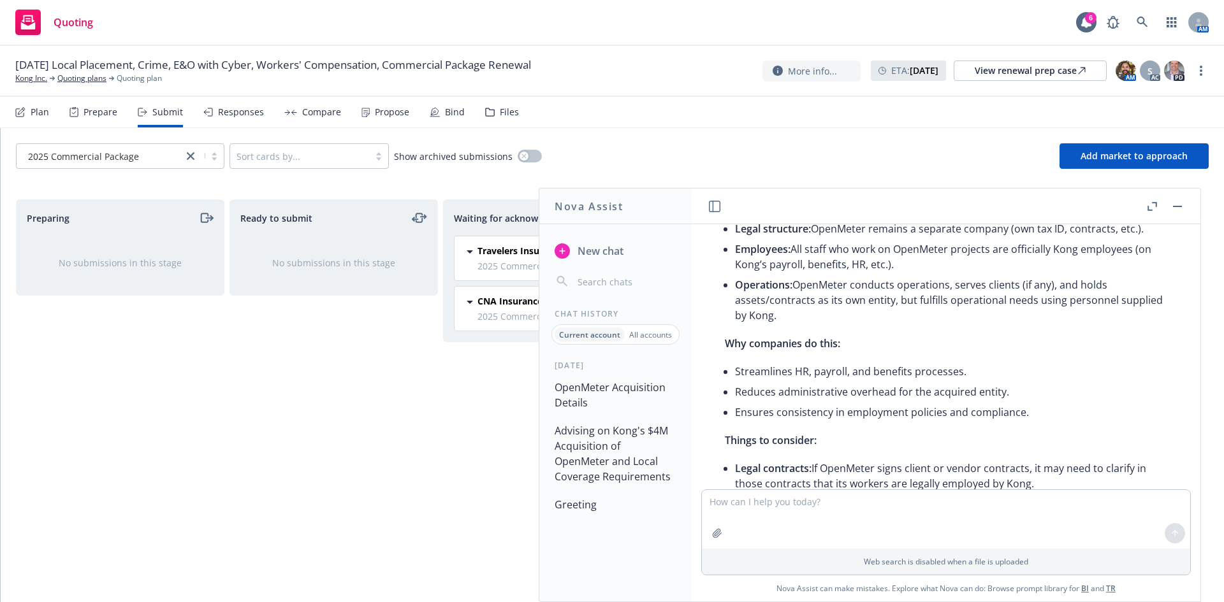
scroll to position [5067, 0]
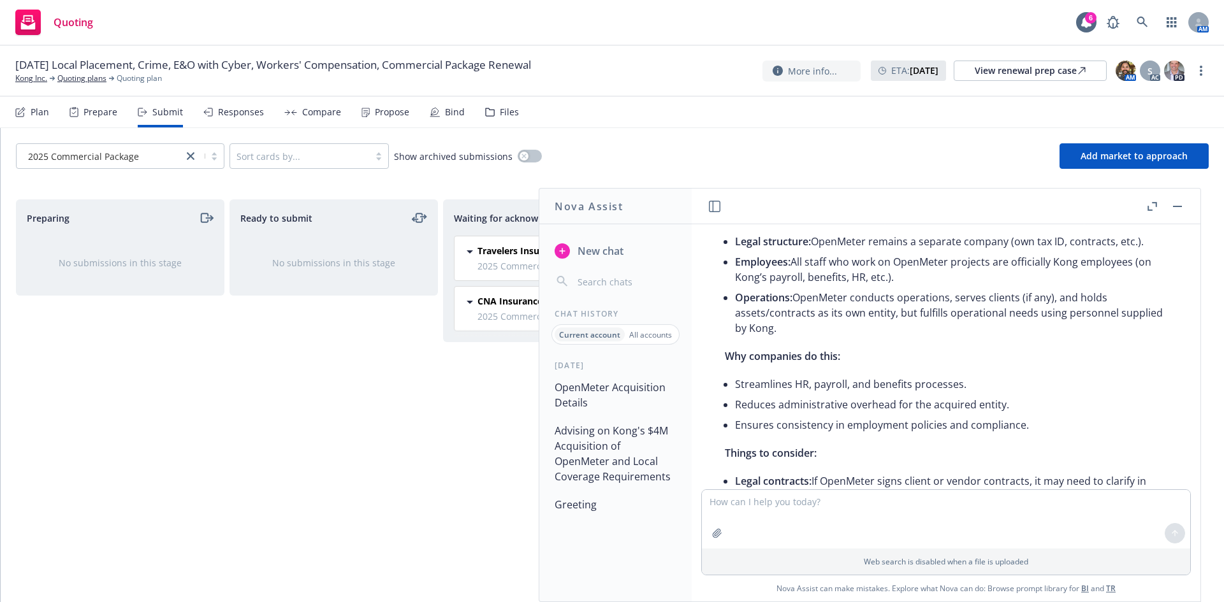
drag, startPoint x: 808, startPoint y: 238, endPoint x: 900, endPoint y: 238, distance: 92.4
click at [900, 196] on p "Yes, OpenMeter can operate as a separate legal entity while having no direct em…" at bounding box center [946, 173] width 442 height 46
drag, startPoint x: 1012, startPoint y: 250, endPoint x: 882, endPoint y: 247, distance: 129.4
click at [882, 196] on p "Yes, OpenMeter can operate as a separate legal entity while having no direct em…" at bounding box center [946, 173] width 442 height 46
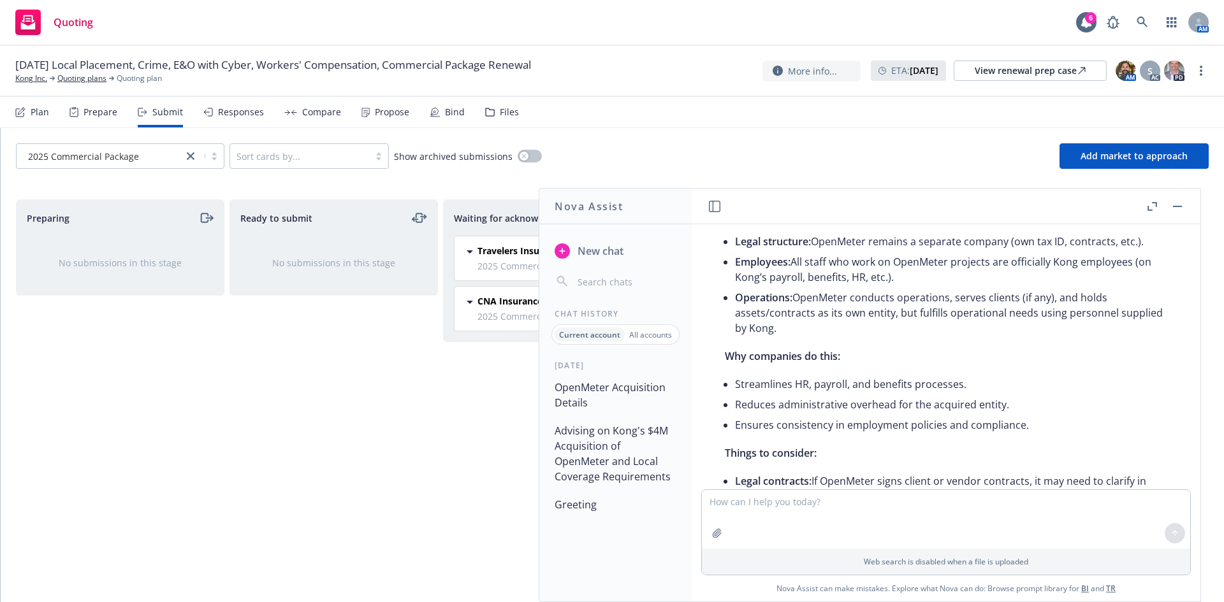
click at [882, 196] on p "Yes, OpenMeter can operate as a separate legal entity while having no direct em…" at bounding box center [946, 173] width 442 height 46
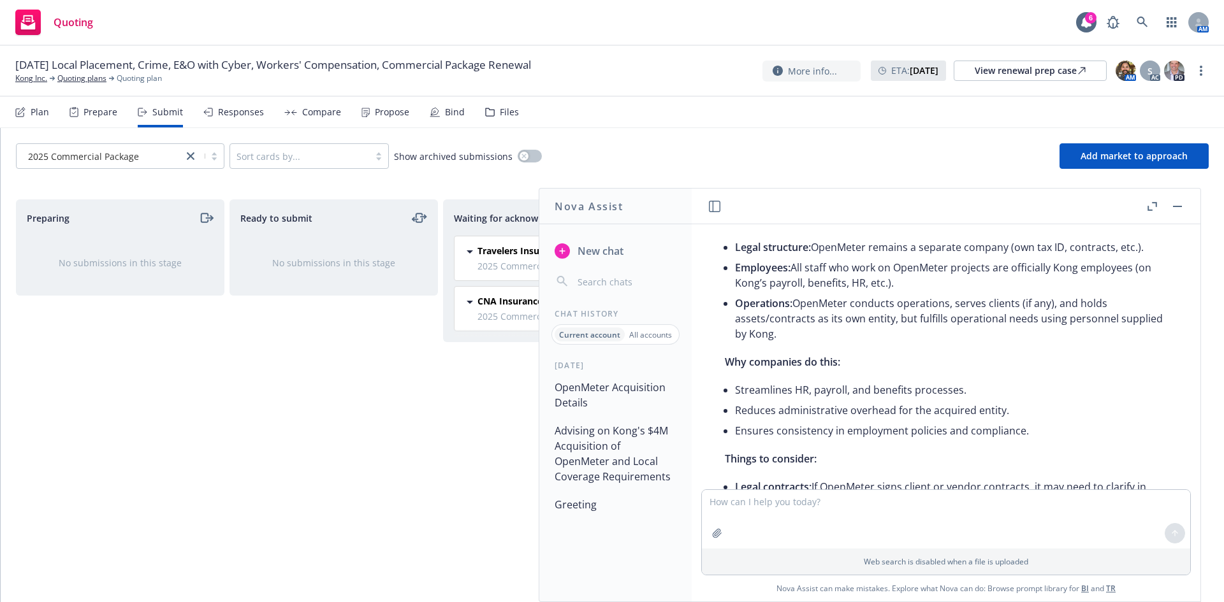
drag, startPoint x: 1043, startPoint y: 235, endPoint x: 1081, endPoint y: 242, distance: 39.0
click at [1081, 201] on p "Yes, OpenMeter can operate as a separate legal entity while having no direct em…" at bounding box center [946, 179] width 442 height 46
drag, startPoint x: 1061, startPoint y: 253, endPoint x: 902, endPoint y: 254, distance: 159.4
click at [903, 201] on p "Yes, OpenMeter can operate as a separate legal entity while having no direct em…" at bounding box center [946, 179] width 442 height 46
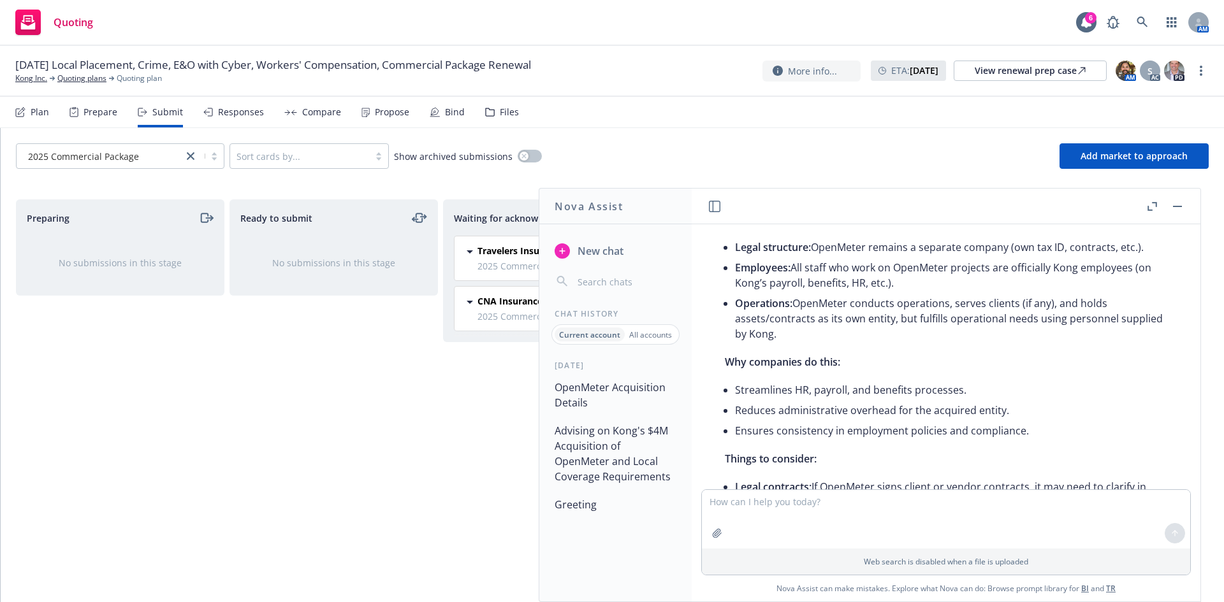
click at [902, 201] on p "Yes, OpenMeter can operate as a separate legal entity while having no direct em…" at bounding box center [946, 179] width 442 height 46
drag, startPoint x: 737, startPoint y: 240, endPoint x: 936, endPoint y: 252, distance: 198.6
click at [936, 201] on p "Yes, OpenMeter can operate as a separate legal entity while having no direct em…" at bounding box center [946, 179] width 442 height 46
drag, startPoint x: 846, startPoint y: 254, endPoint x: 732, endPoint y: 245, distance: 115.0
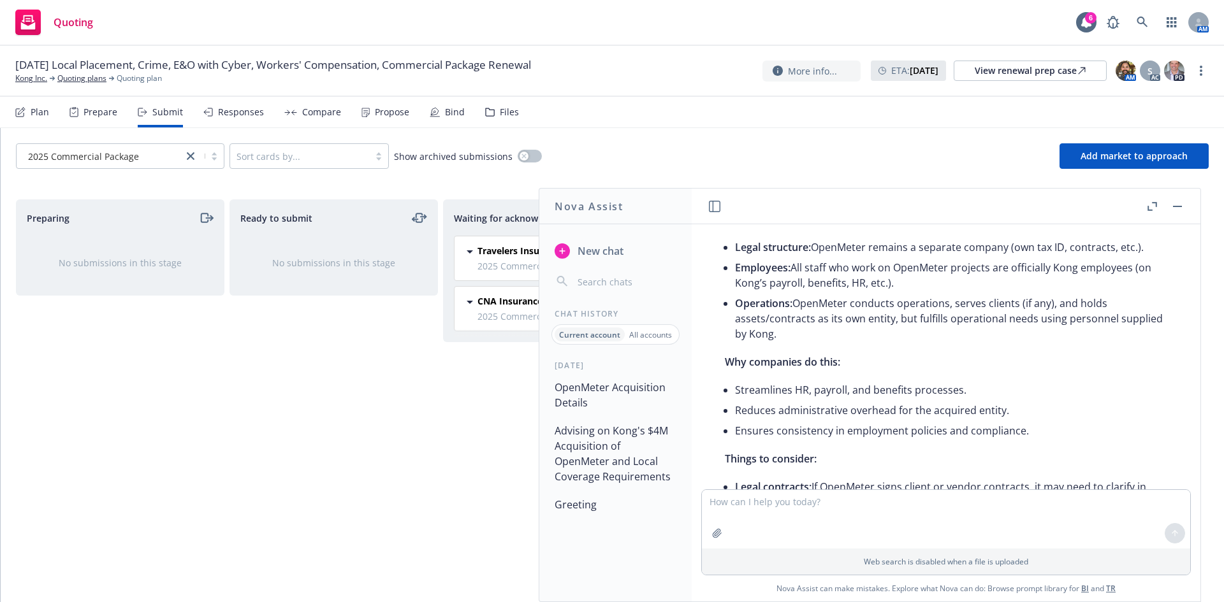
click at [732, 201] on p "Yes, OpenMeter can operate as a separate legal entity while having no direct em…" at bounding box center [946, 179] width 442 height 46
click at [730, 201] on p "Yes, OpenMeter can operate as a separate legal entity while having no direct em…" at bounding box center [946, 179] width 442 height 46
drag, startPoint x: 727, startPoint y: 244, endPoint x: 890, endPoint y: 242, distance: 162.6
click at [890, 201] on p "Yes, OpenMeter can operate as a separate legal entity while having no direct em…" at bounding box center [946, 179] width 442 height 46
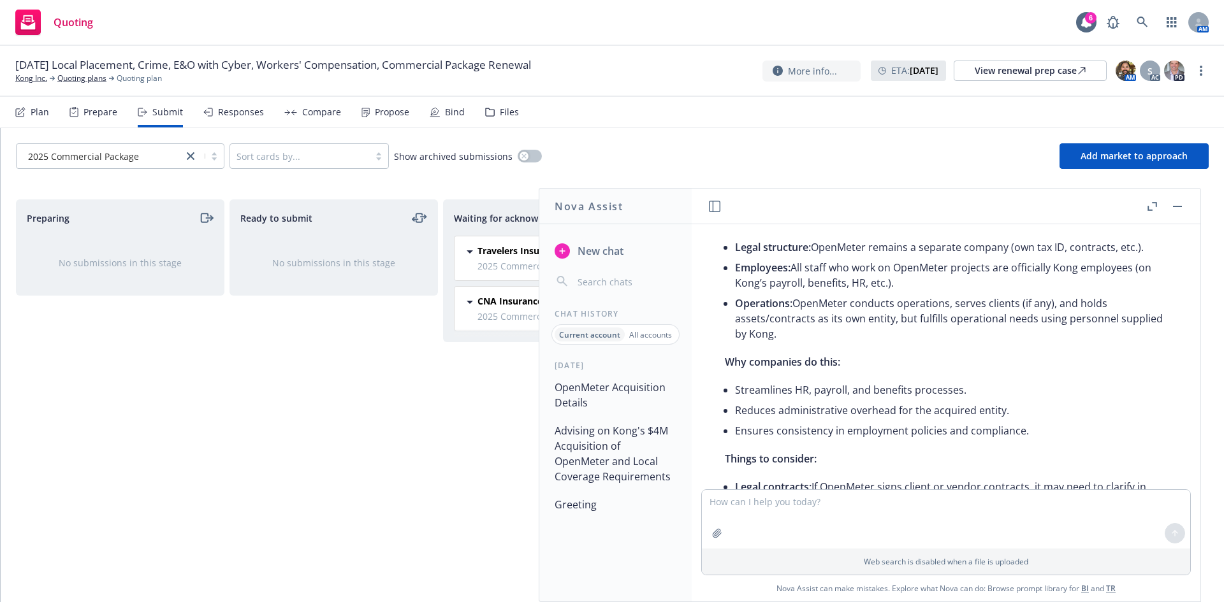
drag, startPoint x: 726, startPoint y: 240, endPoint x: 921, endPoint y: 254, distance: 195.6
click at [921, 201] on p "Yes, OpenMeter can operate as a separate legal entity while having no direct em…" at bounding box center [946, 179] width 442 height 46
drag, startPoint x: 964, startPoint y: 253, endPoint x: 732, endPoint y: 245, distance: 232.1
click at [732, 201] on p "Yes, OpenMeter can operate as a separate legal entity while having no direct em…" at bounding box center [946, 179] width 442 height 46
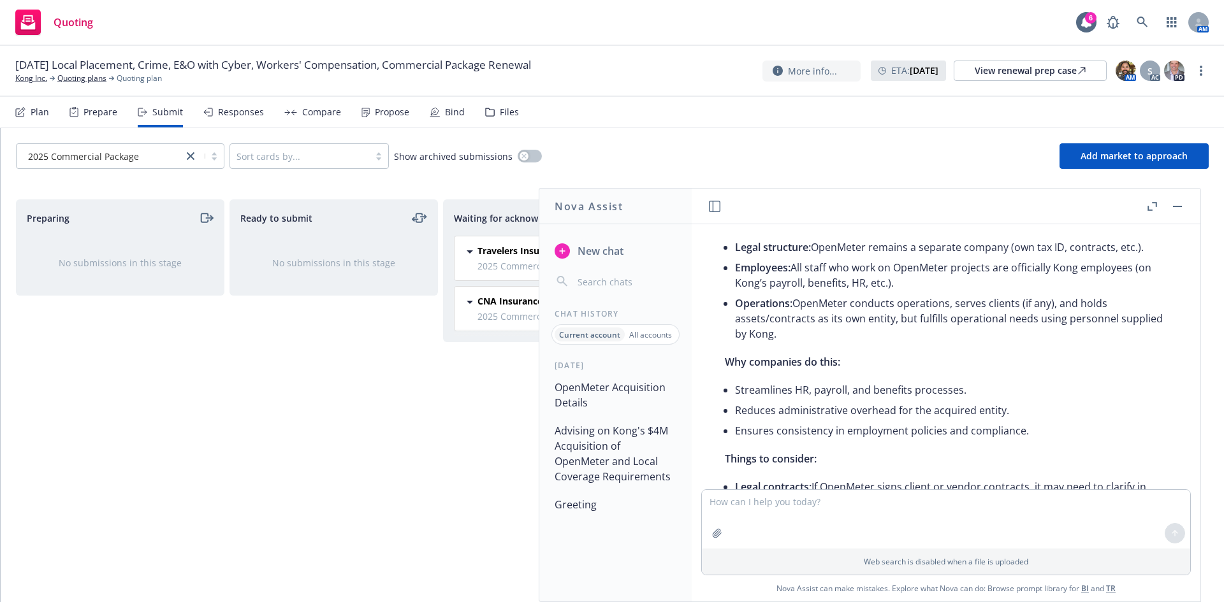
click at [732, 201] on p "Yes, OpenMeter can operate as a separate legal entity while having no direct em…" at bounding box center [946, 179] width 442 height 46
drag, startPoint x: 729, startPoint y: 245, endPoint x: 1020, endPoint y: 252, distance: 292.0
click at [1020, 201] on p "Yes, OpenMeter can operate as a separate legal entity while having no direct em…" at bounding box center [946, 179] width 442 height 46
click at [1021, 201] on p "Yes, OpenMeter can operate as a separate legal entity while having no direct em…" at bounding box center [946, 179] width 442 height 46
drag, startPoint x: 1021, startPoint y: 253, endPoint x: 982, endPoint y: 253, distance: 38.9
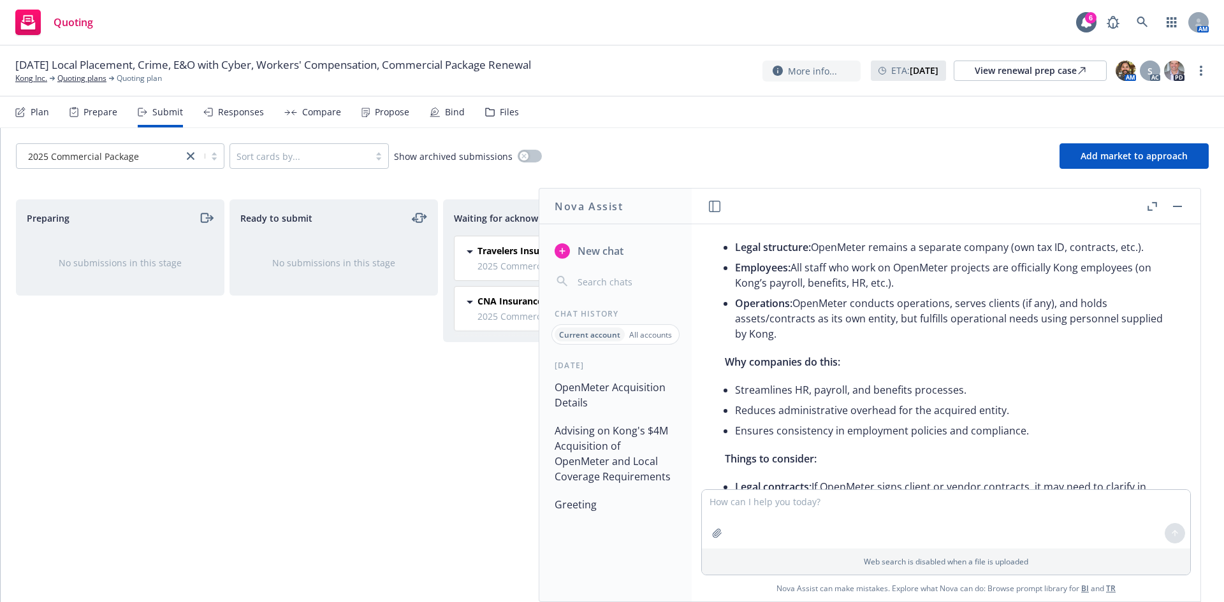
click at [984, 201] on p "Yes, OpenMeter can operate as a separate legal entity while having no direct em…" at bounding box center [946, 179] width 442 height 46
click at [982, 201] on p "Yes, OpenMeter can operate as a separate legal entity while having no direct em…" at bounding box center [946, 179] width 442 height 46
drag, startPoint x: 728, startPoint y: 238, endPoint x: 1019, endPoint y: 260, distance: 292.1
click at [1019, 201] on p "Yes, OpenMeter can operate as a separate legal entity while having no direct em…" at bounding box center [946, 179] width 442 height 46
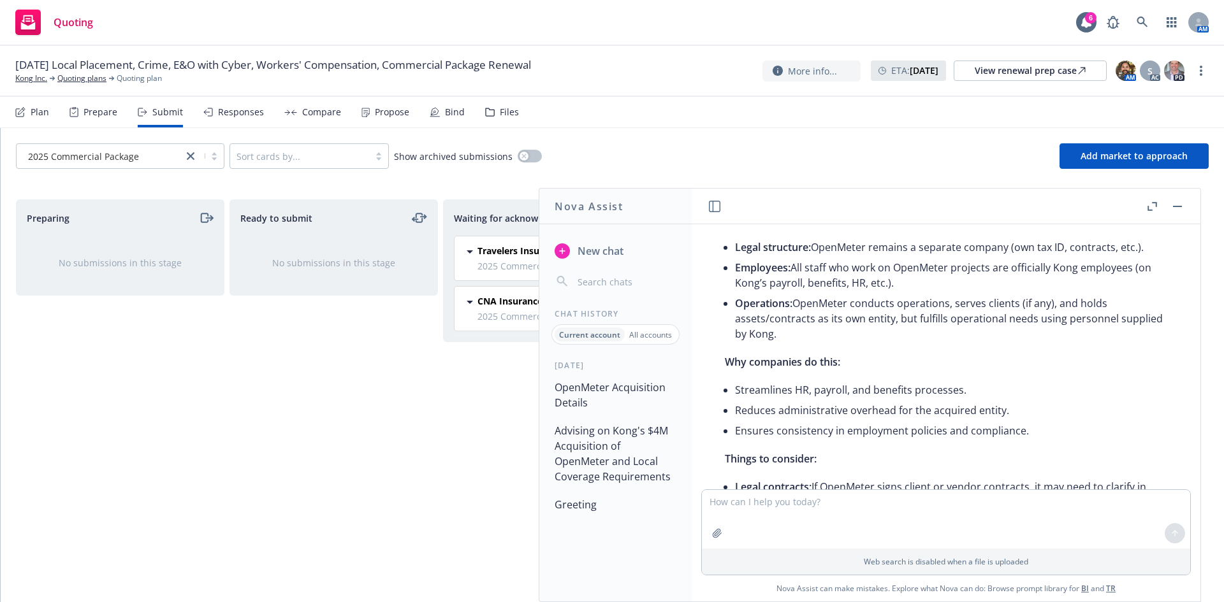
drag, startPoint x: 1058, startPoint y: 254, endPoint x: 804, endPoint y: 245, distance: 253.8
click at [804, 201] on p "Yes, OpenMeter can operate as a separate legal entity while having no direct em…" at bounding box center [946, 179] width 442 height 46
click at [801, 201] on p "Yes, OpenMeter can operate as a separate legal entity while having no direct em…" at bounding box center [946, 179] width 442 height 46
drag, startPoint x: 737, startPoint y: 243, endPoint x: 974, endPoint y: 269, distance: 237.9
click at [973, 269] on div "Yes, OpenMeter can operate as a separate legal entity while having no direct em…" at bounding box center [946, 425] width 468 height 551
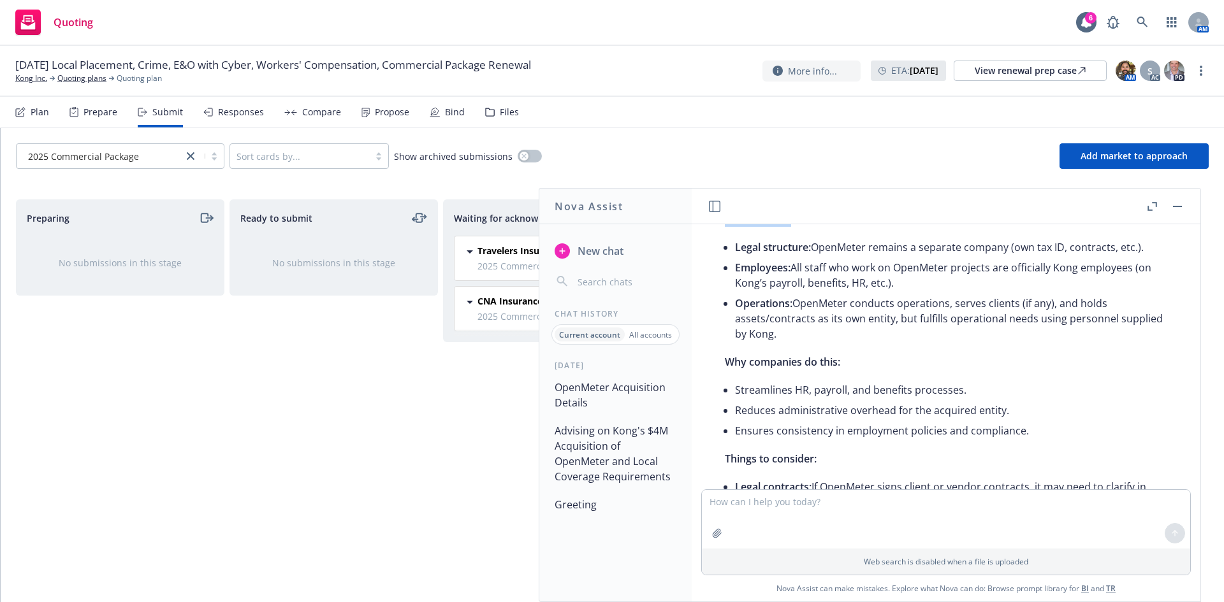
click at [974, 269] on div "Yes, OpenMeter can operate as a separate legal entity while having no direct em…" at bounding box center [946, 425] width 468 height 551
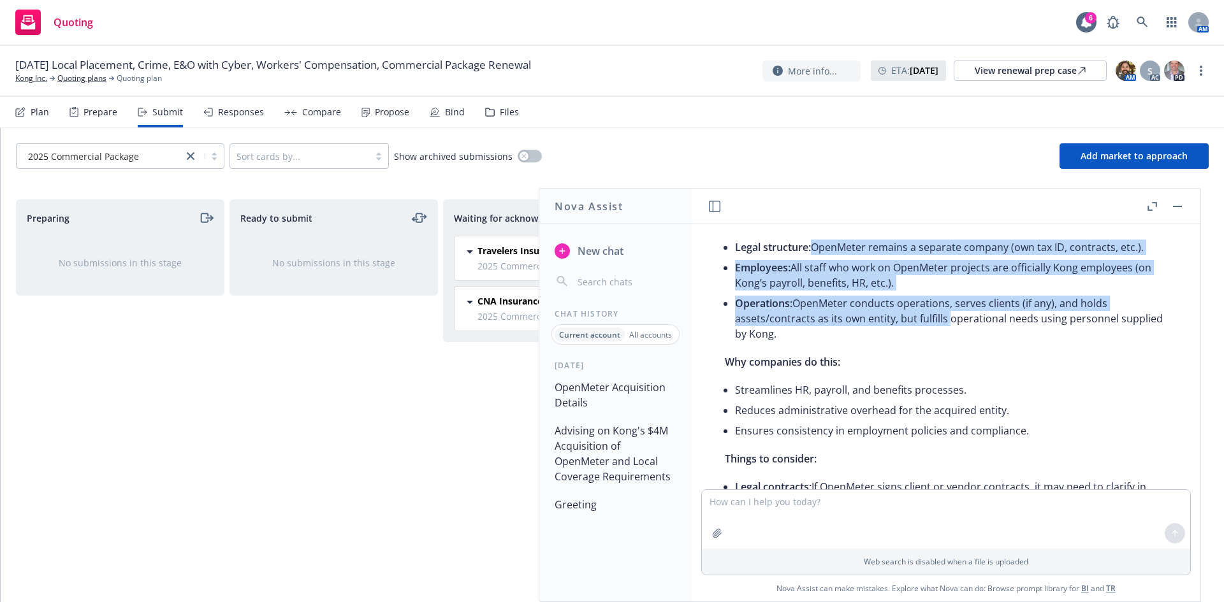
drag, startPoint x: 883, startPoint y: 352, endPoint x: 808, endPoint y: 316, distance: 83.8
click at [808, 317] on ul "Legal structure: OpenMeter remains a separate company (own tax ID, contracts, e…" at bounding box center [951, 290] width 432 height 107
click at [808, 258] on li "Legal structure: OpenMeter remains a separate company (own tax ID, contracts, e…" at bounding box center [951, 247] width 432 height 20
drag, startPoint x: 732, startPoint y: 273, endPoint x: 946, endPoint y: 352, distance: 227.9
click at [946, 352] on div "Yes, OpenMeter can operate as a separate legal entity while having no direct em…" at bounding box center [946, 425] width 468 height 551
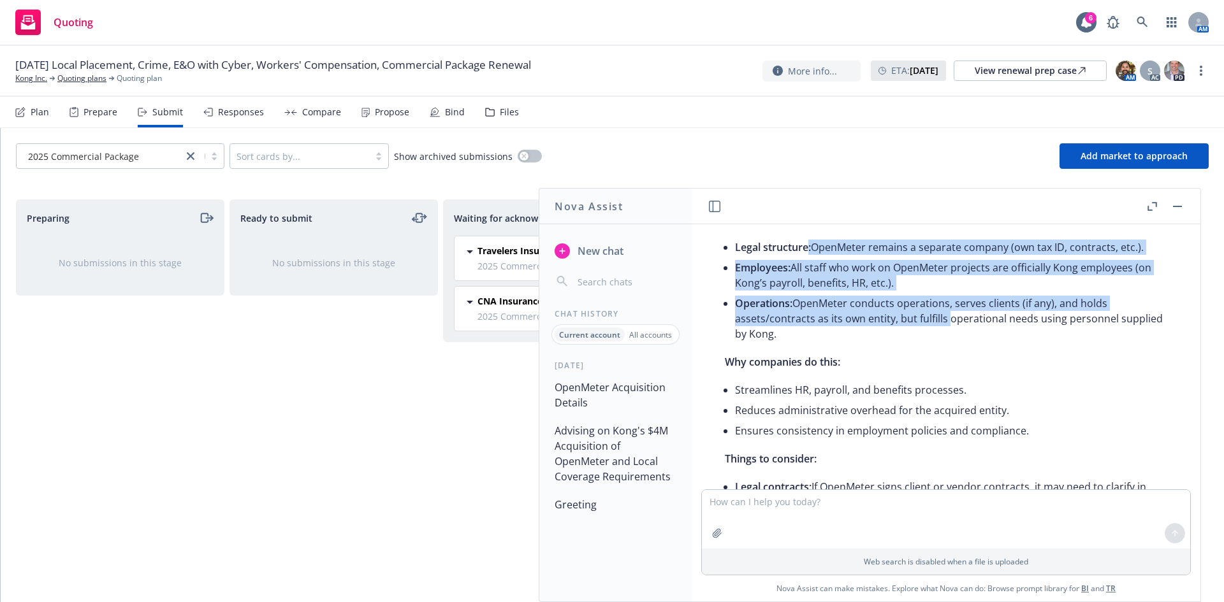
click at [946, 293] on li "Employees: All staff who work on OpenMeter projects are officially Kong employe…" at bounding box center [951, 276] width 432 height 36
drag, startPoint x: 903, startPoint y: 379, endPoint x: 801, endPoint y: 317, distance: 119.6
click at [801, 317] on ul "Legal structure: OpenMeter remains a separate company (own tax ID, contracts, e…" at bounding box center [951, 290] width 432 height 107
click at [801, 258] on li "Legal structure: OpenMeter remains a separate company (own tax ID, contracts, e…" at bounding box center [951, 247] width 432 height 20
drag, startPoint x: 733, startPoint y: 295, endPoint x: 825, endPoint y: 402, distance: 140.6
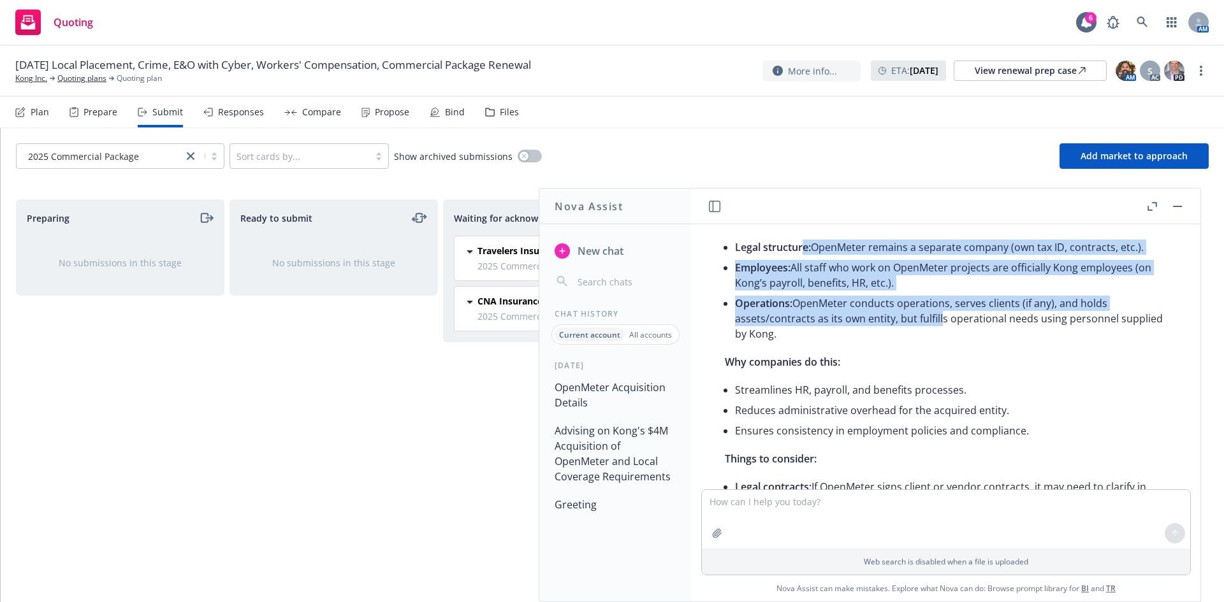
click at [825, 402] on div "Yes, OpenMeter can operate as a separate legal entity while having no direct em…" at bounding box center [946, 425] width 468 height 551
click at [825, 344] on li "Operations: OpenMeter conducts operations, serves clients (if any), and holds a…" at bounding box center [951, 318] width 432 height 51
drag, startPoint x: 825, startPoint y: 400, endPoint x: 782, endPoint y: 354, distance: 62.7
click at [782, 344] on li "Operations: OpenMeter conducts operations, serves clients (if any), and holds a…" at bounding box center [951, 318] width 432 height 51
click at [781, 344] on ul "Legal structure: OpenMeter remains a separate company (own tax ID, contracts, e…" at bounding box center [951, 290] width 432 height 107
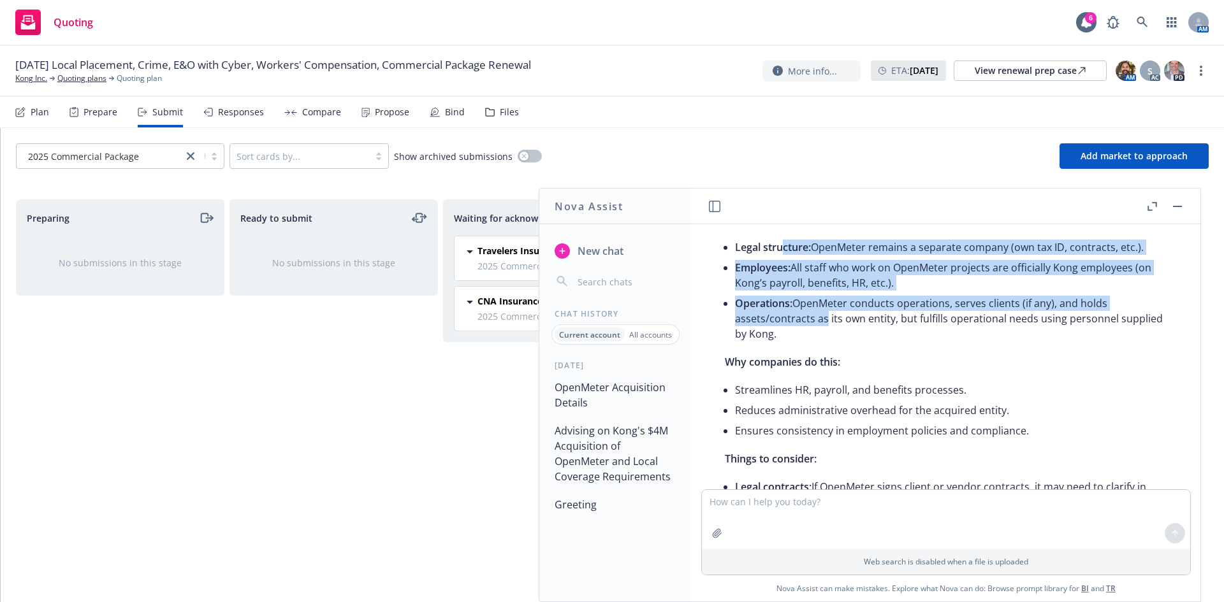
drag, startPoint x: 781, startPoint y: 301, endPoint x: 820, endPoint y: 382, distance: 89.5
click at [820, 344] on ul "Legal structure: OpenMeter remains a separate company (own tax ID, contracts, e…" at bounding box center [951, 290] width 432 height 107
click at [820, 344] on li "Operations: OpenMeter conducts operations, serves clients (if any), and holds a…" at bounding box center [951, 318] width 432 height 51
drag, startPoint x: 818, startPoint y: 398, endPoint x: 769, endPoint y: 365, distance: 58.7
click at [771, 344] on li "Operations: OpenMeter conducts operations, serves clients (if any), and holds a…" at bounding box center [951, 318] width 432 height 51
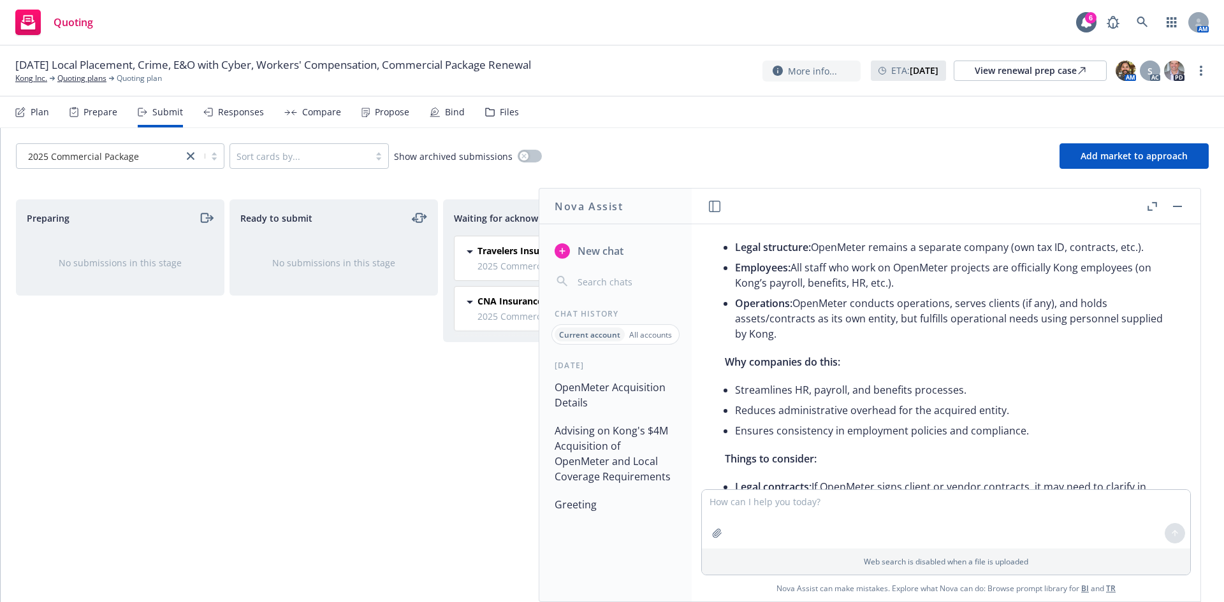
click at [769, 310] on span "Operations:" at bounding box center [763, 303] width 57 height 14
drag, startPoint x: 751, startPoint y: 323, endPoint x: 866, endPoint y: 394, distance: 135.1
click at [866, 344] on ul "Legal structure: OpenMeter remains a separate company (own tax ID, contracts, e…" at bounding box center [951, 290] width 432 height 107
click at [866, 344] on li "Operations: OpenMeter conducts operations, serves clients (if any), and holds a…" at bounding box center [951, 318] width 432 height 51
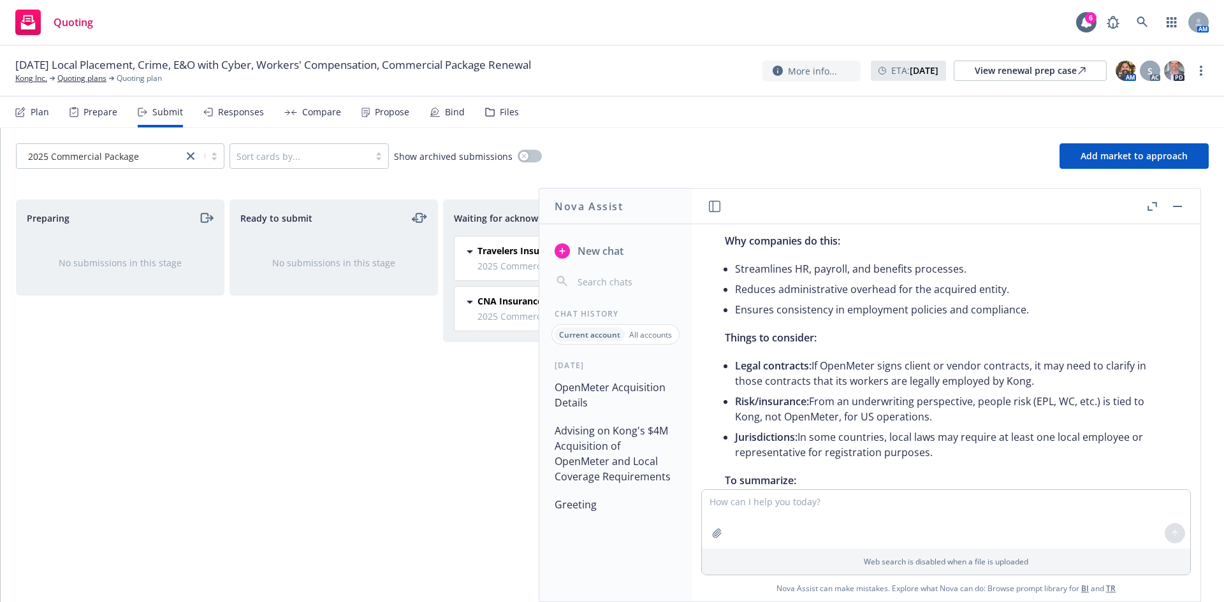
scroll to position [5210, 0]
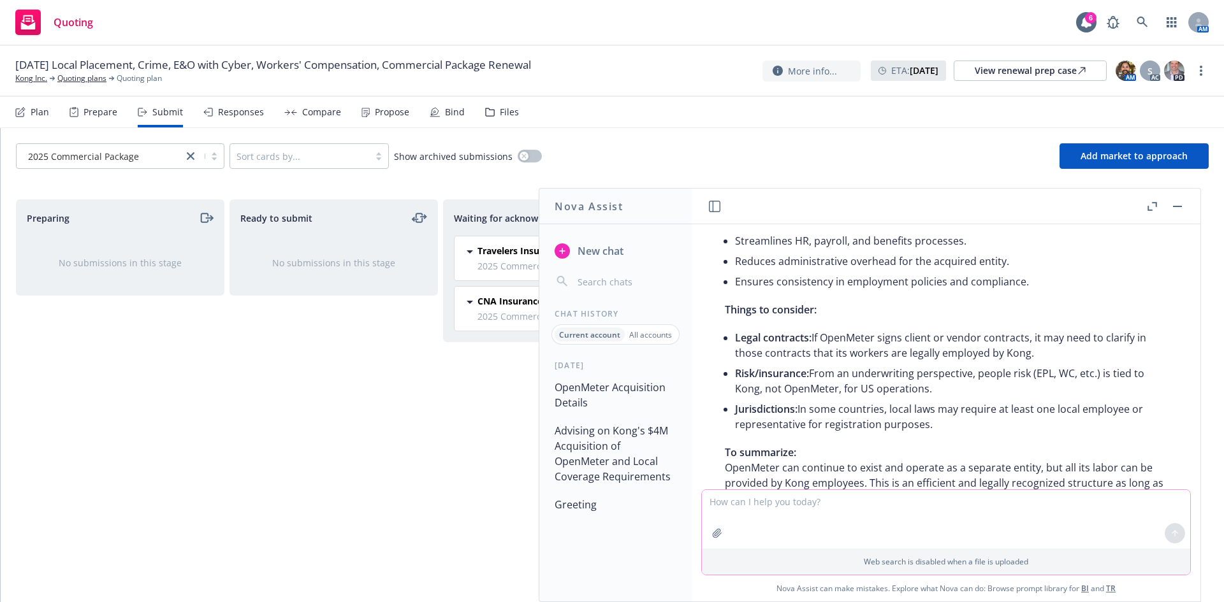
click at [819, 516] on textarea at bounding box center [946, 519] width 488 height 59
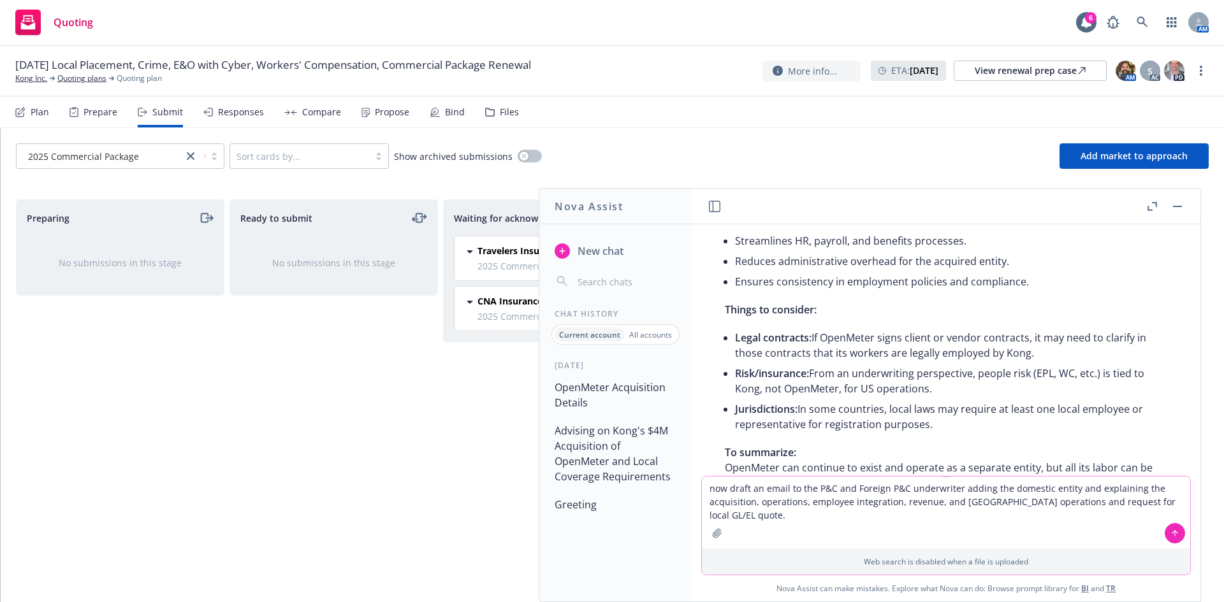
click at [727, 492] on textarea "now draft an email to the P&C and Foreign P&C underwriter adding the domestic e…" at bounding box center [946, 513] width 488 height 72
click at [953, 488] on textarea "now draft an email to the P&C and Foreign P&C underwriter adding the domestic e…" at bounding box center [946, 513] width 488 height 72
type textarea "now draft an email to the P&C and Foreign P&C underwriter effective 8/22/25 add…"
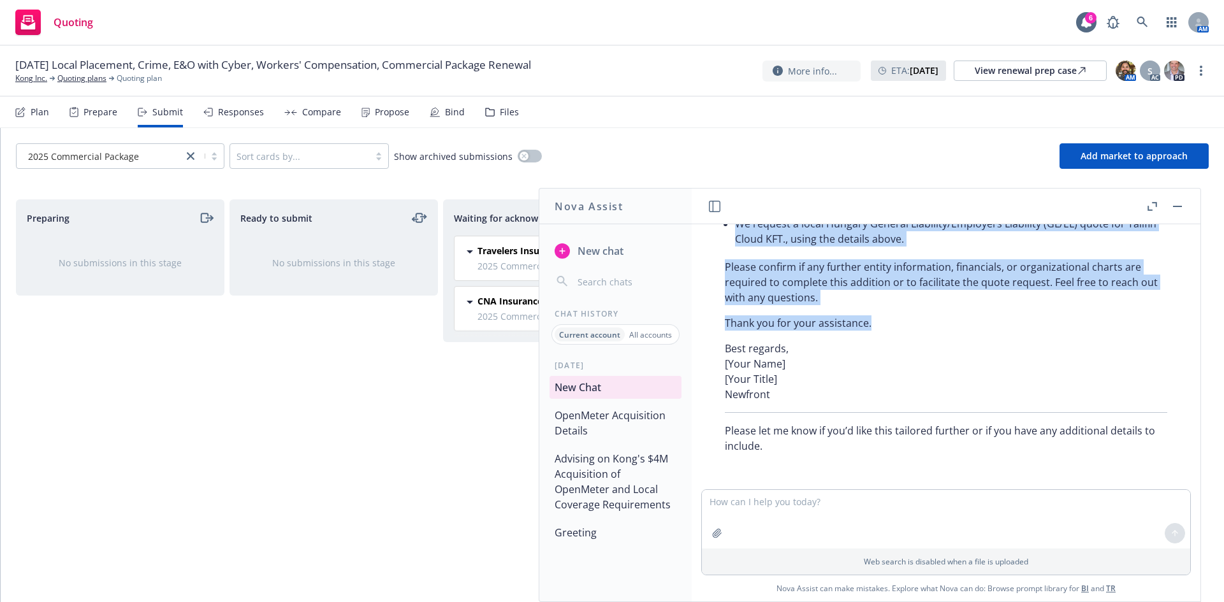
scroll to position [6370, 0]
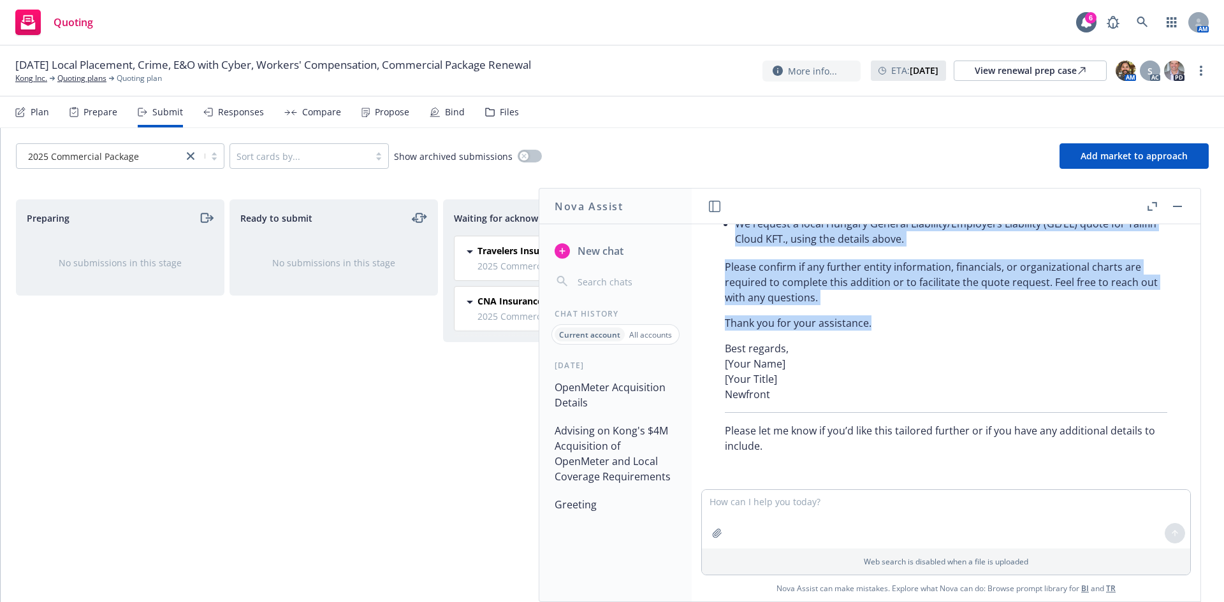
drag, startPoint x: 753, startPoint y: 428, endPoint x: 901, endPoint y: 321, distance: 182.2
click at [901, 321] on div "Certainly! Here is a draft email for notification to both the P&C and Foreign P…" at bounding box center [946, 14] width 468 height 889
copy div "Dear [Underwriter Name(s)], I am writing to notify you of Kong Inc.’s acquisiti…"
click at [1181, 206] on rect "button" at bounding box center [1177, 206] width 9 height 1
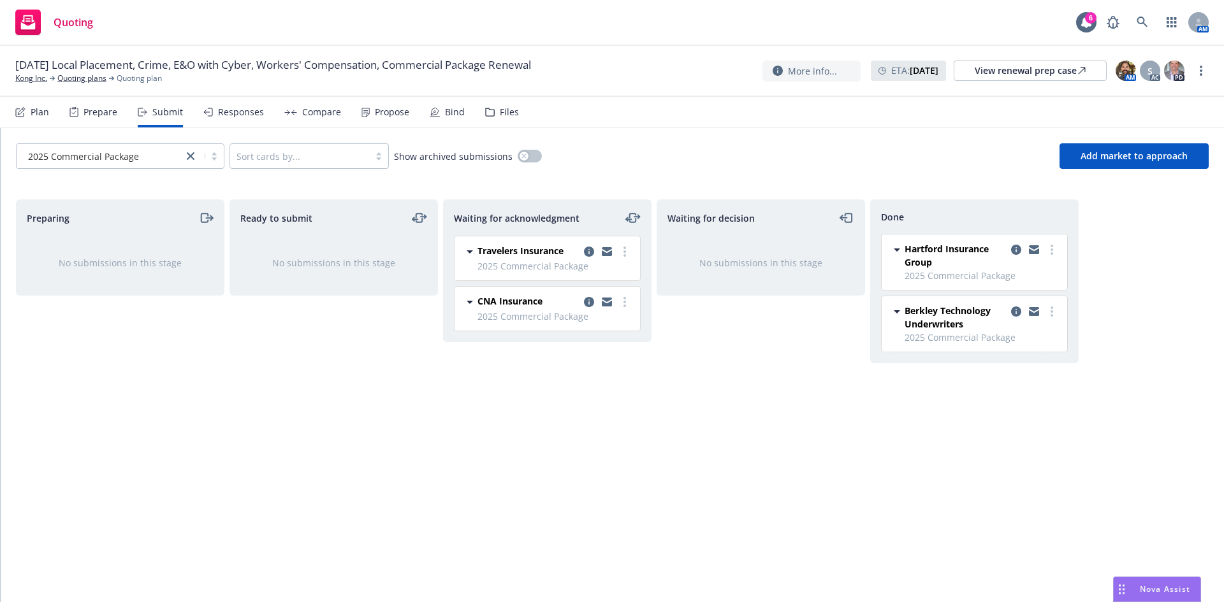
click at [1150, 586] on span "Nova Assist" at bounding box center [1165, 589] width 50 height 11
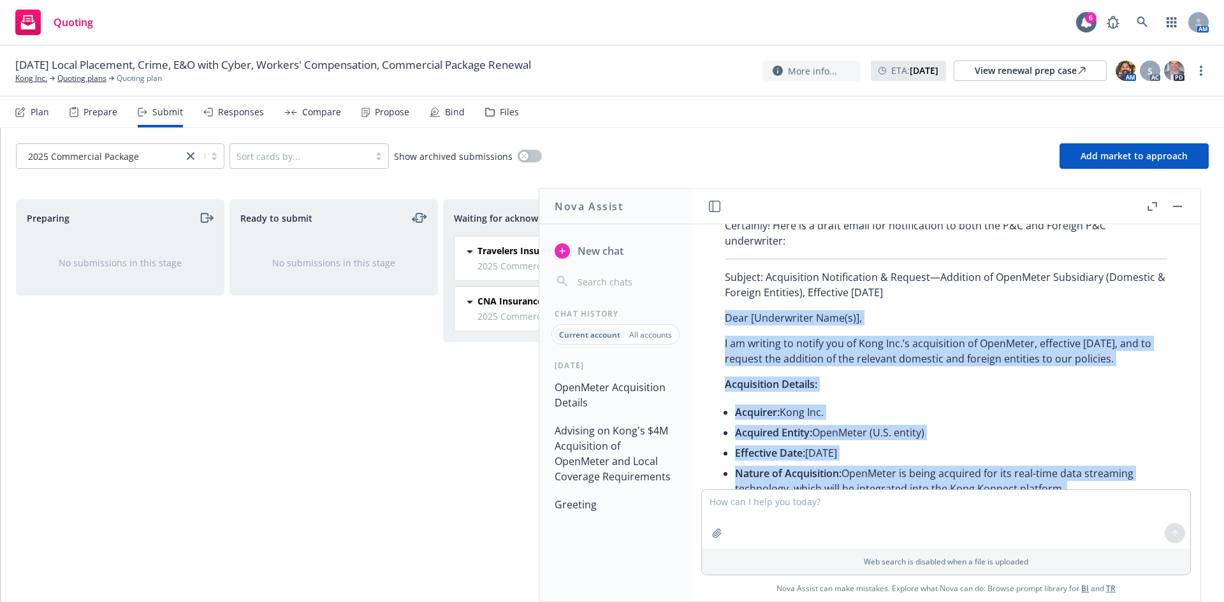
scroll to position [5626, 0]
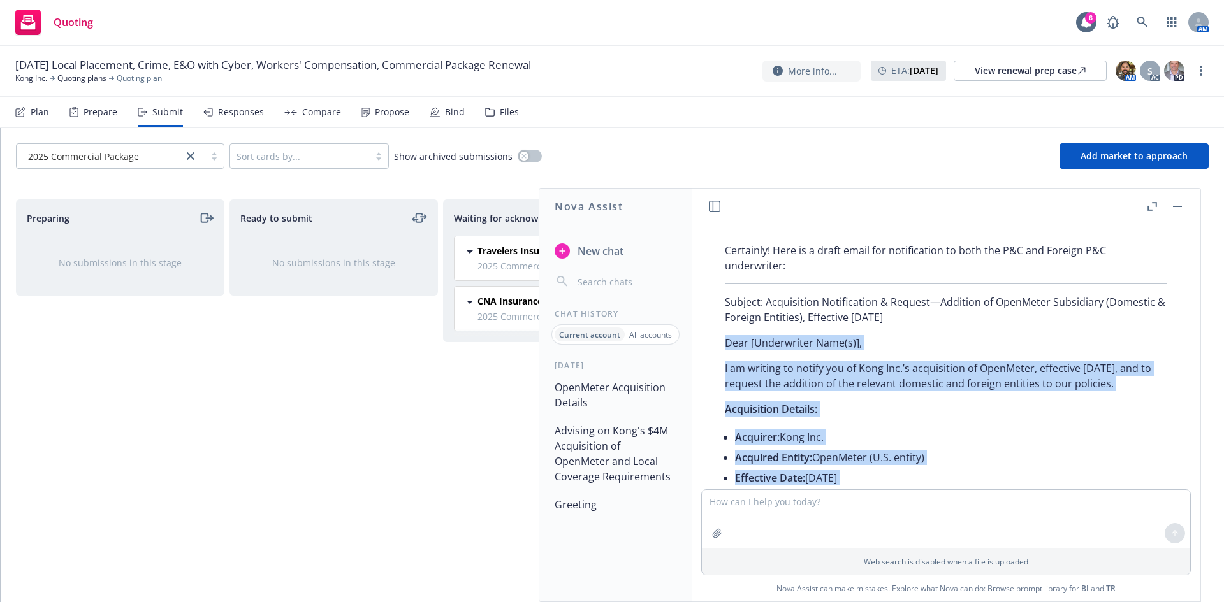
drag, startPoint x: 765, startPoint y: 365, endPoint x: 957, endPoint y: 375, distance: 192.8
click at [957, 325] on p "Subject: Acquisition Notification & Request—Addition of OpenMeter Subsidiary (D…" at bounding box center [946, 309] width 442 height 31
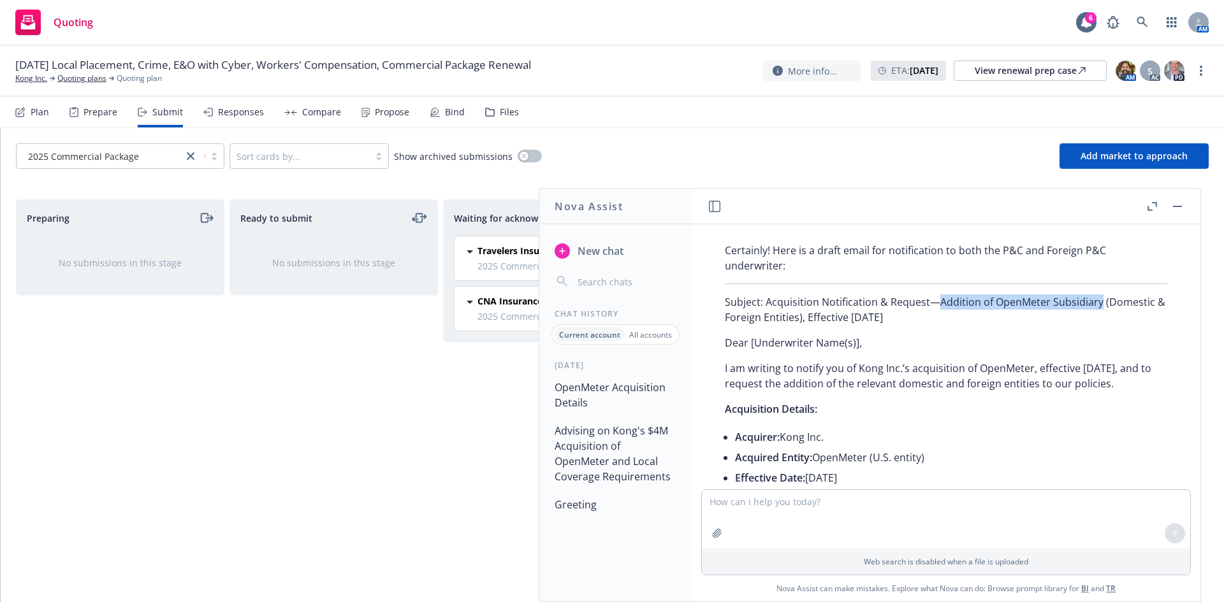
drag, startPoint x: 938, startPoint y: 365, endPoint x: 1126, endPoint y: 354, distance: 188.3
copy p "Addition of OpenMeter Subsidiary"
click at [821, 511] on textarea at bounding box center [946, 519] width 488 height 59
paste textarea "• All employees and operations are focused on supporting technology/data stream…"
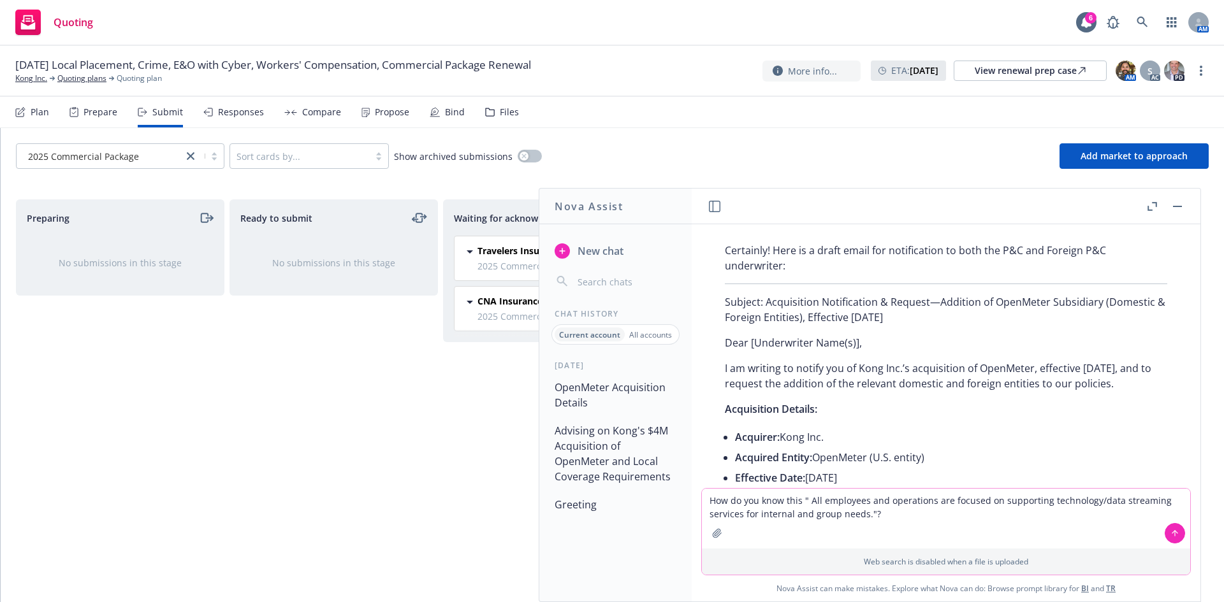
type textarea "How do you know this "All employees and operations are focused on supporting te…"
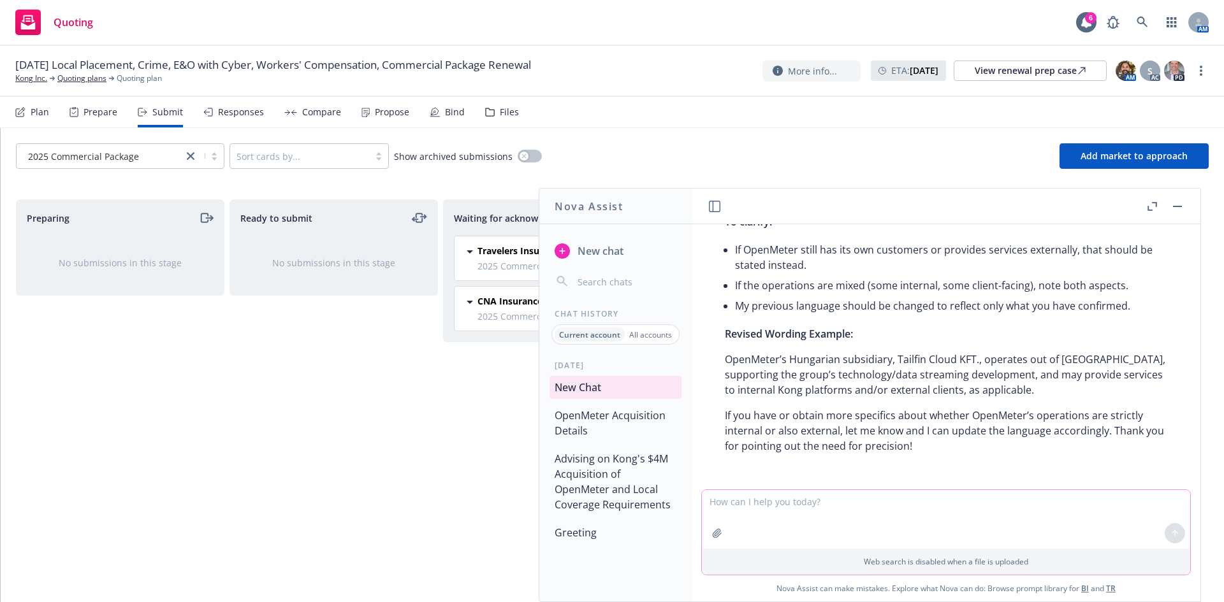
scroll to position [6875, 0]
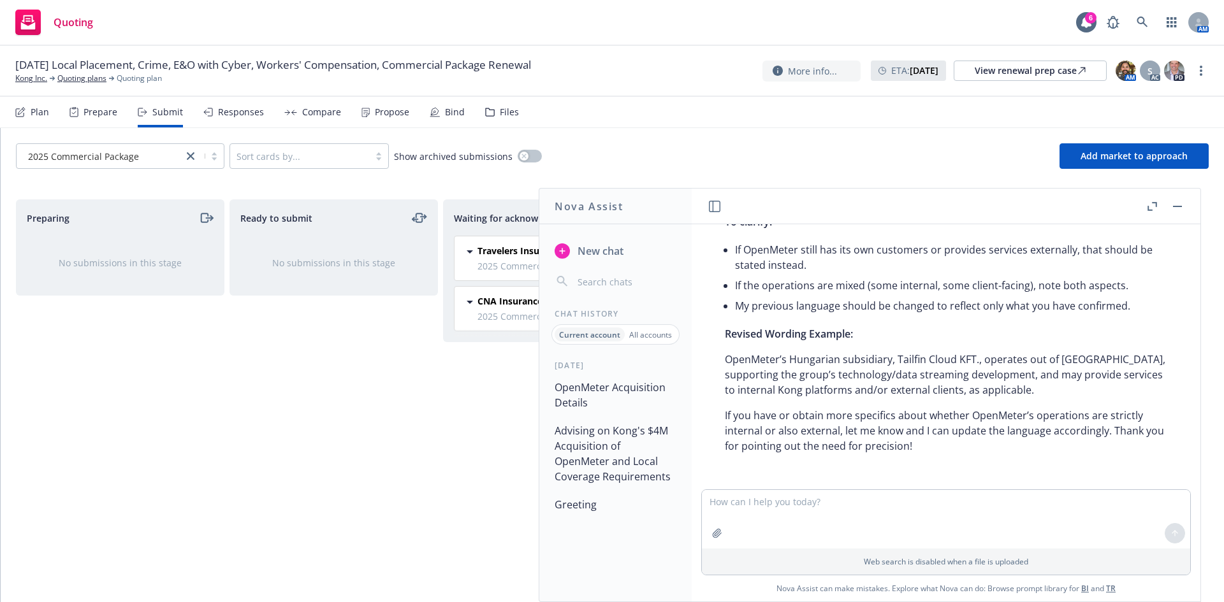
click at [305, 446] on div "Ready to submit No submissions in this stage" at bounding box center [333, 388] width 208 height 376
click at [1177, 201] on button "button" at bounding box center [1177, 206] width 15 height 15
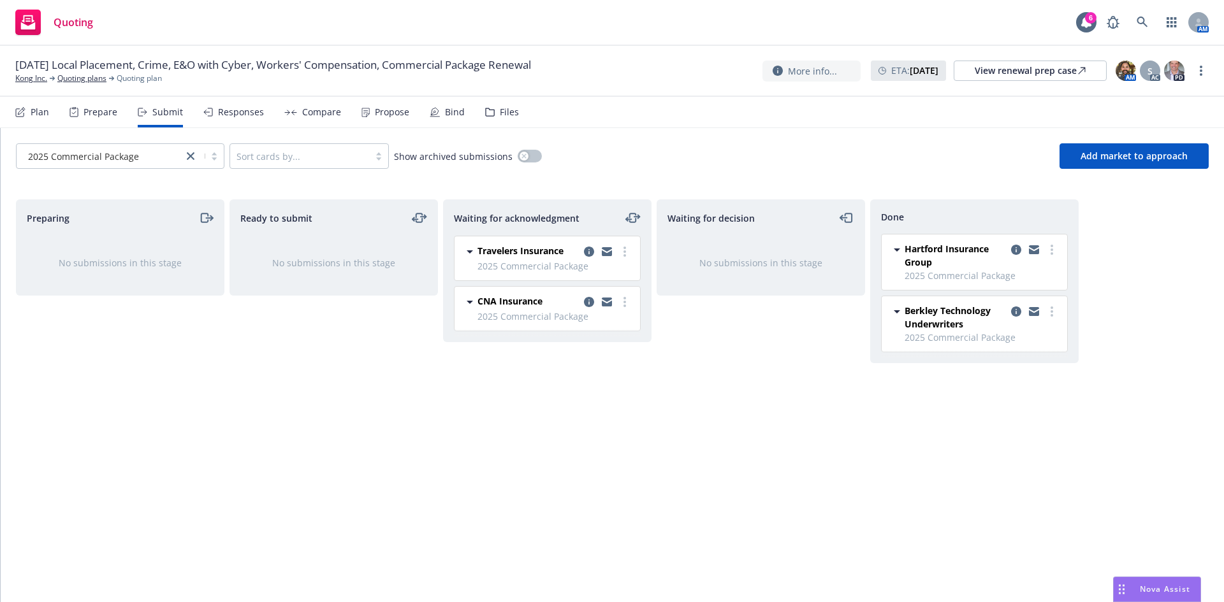
click at [644, 134] on div "2025 Commercial Package Sort cards by... Show archived submissions Add market t…" at bounding box center [612, 156] width 1223 height 56
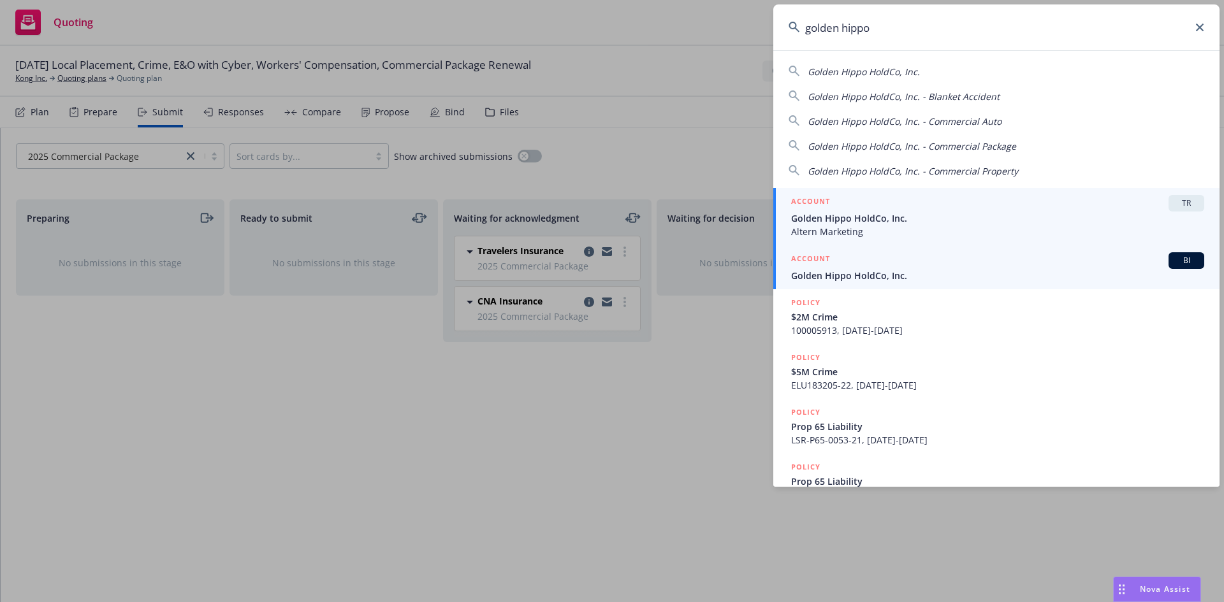
type input "golden hippo"
click at [1177, 264] on span "BI" at bounding box center [1185, 260] width 25 height 11
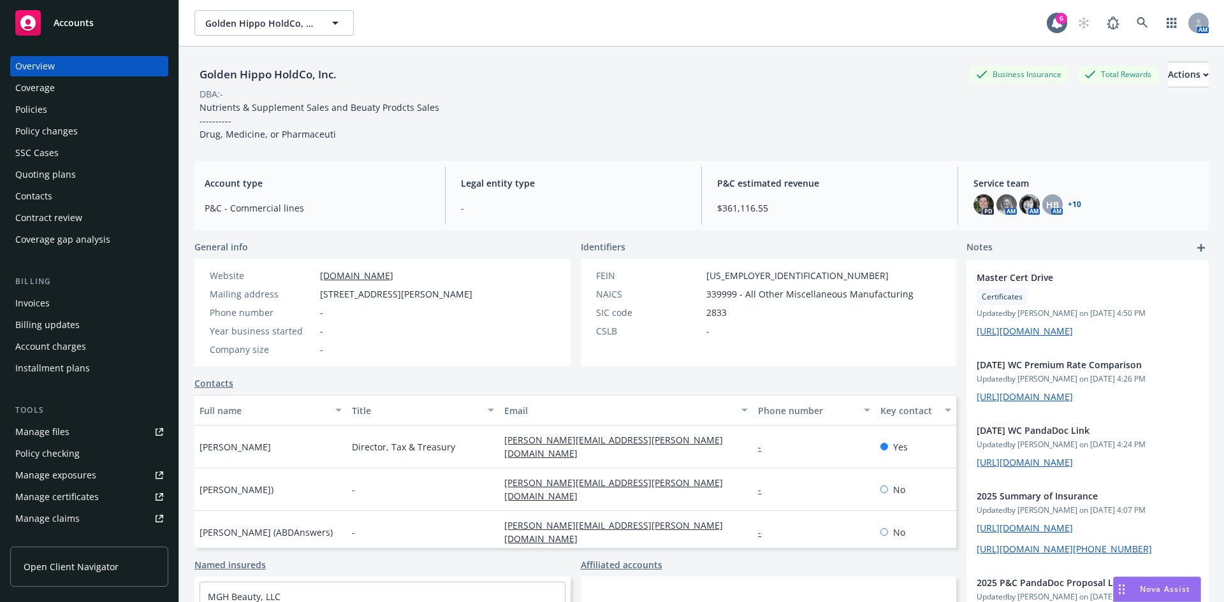
click at [36, 107] on div "Policies" at bounding box center [31, 109] width 32 height 20
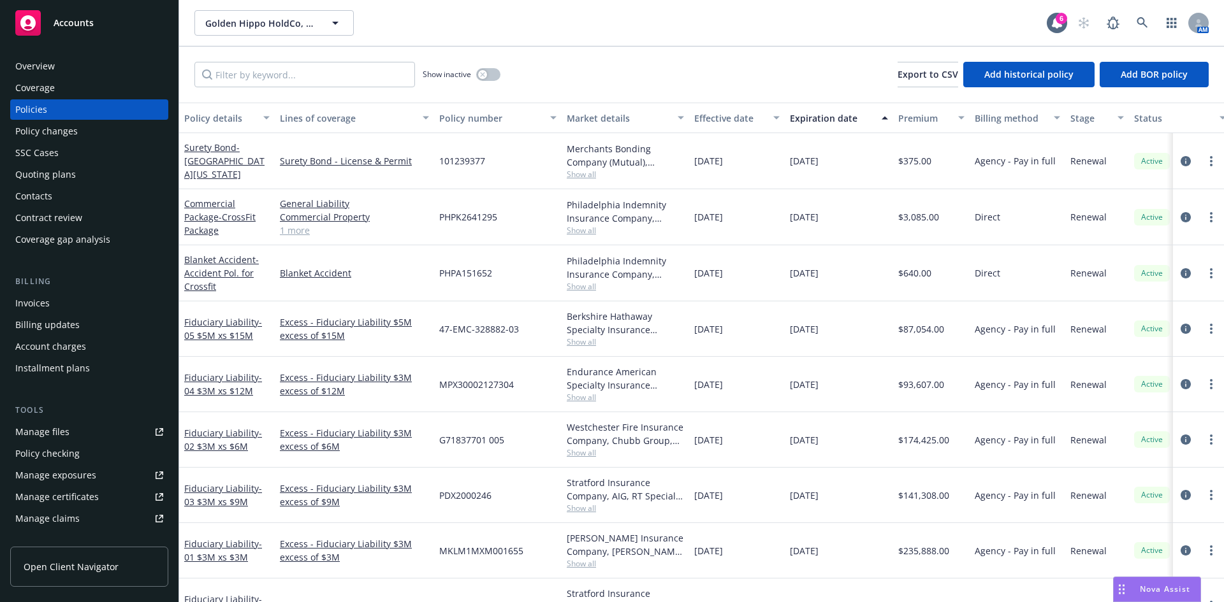
click at [686, 60] on div "Show inactive Export to CSV Add historical policy Add BOR policy" at bounding box center [701, 75] width 1045 height 56
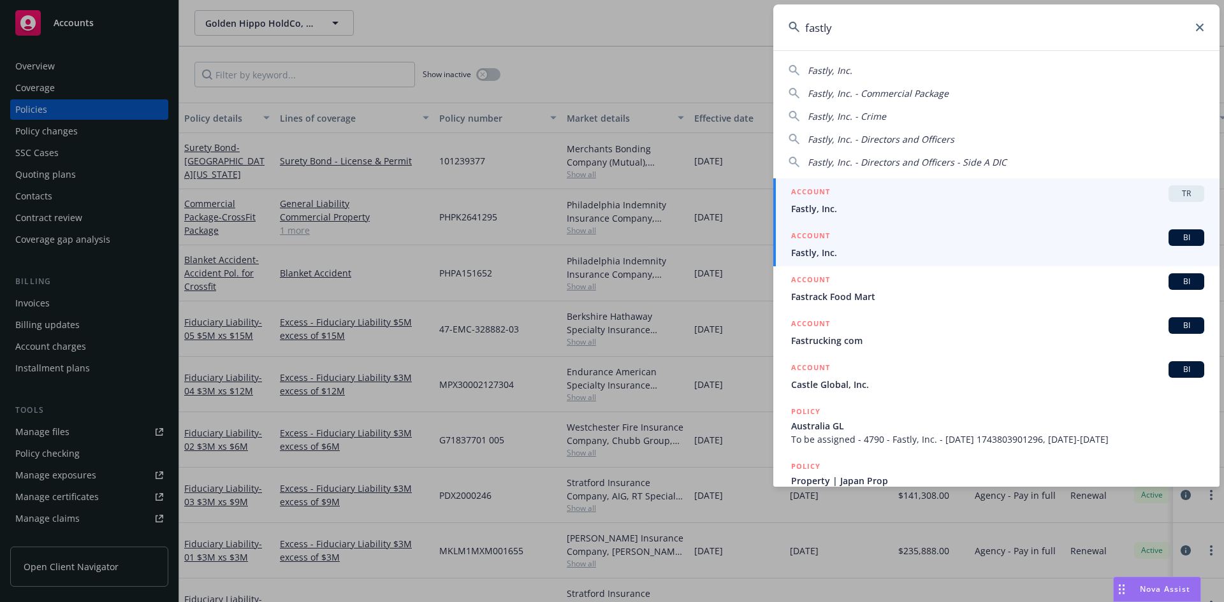
type input "fastly"
click at [1173, 238] on span "BI" at bounding box center [1185, 237] width 25 height 11
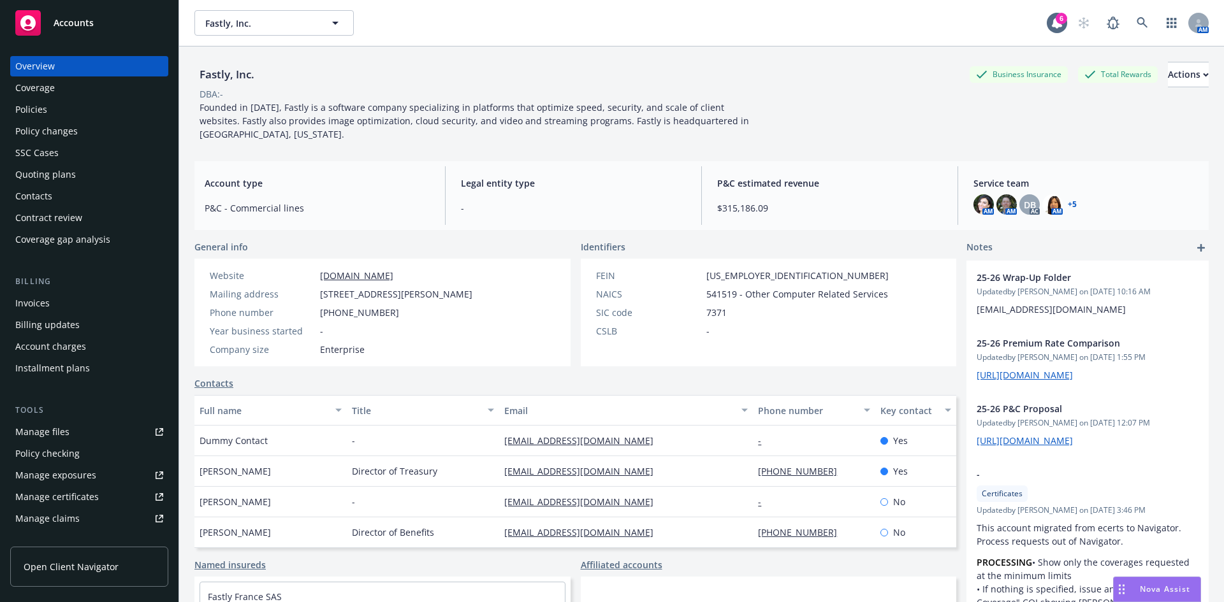
drag, startPoint x: 630, startPoint y: 92, endPoint x: 643, endPoint y: 56, distance: 37.9
click at [630, 92] on div "DBA: -" at bounding box center [701, 93] width 1014 height 13
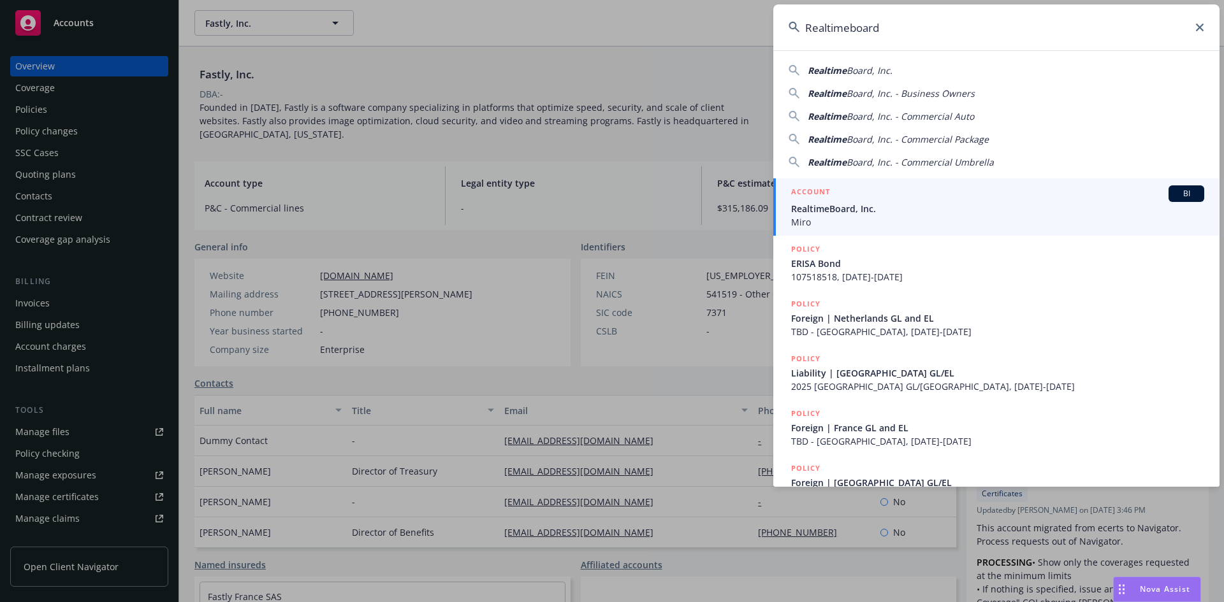
type input "Realtimeboard"
click at [1180, 192] on span "BI" at bounding box center [1185, 193] width 25 height 11
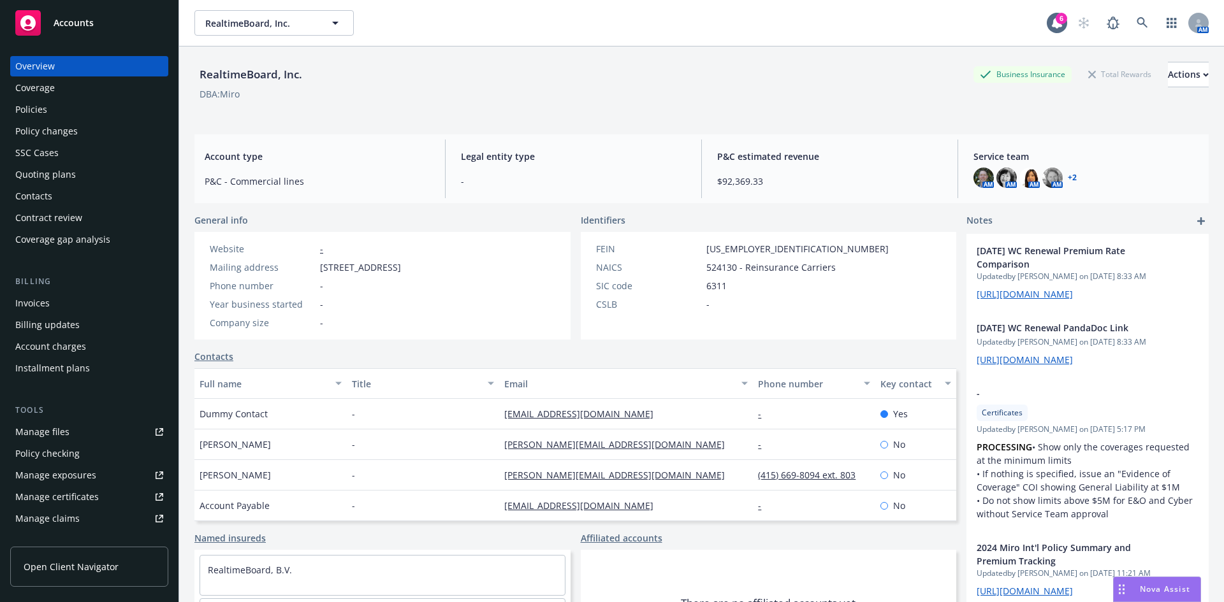
click at [635, 106] on div "RealtimeBoard, Inc. Business Insurance Total Rewards Actions DBA: Miro" at bounding box center [701, 88] width 1014 height 52
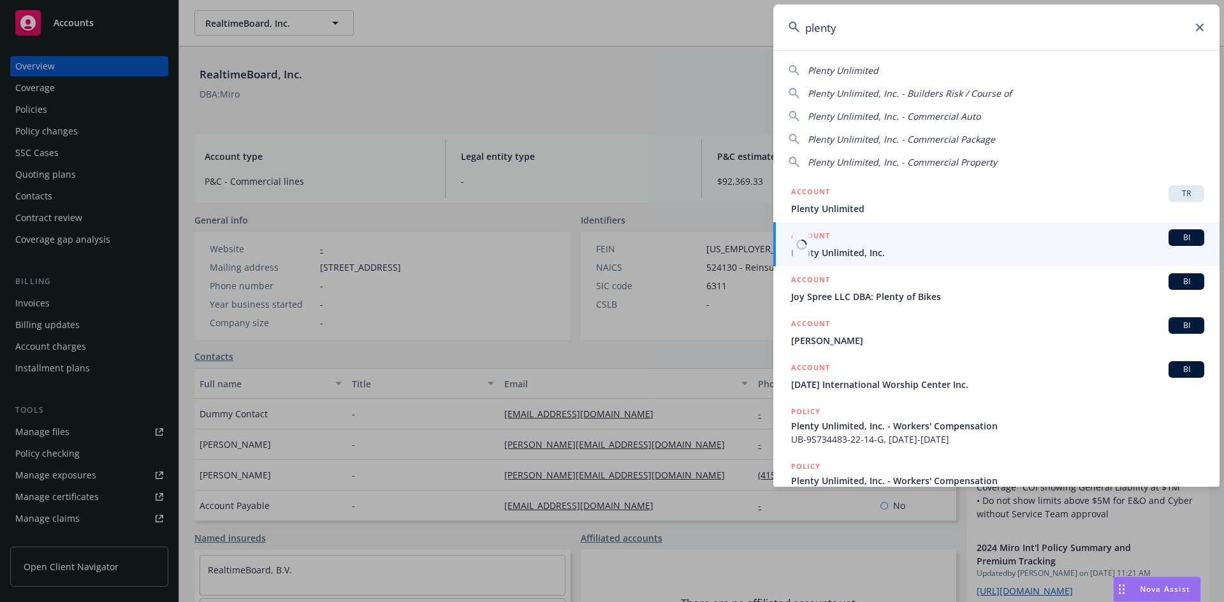
type input "plenty"
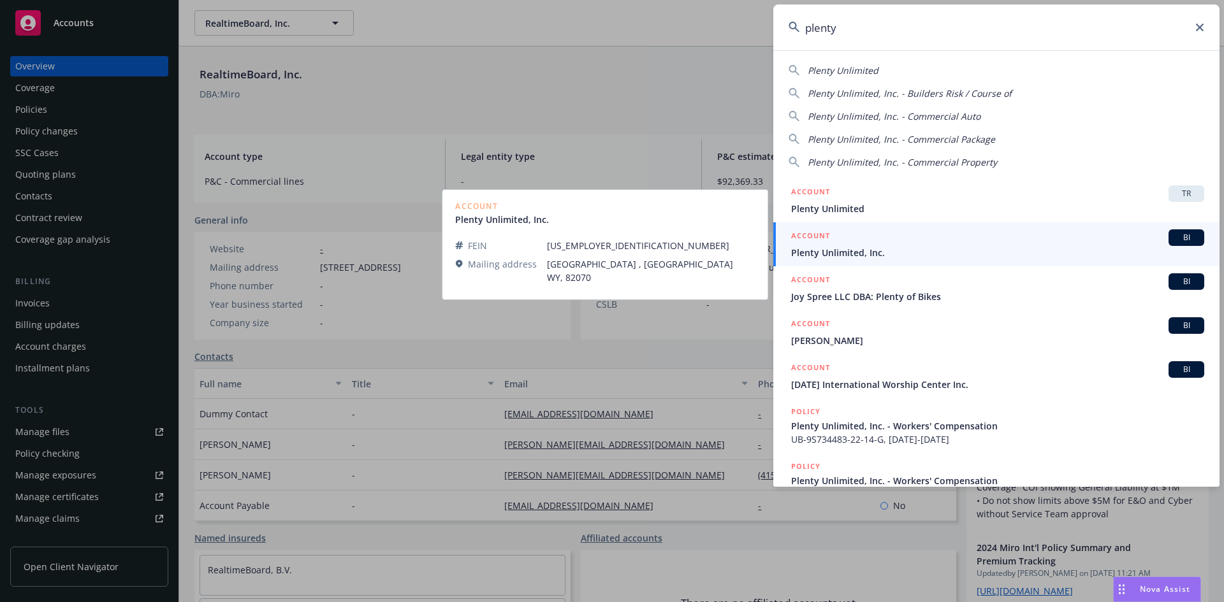
click at [1175, 236] on span "BI" at bounding box center [1185, 237] width 25 height 11
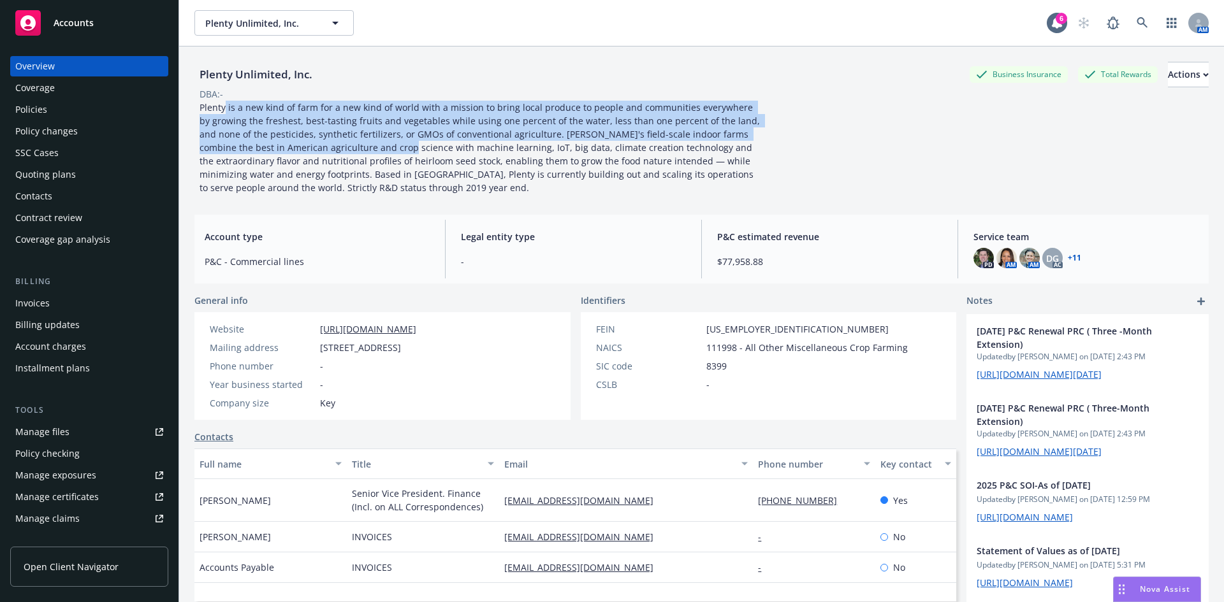
drag, startPoint x: 223, startPoint y: 104, endPoint x: 356, endPoint y: 154, distance: 141.6
click at [356, 154] on div "Plenty is a new kind of farm for a new kind of world with a mission to bring lo…" at bounding box center [481, 148] width 574 height 94
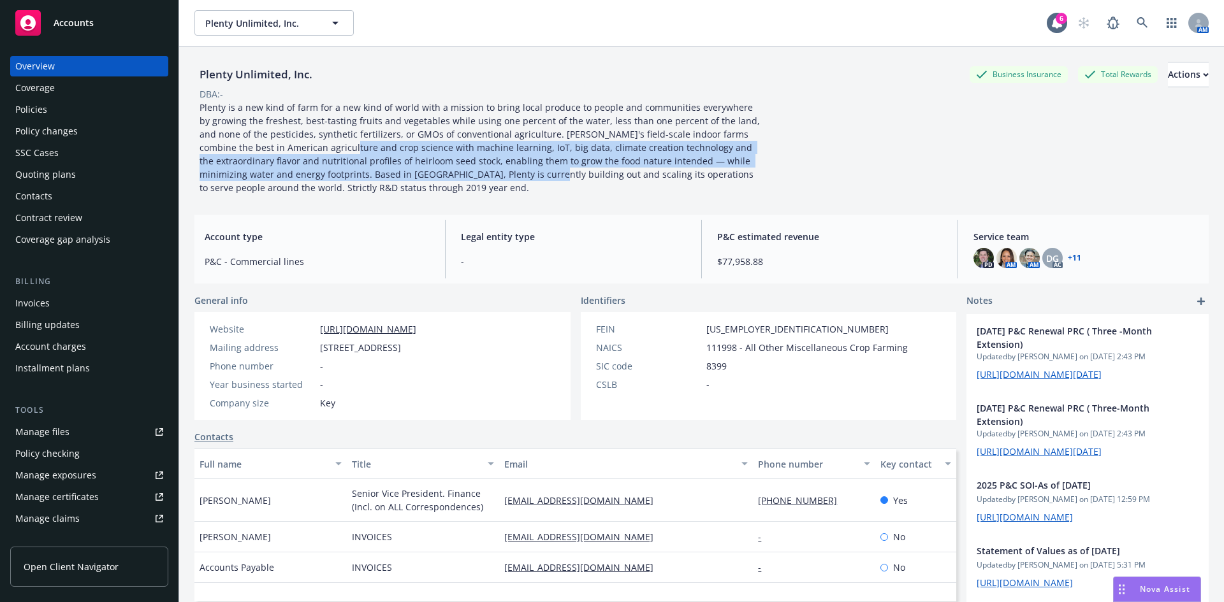
drag, startPoint x: 447, startPoint y: 178, endPoint x: 258, endPoint y: 130, distance: 195.4
click at [258, 130] on span "Plenty is a new kind of farm for a new kind of world with a mission to bring lo…" at bounding box center [481, 147] width 563 height 92
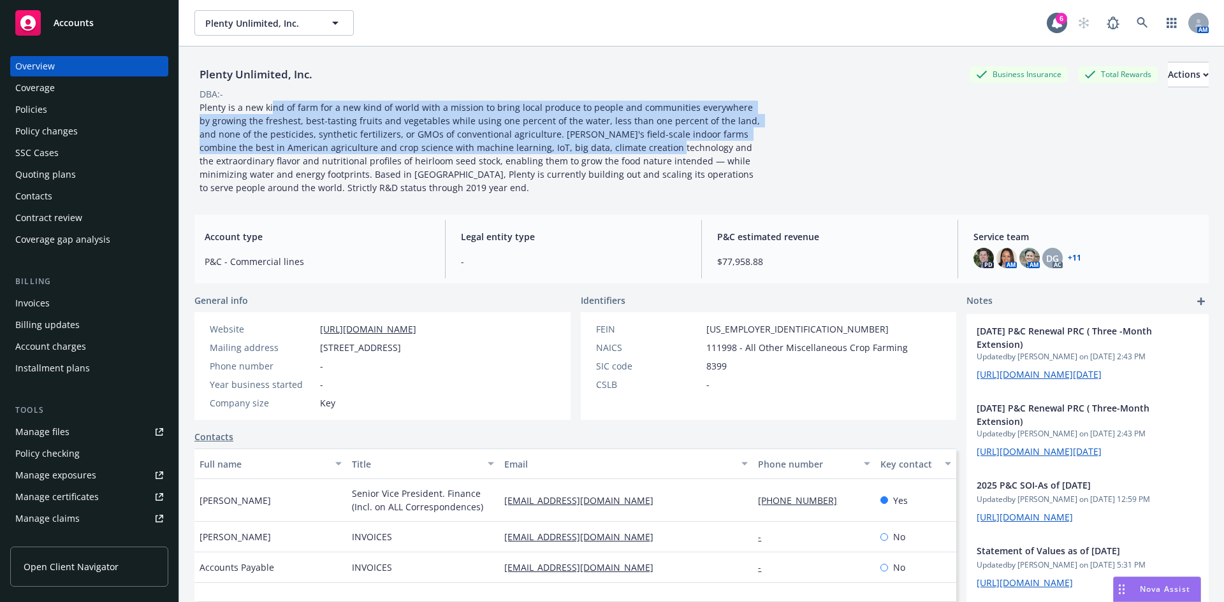
drag, startPoint x: 272, startPoint y: 104, endPoint x: 613, endPoint y: 149, distance: 343.9
click at [613, 149] on span "Plenty is a new kind of farm for a new kind of world with a mission to bring lo…" at bounding box center [481, 147] width 563 height 92
click at [611, 149] on span "Plenty is a new kind of farm for a new kind of world with a mission to bring lo…" at bounding box center [481, 147] width 563 height 92
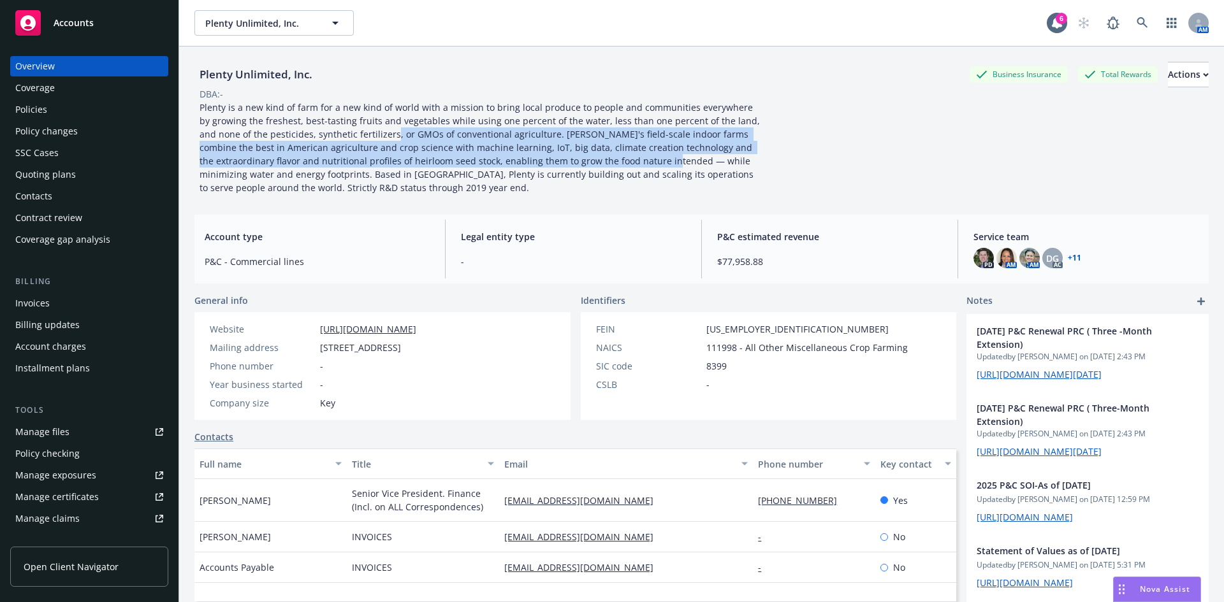
drag, startPoint x: 595, startPoint y: 156, endPoint x: 372, endPoint y: 131, distance: 224.5
click at [374, 132] on span "Plenty is a new kind of farm for a new kind of world with a mission to bring lo…" at bounding box center [481, 147] width 563 height 92
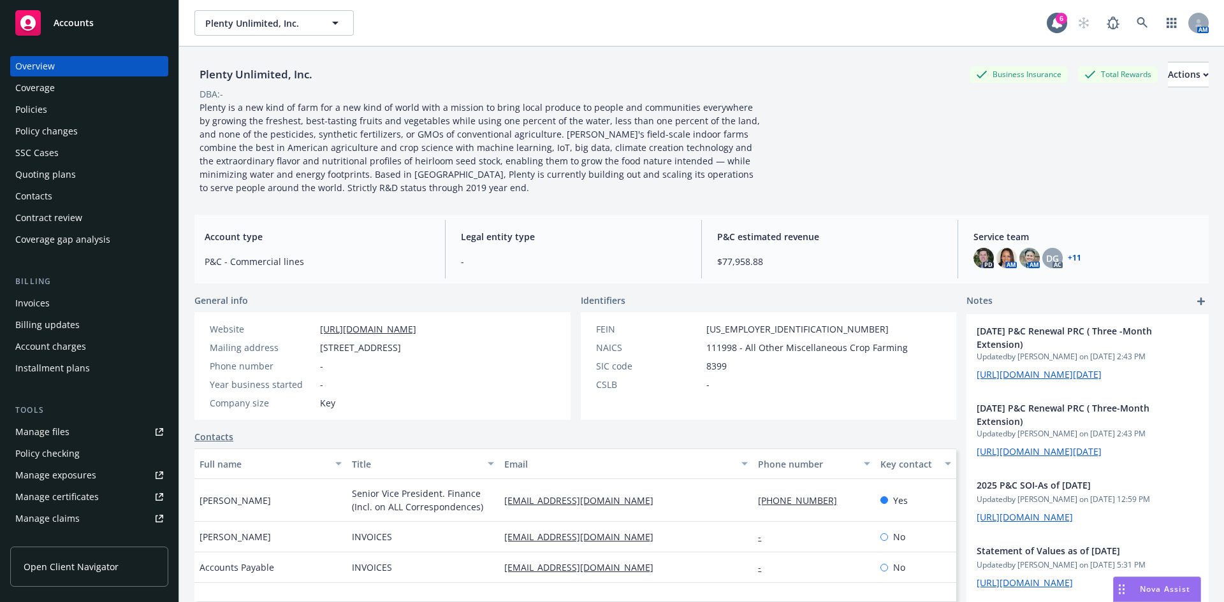
click at [372, 131] on span "Plenty is a new kind of farm for a new kind of world with a mission to bring lo…" at bounding box center [481, 147] width 563 height 92
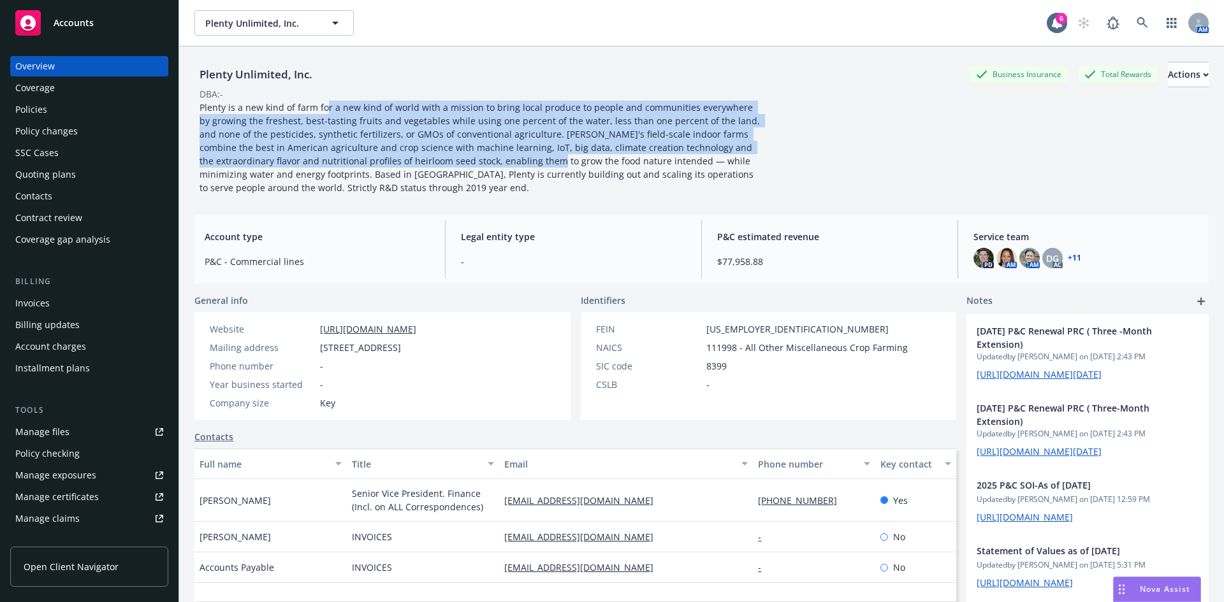
drag, startPoint x: 323, startPoint y: 106, endPoint x: 481, endPoint y: 159, distance: 167.3
click at [481, 159] on span "Plenty is a new kind of farm for a new kind of world with a mission to bring lo…" at bounding box center [481, 147] width 563 height 92
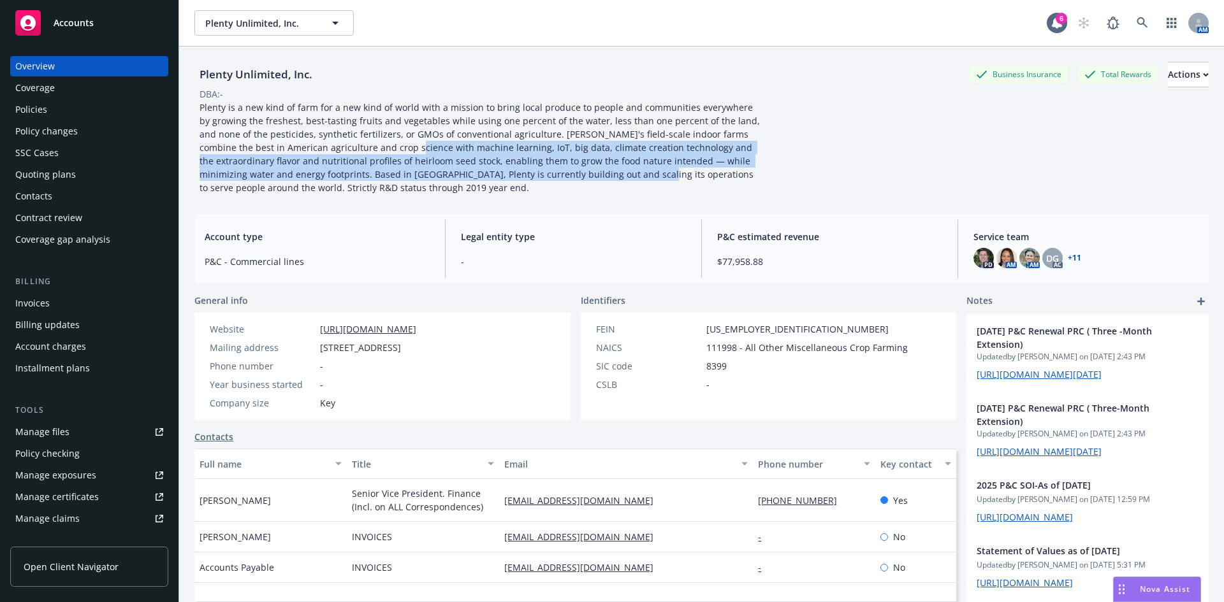
drag, startPoint x: 465, startPoint y: 167, endPoint x: 351, endPoint y: 145, distance: 116.3
click at [351, 145] on span "Plenty is a new kind of farm for a new kind of world with a mission to bring lo…" at bounding box center [481, 147] width 563 height 92
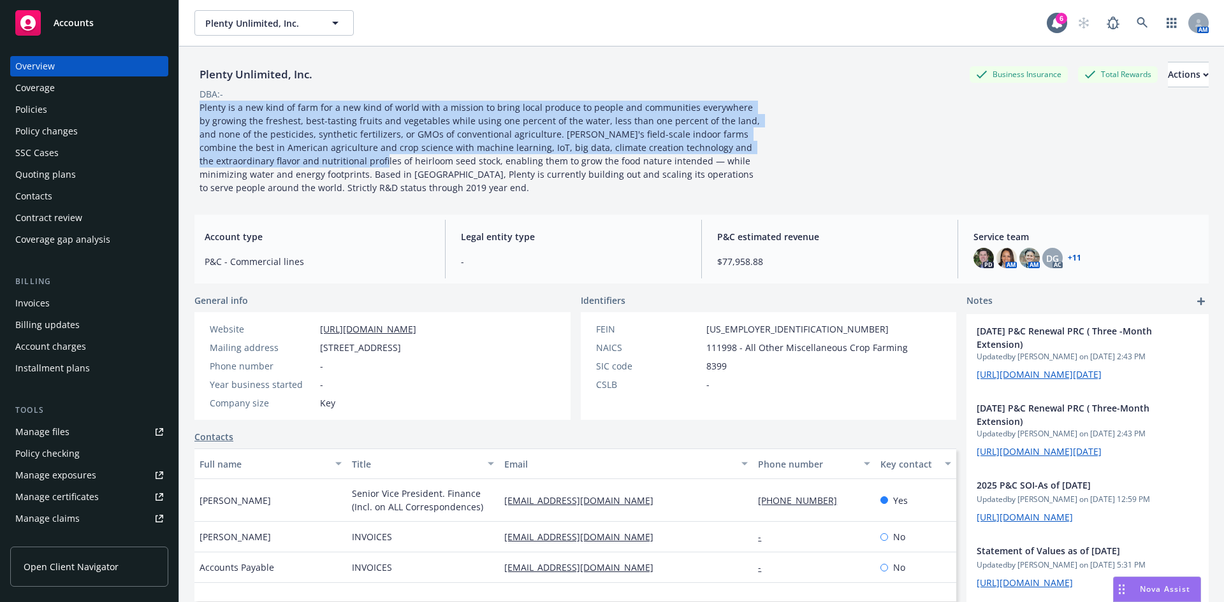
drag, startPoint x: 201, startPoint y: 113, endPoint x: 309, endPoint y: 165, distance: 119.7
click at [309, 165] on span "Plenty is a new kind of farm for a new kind of world with a mission to bring lo…" at bounding box center [481, 147] width 563 height 92
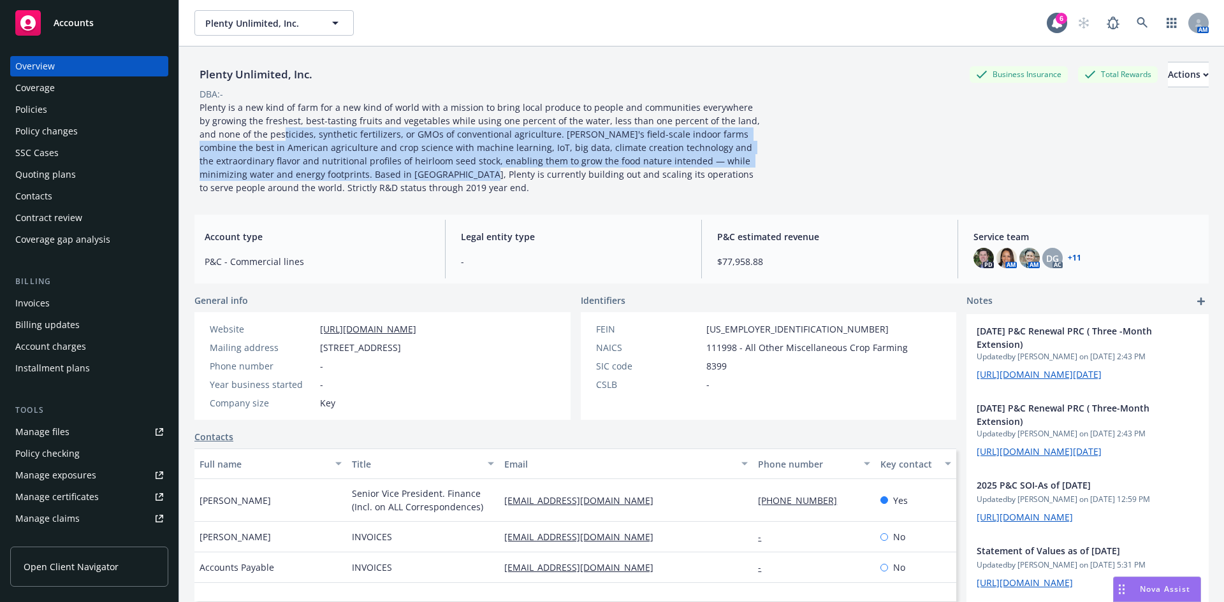
drag, startPoint x: 375, startPoint y: 174, endPoint x: 260, endPoint y: 127, distance: 124.4
click at [261, 128] on span "Plenty is a new kind of farm for a new kind of world with a mission to bring lo…" at bounding box center [481, 147] width 563 height 92
click at [260, 127] on div "Plenty is a new kind of farm for a new kind of world with a mission to bring lo…" at bounding box center [481, 148] width 574 height 94
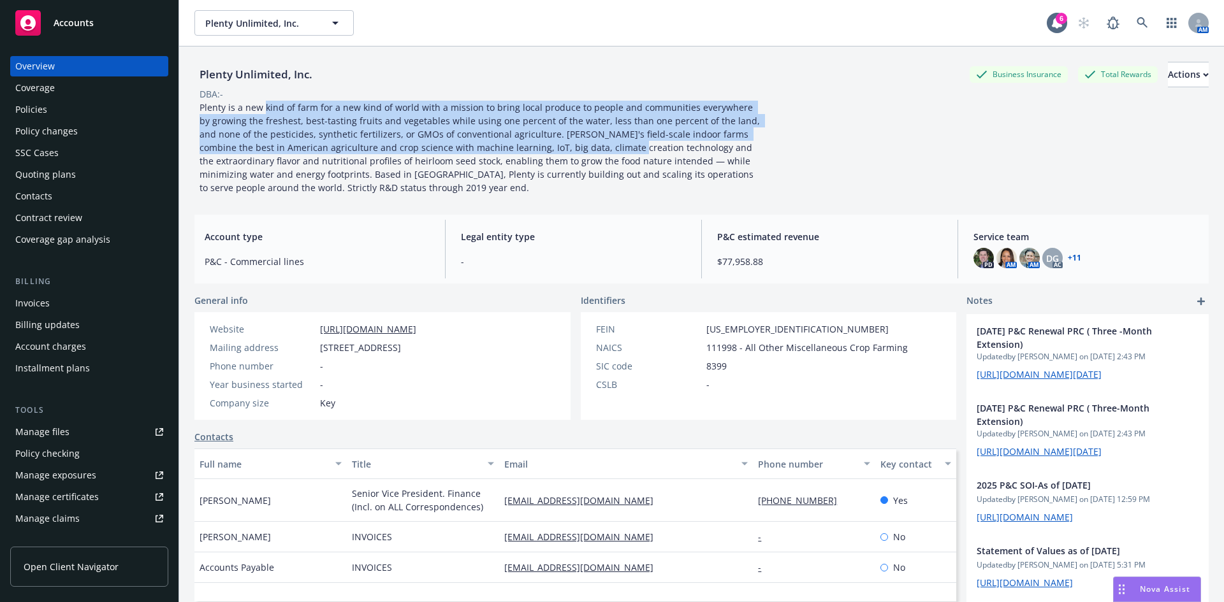
drag, startPoint x: 265, startPoint y: 112, endPoint x: 572, endPoint y: 149, distance: 309.4
click at [572, 149] on span "Plenty is a new kind of farm for a new kind of world with a mission to bring lo…" at bounding box center [481, 147] width 563 height 92
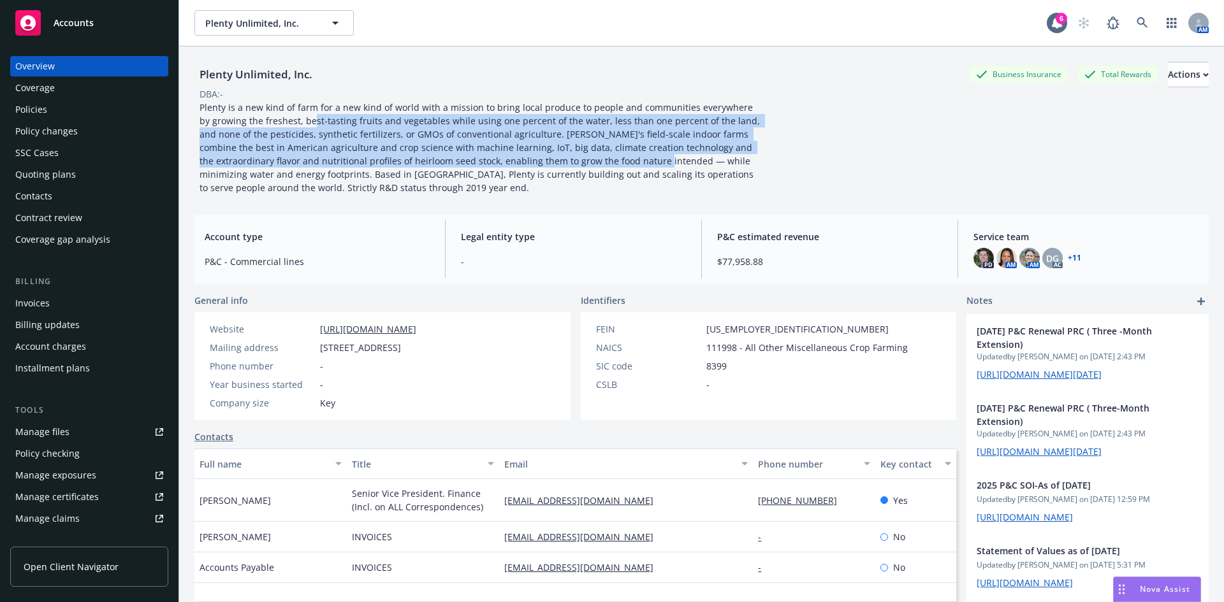
drag, startPoint x: 587, startPoint y: 166, endPoint x: 300, endPoint y: 124, distance: 289.9
click at [301, 125] on span "Plenty is a new kind of farm for a new kind of world with a mission to bring lo…" at bounding box center [481, 147] width 563 height 92
click at [300, 124] on span "Plenty is a new kind of farm for a new kind of world with a mission to bring lo…" at bounding box center [481, 147] width 563 height 92
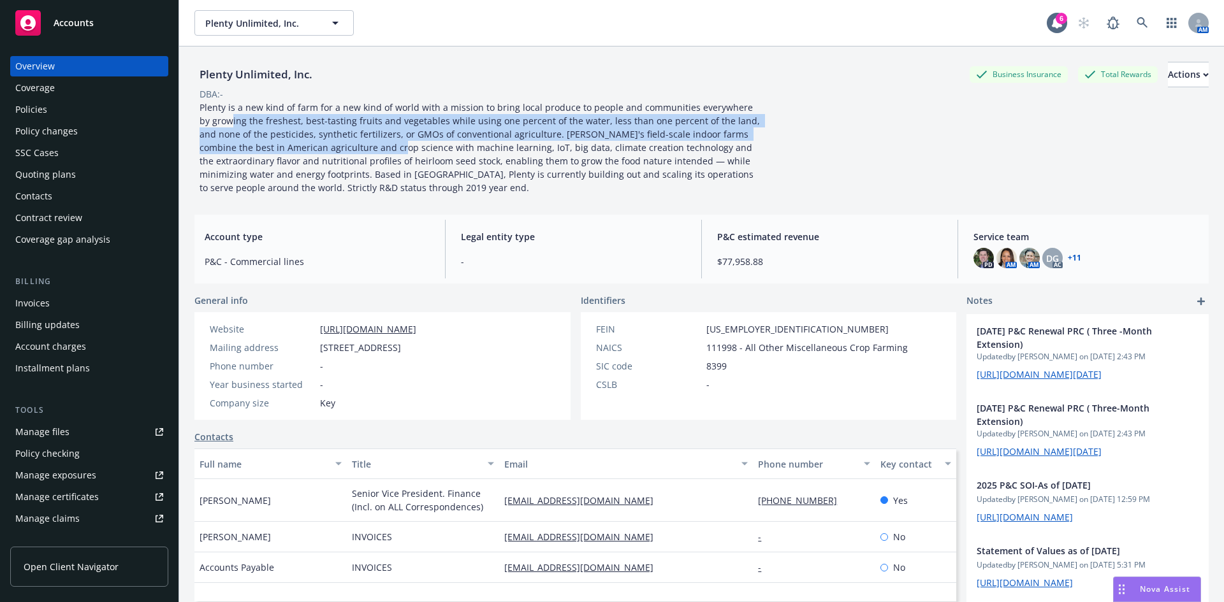
drag, startPoint x: 219, startPoint y: 115, endPoint x: 344, endPoint y: 152, distance: 129.5
click at [344, 152] on span "Plenty is a new kind of farm for a new kind of world with a mission to bring lo…" at bounding box center [481, 147] width 563 height 92
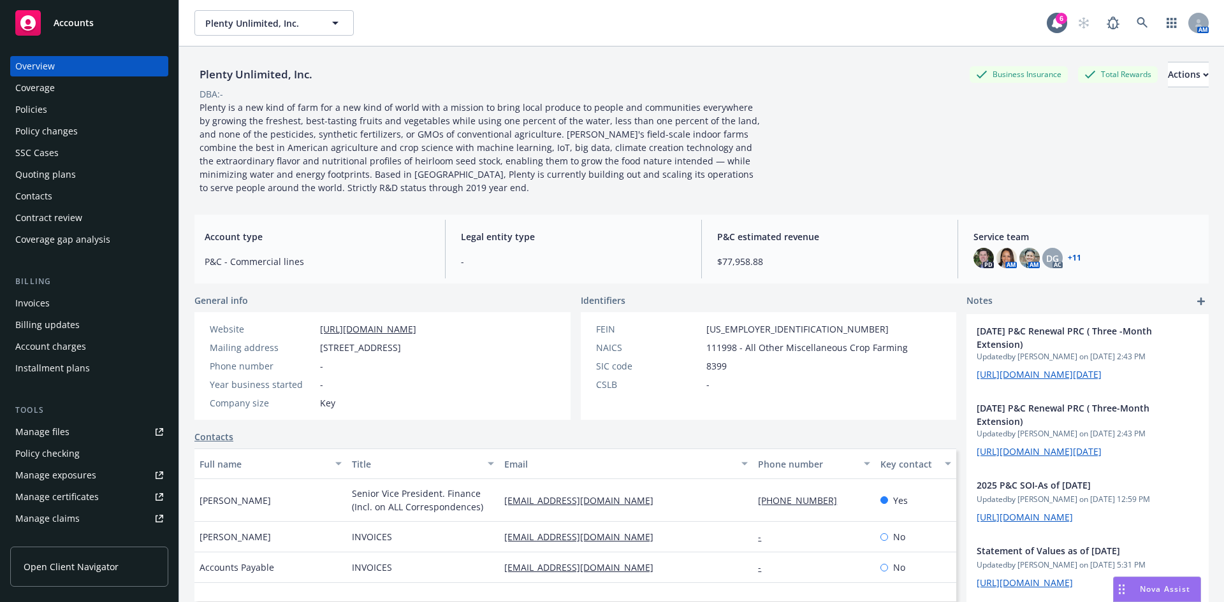
click at [1071, 256] on link "+ 11" at bounding box center [1074, 258] width 13 height 8
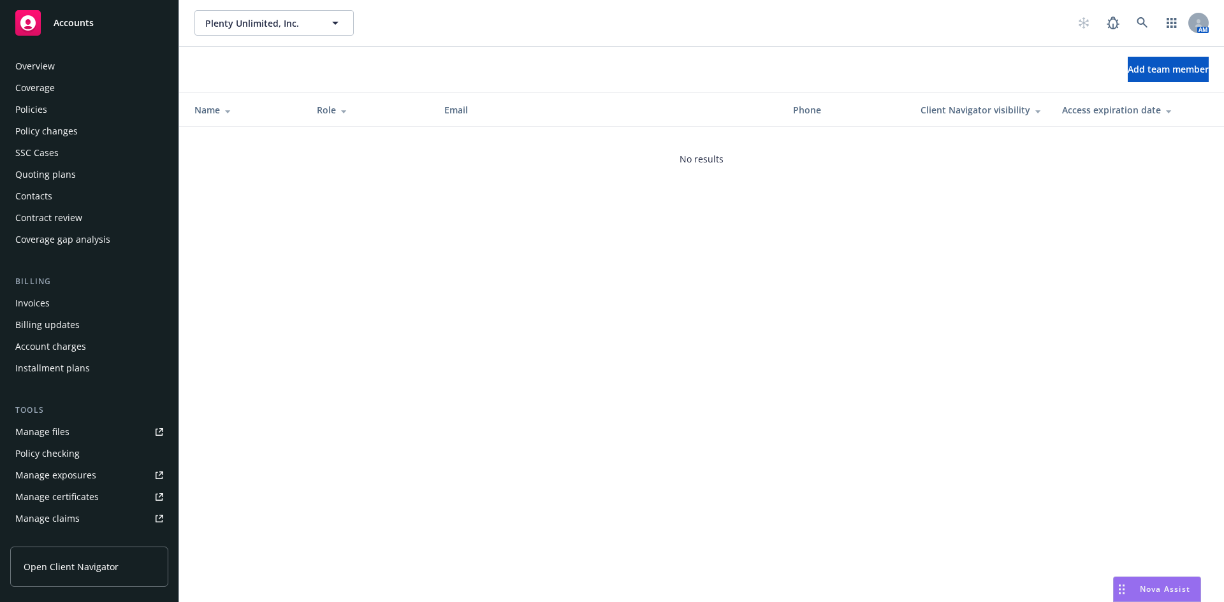
scroll to position [250, 0]
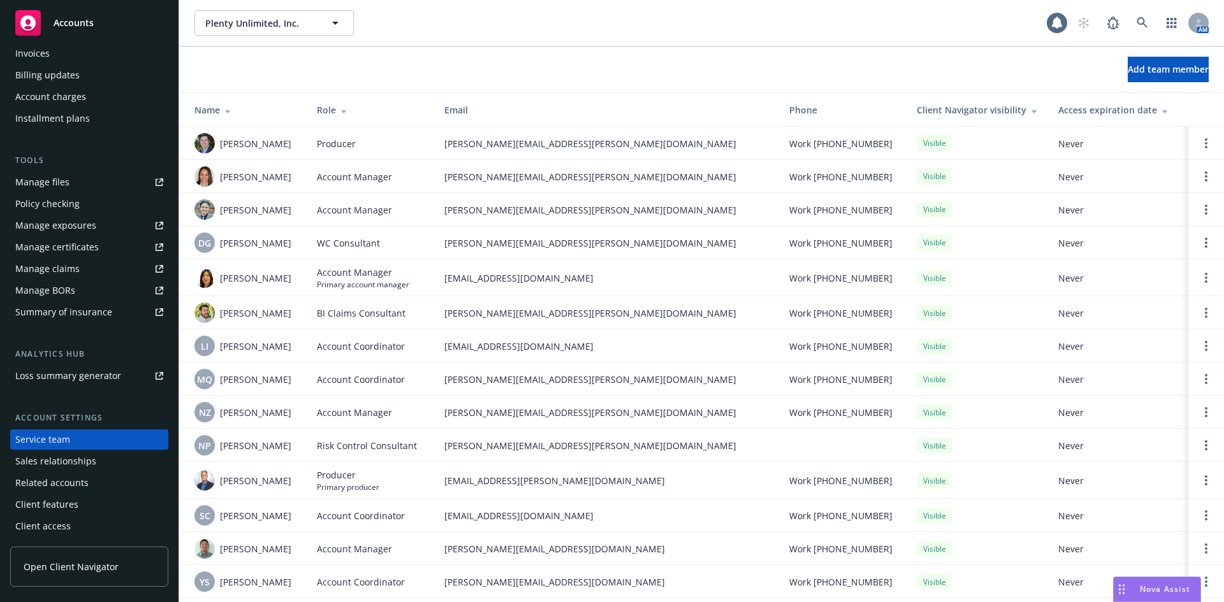
click at [509, 55] on div "Add team member" at bounding box center [701, 70] width 1045 height 46
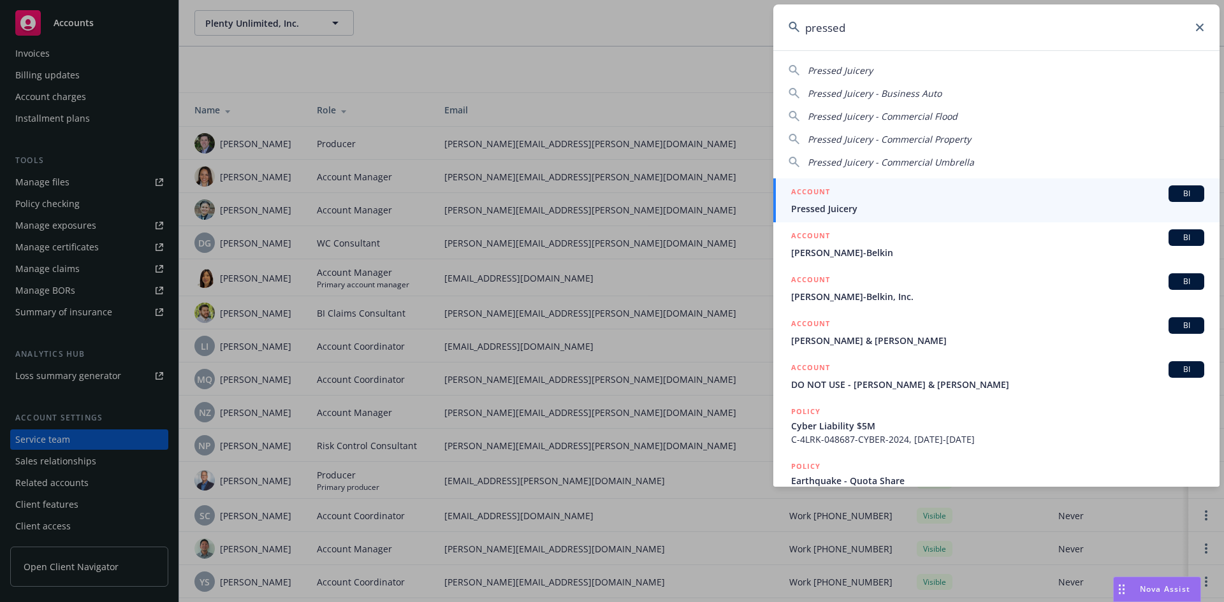
type input "pressed"
click at [1182, 195] on span "BI" at bounding box center [1185, 193] width 25 height 11
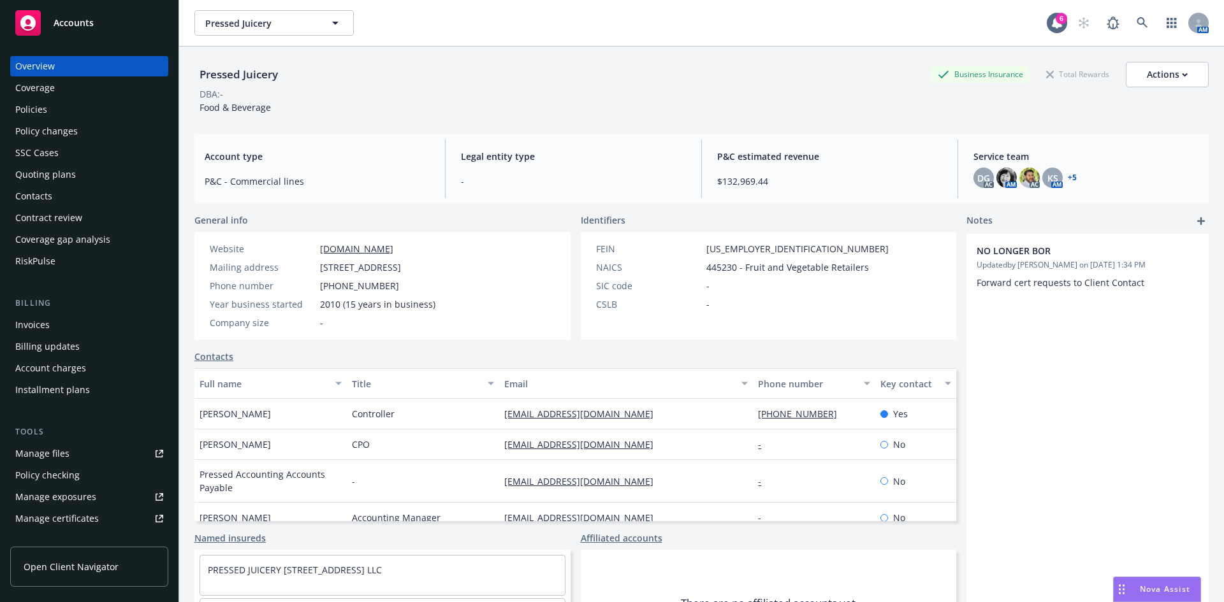
click at [30, 109] on div "Policies" at bounding box center [31, 109] width 32 height 20
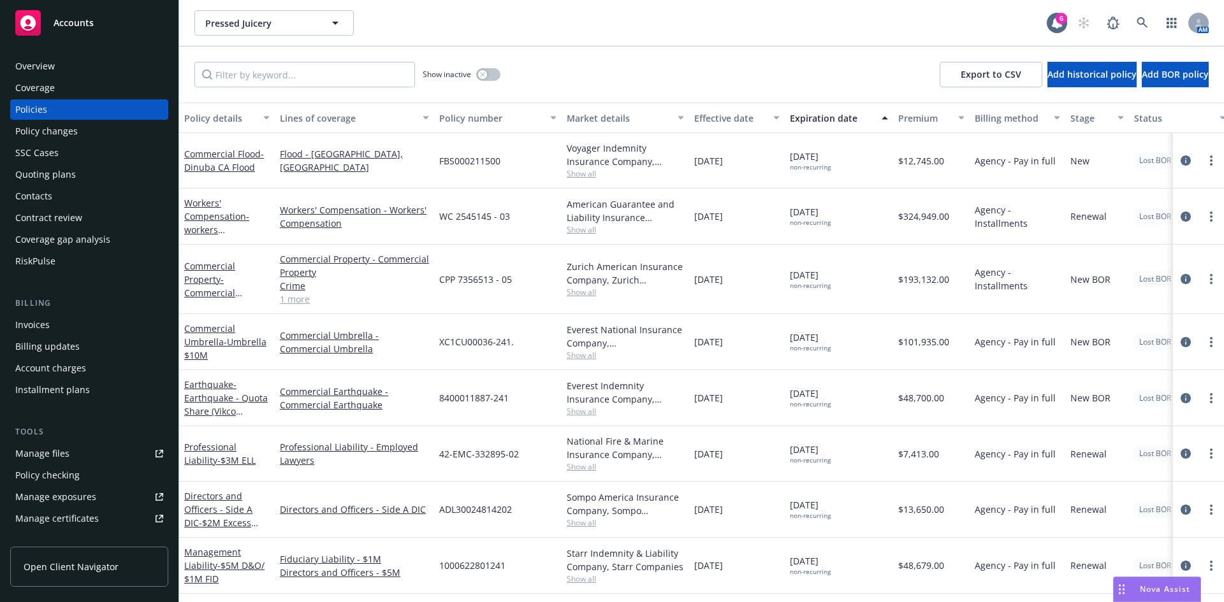
click at [639, 76] on div "Show inactive Export to CSV Add historical policy Add BOR policy" at bounding box center [701, 75] width 1045 height 56
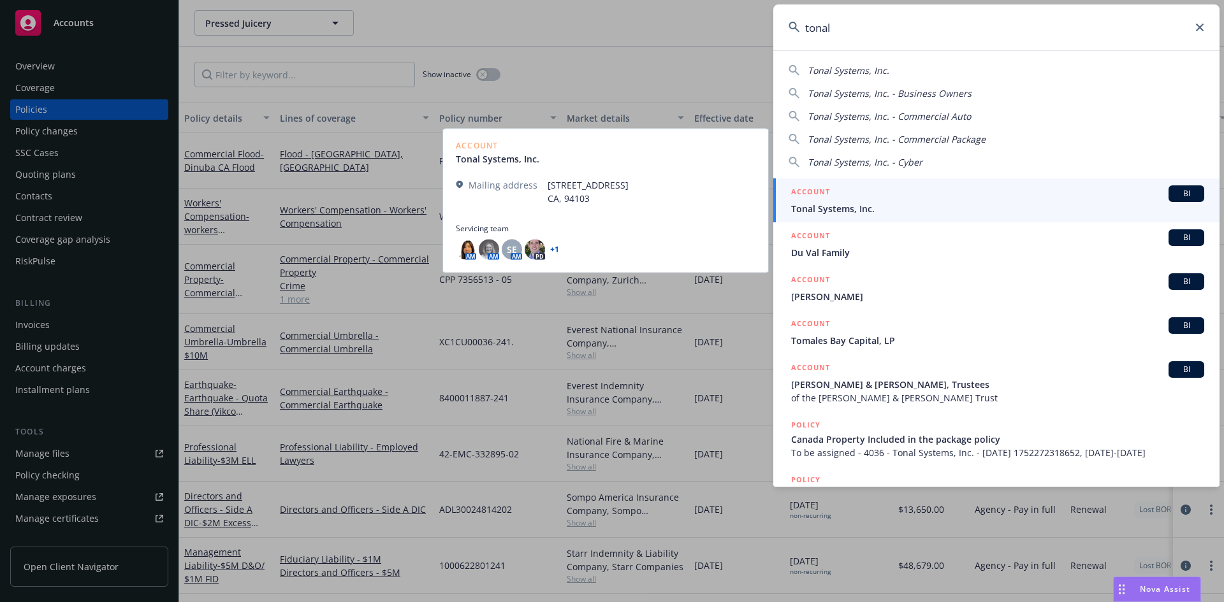
type input "tonal"
click at [1175, 189] on span "BI" at bounding box center [1185, 193] width 25 height 11
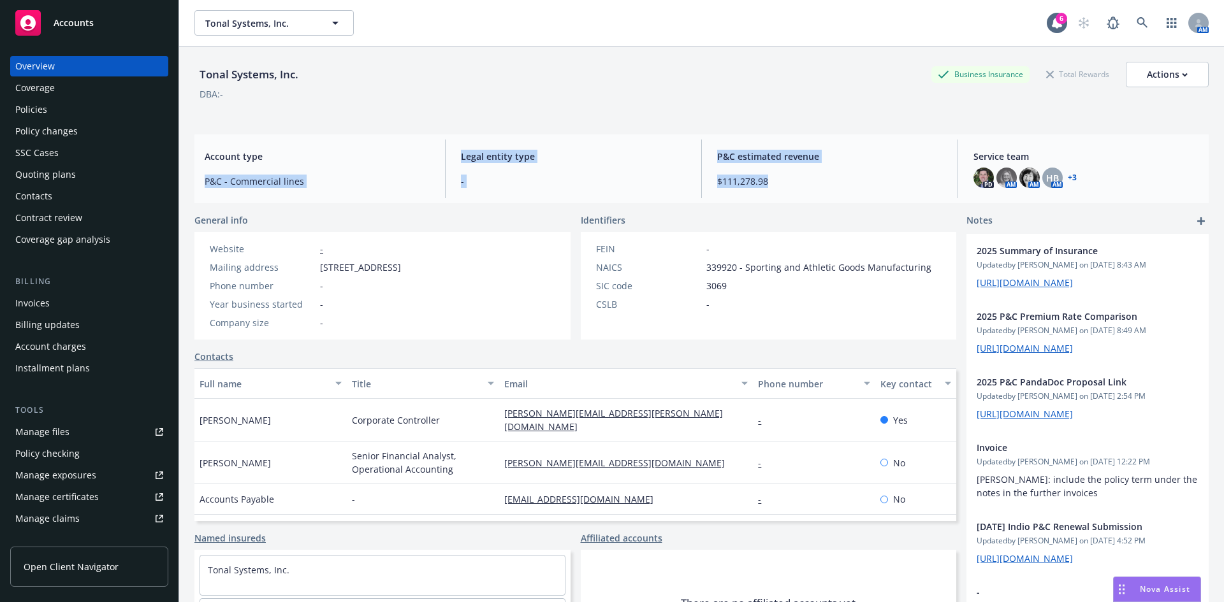
drag, startPoint x: 764, startPoint y: 171, endPoint x: 418, endPoint y: 137, distance: 347.8
click at [418, 137] on div "Account type P&C - Commercial lines Legal entity type - P&C estimated revenue $…" at bounding box center [701, 168] width 1014 height 69
click at [416, 137] on div "Account type P&C - Commercial lines Legal entity type - P&C estimated revenue $…" at bounding box center [701, 168] width 1014 height 69
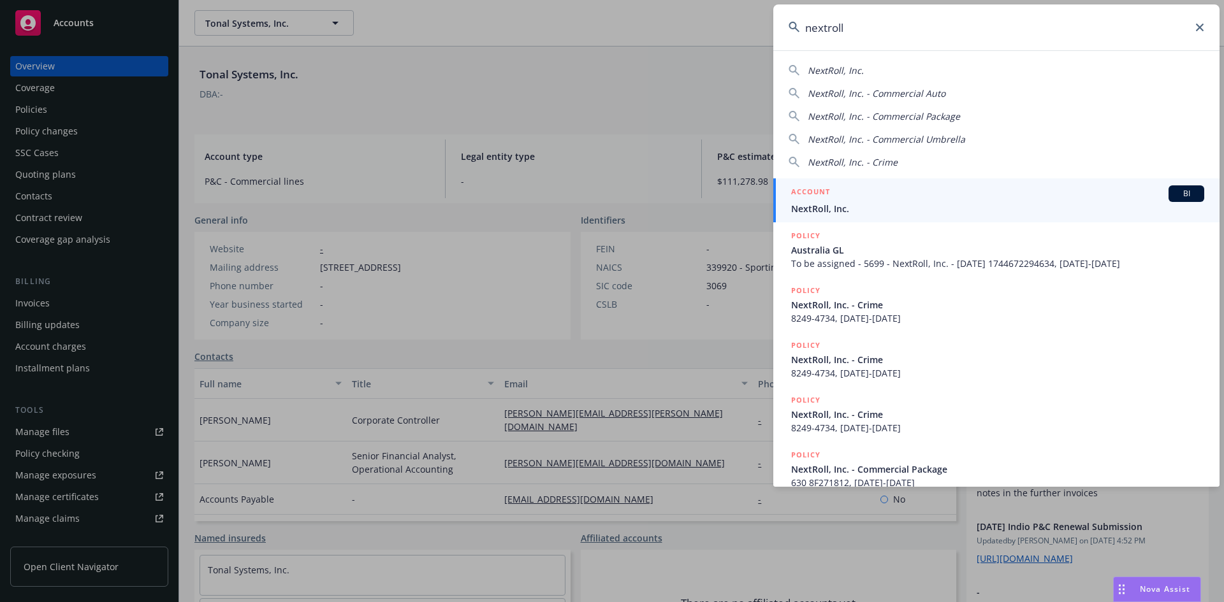
type input "nextroll"
click at [1173, 189] on span "BI" at bounding box center [1185, 193] width 25 height 11
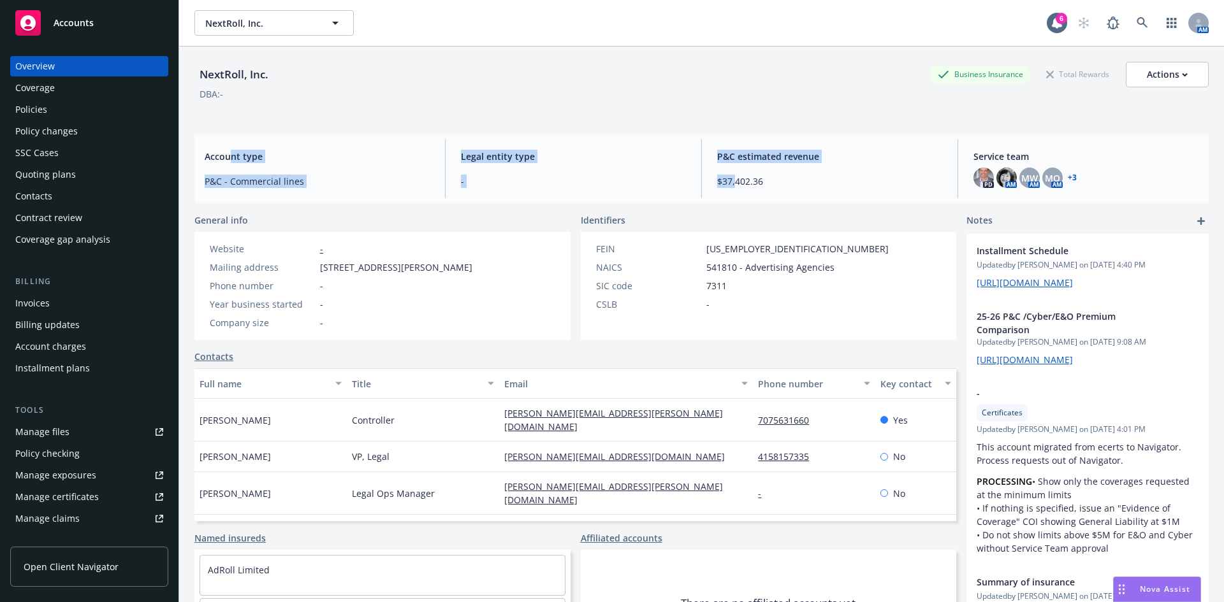
drag, startPoint x: 228, startPoint y: 151, endPoint x: 730, endPoint y: 175, distance: 502.9
click at [730, 175] on div "Account type P&C - Commercial lines Legal entity type - P&C estimated revenue $…" at bounding box center [701, 168] width 1014 height 69
click at [730, 175] on span "$37,402.36" at bounding box center [829, 181] width 225 height 13
drag, startPoint x: 710, startPoint y: 182, endPoint x: 606, endPoint y: 147, distance: 109.7
click at [606, 147] on div "Account type P&C - Commercial lines Legal entity type - P&C estimated revenue $…" at bounding box center [701, 168] width 1014 height 69
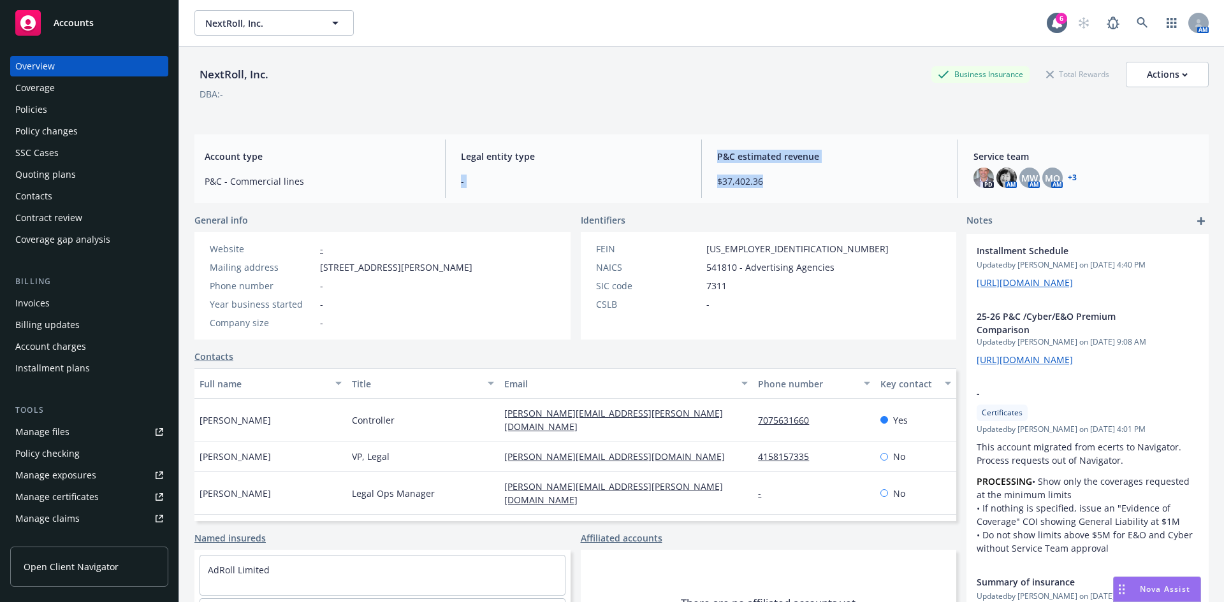
click at [606, 147] on div "Legal entity type -" at bounding box center [573, 169] width 245 height 59
drag, startPoint x: 510, startPoint y: 145, endPoint x: 817, endPoint y: 184, distance: 309.7
click at [817, 184] on div "NextRoll, Inc. Business Insurance Total Rewards Actions DBA: - Account type P&C…" at bounding box center [701, 340] width 1014 height 587
click at [817, 184] on span "$37,402.36" at bounding box center [829, 181] width 225 height 13
